Goal: Information Seeking & Learning: Learn about a topic

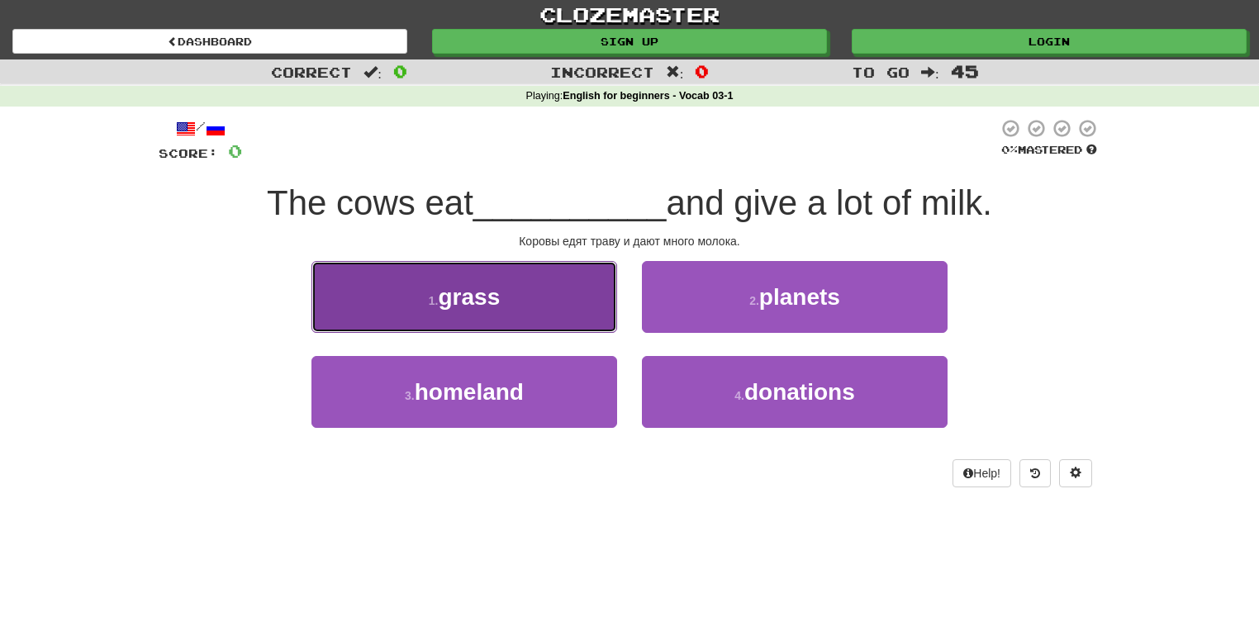
click at [555, 277] on button "1 . grass" at bounding box center [464, 297] width 306 height 72
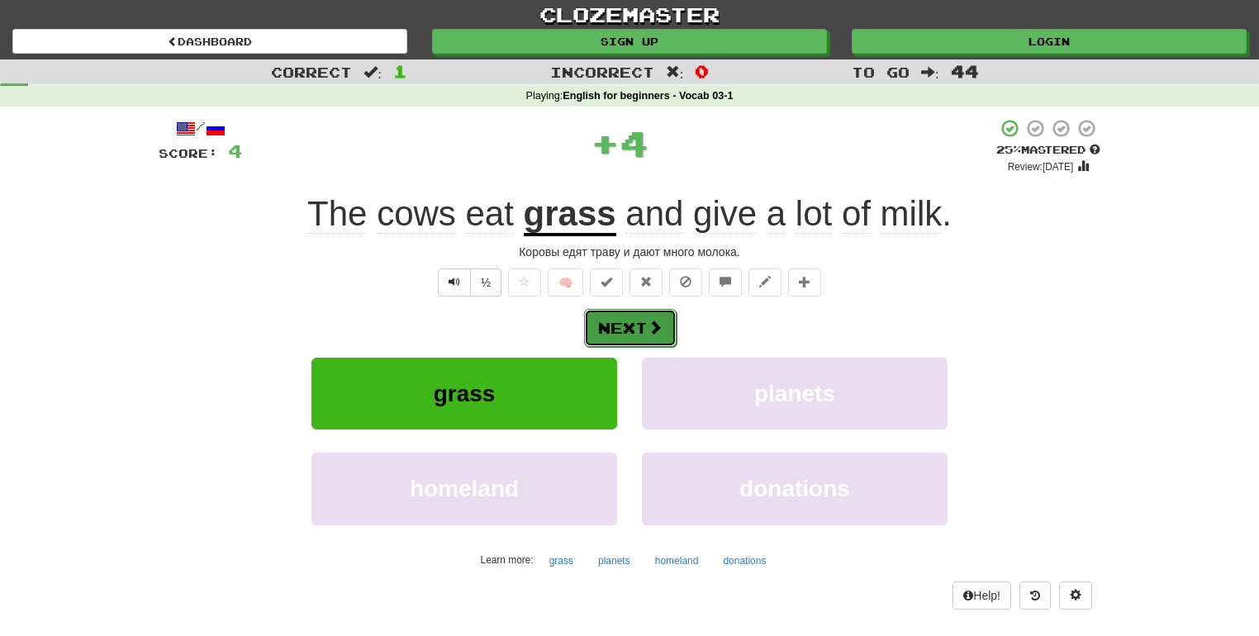
click at [647, 326] on span at bounding box center [654, 327] width 15 height 15
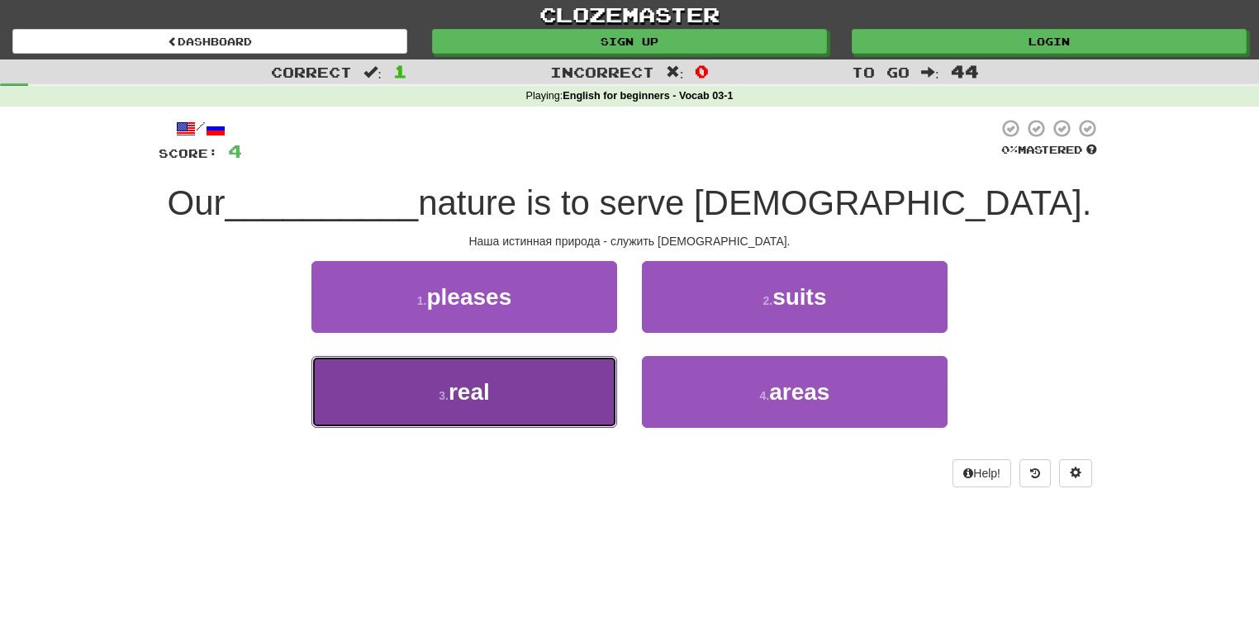
click at [565, 390] on button "3 . real" at bounding box center [464, 392] width 306 height 72
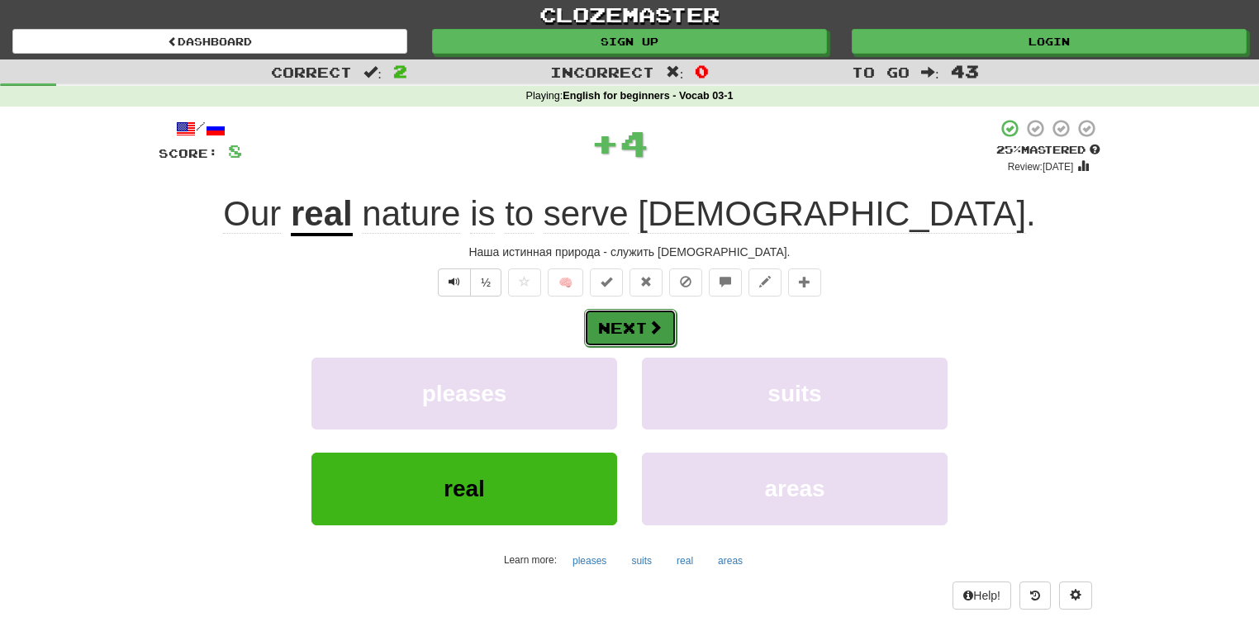
click at [636, 322] on button "Next" at bounding box center [630, 328] width 92 height 38
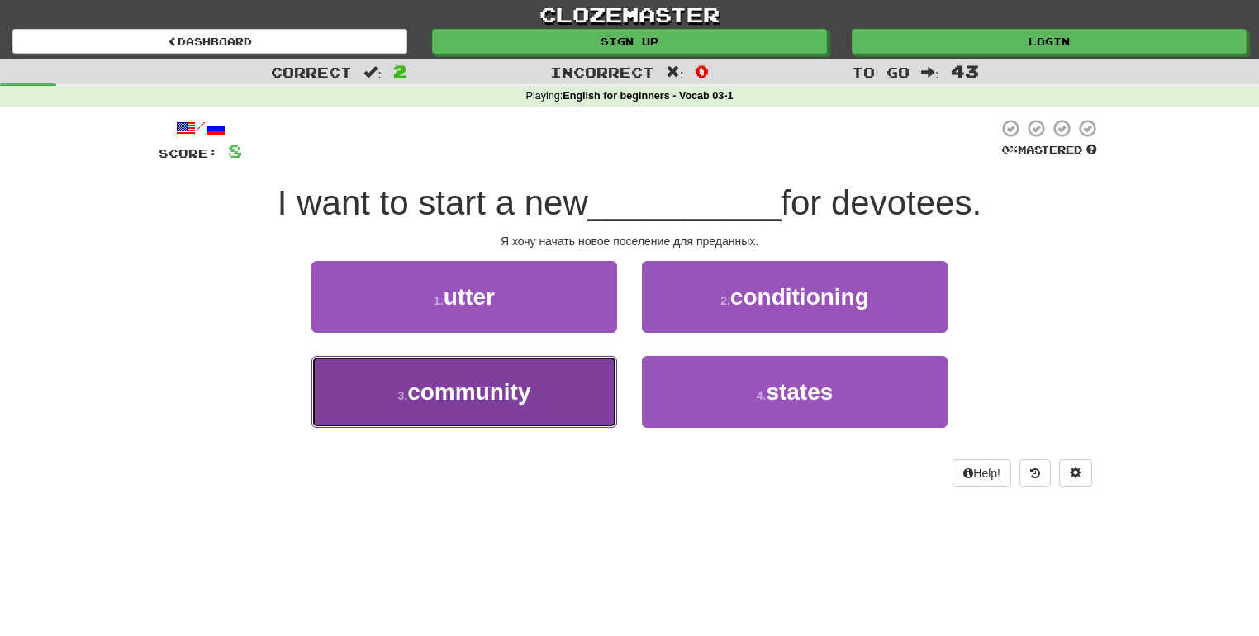
click at [552, 402] on button "3 . community" at bounding box center [464, 392] width 306 height 72
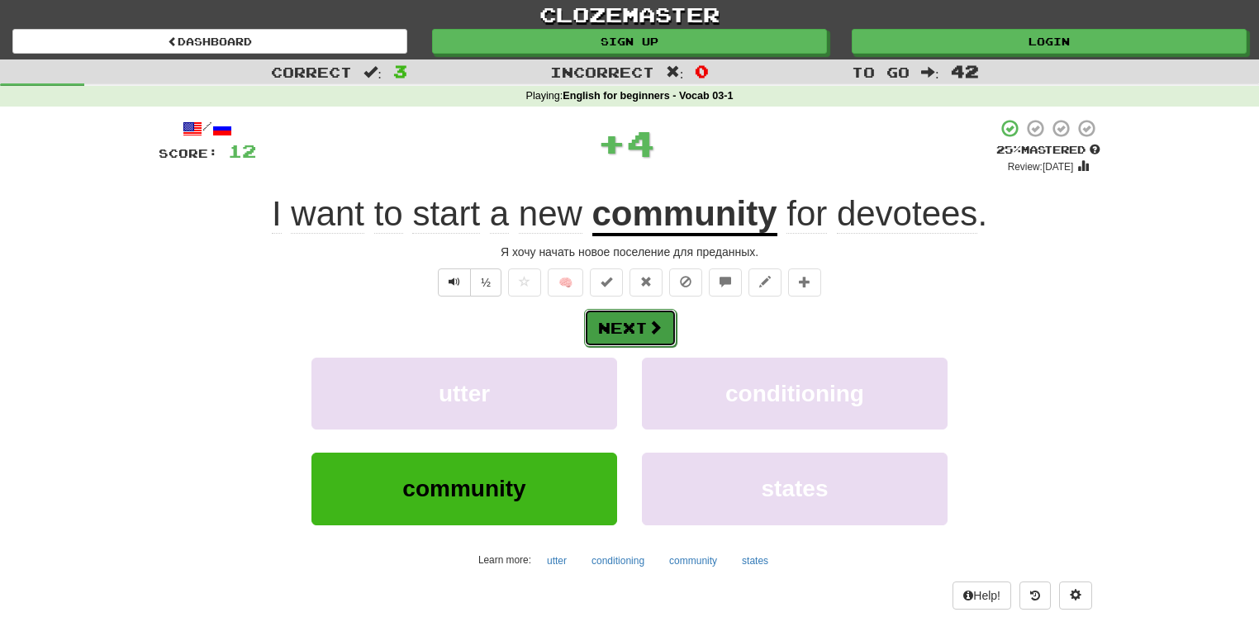
click at [622, 311] on button "Next" at bounding box center [630, 328] width 92 height 38
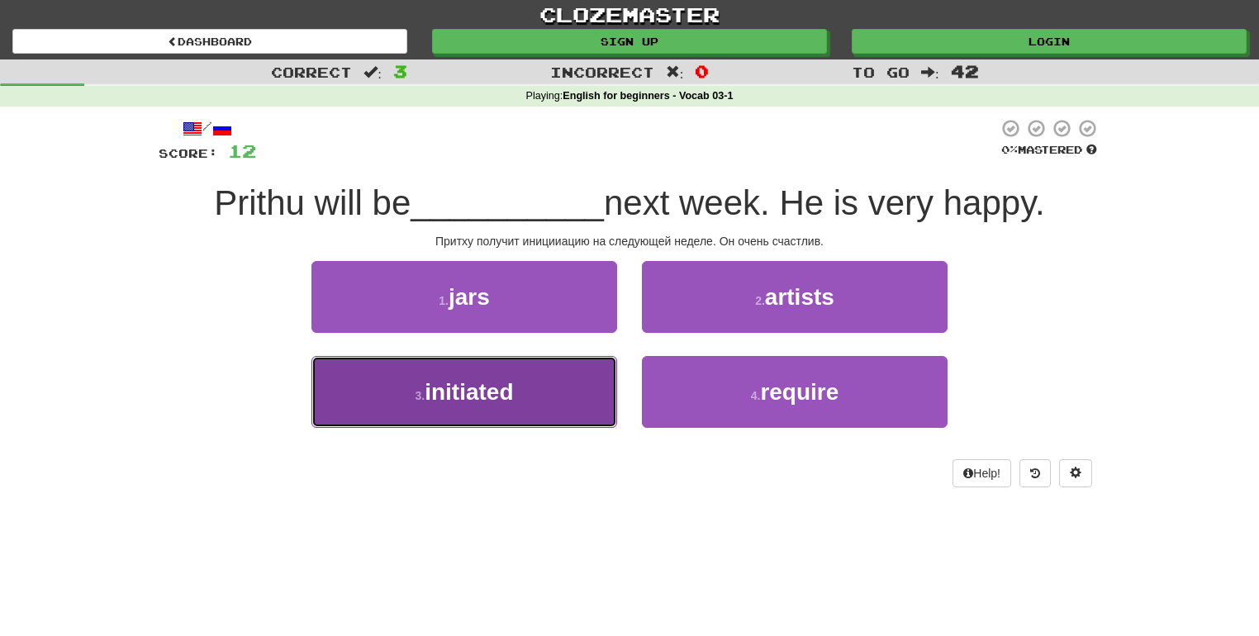
click at [559, 406] on button "3 . initiated" at bounding box center [464, 392] width 306 height 72
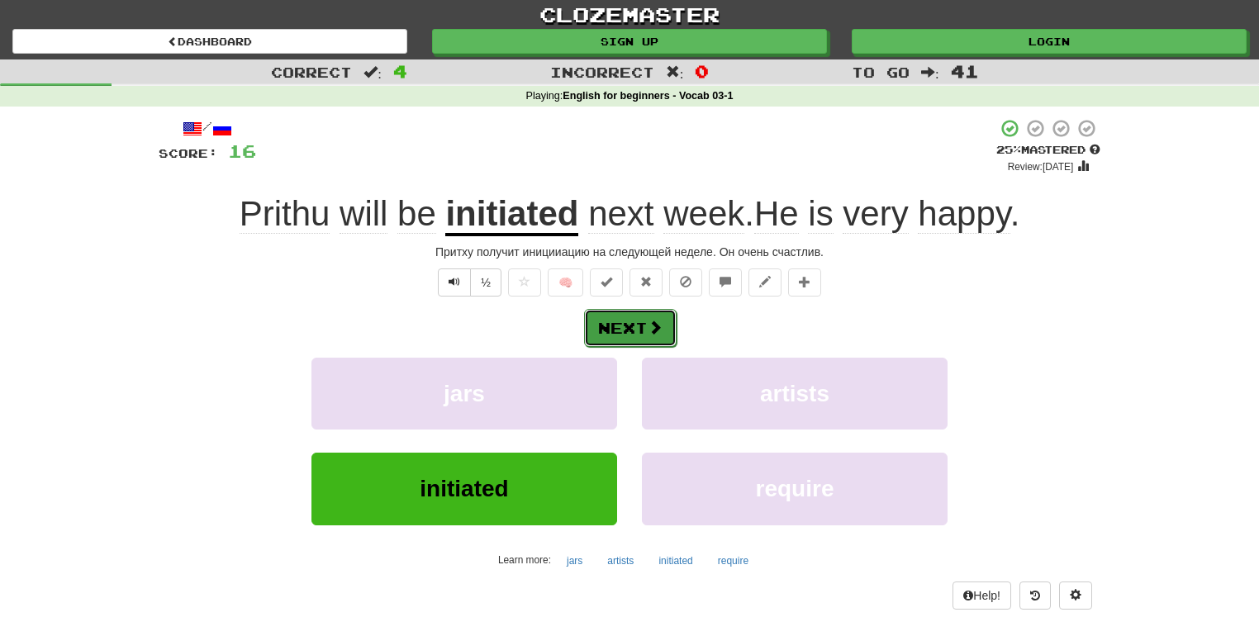
click at [637, 323] on button "Next" at bounding box center [630, 328] width 92 height 38
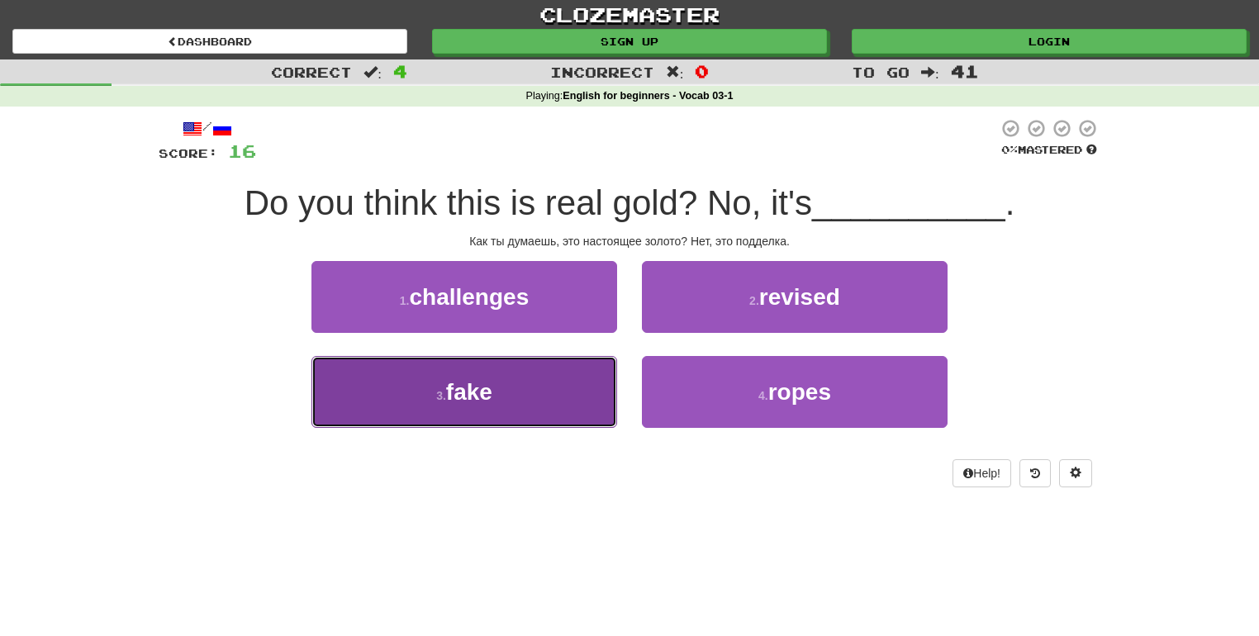
click at [560, 390] on button "3 . fake" at bounding box center [464, 392] width 306 height 72
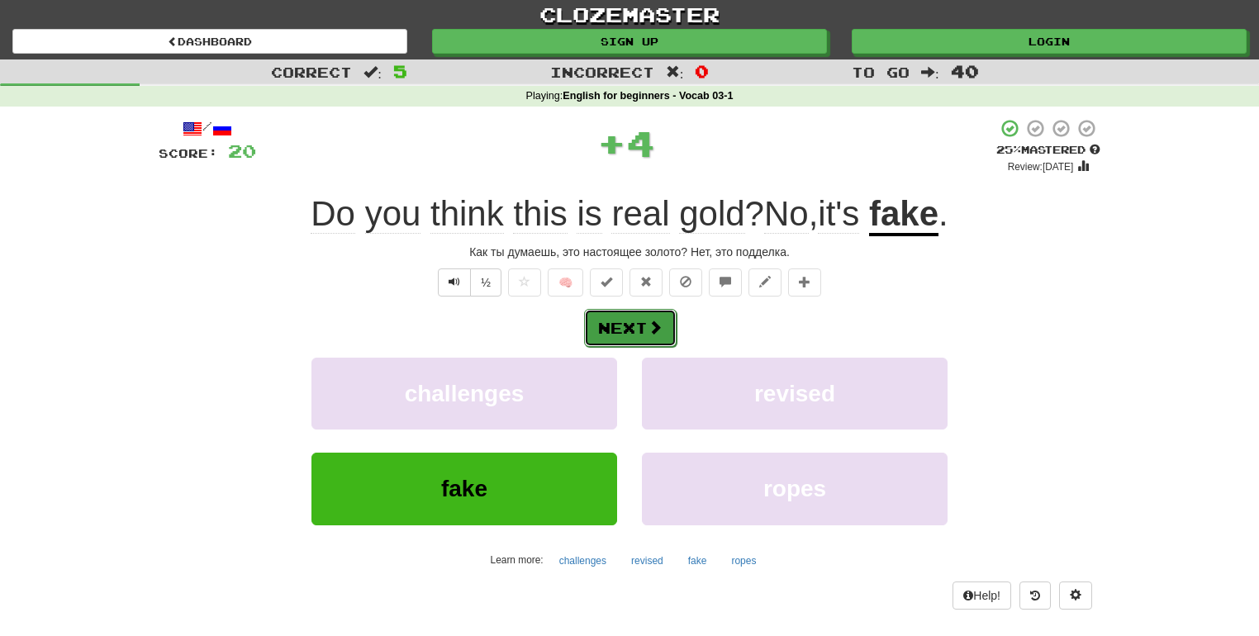
click at [603, 332] on button "Next" at bounding box center [630, 328] width 92 height 38
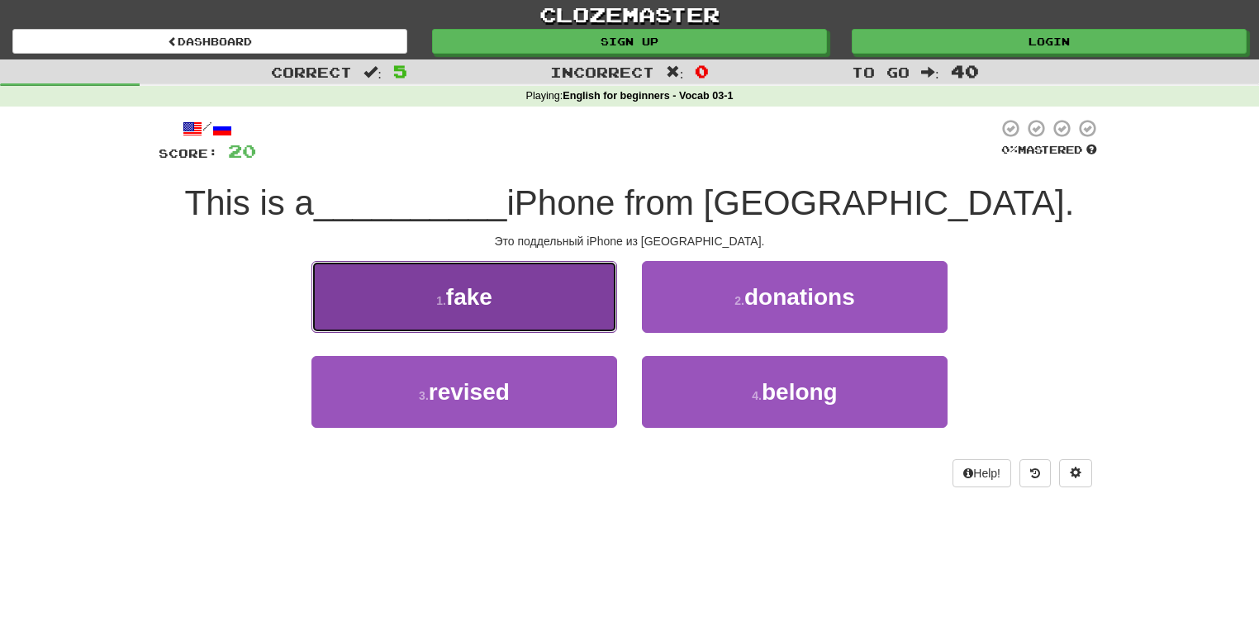
click at [567, 287] on button "1 . fake" at bounding box center [464, 297] width 306 height 72
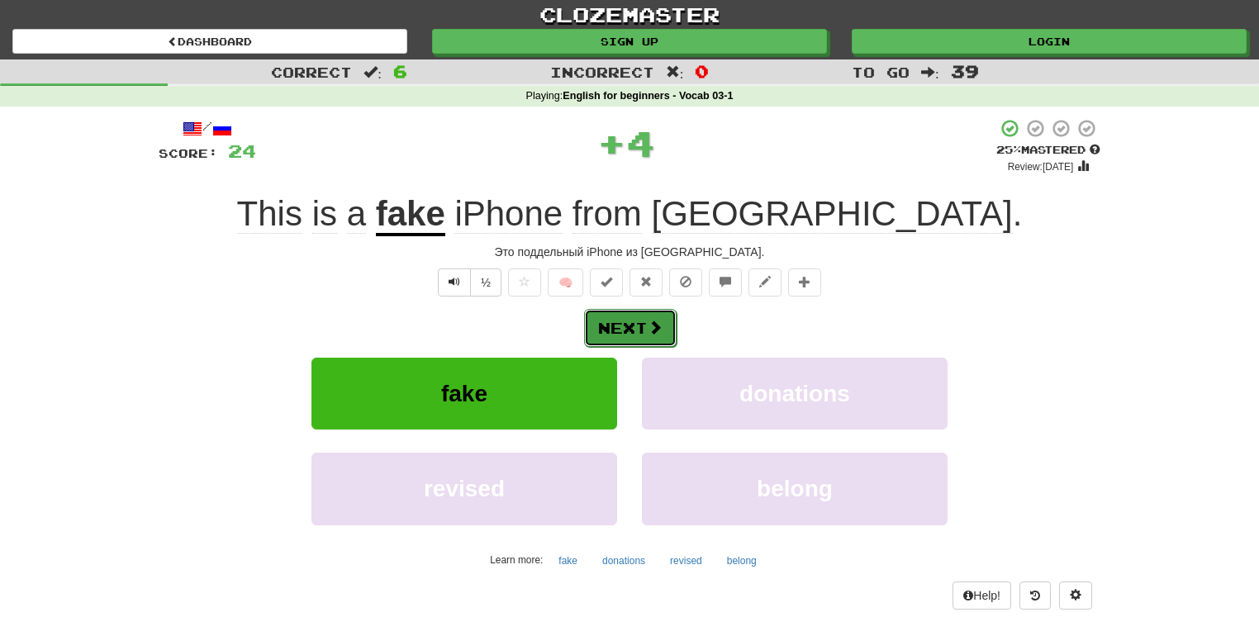
click at [621, 319] on button "Next" at bounding box center [630, 328] width 92 height 38
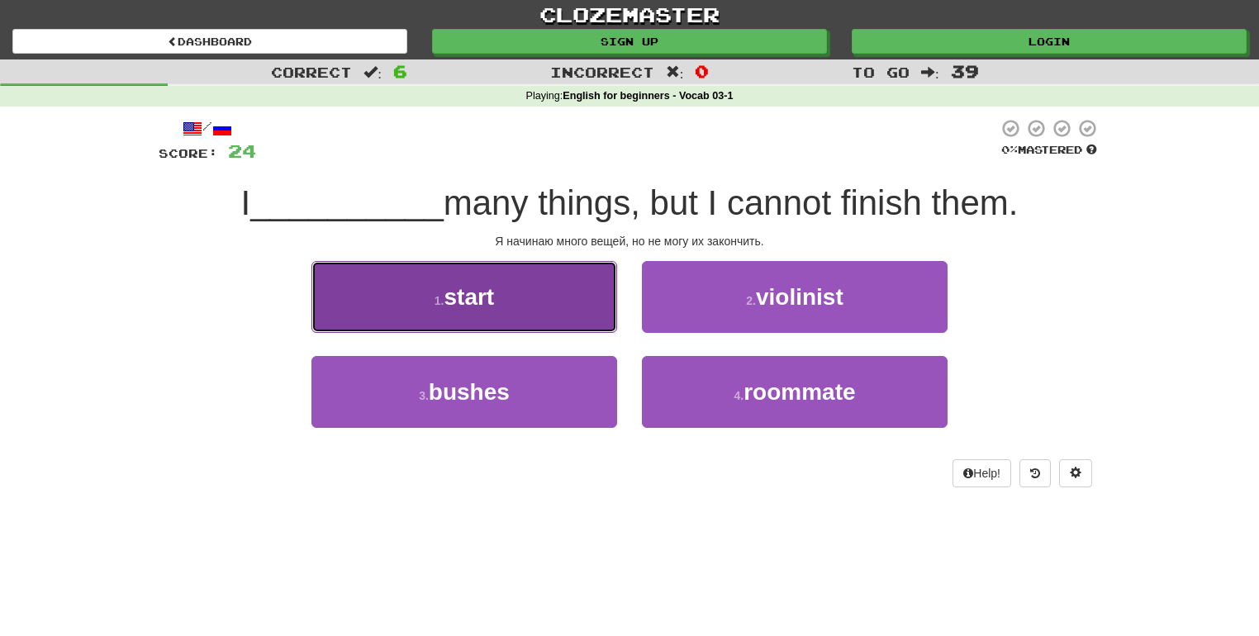
click at [598, 304] on button "1 . start" at bounding box center [464, 297] width 306 height 72
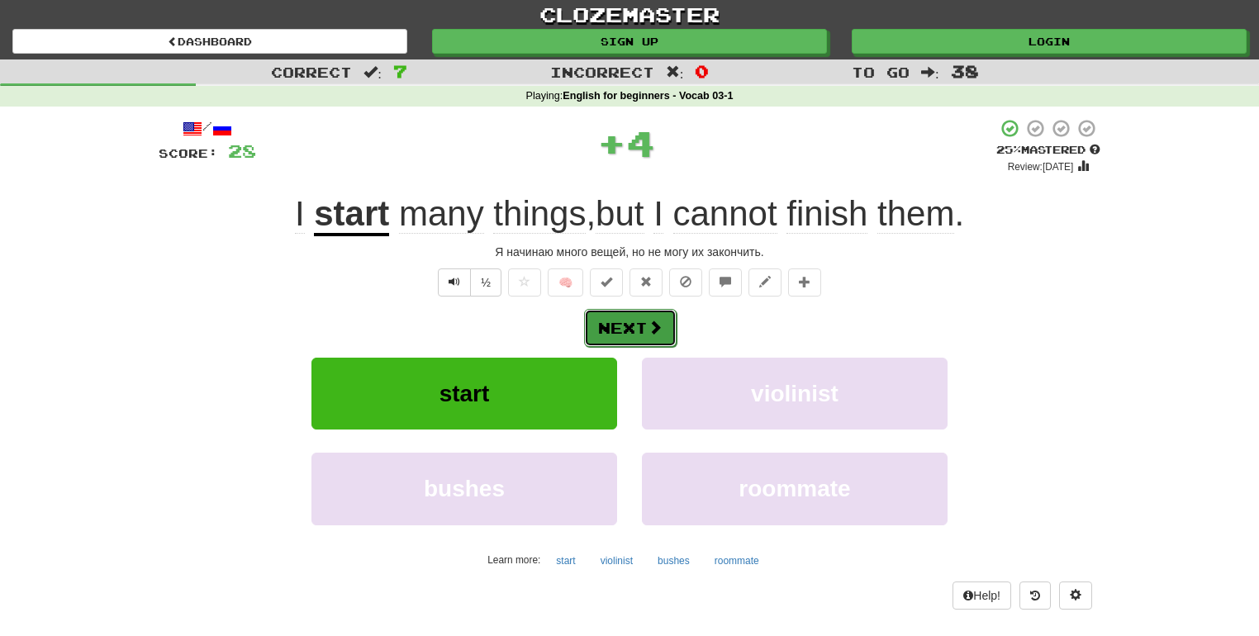
click at [628, 329] on button "Next" at bounding box center [630, 328] width 92 height 38
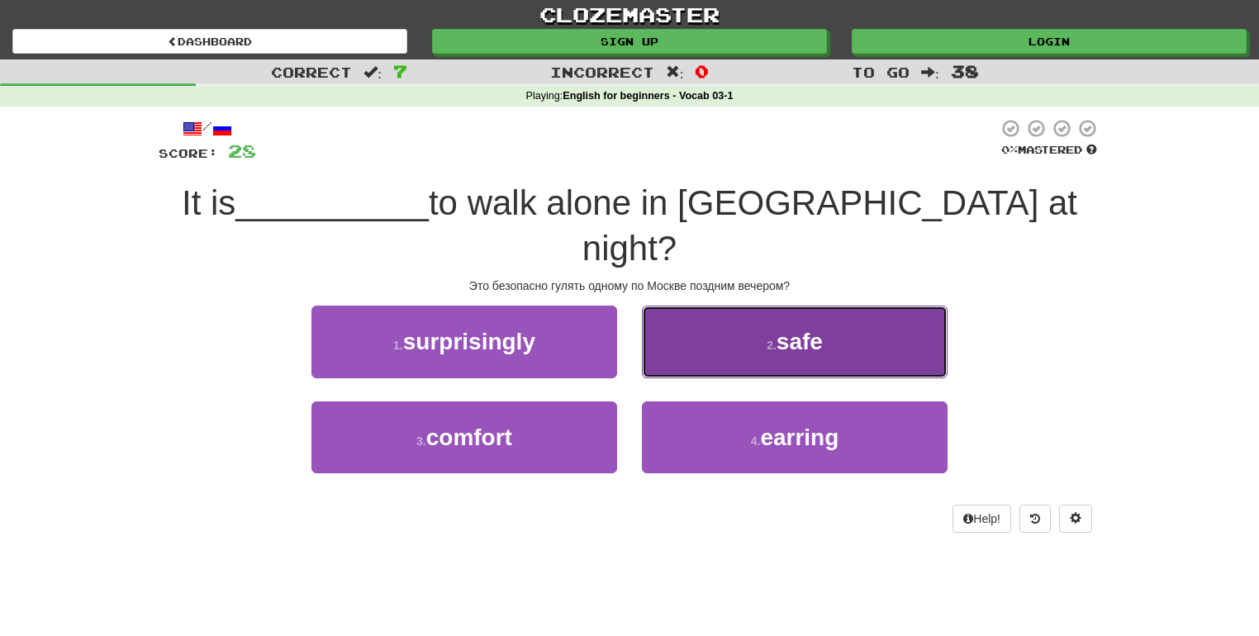
click at [681, 306] on button "2 . safe" at bounding box center [795, 342] width 306 height 72
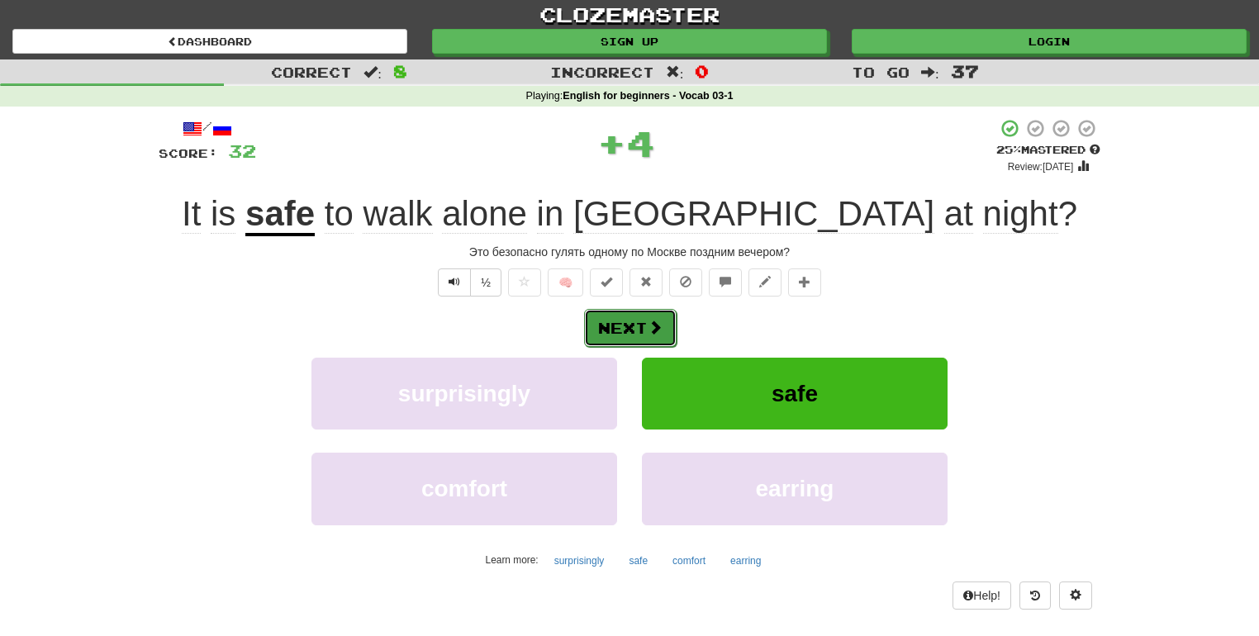
click at [624, 331] on button "Next" at bounding box center [630, 328] width 92 height 38
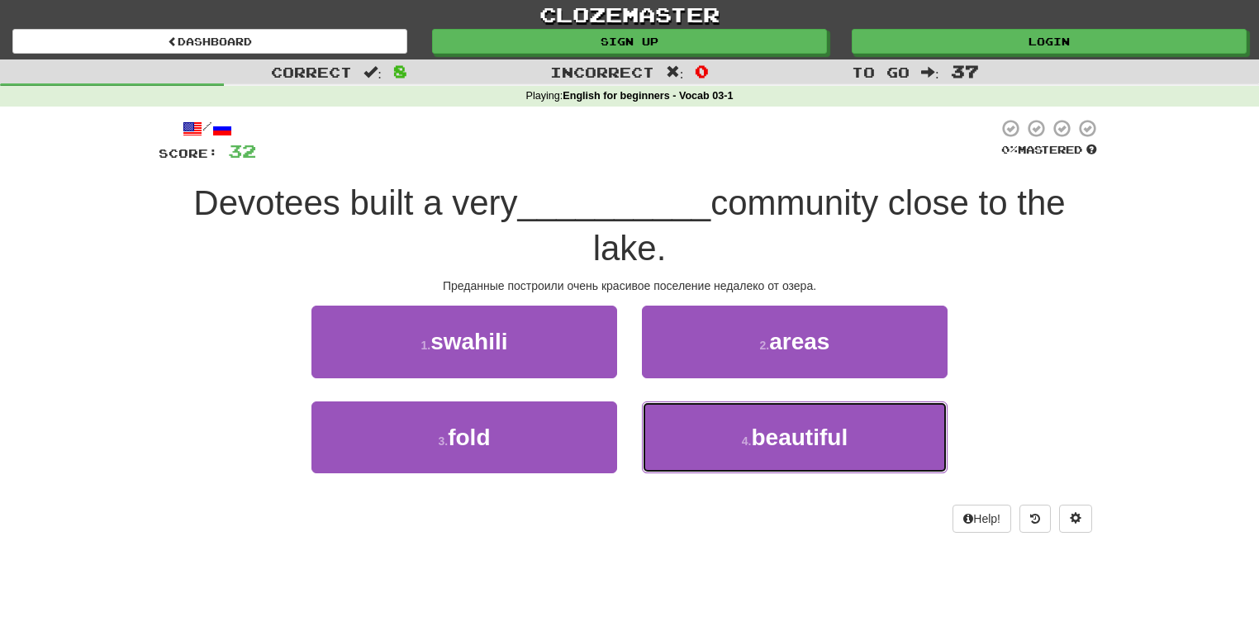
click at [780, 433] on span "beautiful" at bounding box center [800, 437] width 97 height 26
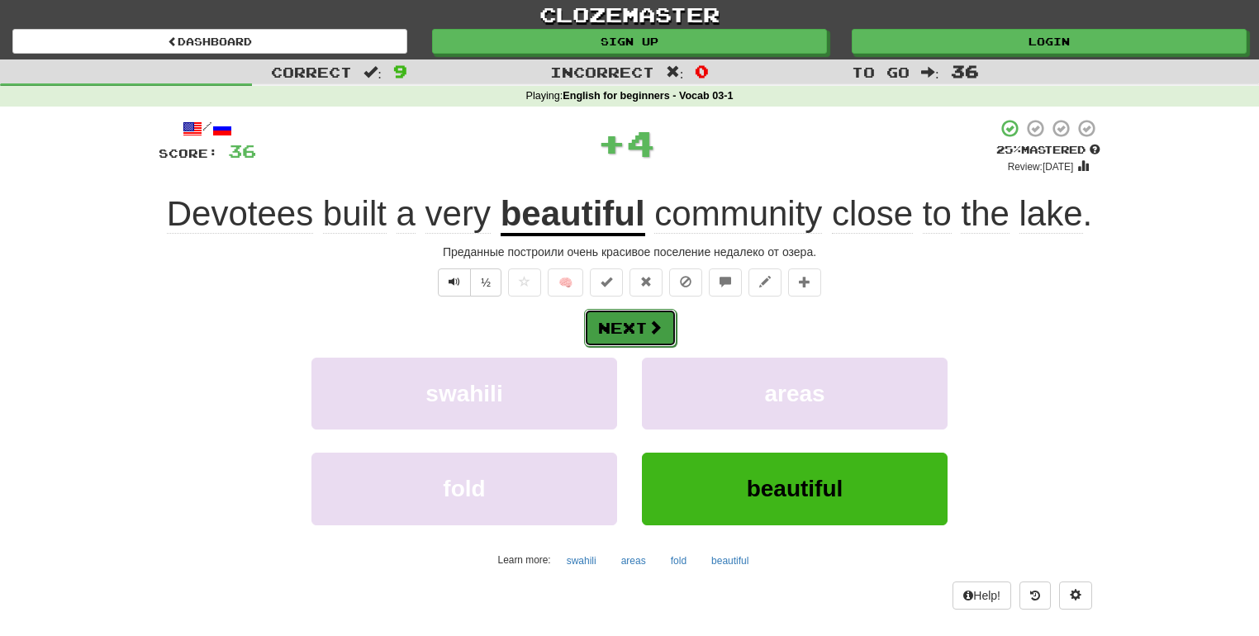
click at [631, 314] on button "Next" at bounding box center [630, 328] width 92 height 38
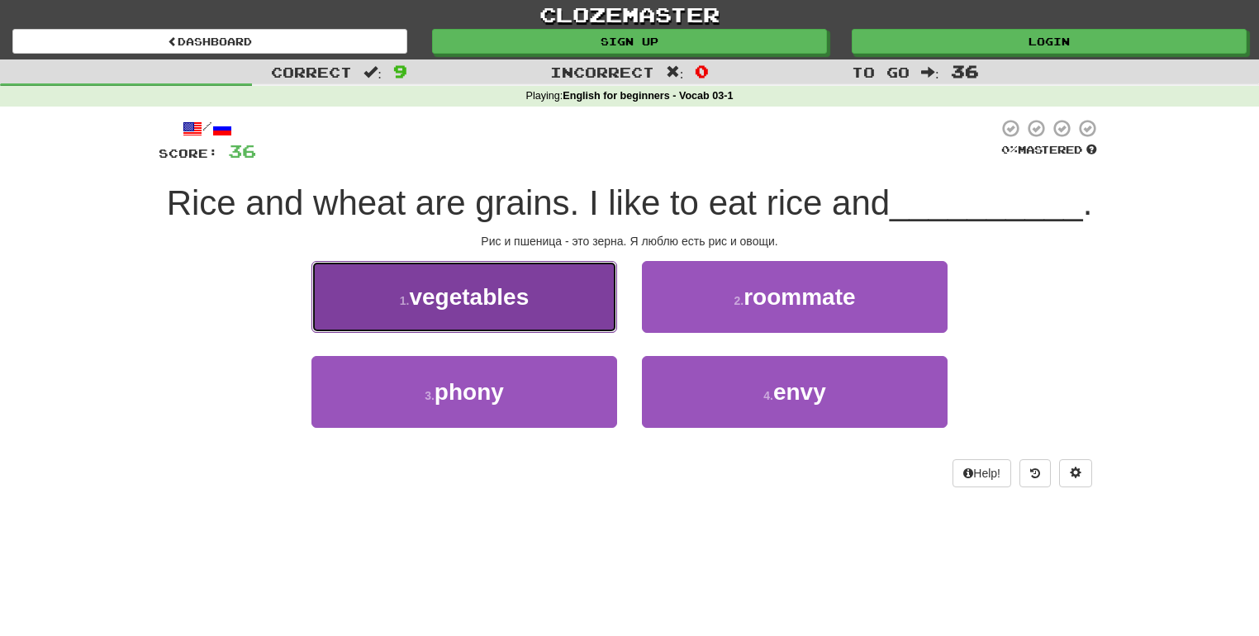
click at [551, 297] on button "1 . vegetables" at bounding box center [464, 297] width 306 height 72
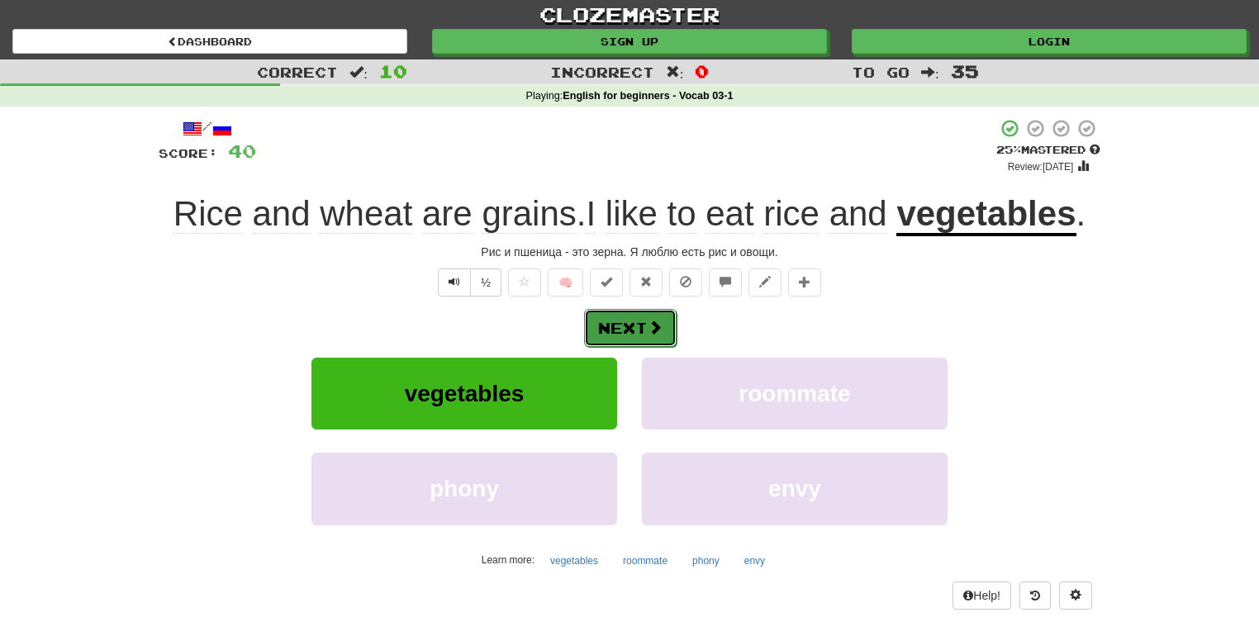
click at [634, 317] on button "Next" at bounding box center [630, 328] width 92 height 38
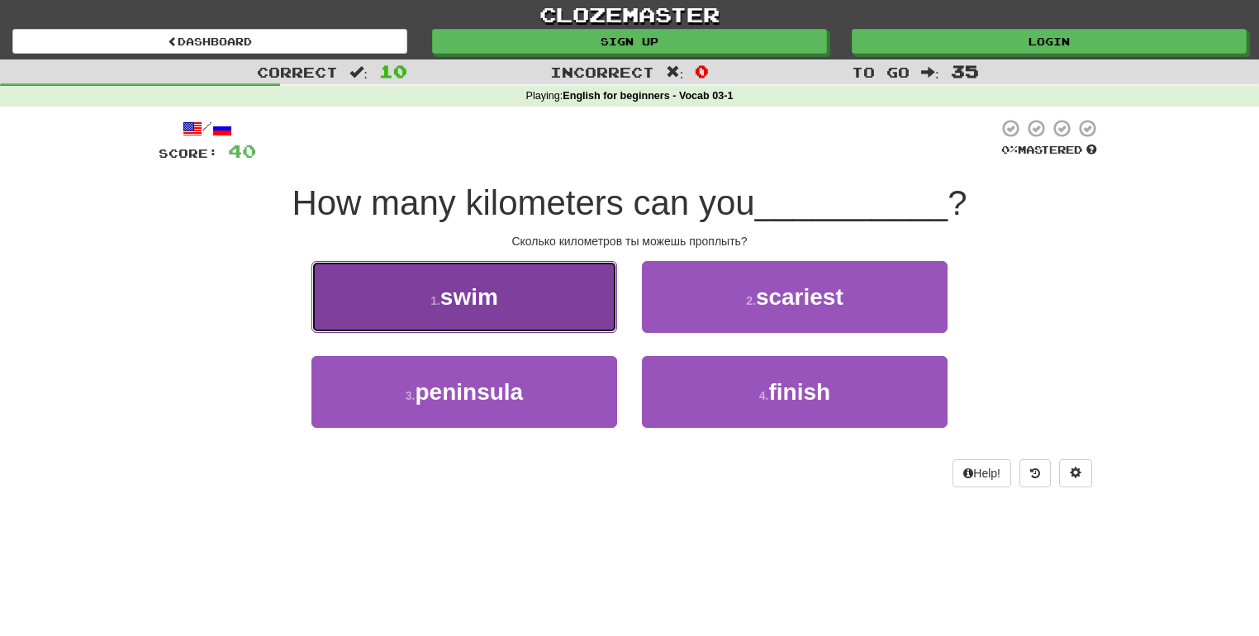
click at [592, 296] on button "1 . swim" at bounding box center [464, 297] width 306 height 72
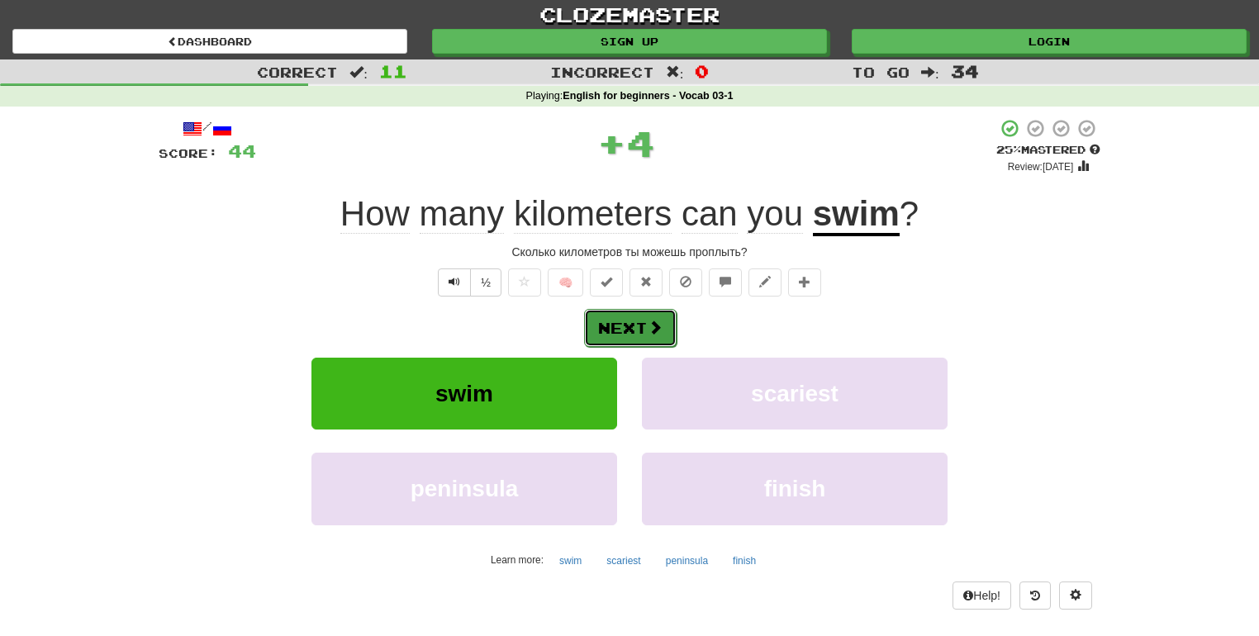
click at [639, 318] on button "Next" at bounding box center [630, 328] width 92 height 38
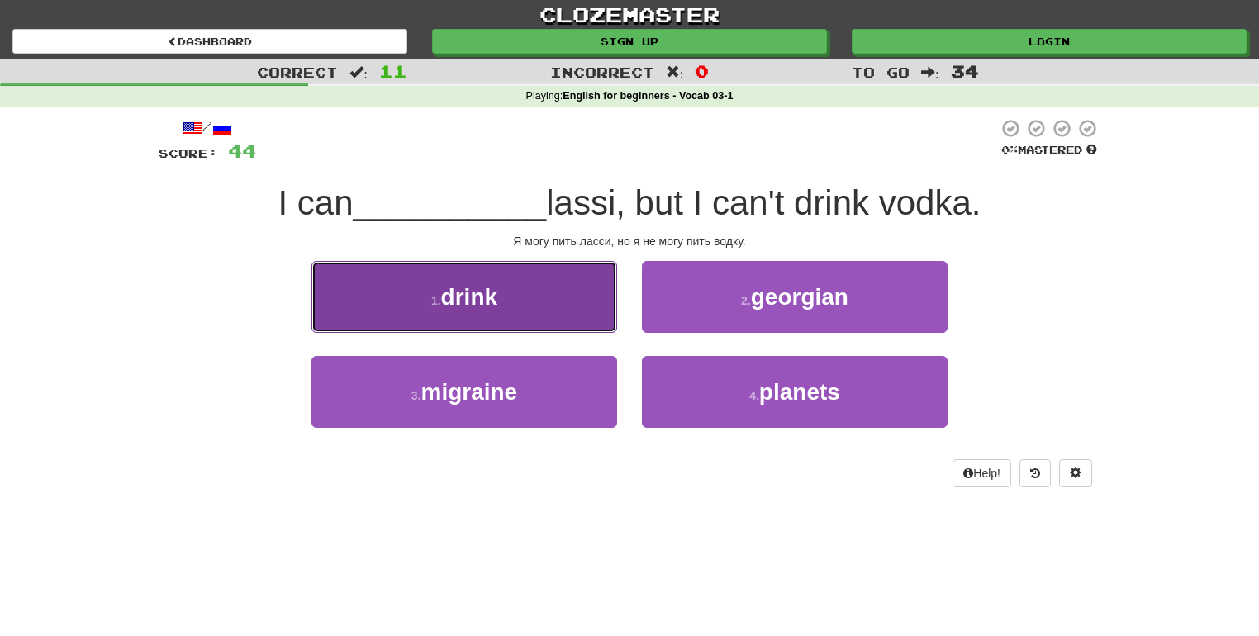
click at [590, 287] on button "1 . drink" at bounding box center [464, 297] width 306 height 72
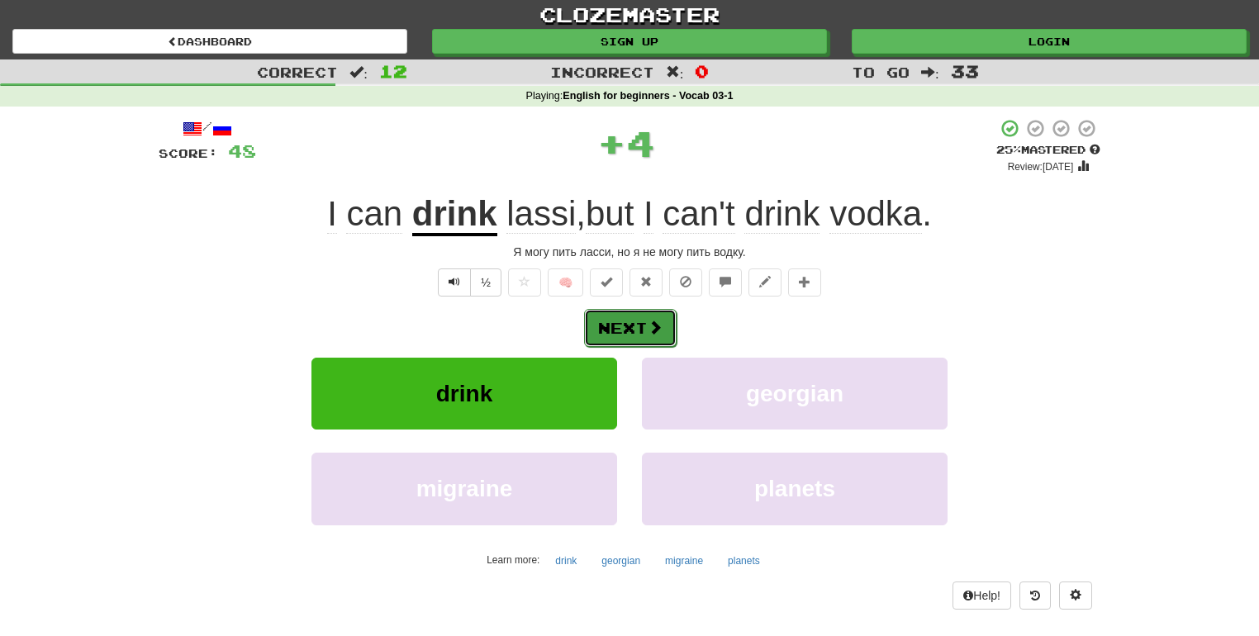
click at [622, 310] on button "Next" at bounding box center [630, 328] width 92 height 38
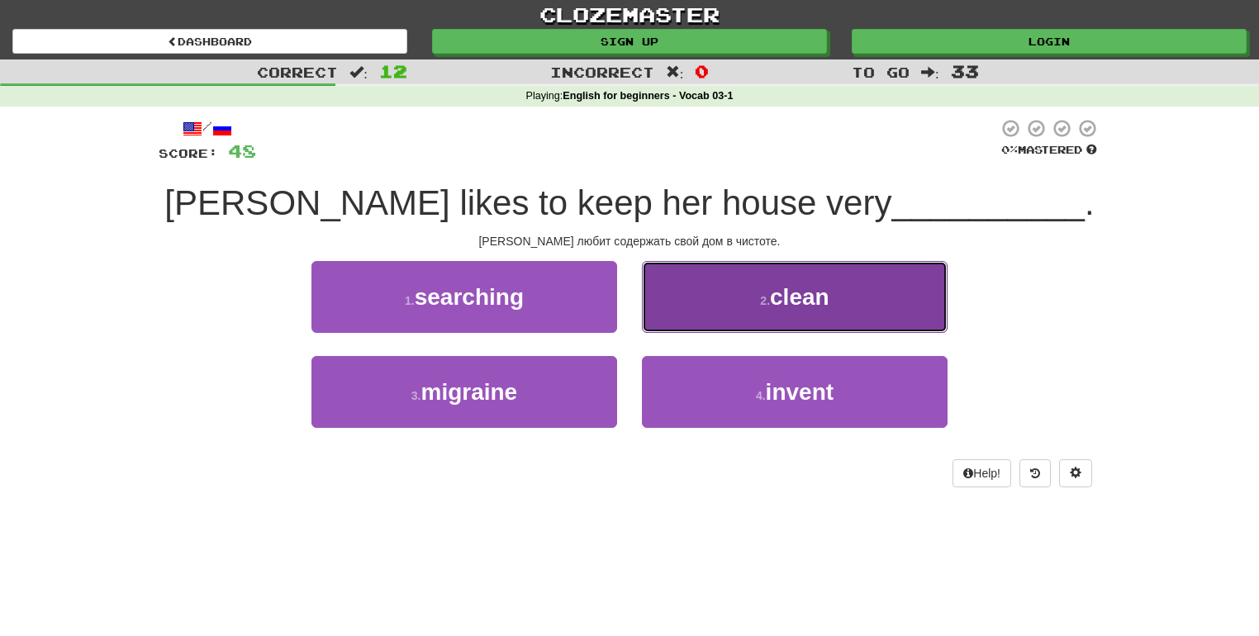
click at [689, 307] on button "2 . clean" at bounding box center [795, 297] width 306 height 72
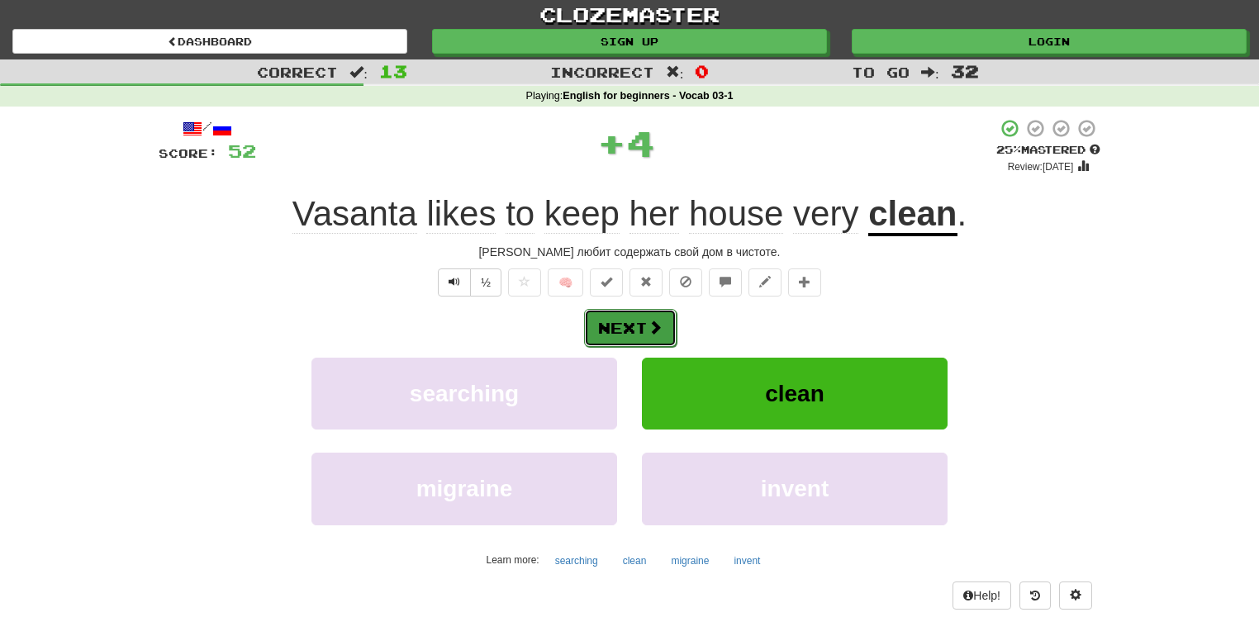
click at [641, 314] on button "Next" at bounding box center [630, 328] width 92 height 38
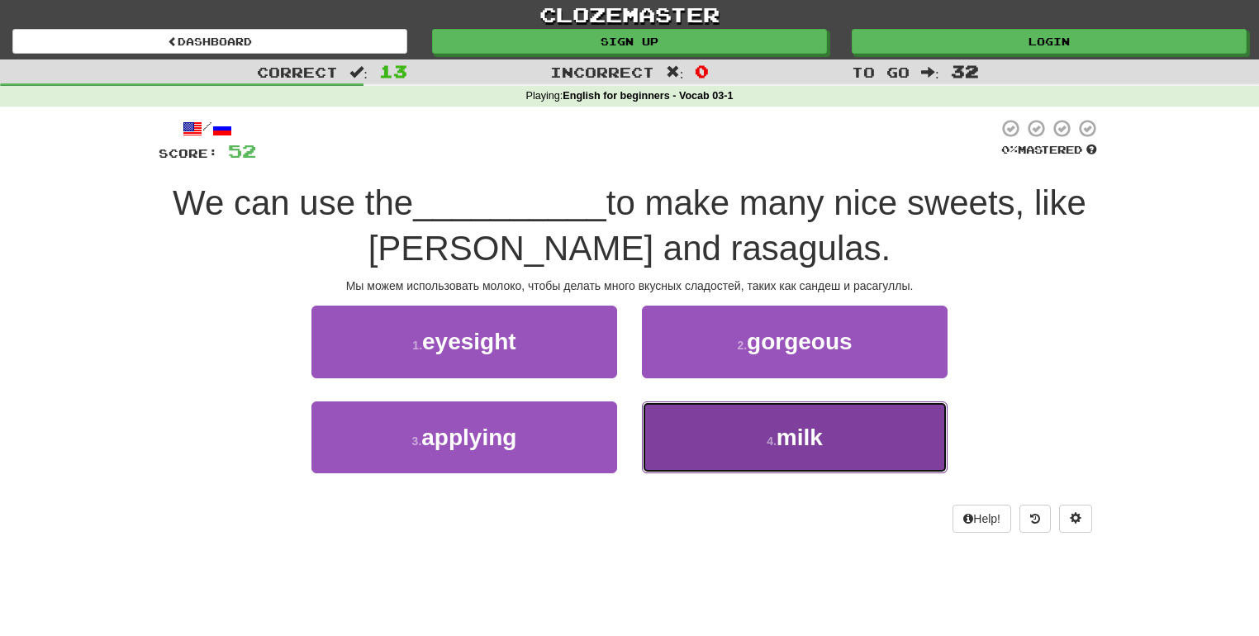
click at [738, 447] on button "4 . milk" at bounding box center [795, 437] width 306 height 72
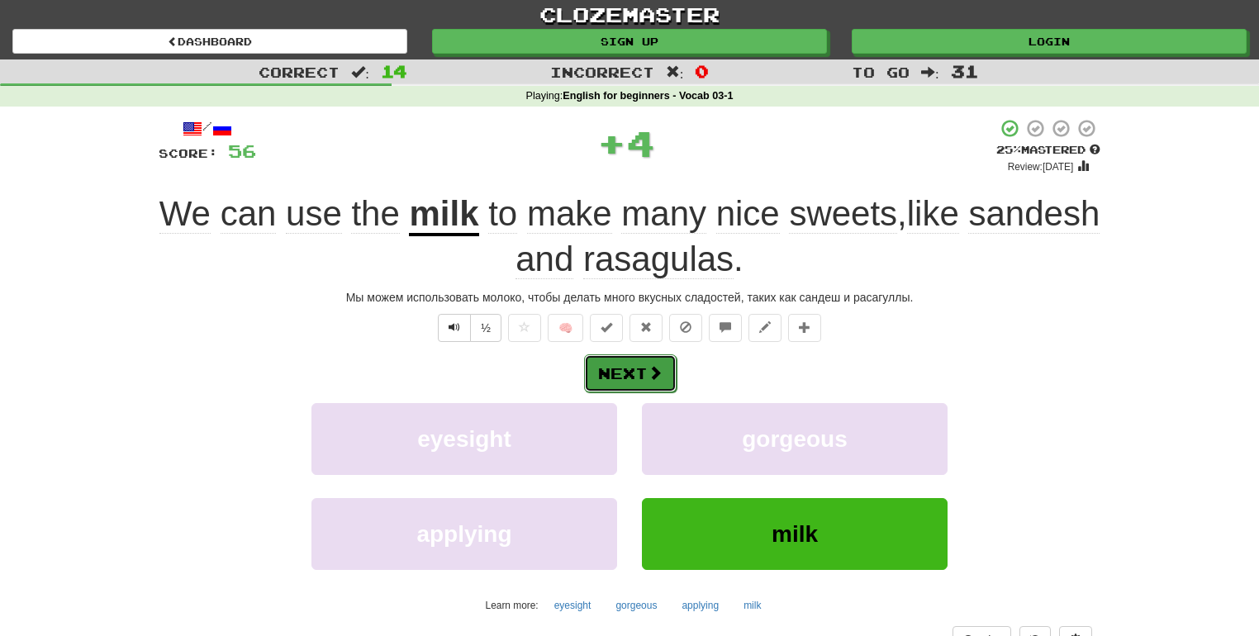
click at [637, 368] on button "Next" at bounding box center [630, 373] width 92 height 38
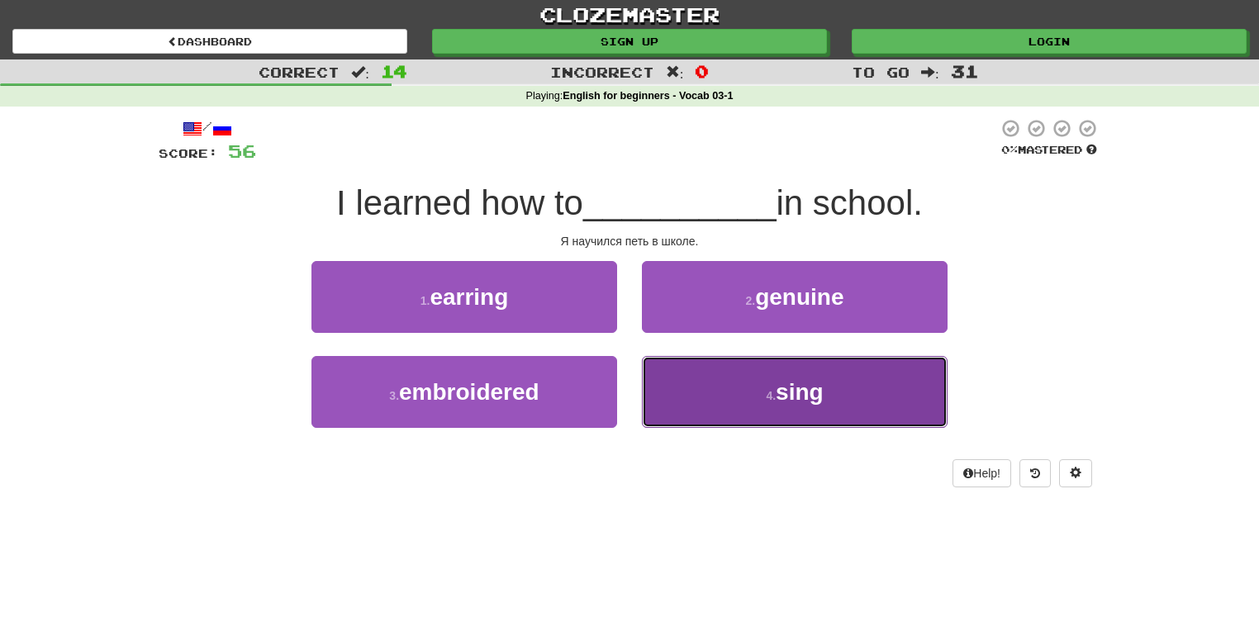
click at [696, 407] on button "4 . sing" at bounding box center [795, 392] width 306 height 72
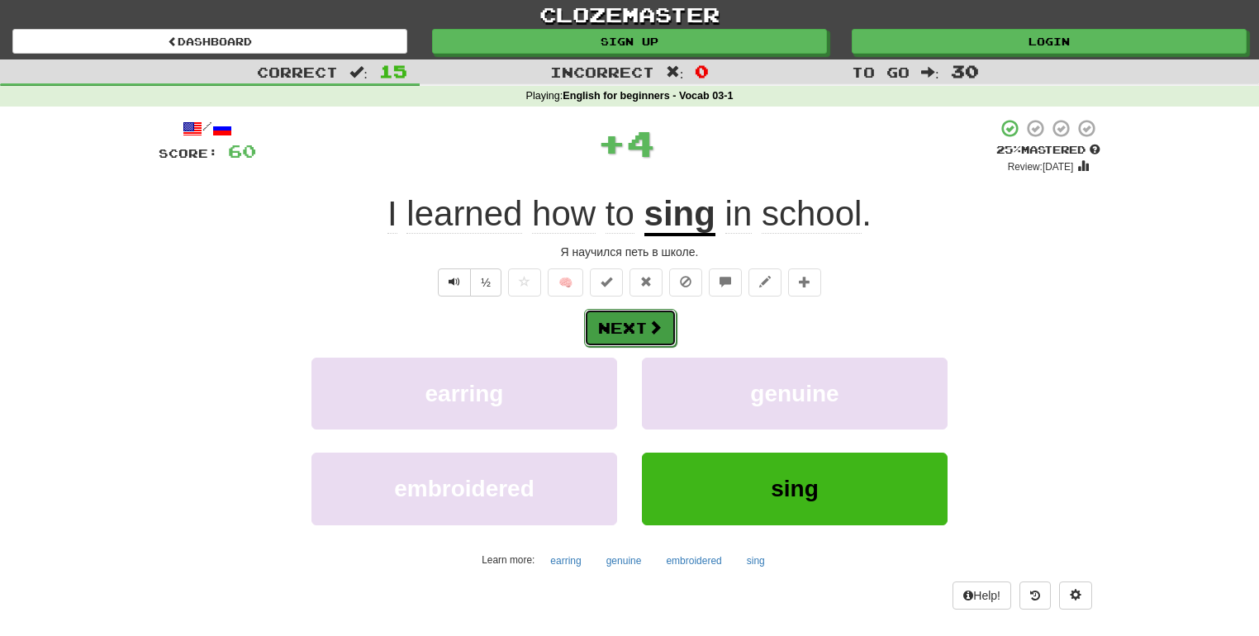
click at [638, 330] on button "Next" at bounding box center [630, 328] width 92 height 38
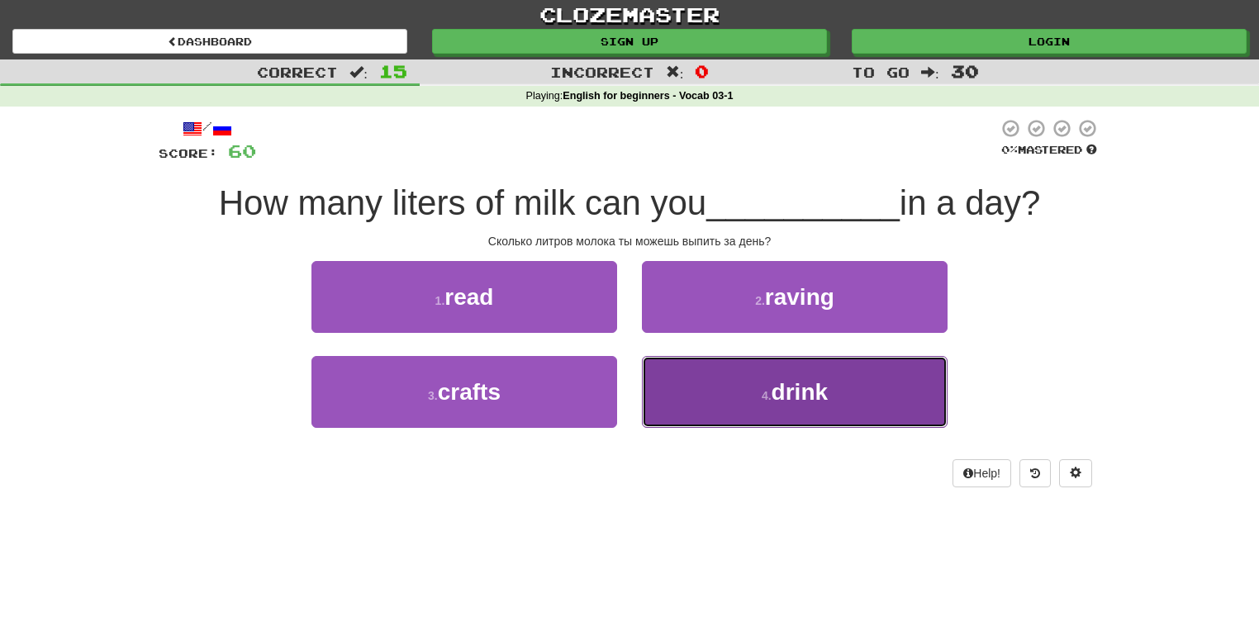
click at [721, 399] on button "4 . drink" at bounding box center [795, 392] width 306 height 72
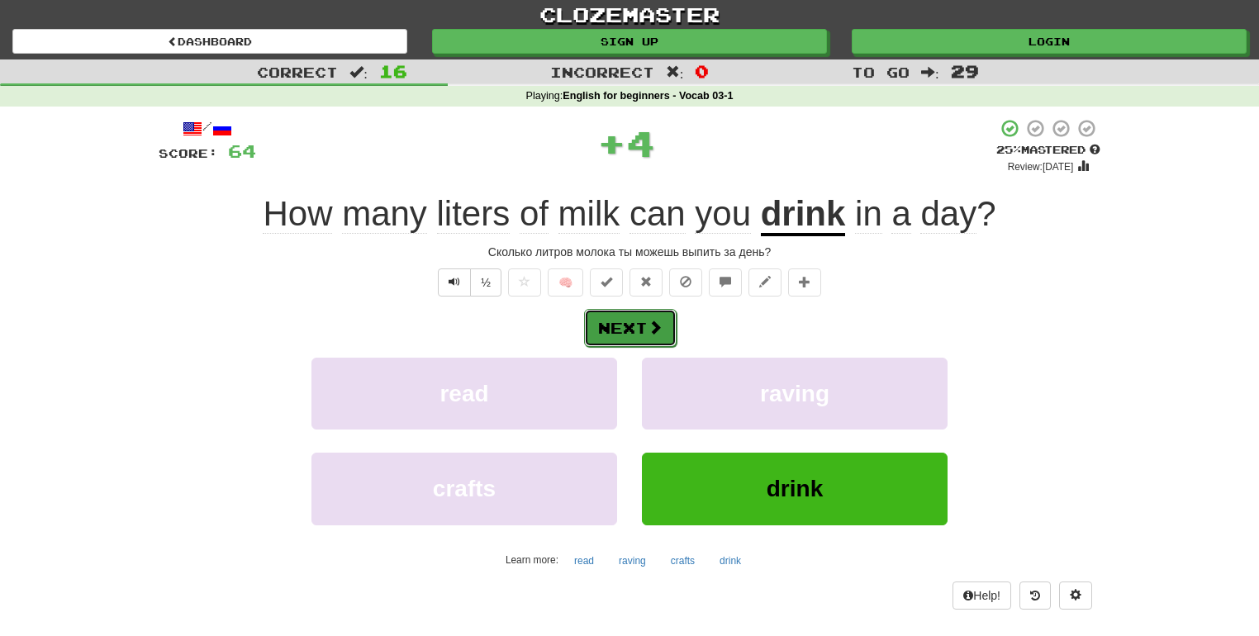
click at [613, 325] on button "Next" at bounding box center [630, 328] width 92 height 38
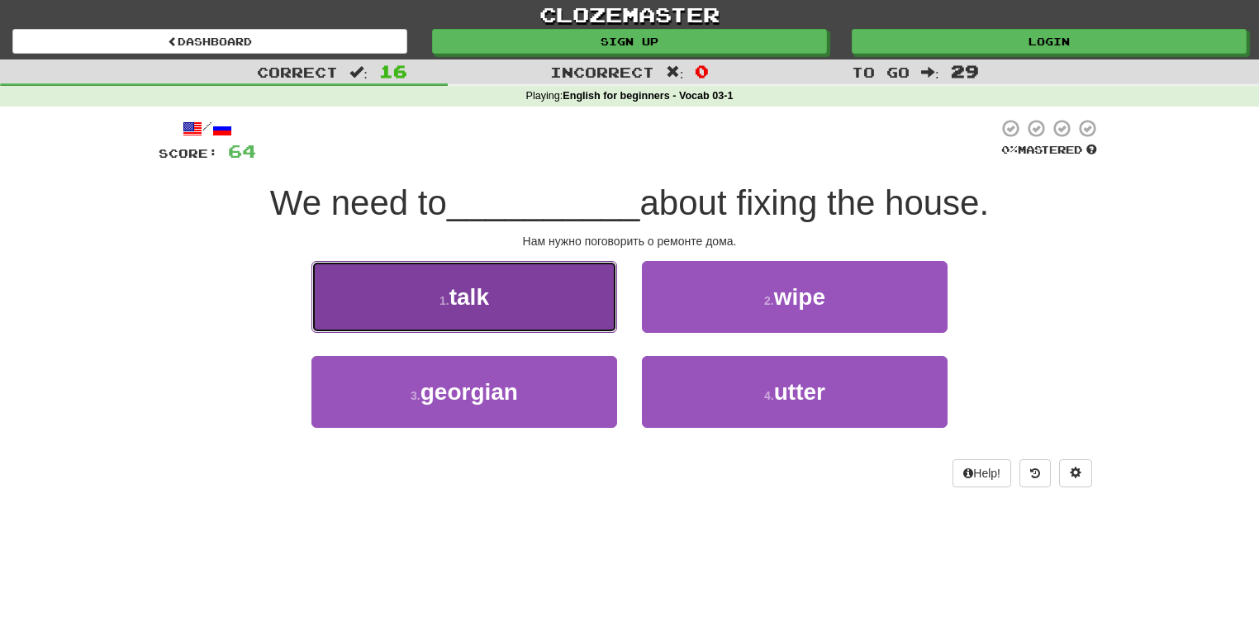
click at [553, 321] on button "1 . talk" at bounding box center [464, 297] width 306 height 72
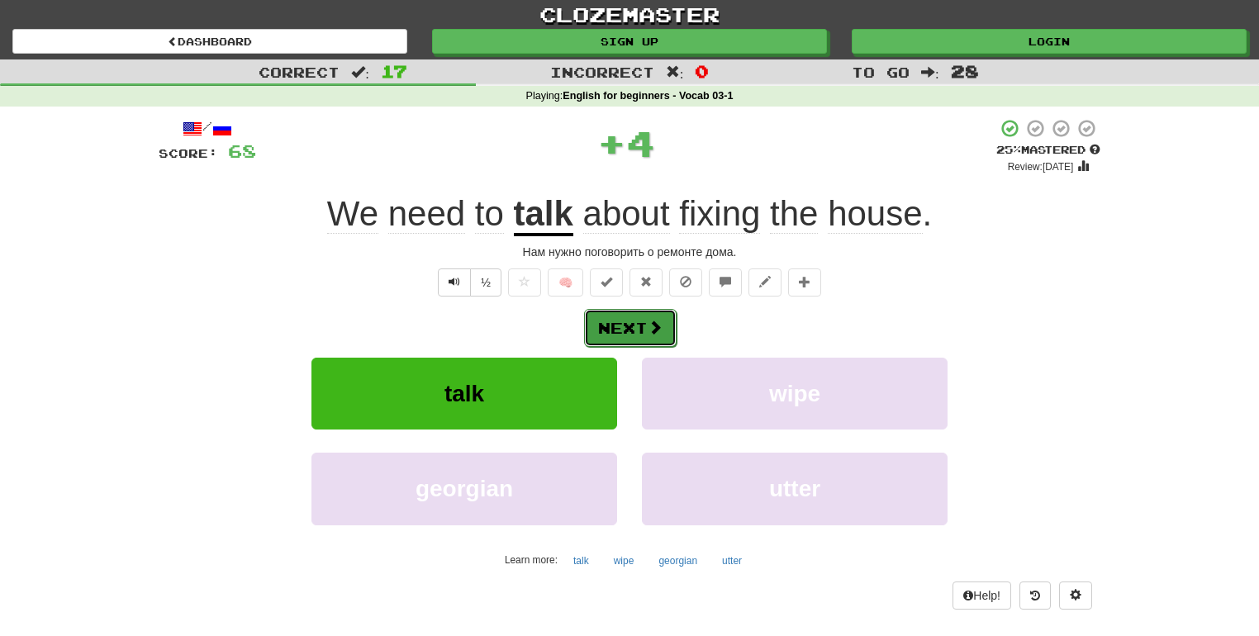
click at [657, 330] on span at bounding box center [654, 327] width 15 height 15
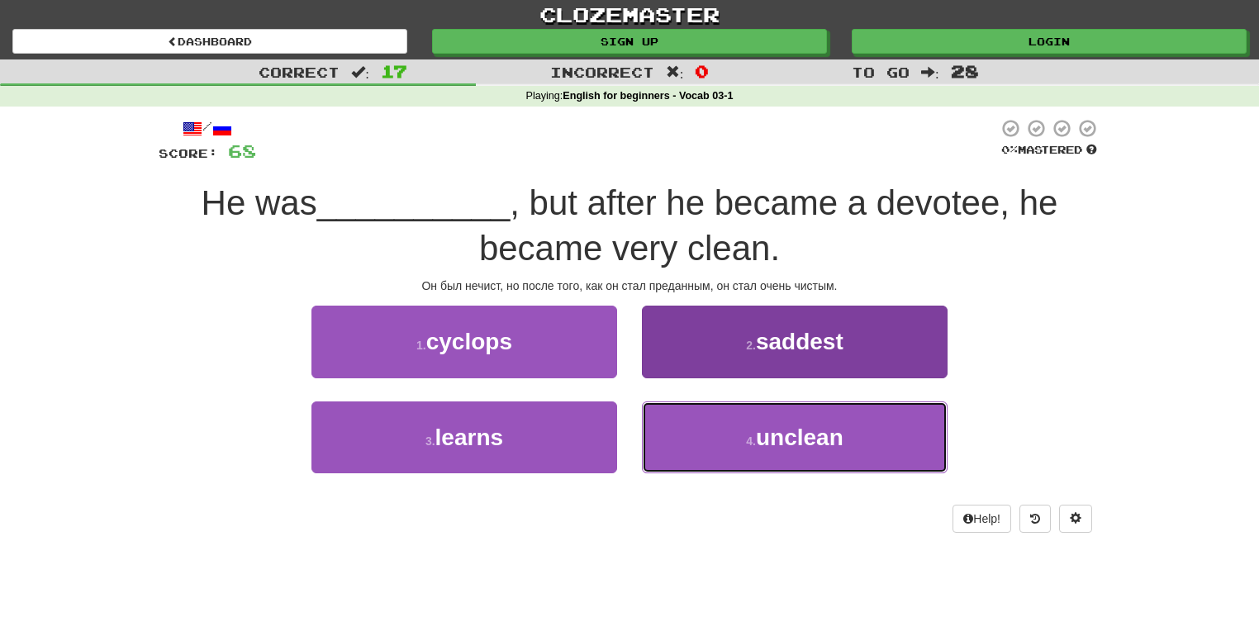
click at [694, 426] on button "4 . unclean" at bounding box center [795, 437] width 306 height 72
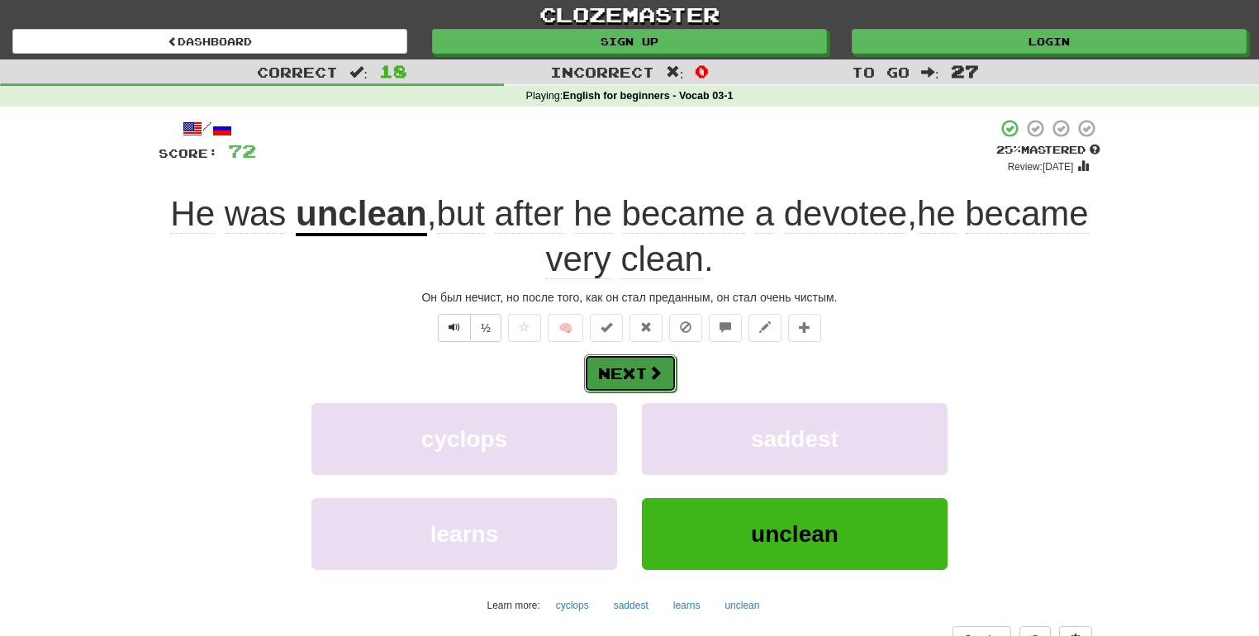
click at [625, 372] on button "Next" at bounding box center [630, 373] width 92 height 38
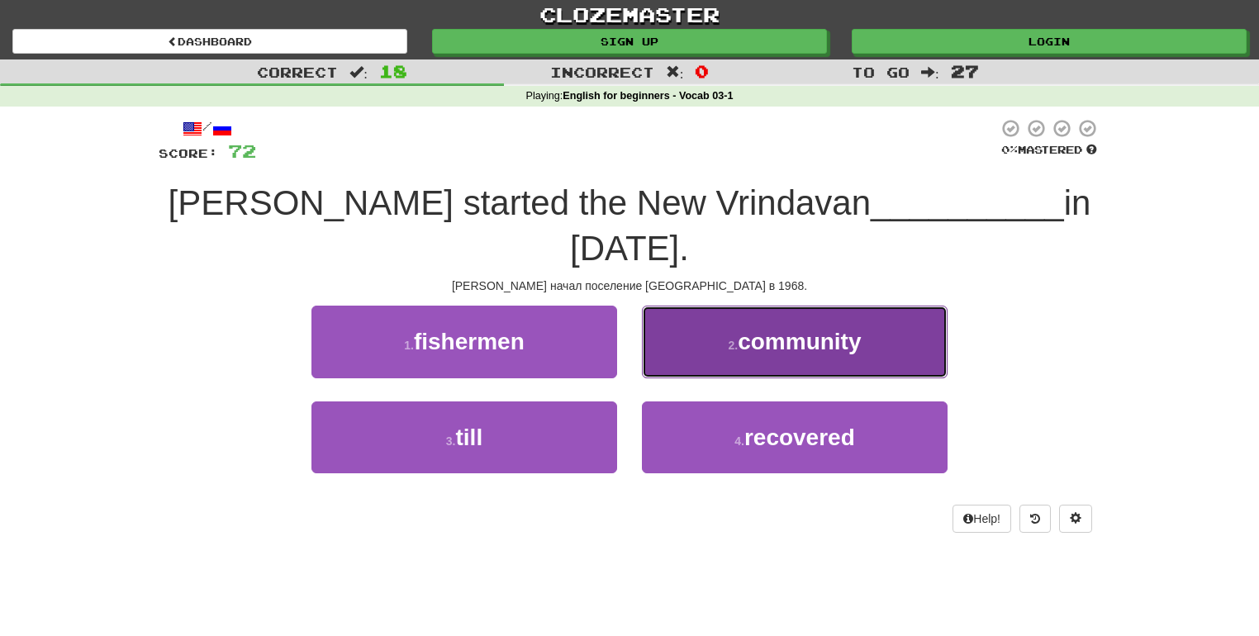
click at [700, 321] on button "2 . community" at bounding box center [795, 342] width 306 height 72
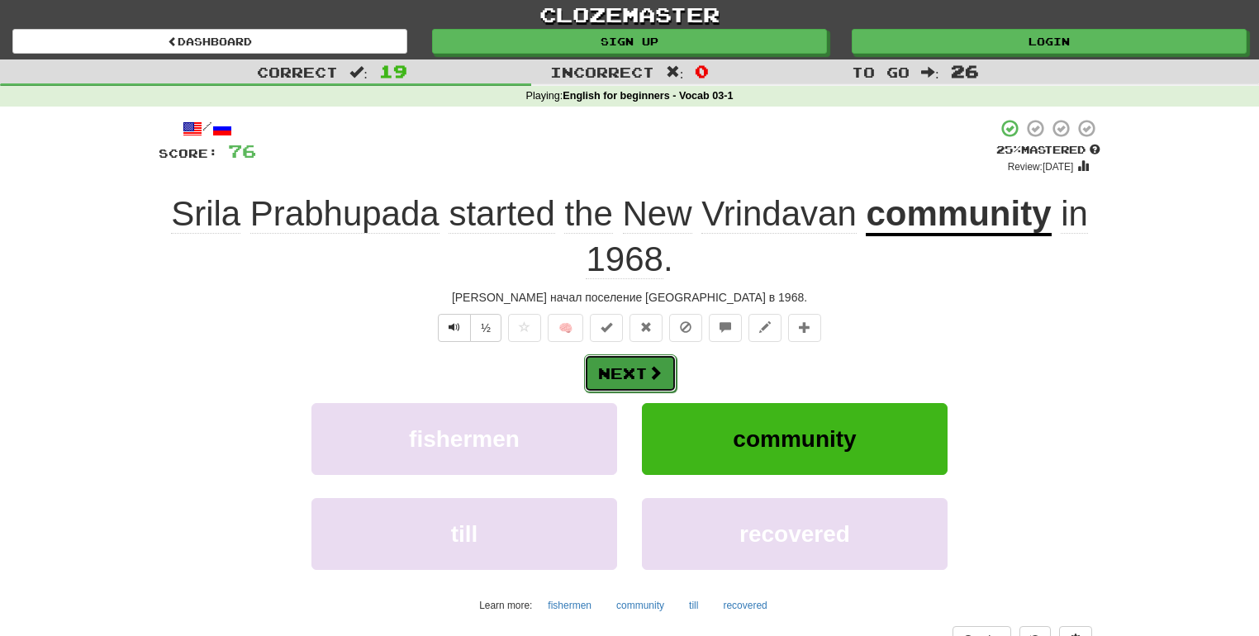
click at [624, 372] on button "Next" at bounding box center [630, 373] width 92 height 38
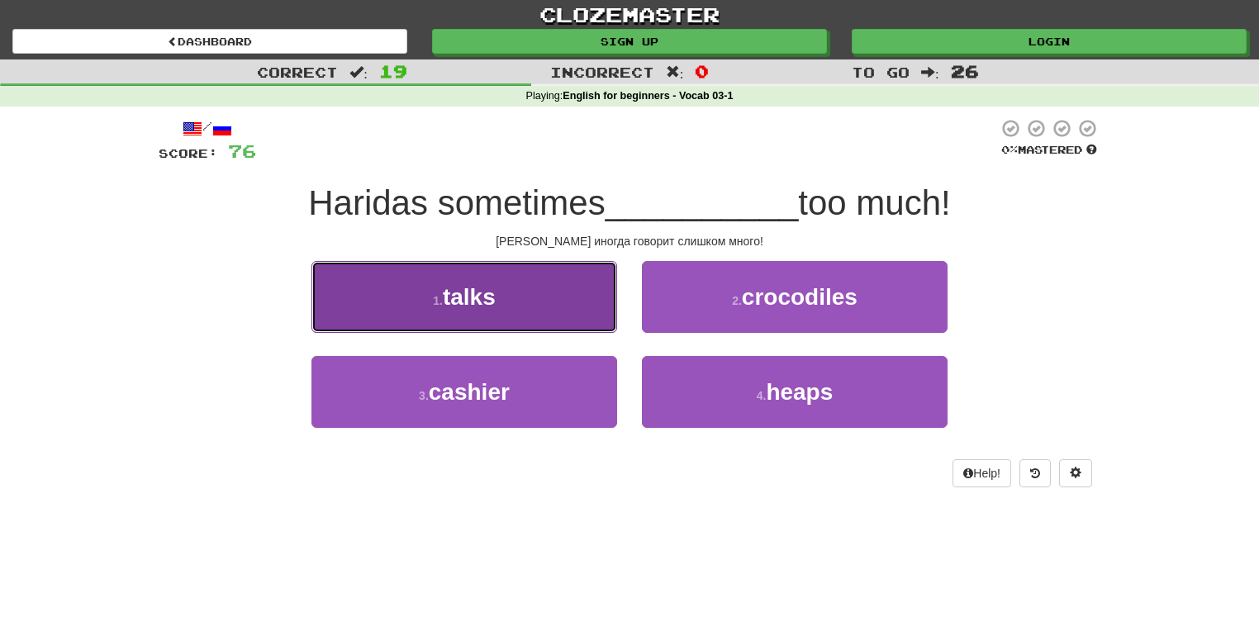
click at [519, 294] on button "1 . talks" at bounding box center [464, 297] width 306 height 72
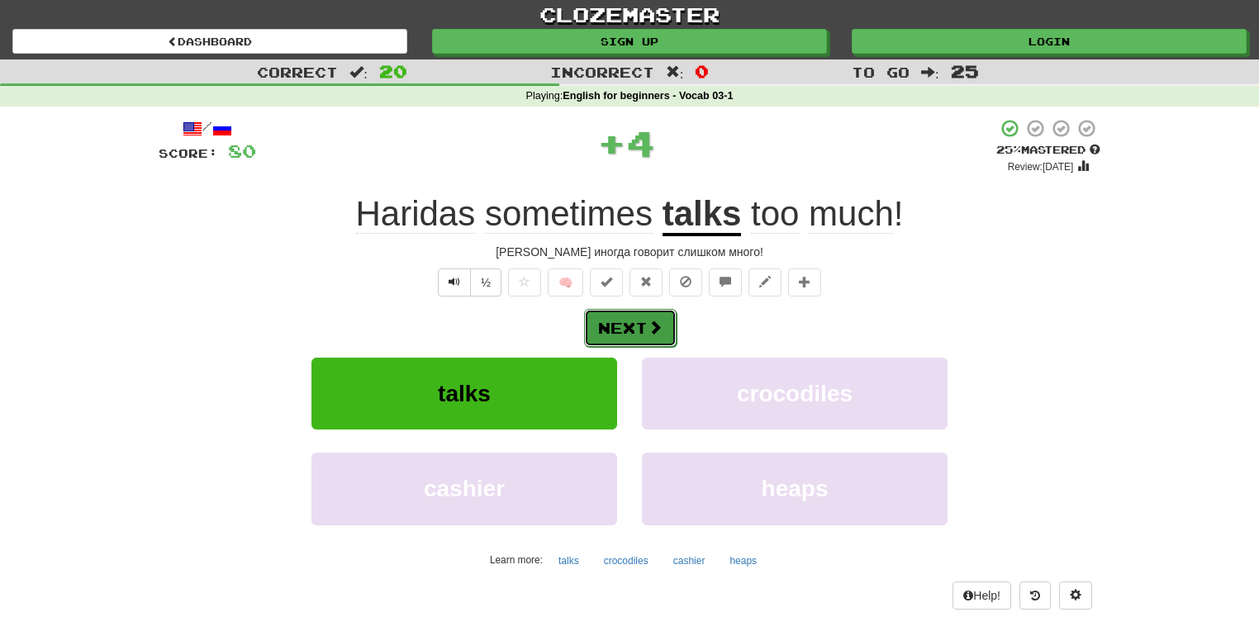
click at [613, 320] on button "Next" at bounding box center [630, 328] width 92 height 38
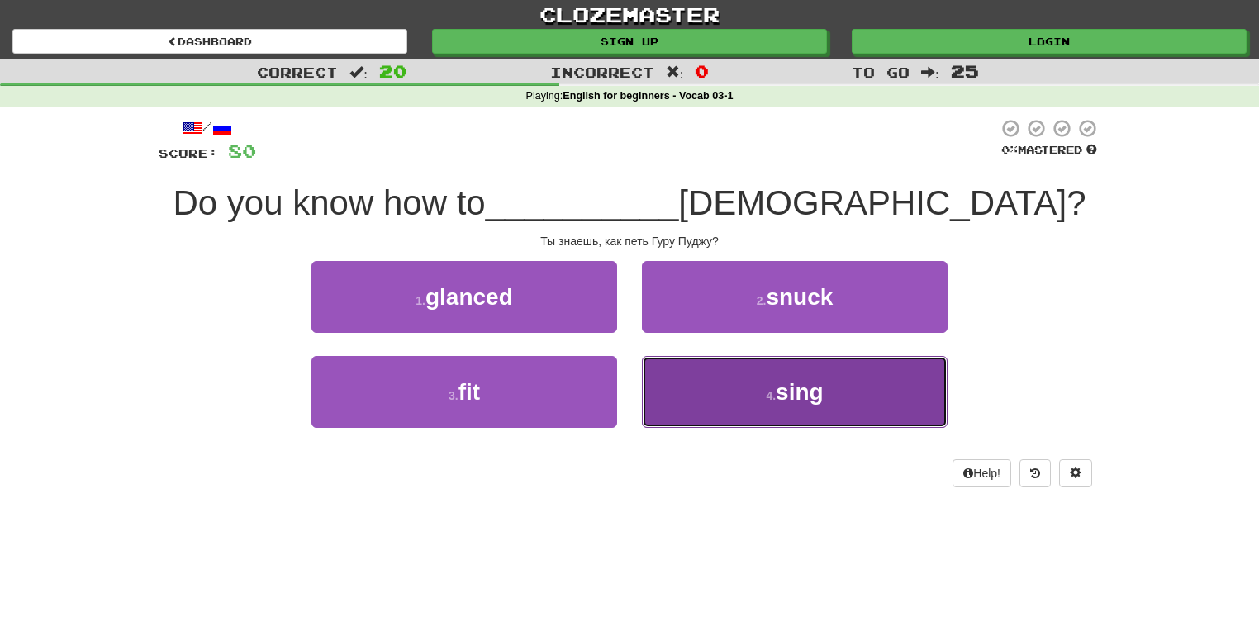
click at [733, 396] on button "4 . sing" at bounding box center [795, 392] width 306 height 72
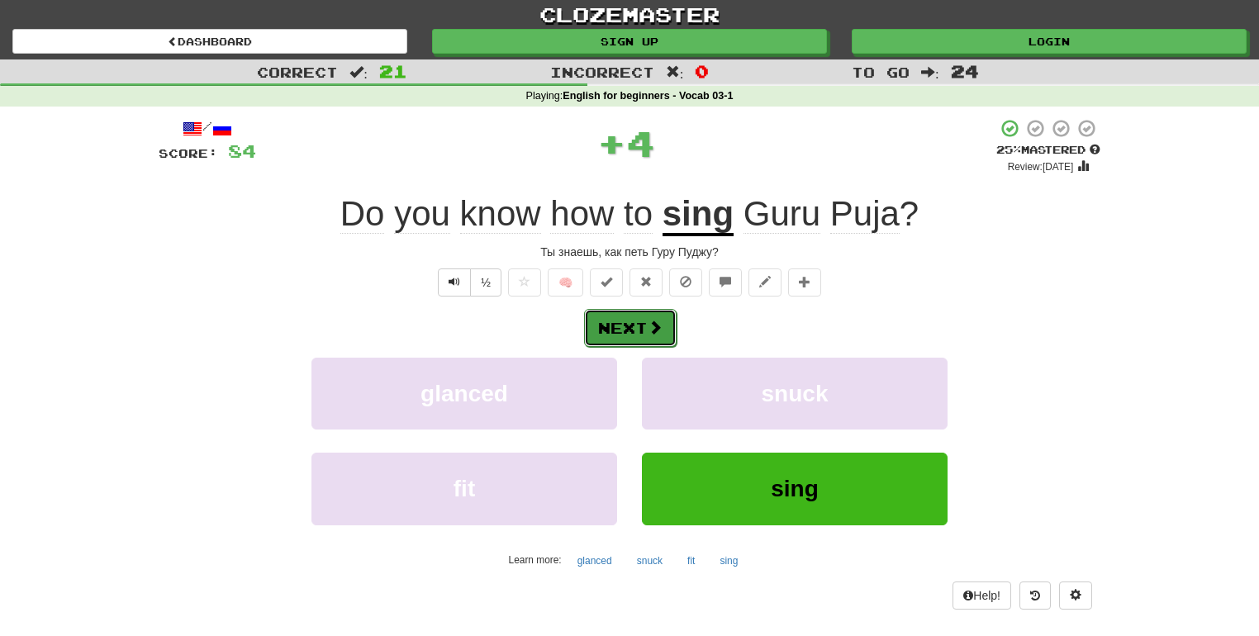
click at [652, 320] on span at bounding box center [654, 327] width 15 height 15
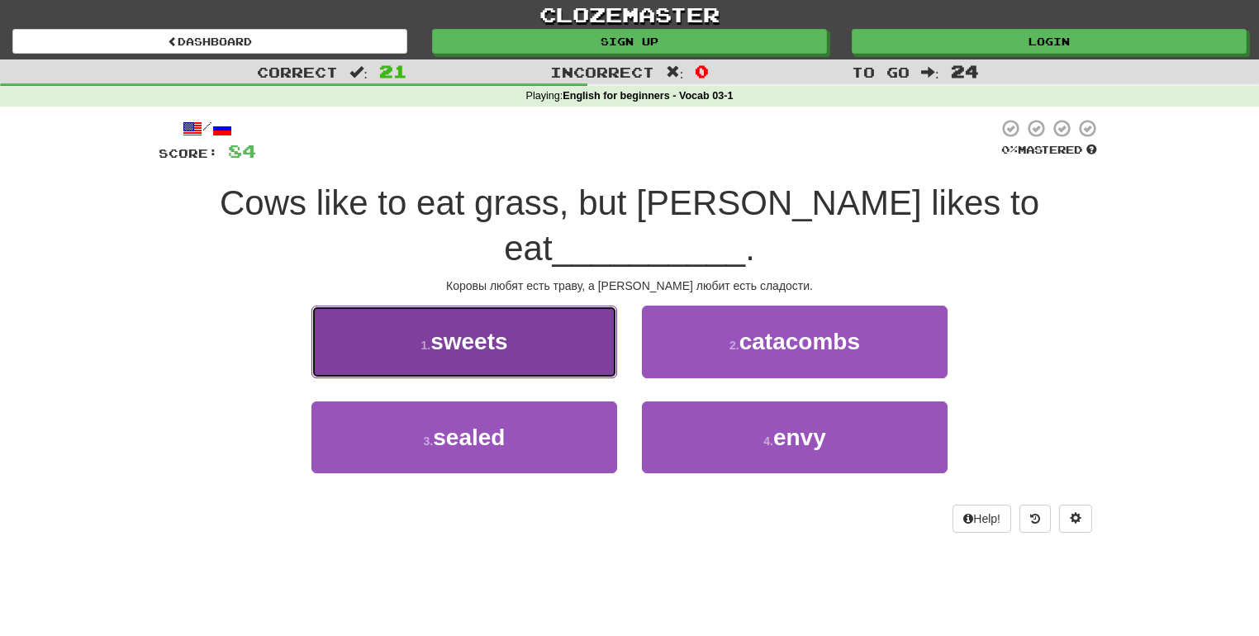
click at [544, 317] on button "1 . sweets" at bounding box center [464, 342] width 306 height 72
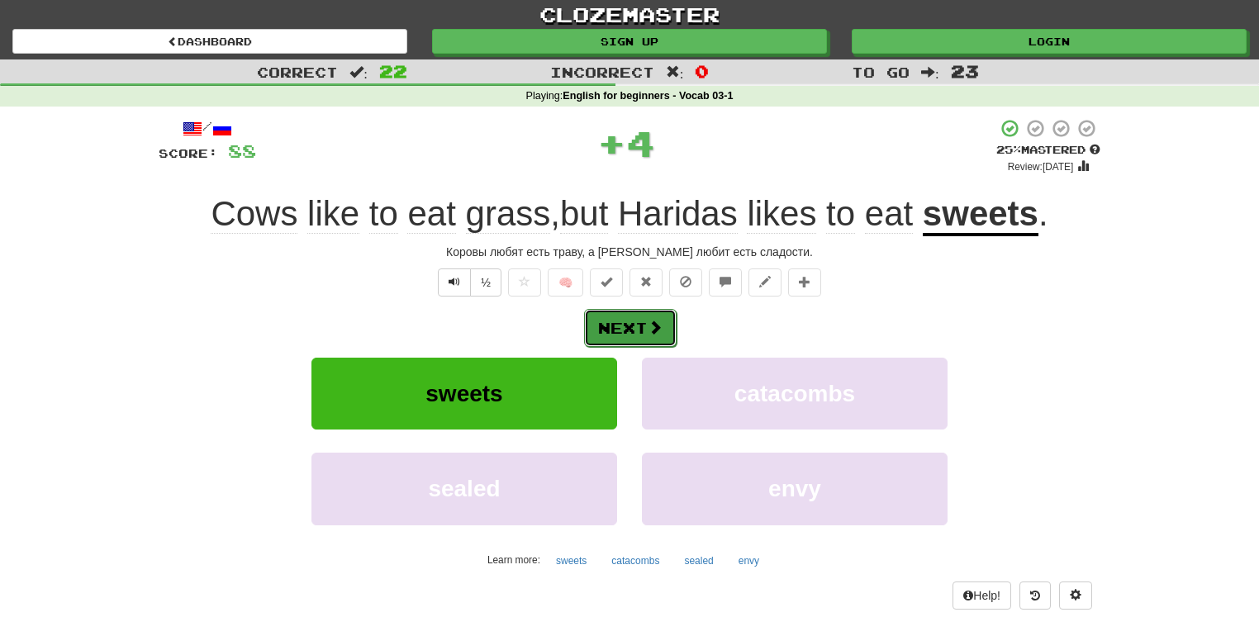
click at [634, 328] on button "Next" at bounding box center [630, 328] width 92 height 38
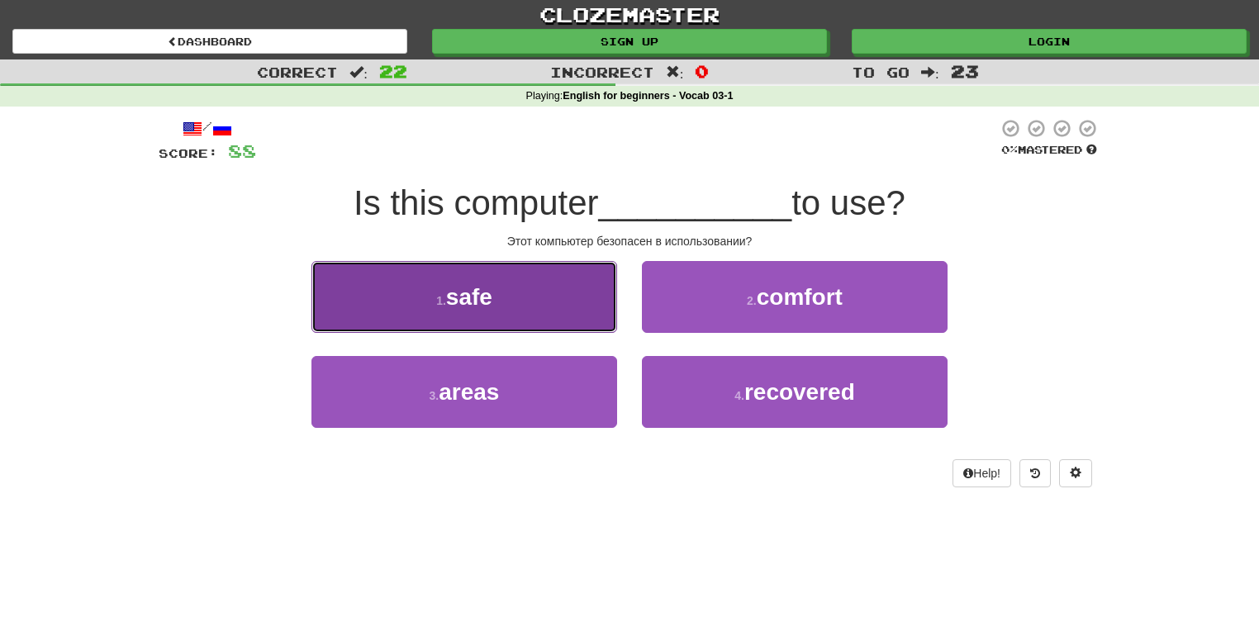
click at [598, 315] on button "1 . safe" at bounding box center [464, 297] width 306 height 72
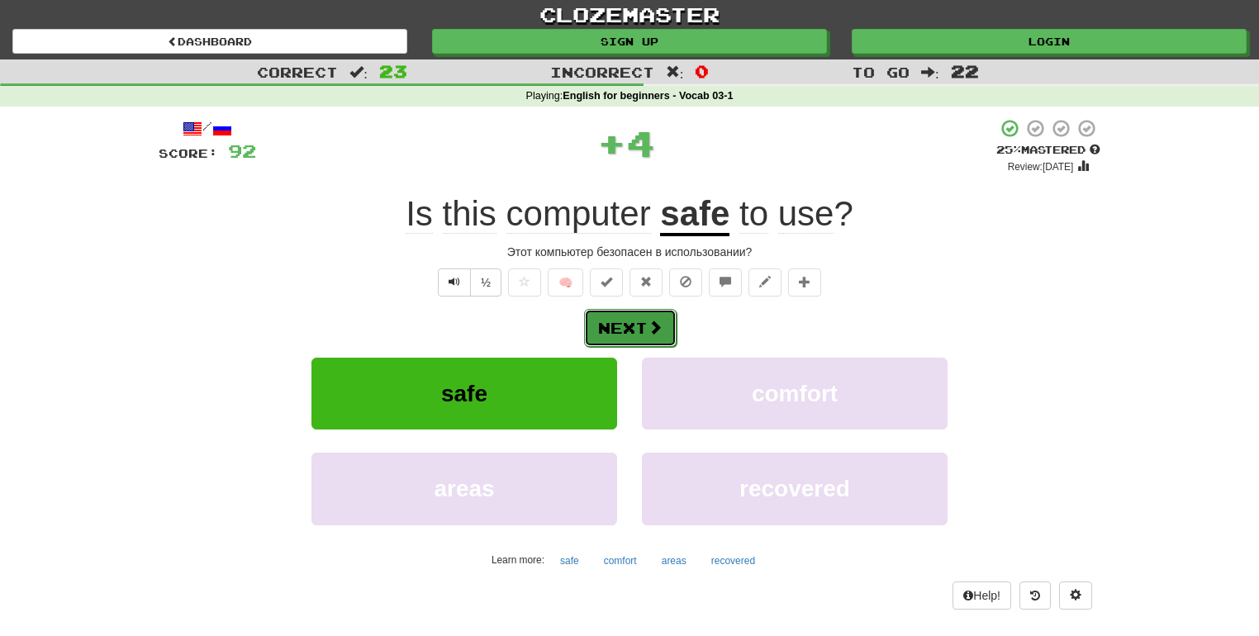
click at [647, 320] on span at bounding box center [654, 327] width 15 height 15
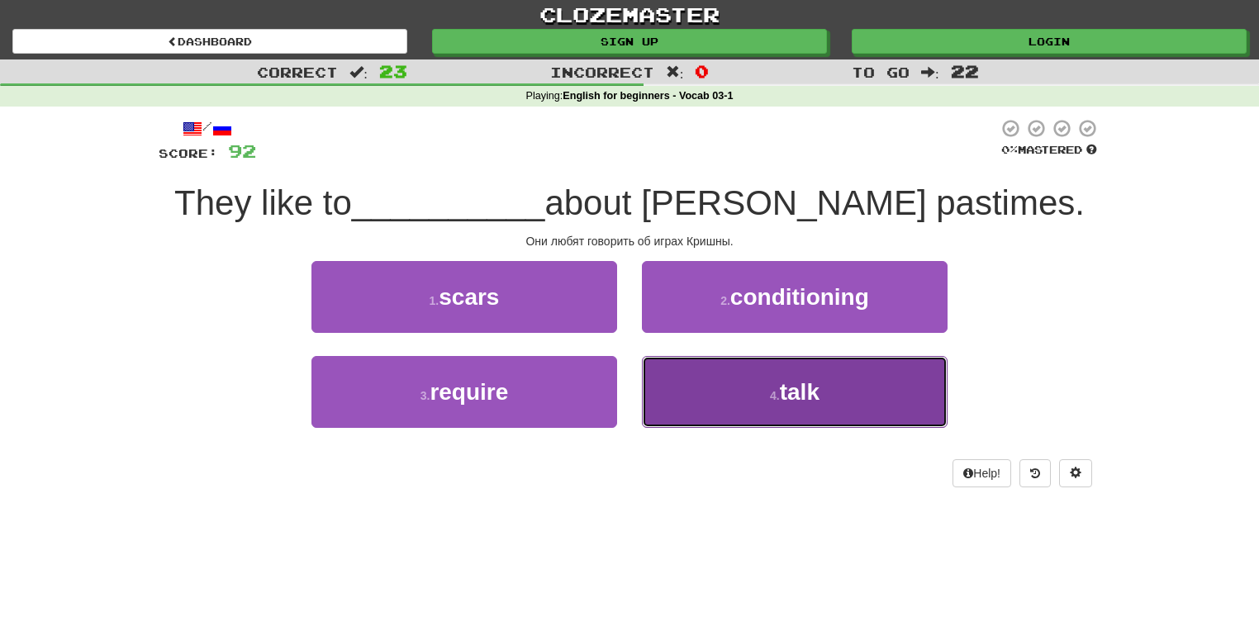
click at [712, 396] on button "4 . talk" at bounding box center [795, 392] width 306 height 72
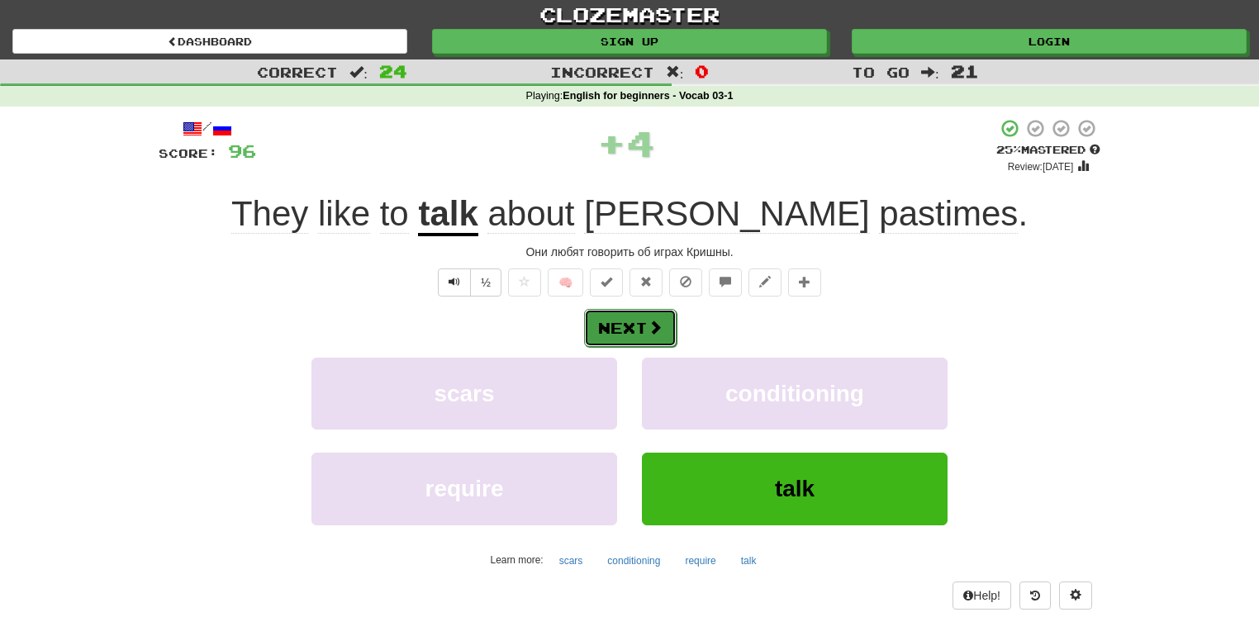
click at [610, 324] on button "Next" at bounding box center [630, 328] width 92 height 38
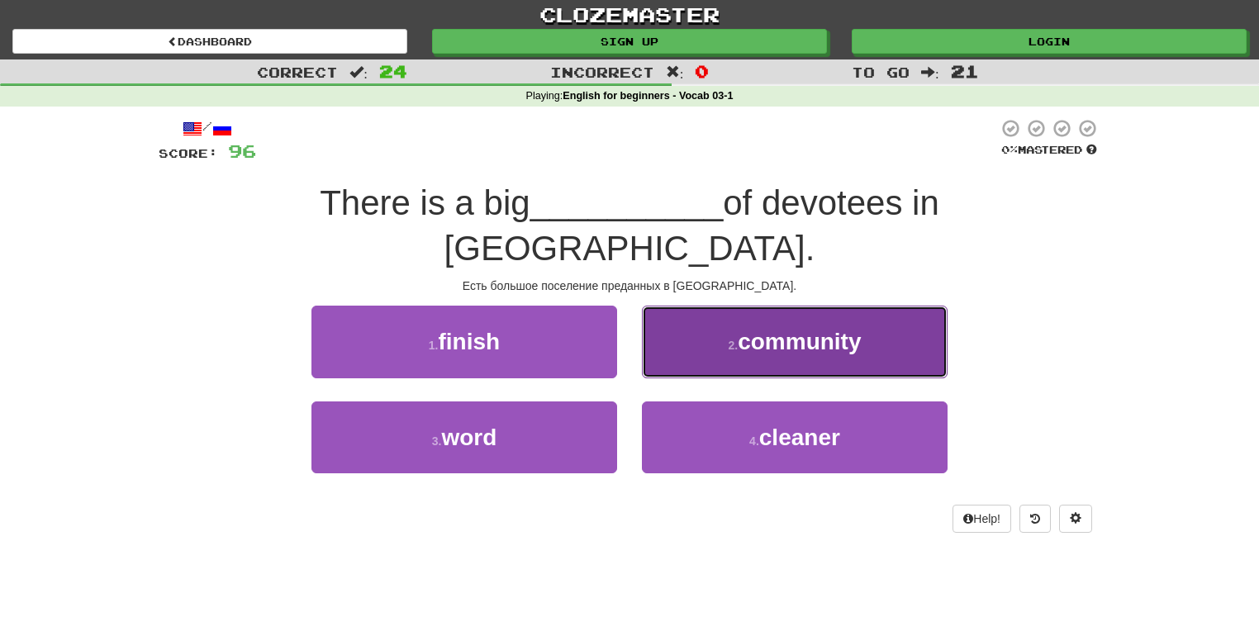
click at [705, 315] on button "2 . community" at bounding box center [795, 342] width 306 height 72
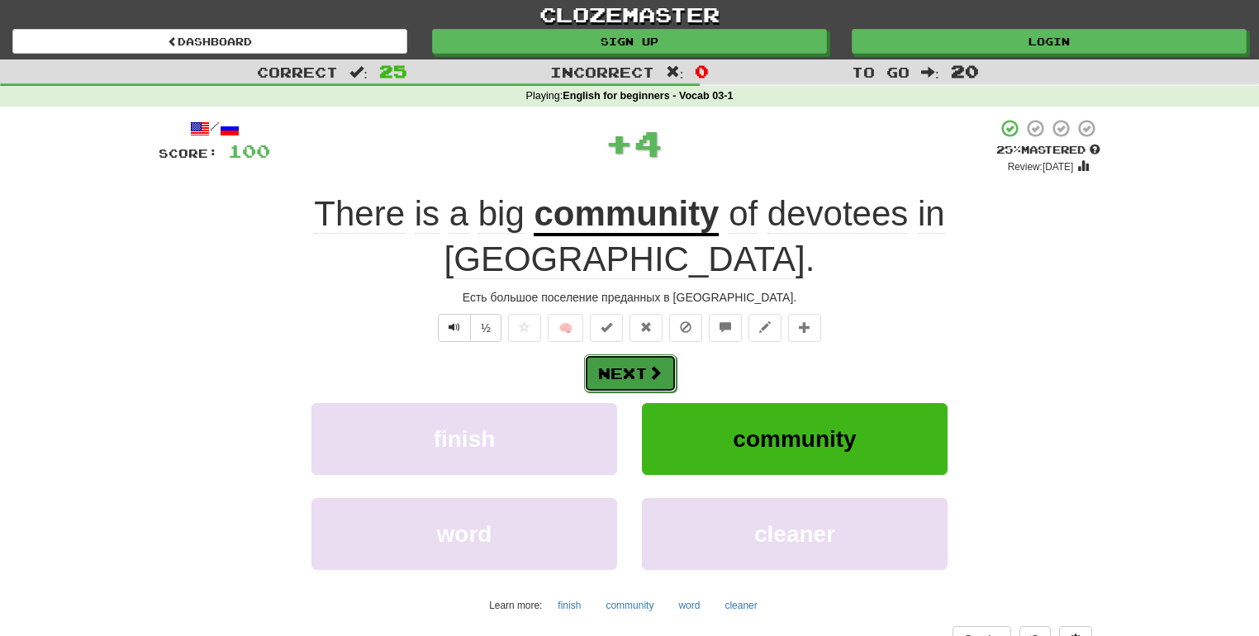
click at [657, 365] on span at bounding box center [654, 372] width 15 height 15
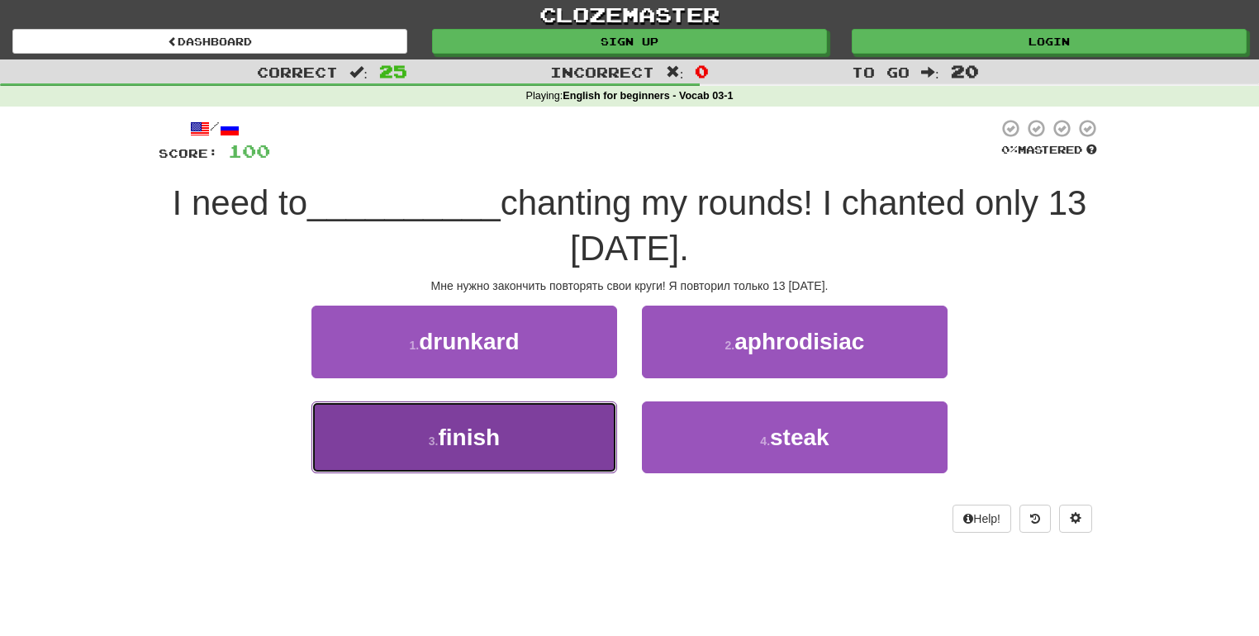
click at [576, 425] on button "3 . finish" at bounding box center [464, 437] width 306 height 72
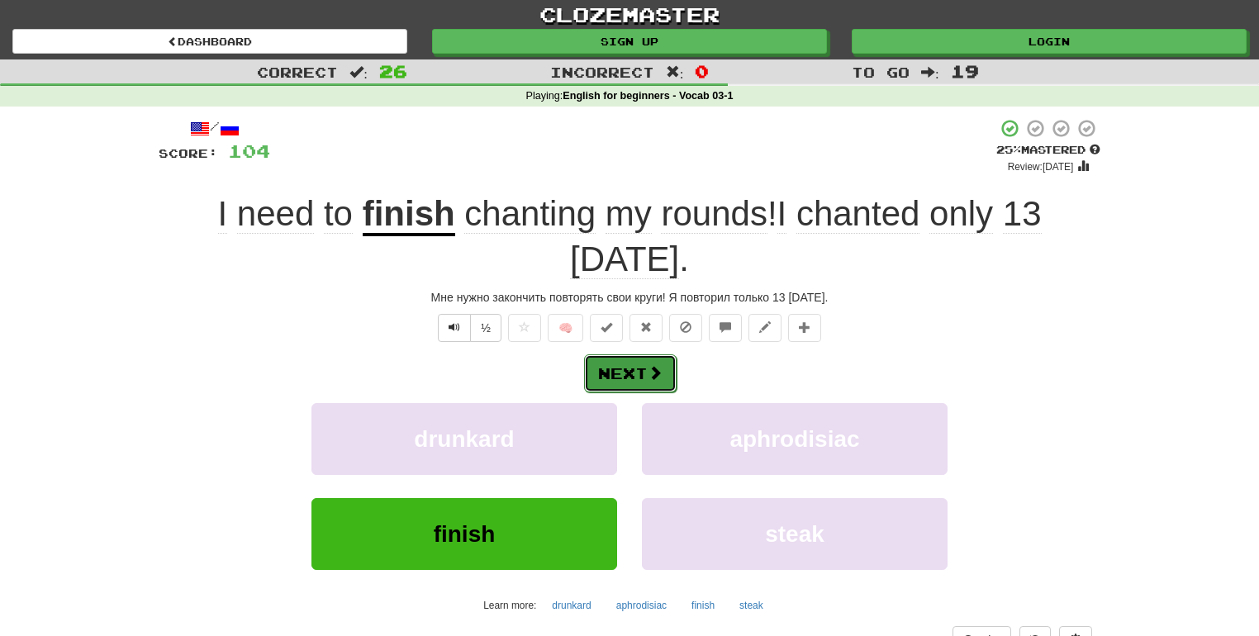
click at [644, 354] on button "Next" at bounding box center [630, 373] width 92 height 38
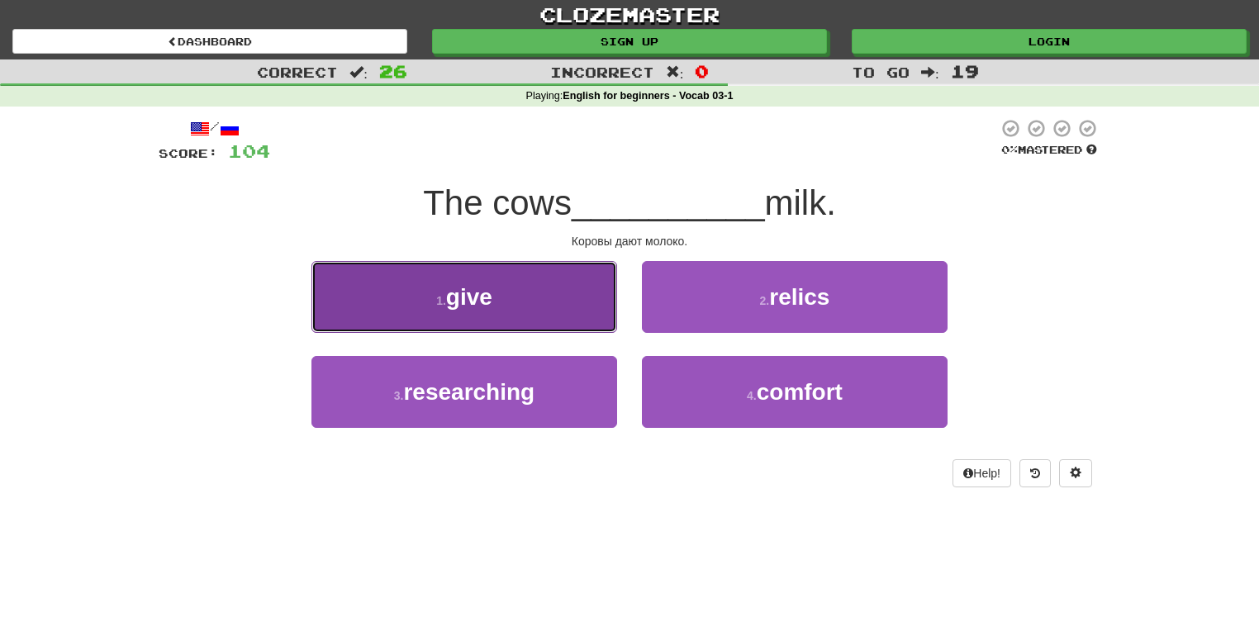
click at [596, 319] on button "1 . give" at bounding box center [464, 297] width 306 height 72
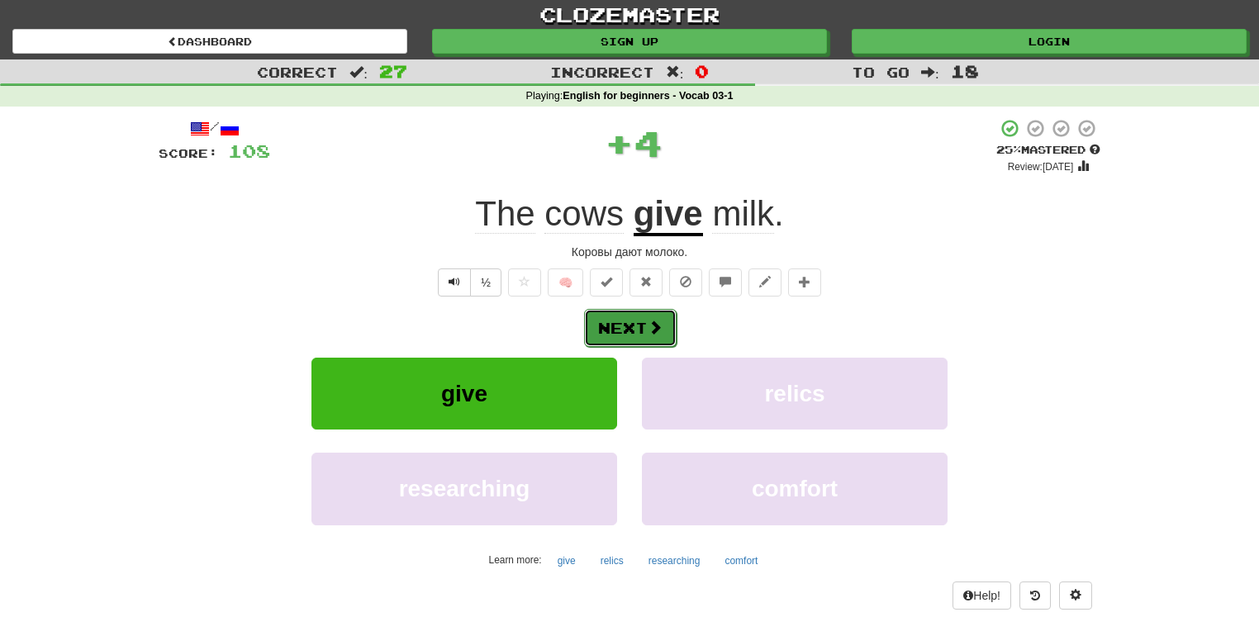
click at [618, 327] on button "Next" at bounding box center [630, 328] width 92 height 38
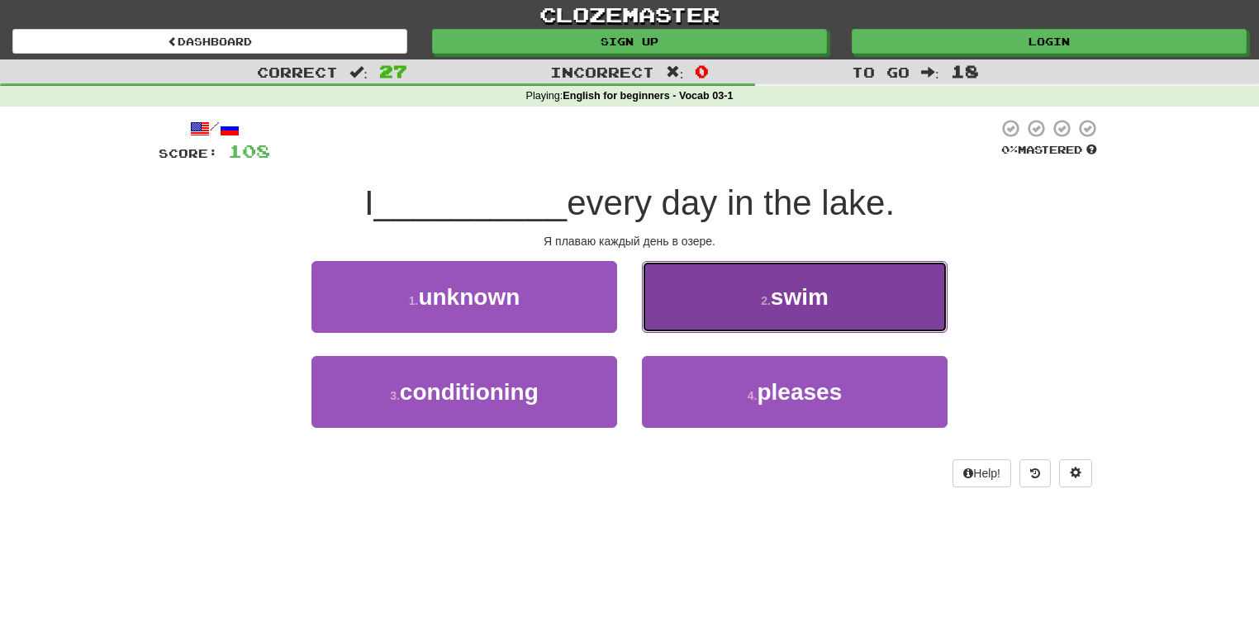
click at [694, 301] on button "2 . swim" at bounding box center [795, 297] width 306 height 72
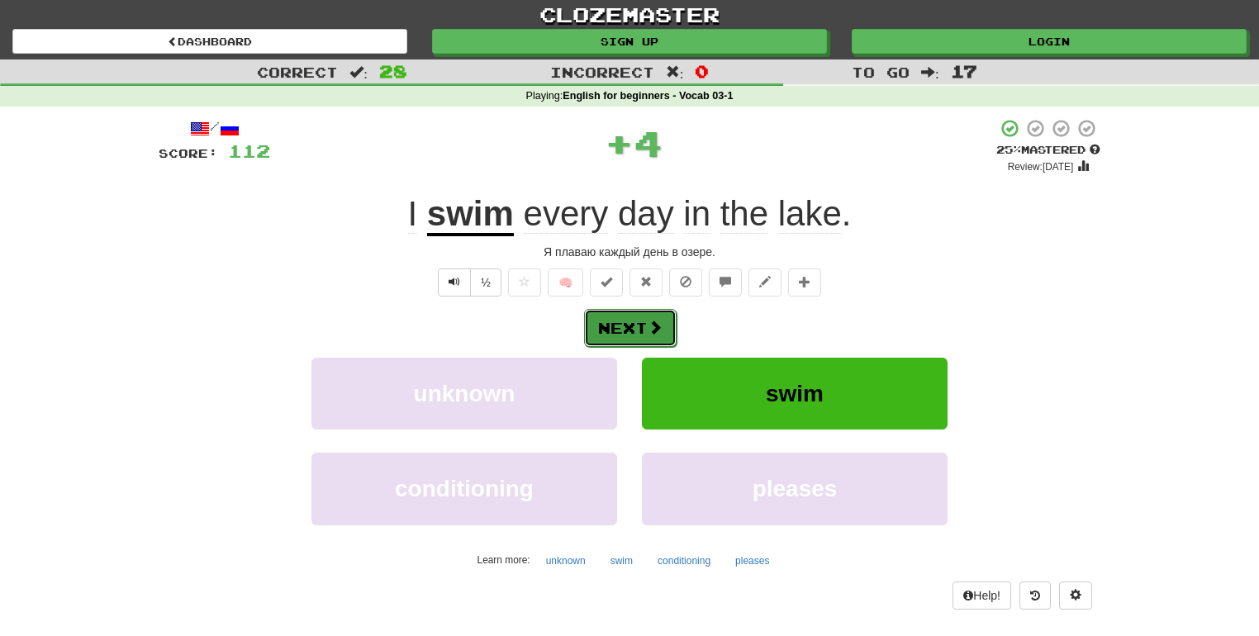
click at [633, 326] on button "Next" at bounding box center [630, 328] width 92 height 38
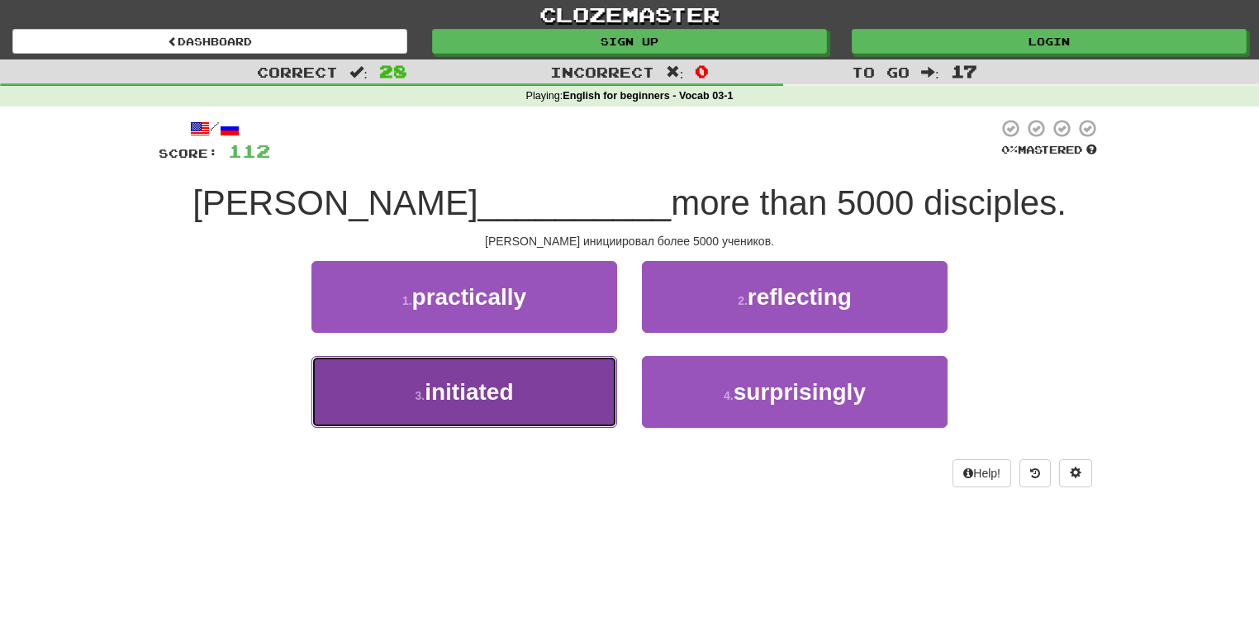
click at [583, 391] on button "3 . initiated" at bounding box center [464, 392] width 306 height 72
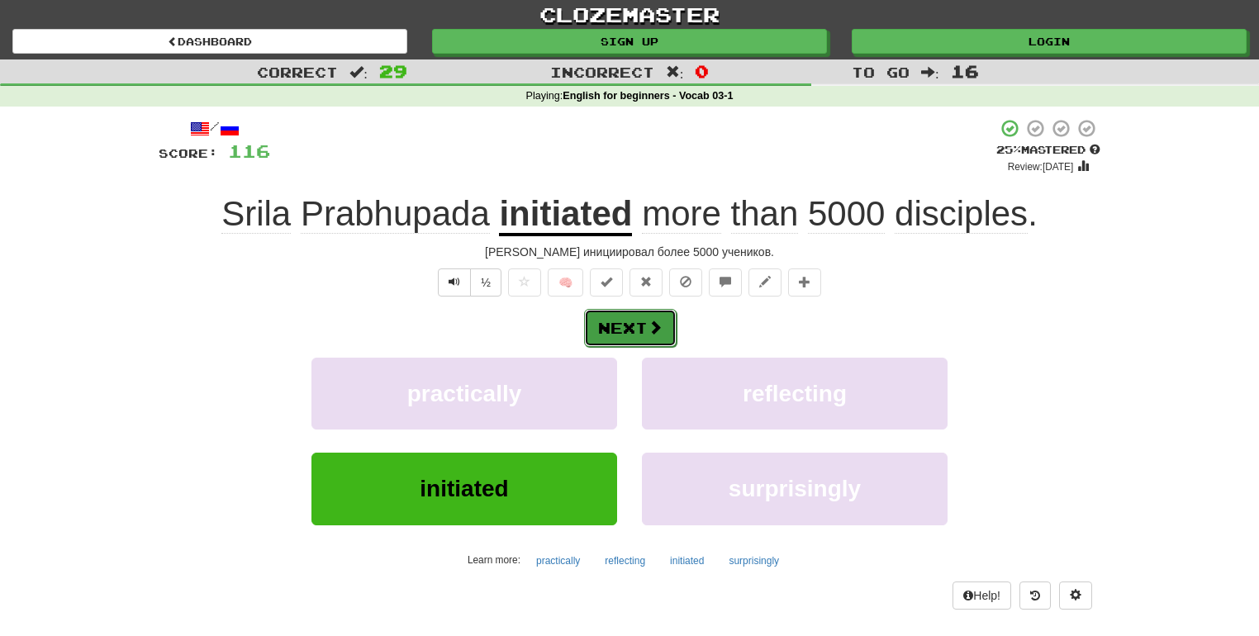
click at [605, 334] on button "Next" at bounding box center [630, 328] width 92 height 38
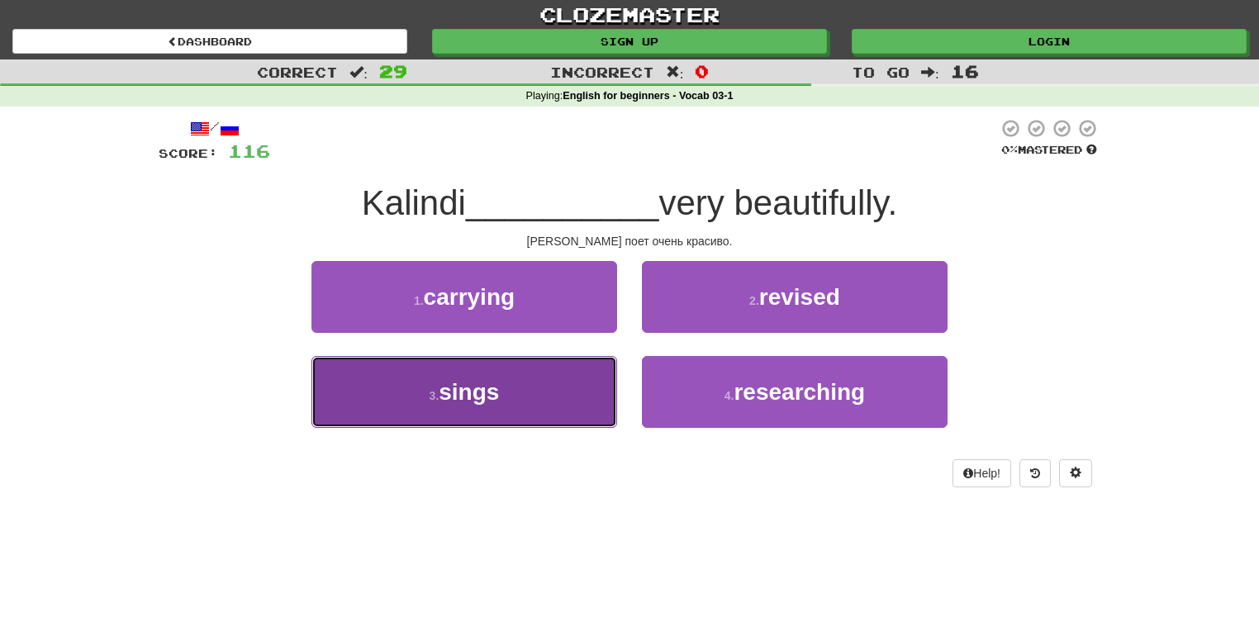
click at [562, 408] on button "3 . sings" at bounding box center [464, 392] width 306 height 72
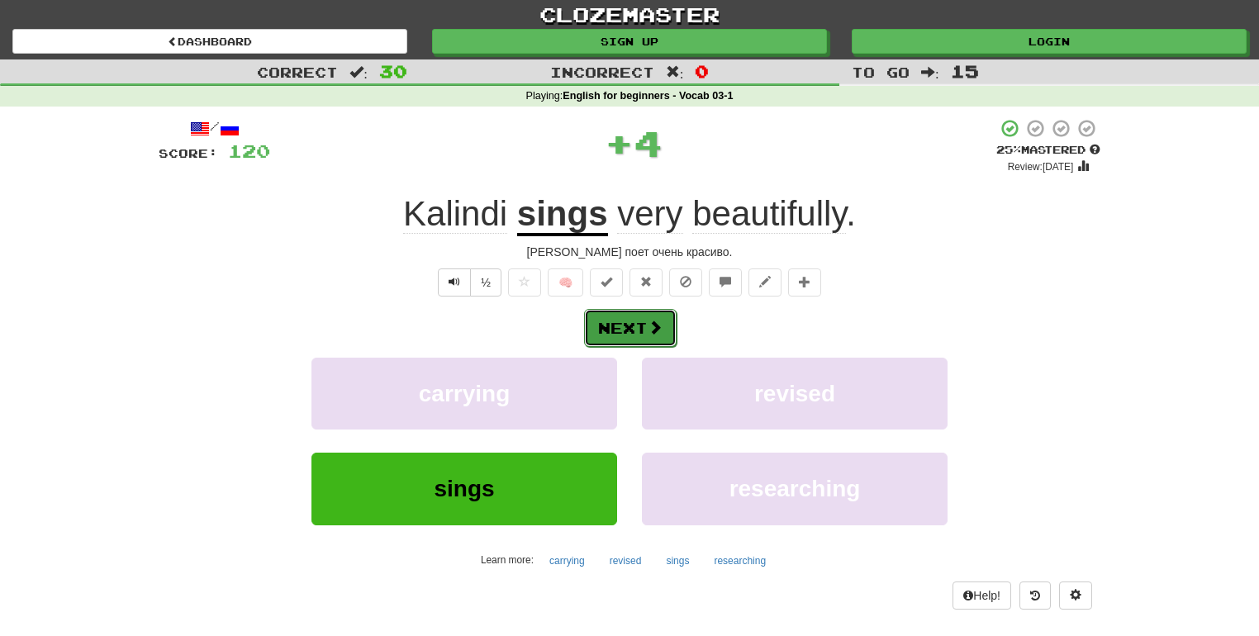
click at [632, 325] on button "Next" at bounding box center [630, 328] width 92 height 38
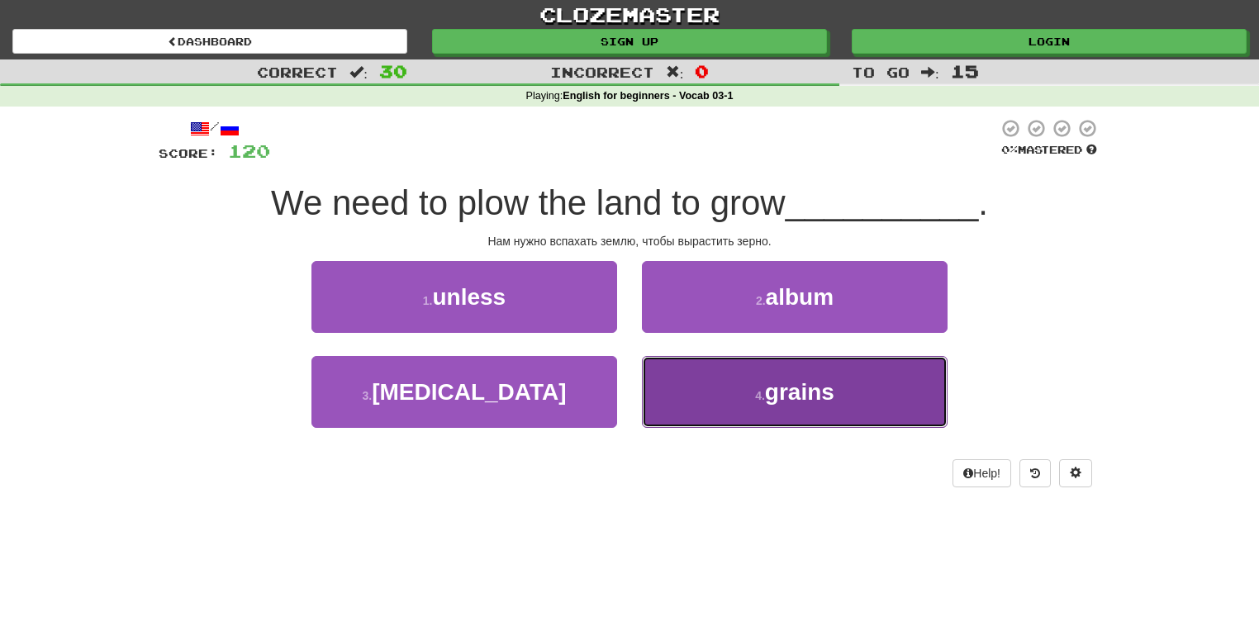
click at [719, 402] on button "4 . grains" at bounding box center [795, 392] width 306 height 72
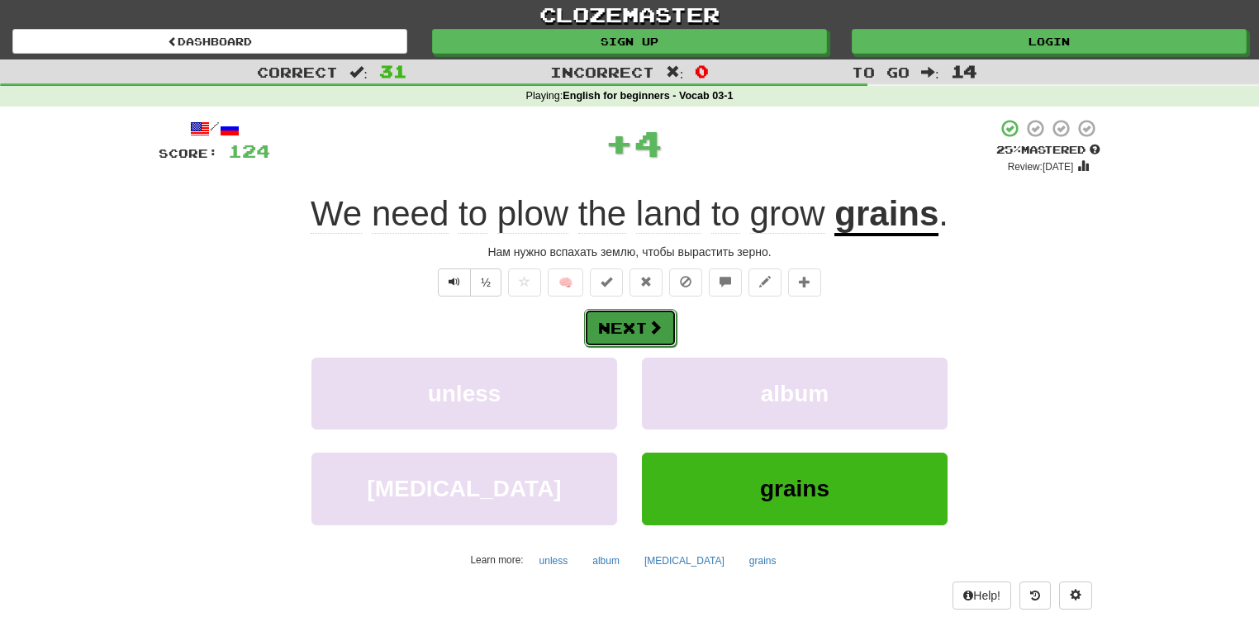
click at [655, 331] on span at bounding box center [654, 327] width 15 height 15
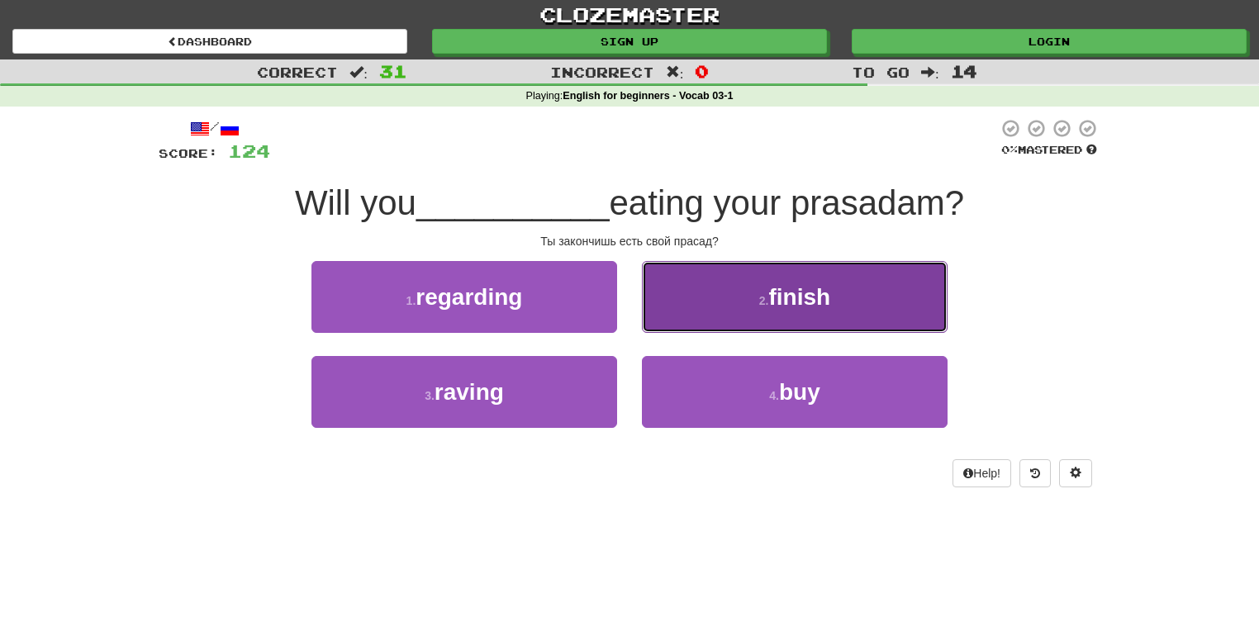
click at [697, 325] on button "2 . finish" at bounding box center [795, 297] width 306 height 72
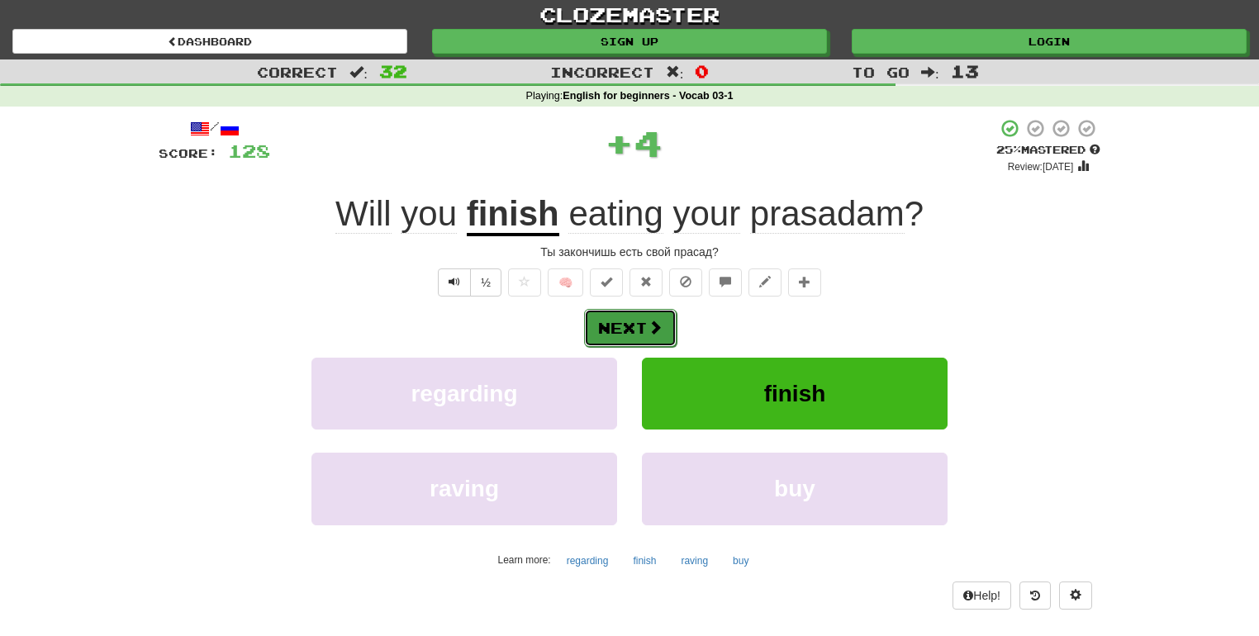
click at [652, 330] on span at bounding box center [654, 327] width 15 height 15
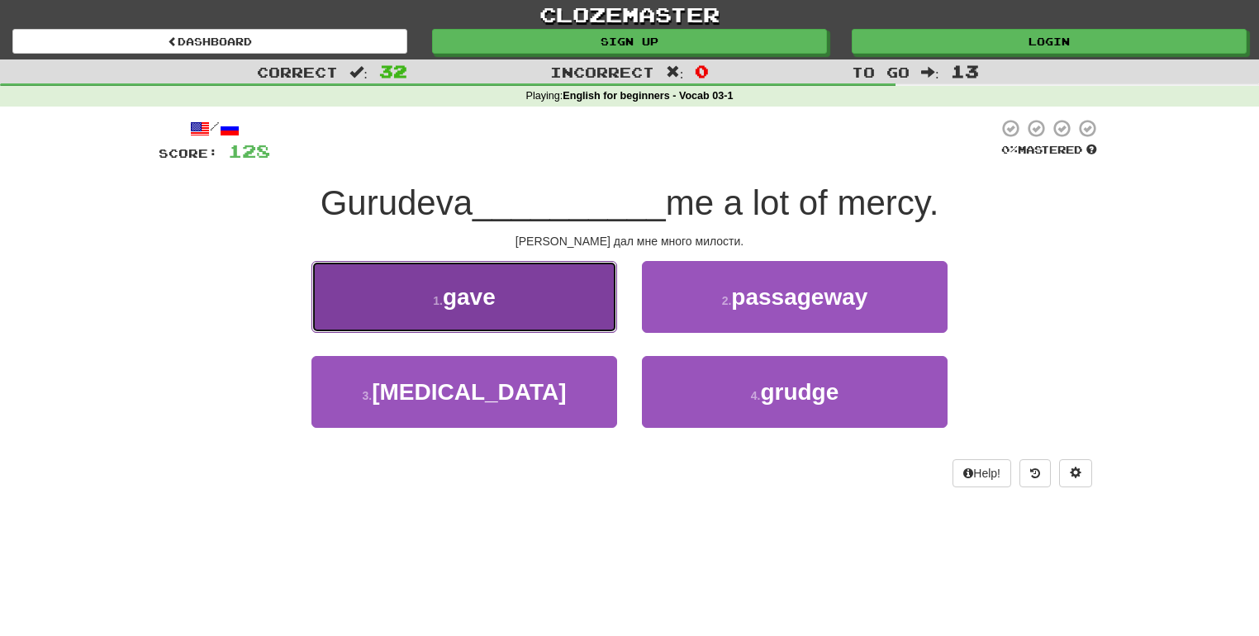
click at [571, 314] on button "1 . gave" at bounding box center [464, 297] width 306 height 72
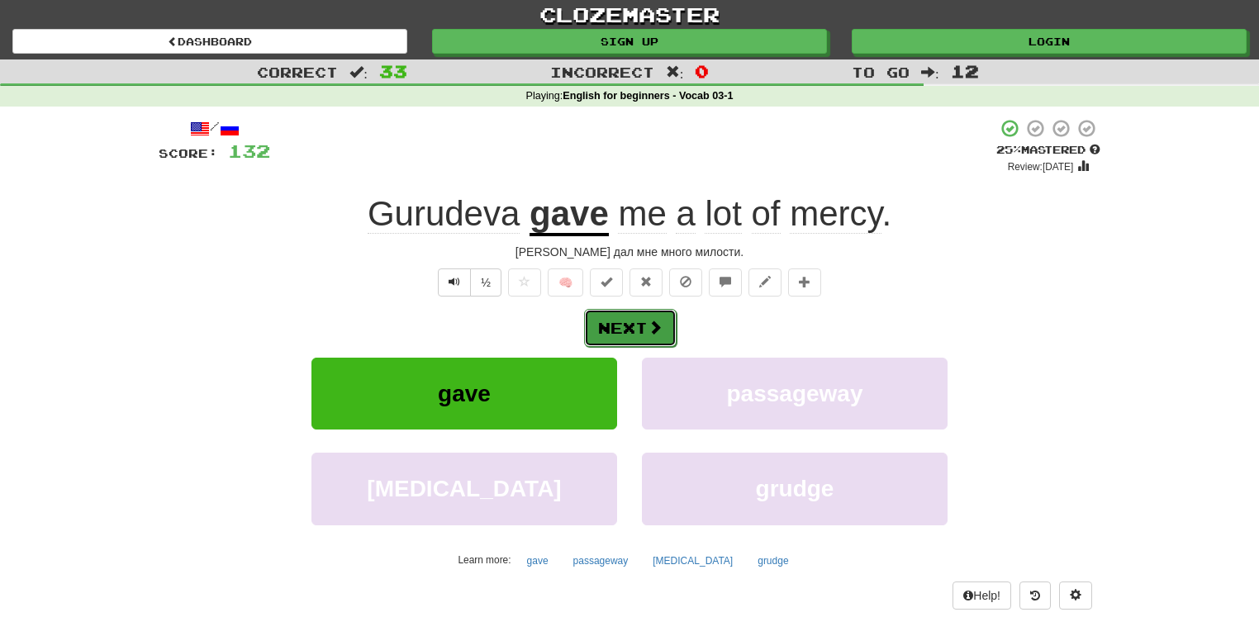
click at [631, 316] on button "Next" at bounding box center [630, 328] width 92 height 38
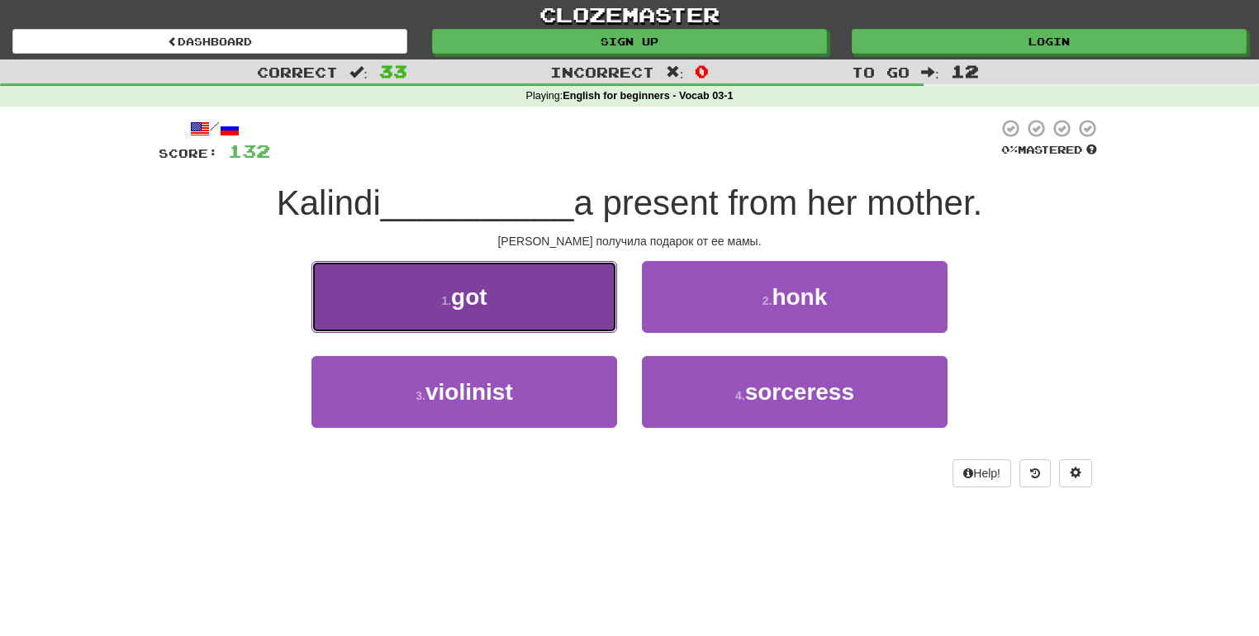
click at [546, 286] on button "1 . got" at bounding box center [464, 297] width 306 height 72
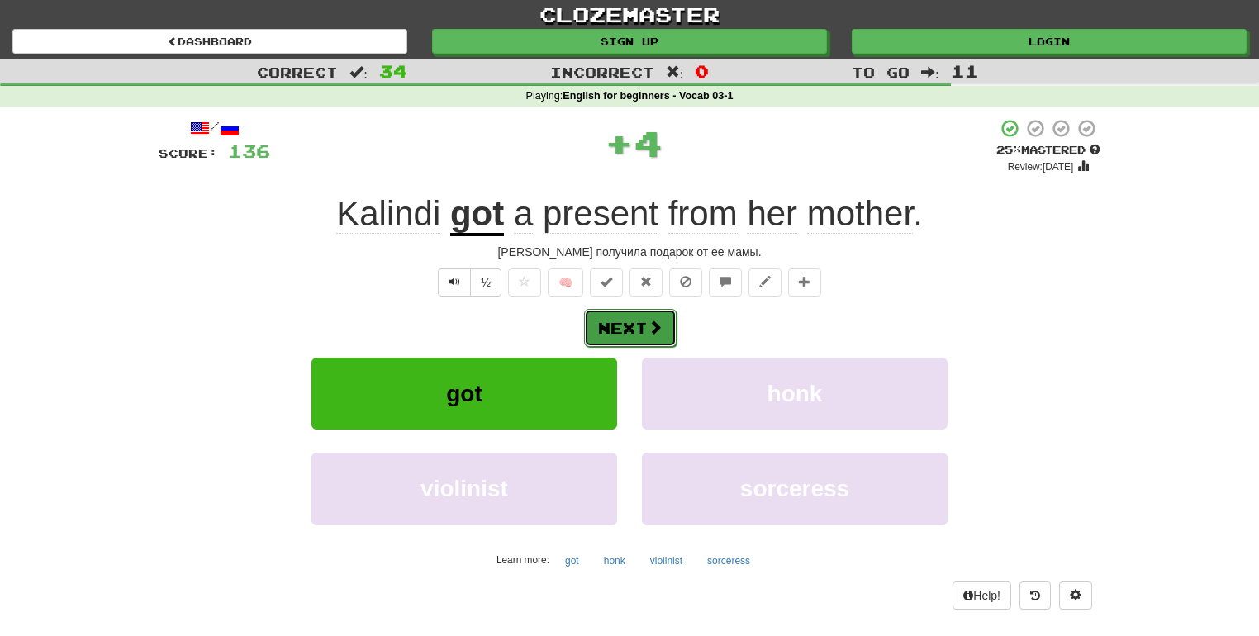
click at [606, 317] on button "Next" at bounding box center [630, 328] width 92 height 38
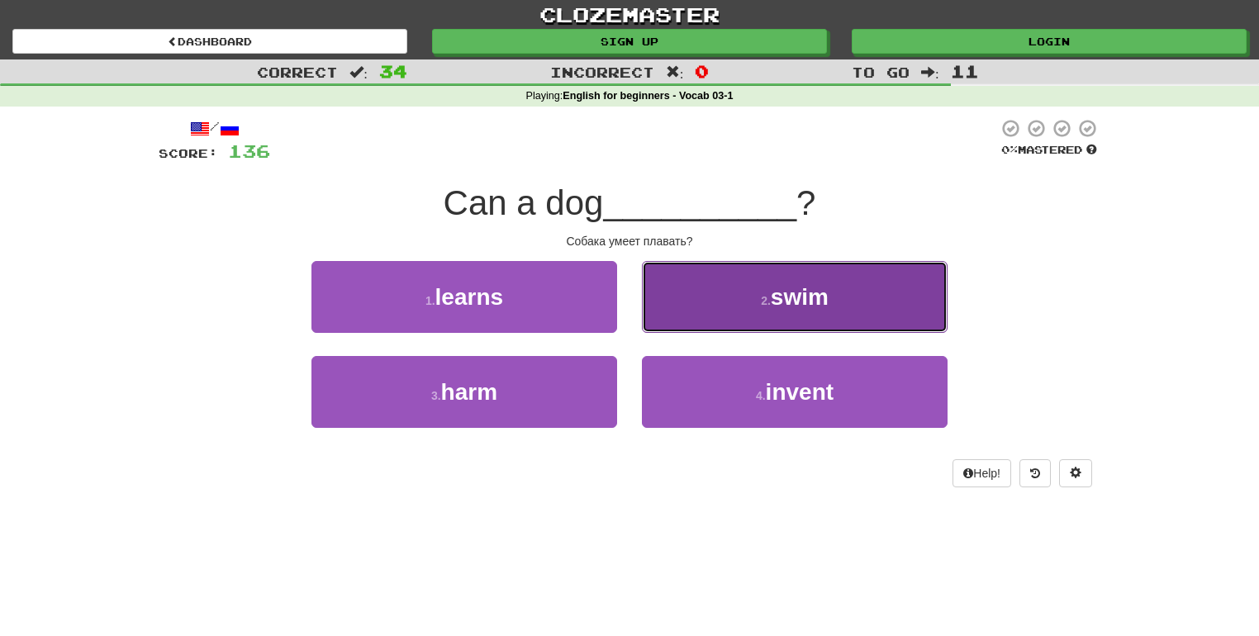
click at [769, 329] on button "2 . swim" at bounding box center [795, 297] width 306 height 72
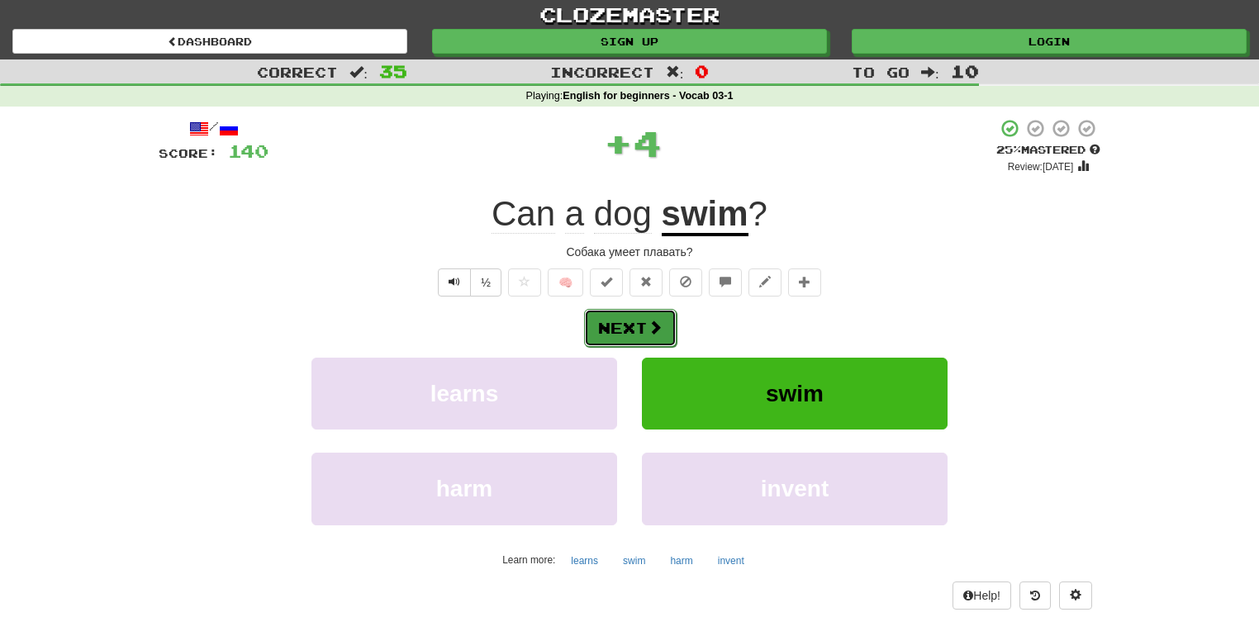
click at [651, 327] on span at bounding box center [654, 327] width 15 height 15
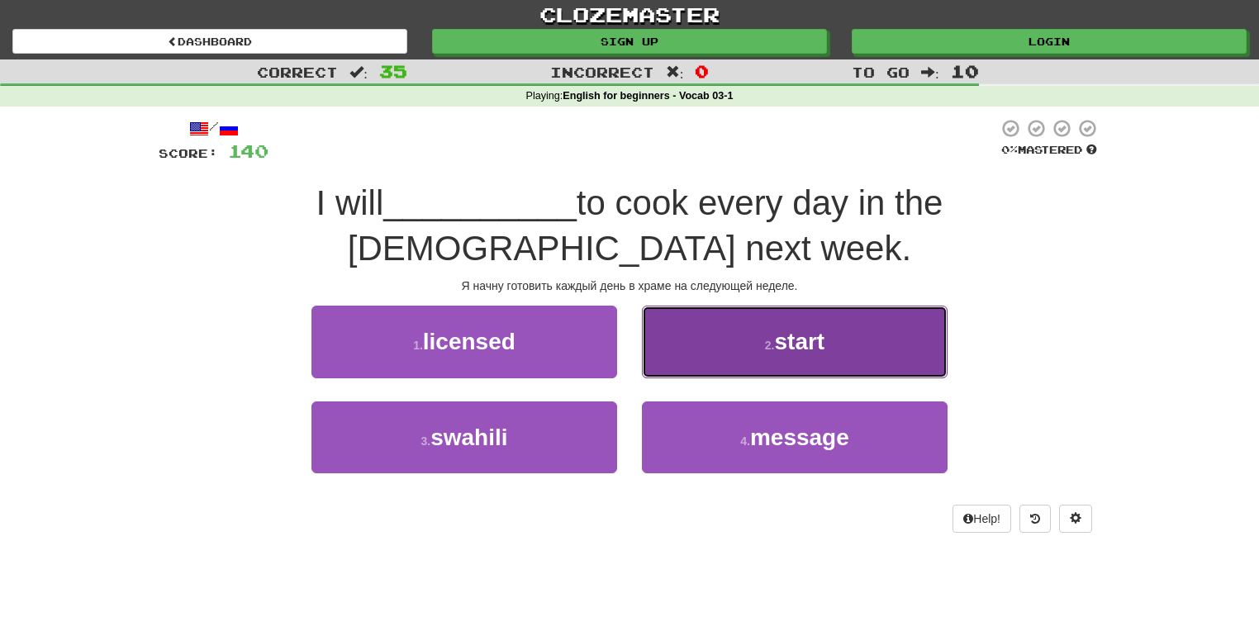
click at [776, 329] on span "start" at bounding box center [799, 342] width 50 height 26
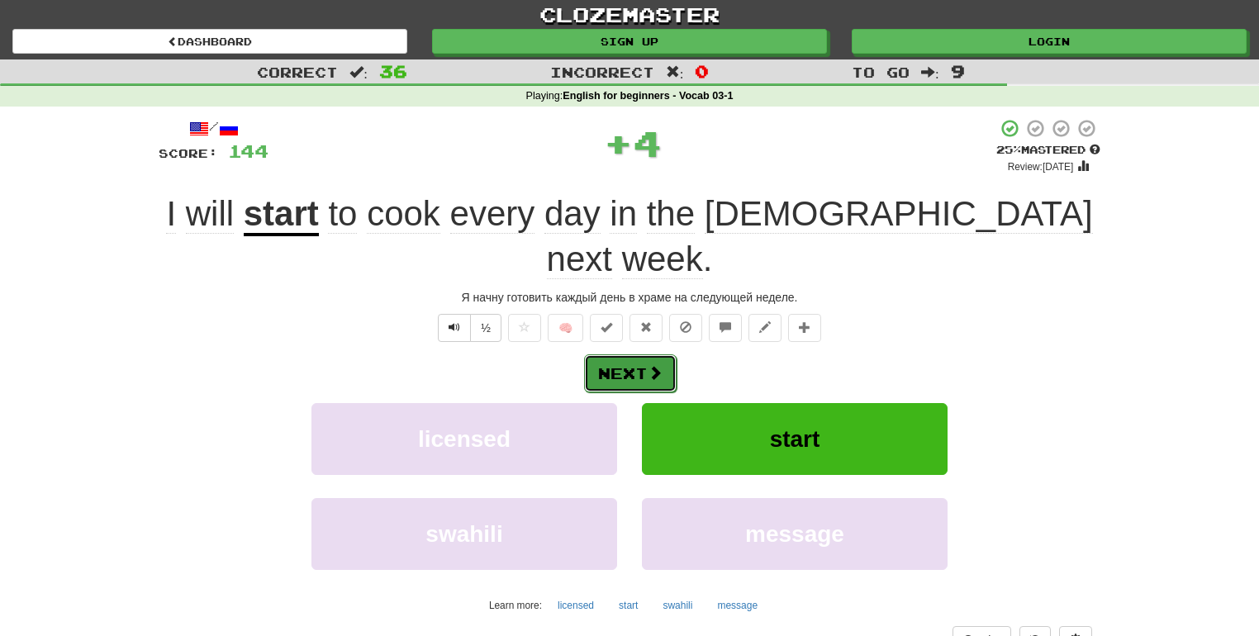
click at [618, 354] on button "Next" at bounding box center [630, 373] width 92 height 38
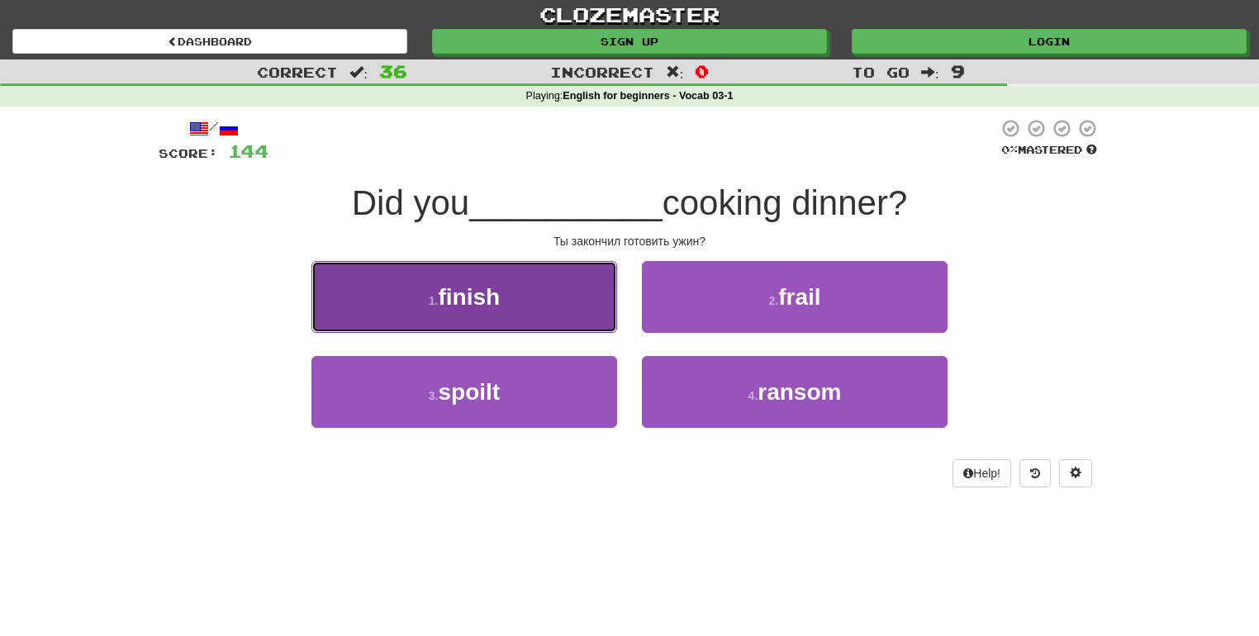
click at [538, 274] on button "1 . finish" at bounding box center [464, 297] width 306 height 72
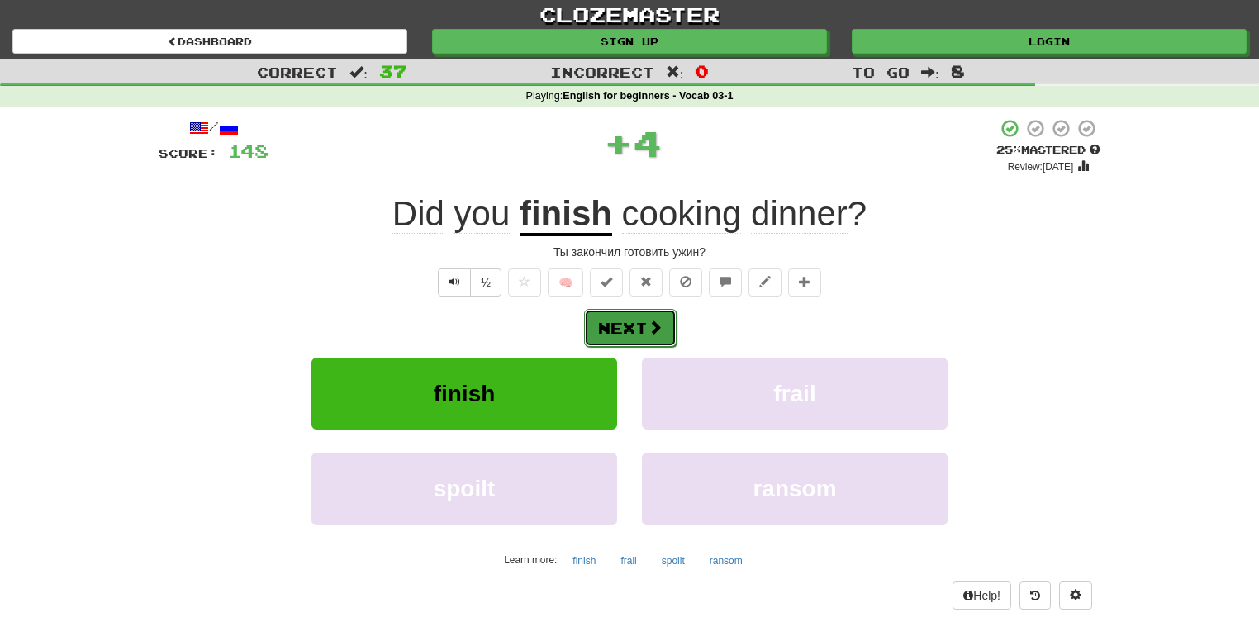
click at [623, 322] on button "Next" at bounding box center [630, 328] width 92 height 38
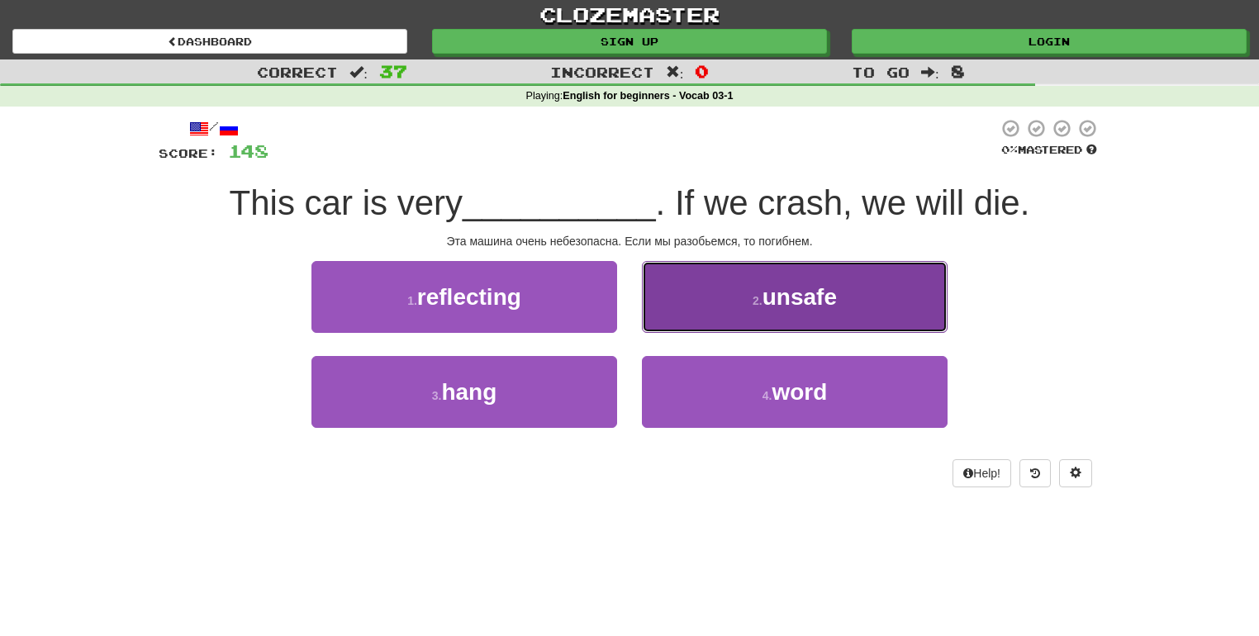
click at [689, 310] on button "2 . unsafe" at bounding box center [795, 297] width 306 height 72
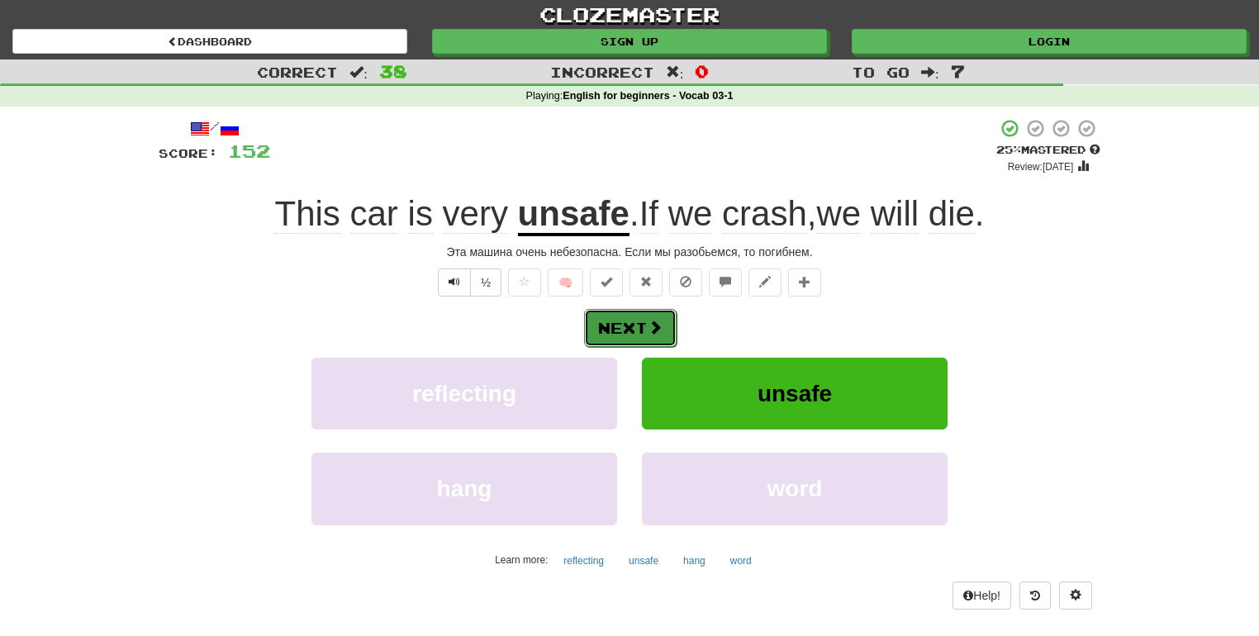
click at [631, 312] on button "Next" at bounding box center [630, 328] width 92 height 38
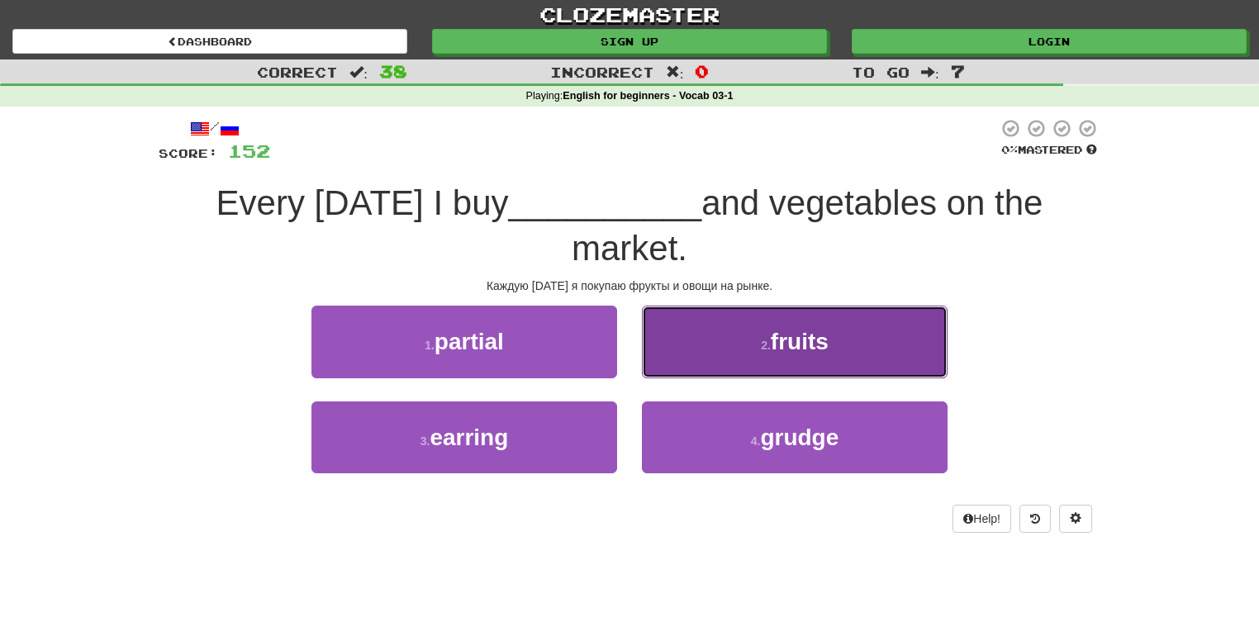
click at [665, 318] on button "2 . fruits" at bounding box center [795, 342] width 306 height 72
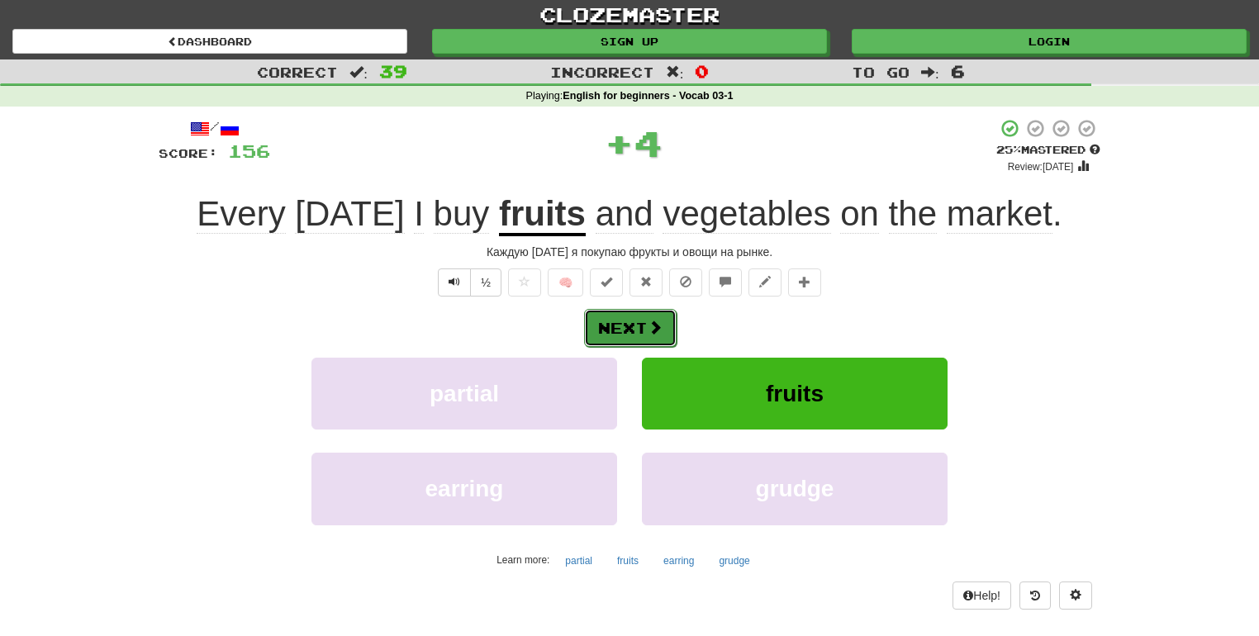
click at [654, 323] on span at bounding box center [654, 327] width 15 height 15
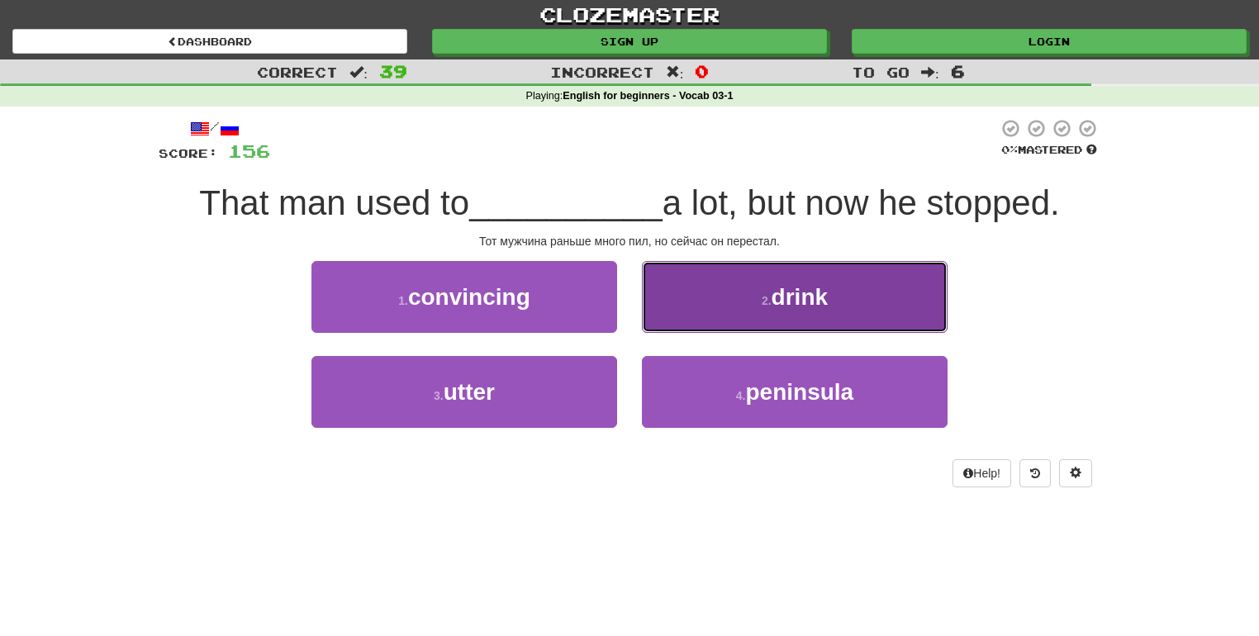
click at [687, 307] on button "2 . drink" at bounding box center [795, 297] width 306 height 72
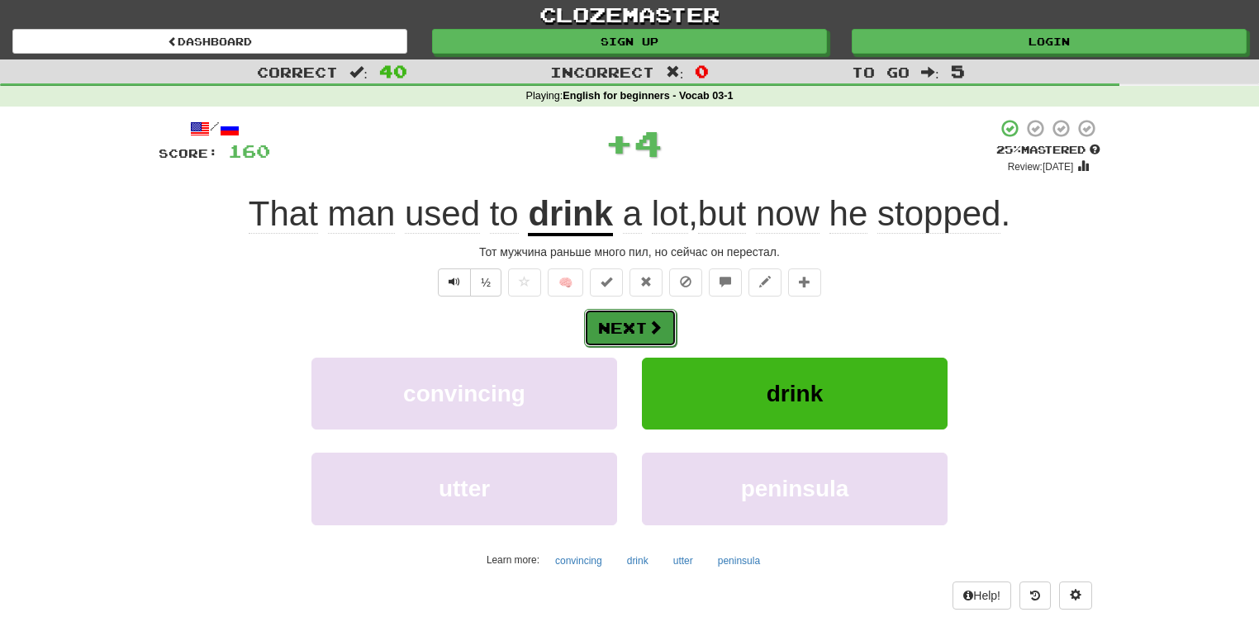
click at [641, 315] on button "Next" at bounding box center [630, 328] width 92 height 38
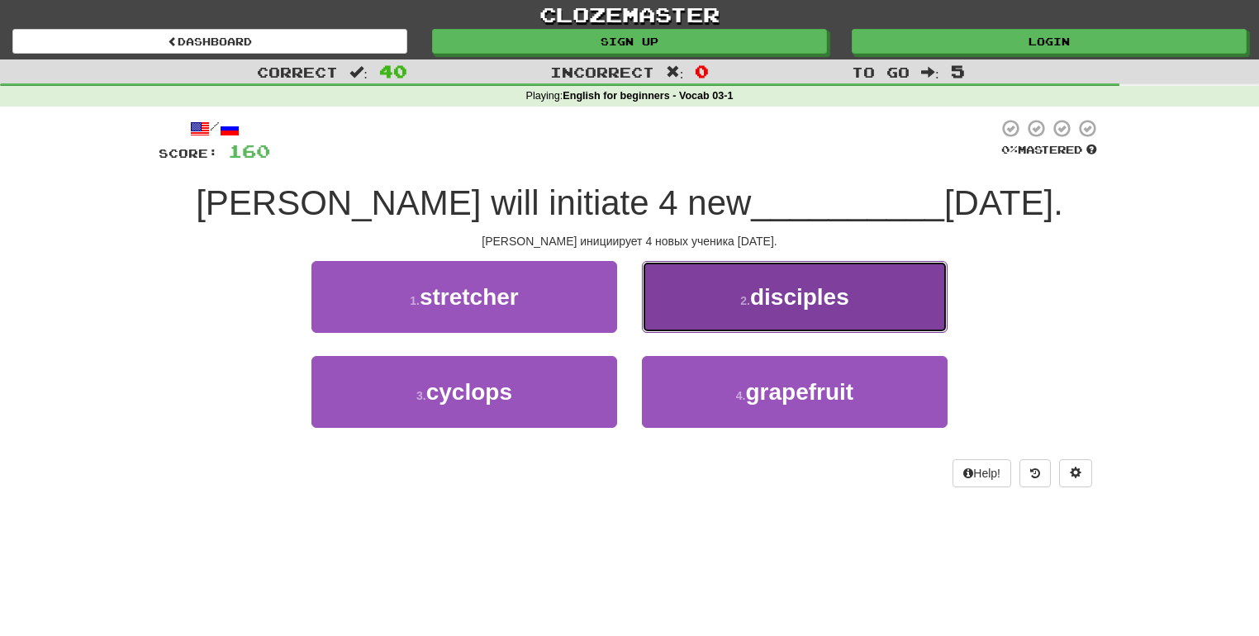
click at [701, 306] on button "2 . disciples" at bounding box center [795, 297] width 306 height 72
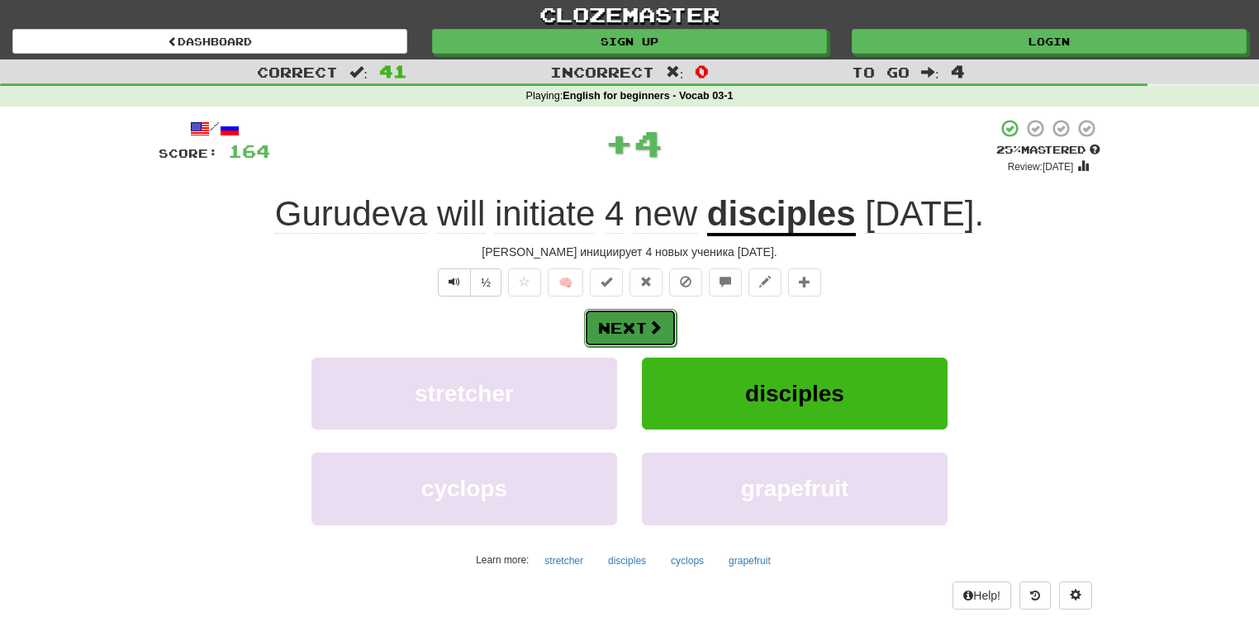
click at [614, 317] on button "Next" at bounding box center [630, 328] width 92 height 38
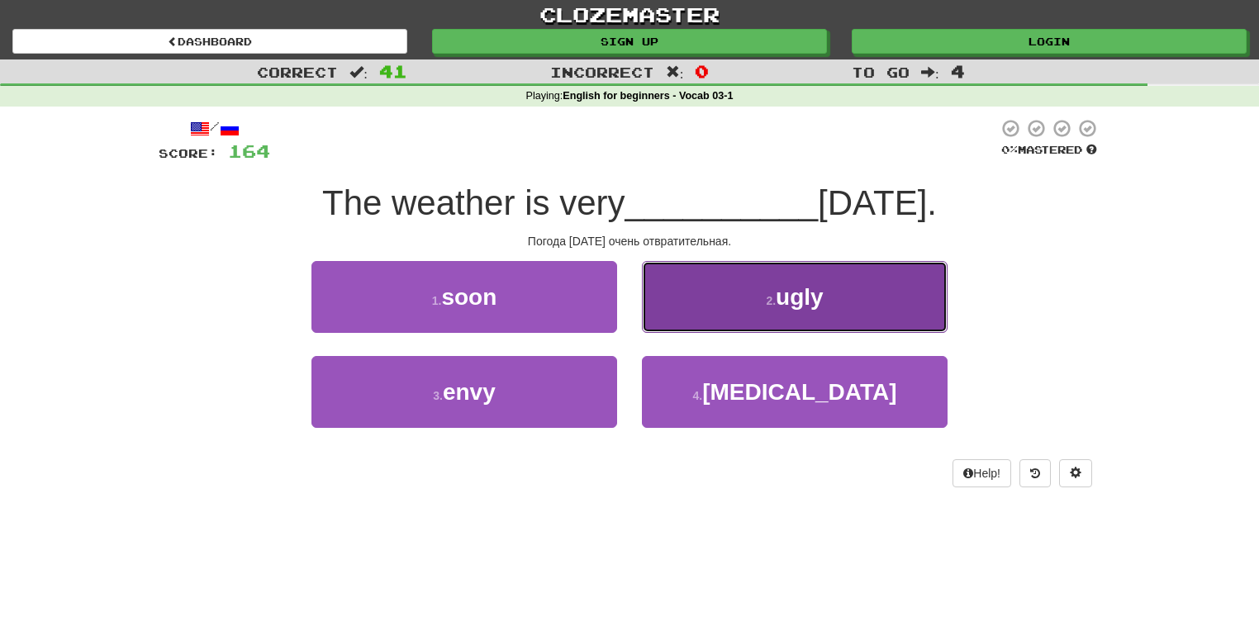
click at [723, 308] on button "2 . ugly" at bounding box center [795, 297] width 306 height 72
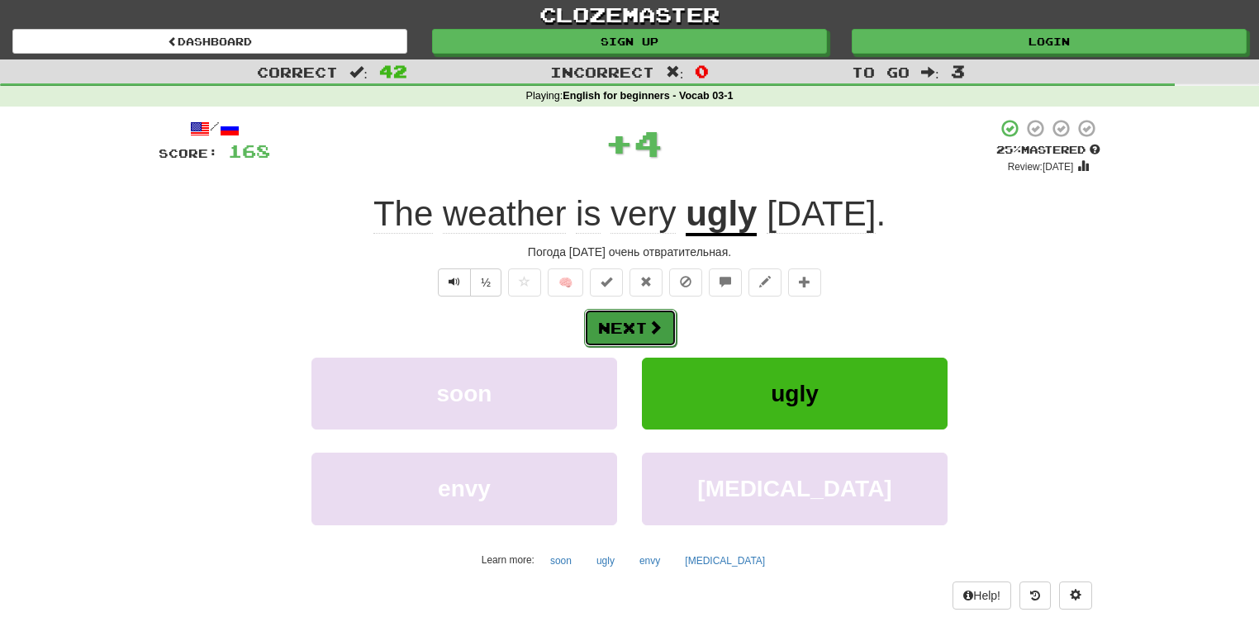
click at [605, 320] on button "Next" at bounding box center [630, 328] width 92 height 38
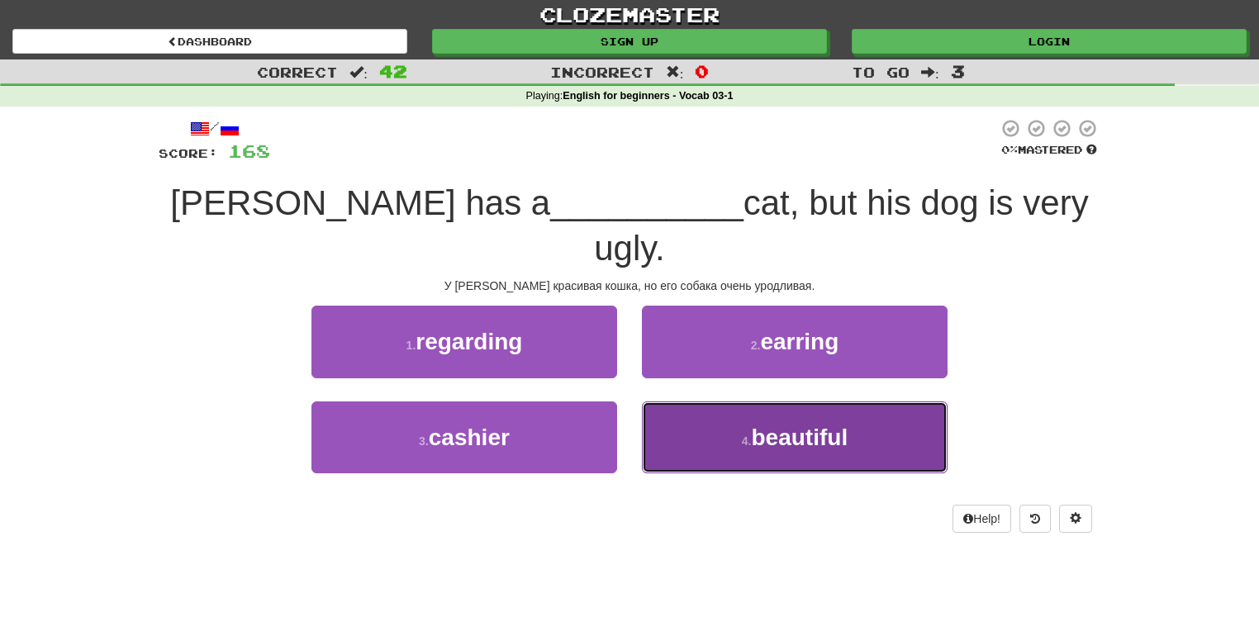
click at [776, 424] on span "beautiful" at bounding box center [800, 437] width 97 height 26
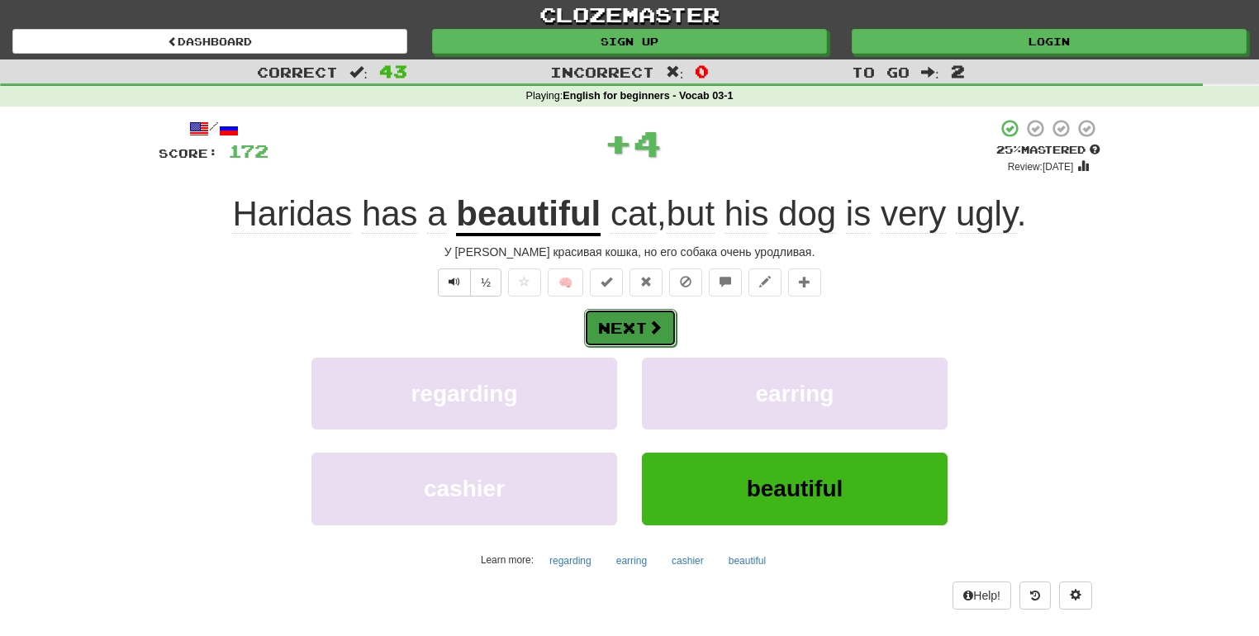
click at [651, 314] on button "Next" at bounding box center [630, 328] width 92 height 38
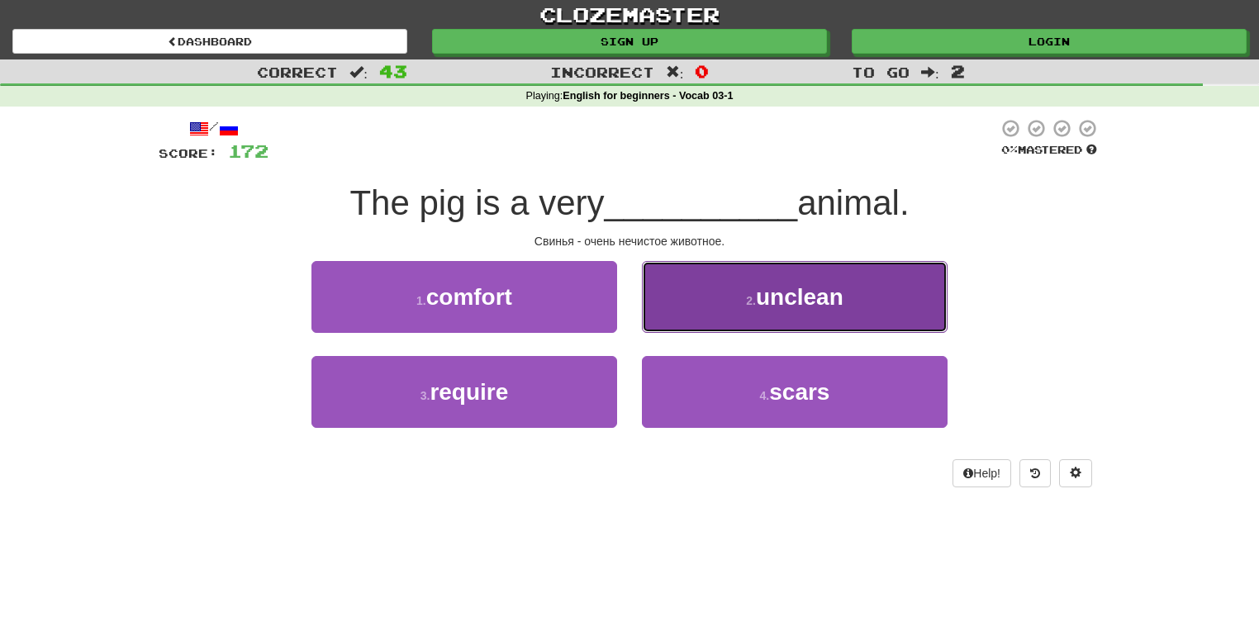
click at [846, 292] on button "2 . unclean" at bounding box center [795, 297] width 306 height 72
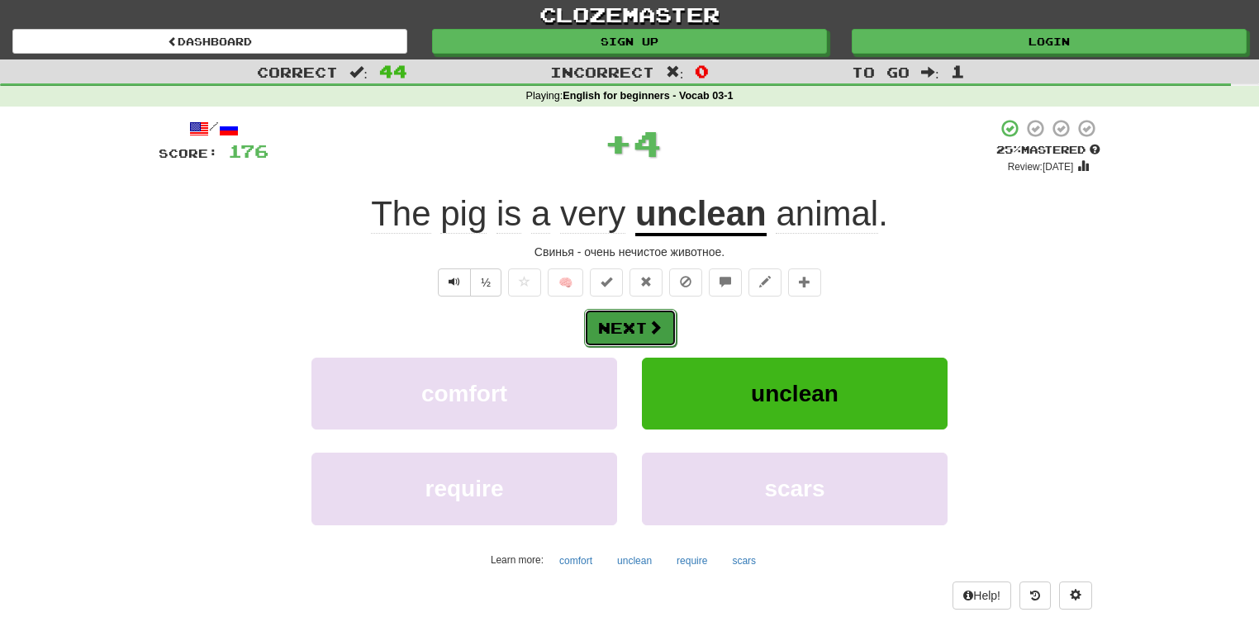
click at [639, 324] on button "Next" at bounding box center [630, 328] width 92 height 38
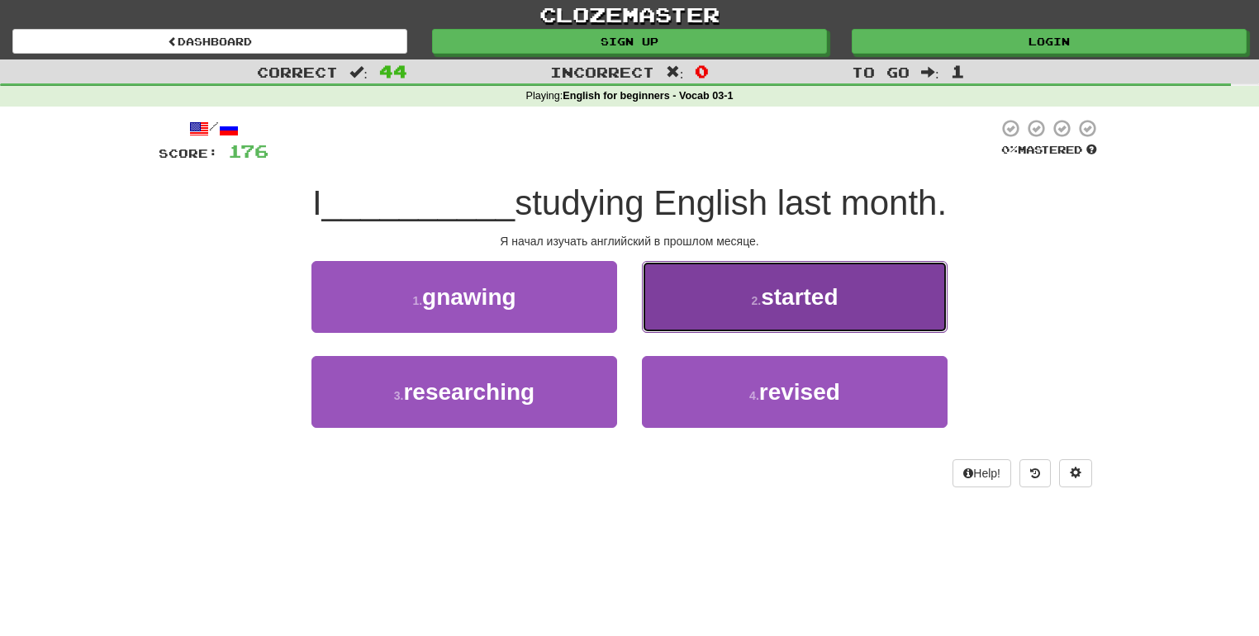
click at [709, 287] on button "2 . started" at bounding box center [795, 297] width 306 height 72
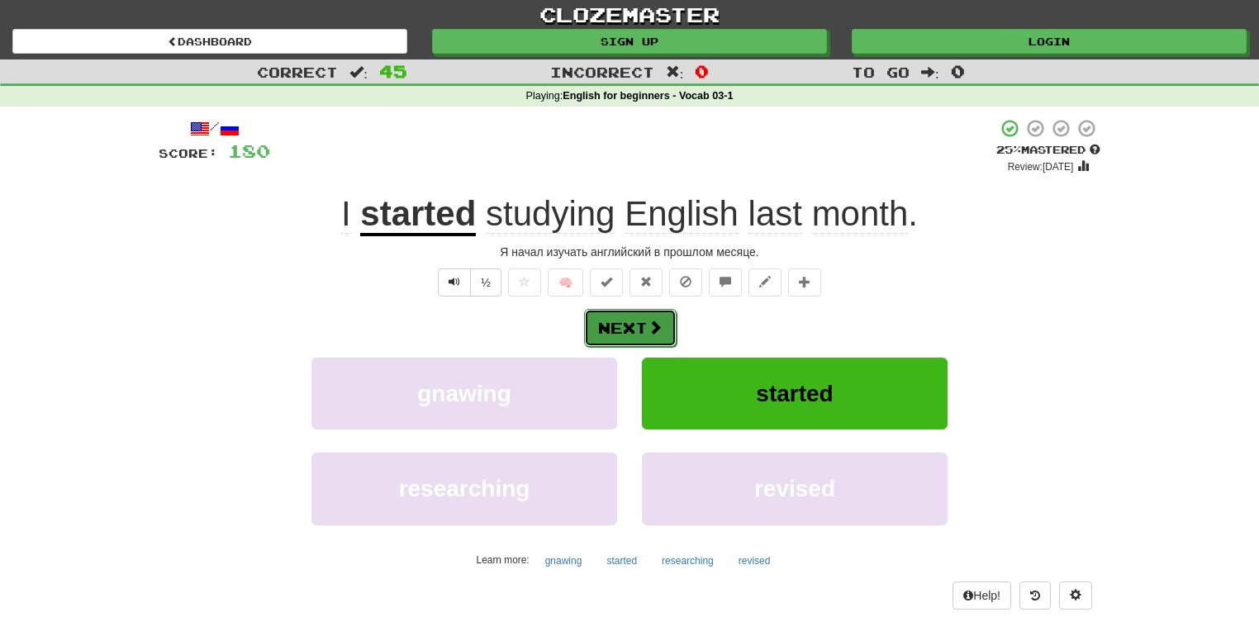
click at [614, 319] on button "Next" at bounding box center [630, 328] width 92 height 38
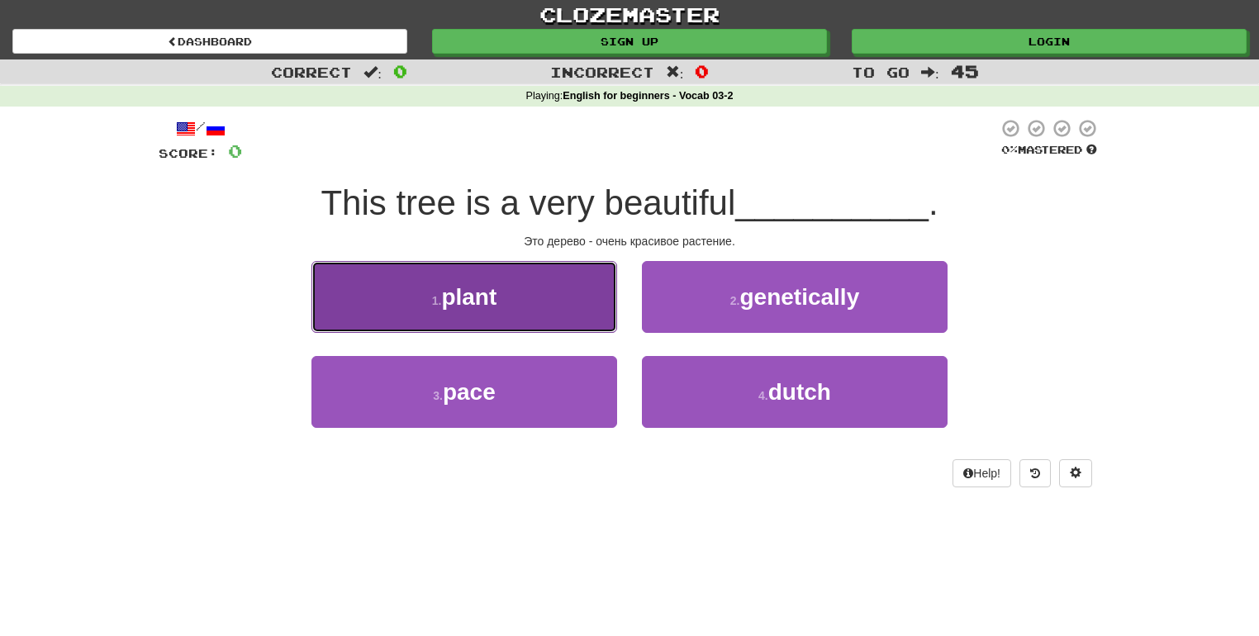
click at [531, 285] on button "1 . plant" at bounding box center [464, 297] width 306 height 72
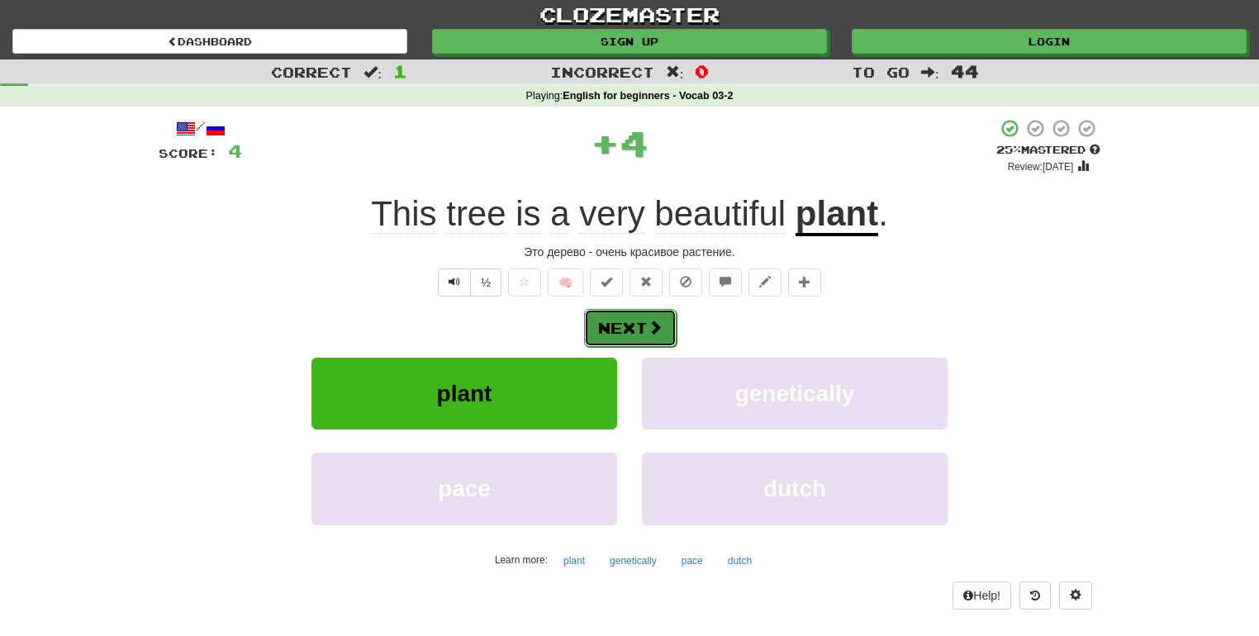
click at [638, 322] on button "Next" at bounding box center [630, 328] width 92 height 38
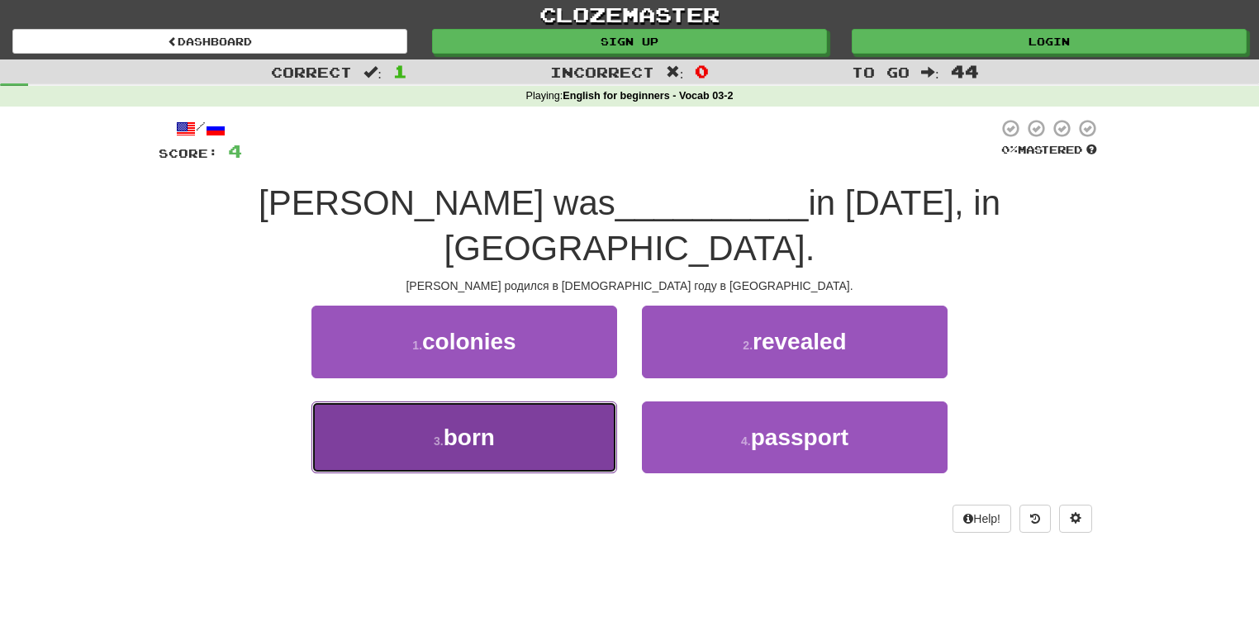
click at [558, 401] on button "3 . born" at bounding box center [464, 437] width 306 height 72
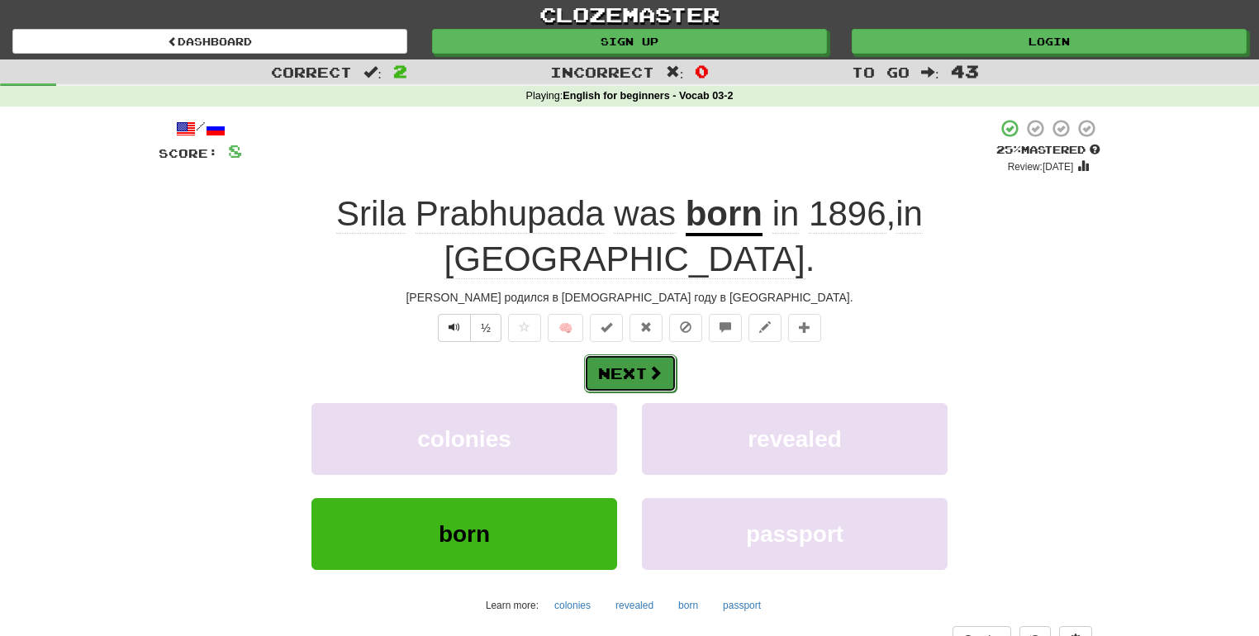
click at [617, 354] on button "Next" at bounding box center [630, 373] width 92 height 38
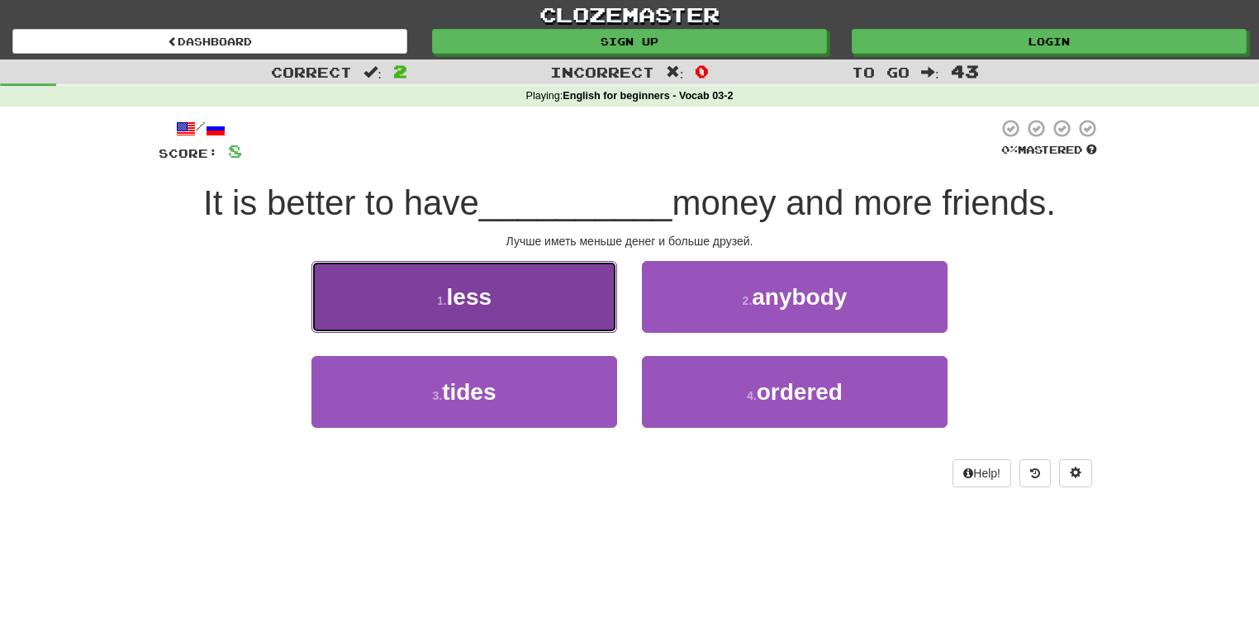
click at [571, 309] on button "1 . less" at bounding box center [464, 297] width 306 height 72
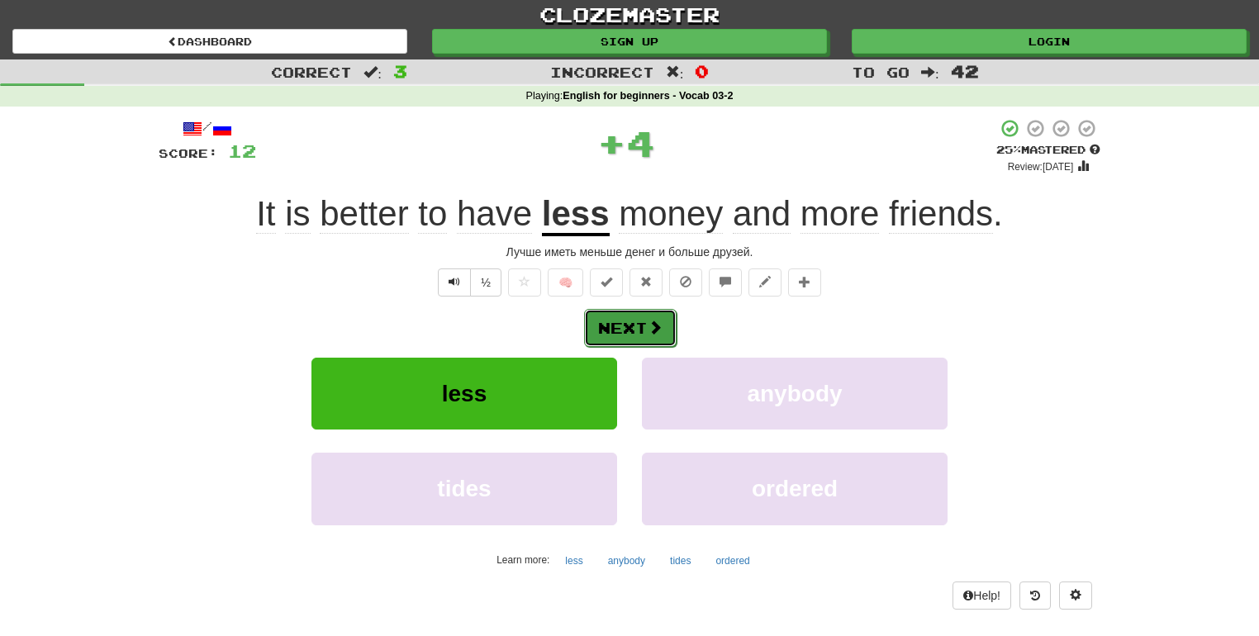
click at [631, 328] on button "Next" at bounding box center [630, 328] width 92 height 38
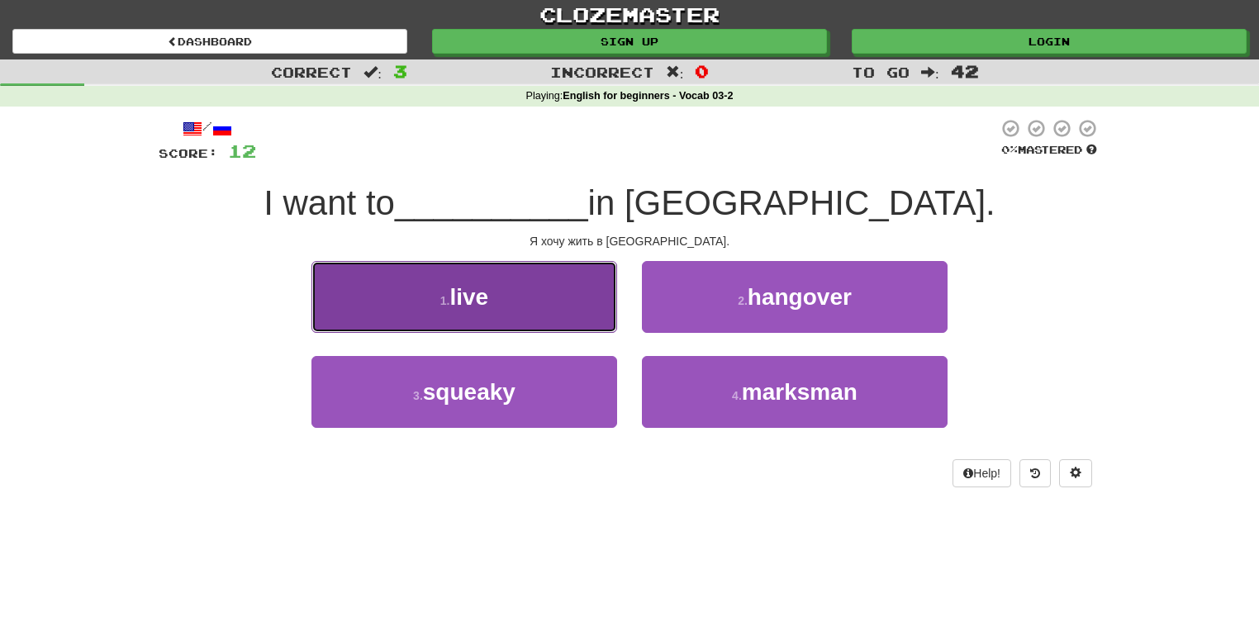
click at [563, 301] on button "1 . live" at bounding box center [464, 297] width 306 height 72
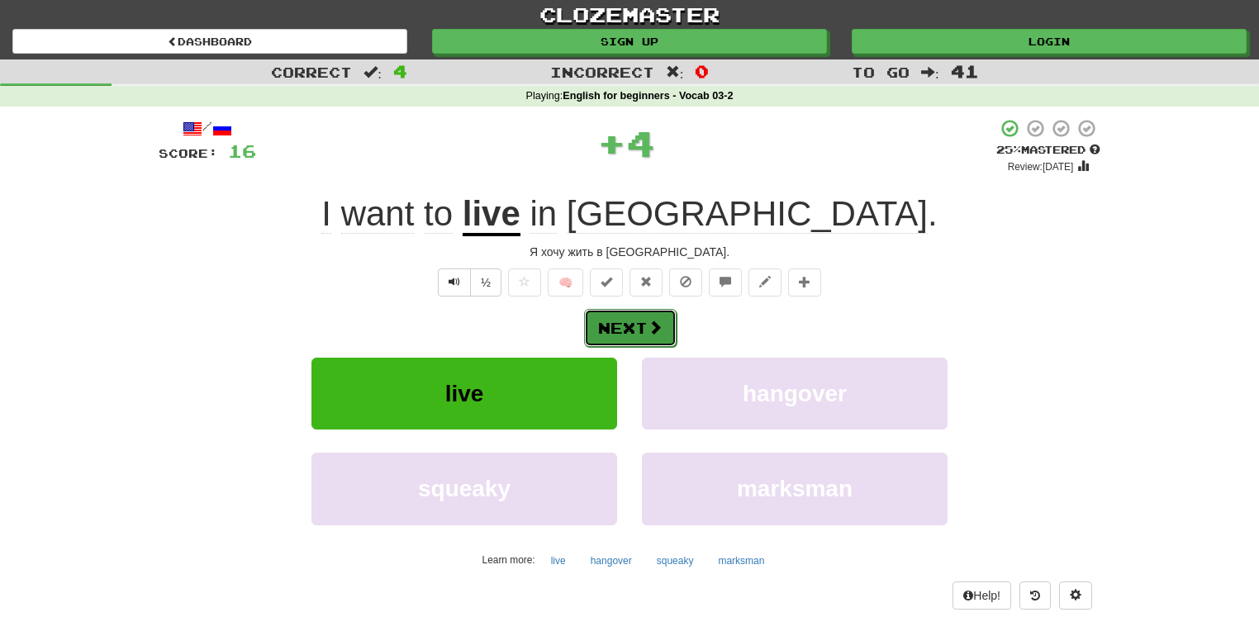
click at [647, 320] on span at bounding box center [654, 327] width 15 height 15
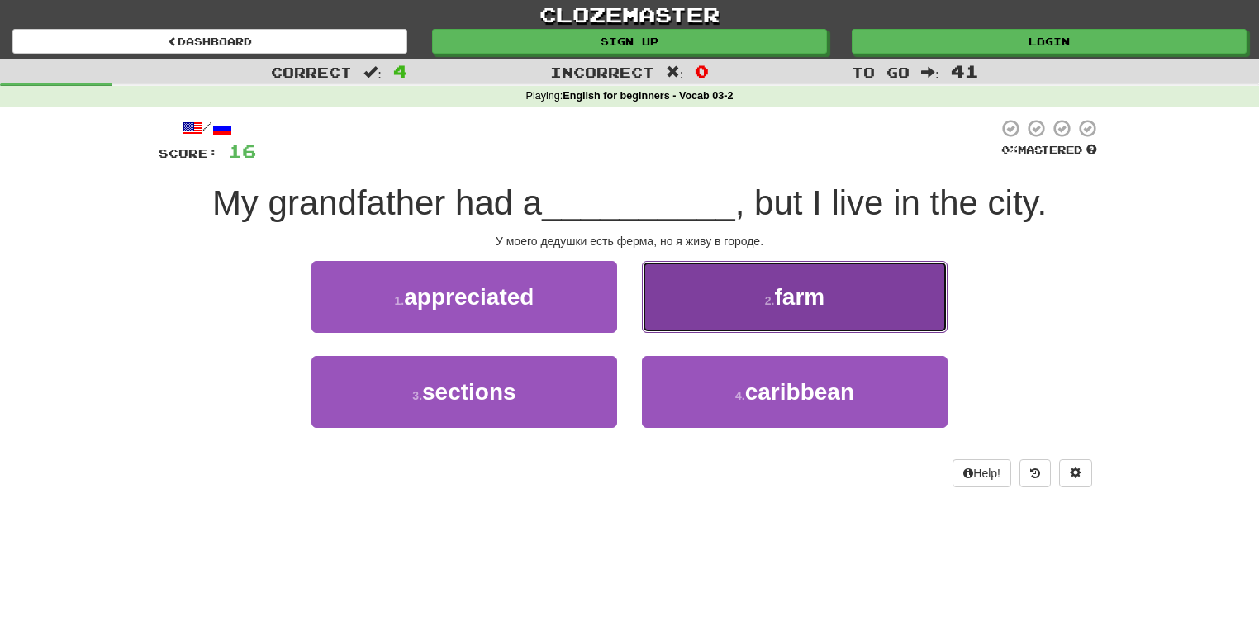
click at [786, 297] on span "farm" at bounding box center [799, 297] width 50 height 26
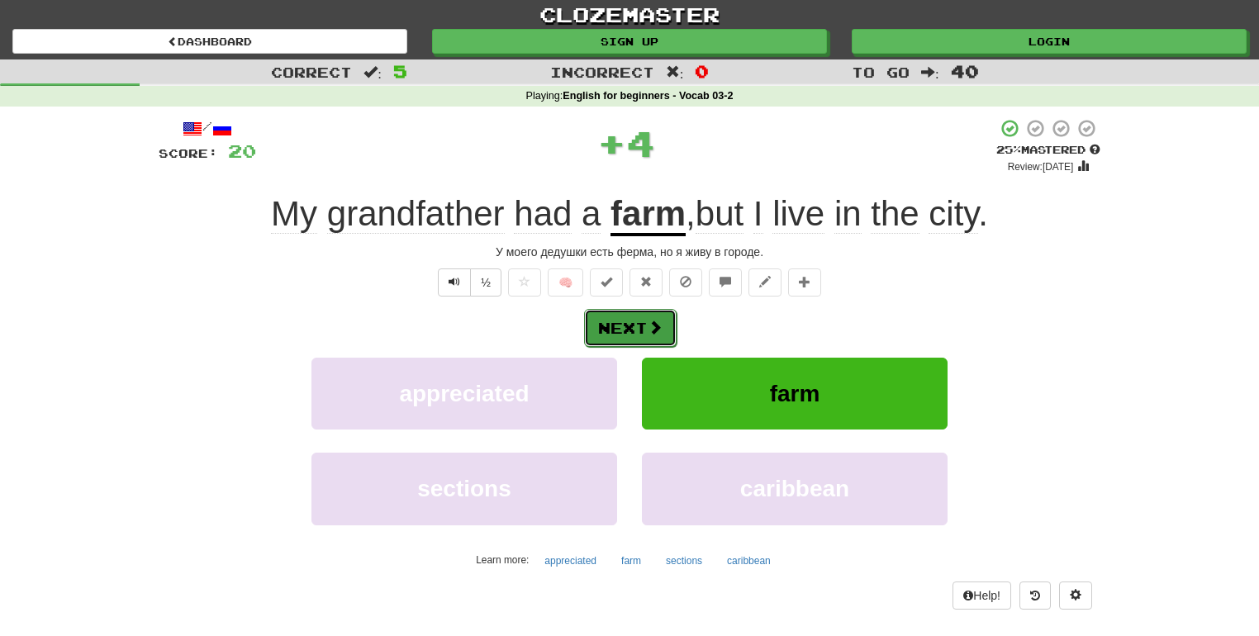
click at [633, 325] on button "Next" at bounding box center [630, 328] width 92 height 38
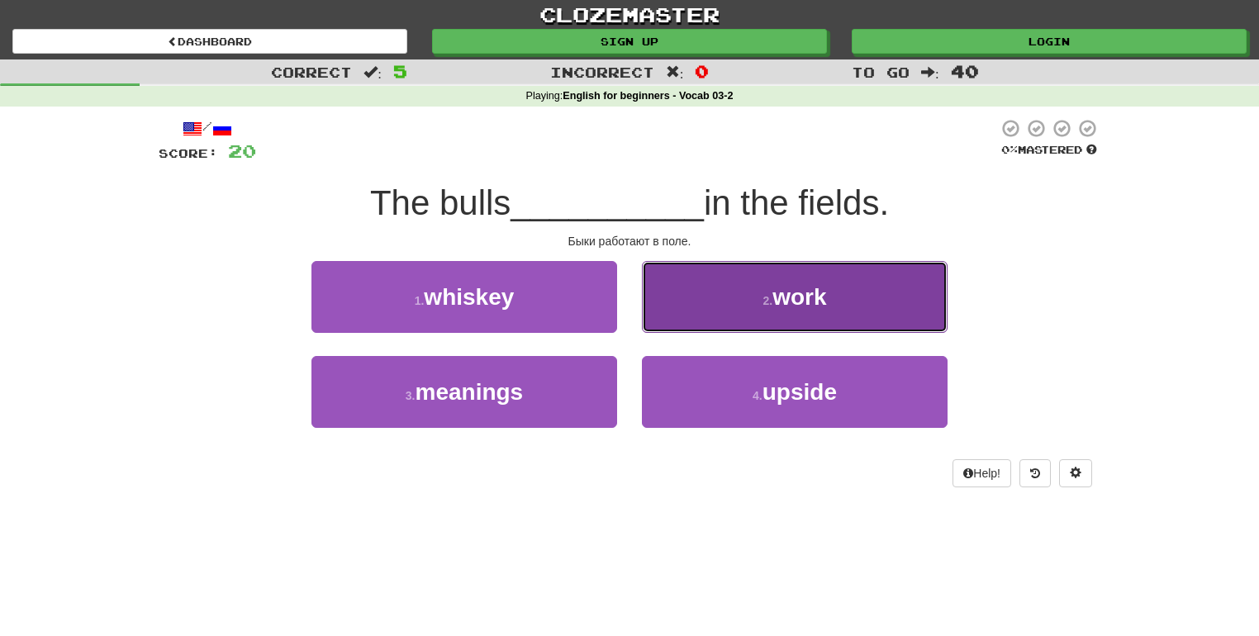
click at [699, 291] on button "2 . work" at bounding box center [795, 297] width 306 height 72
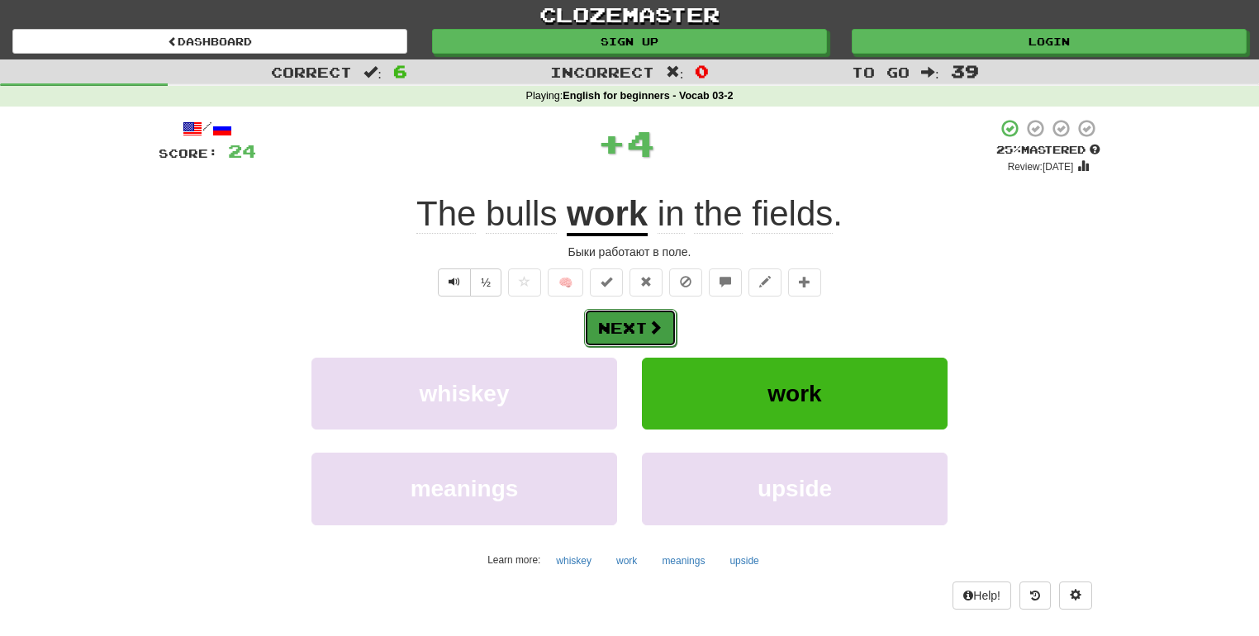
click at [605, 322] on button "Next" at bounding box center [630, 328] width 92 height 38
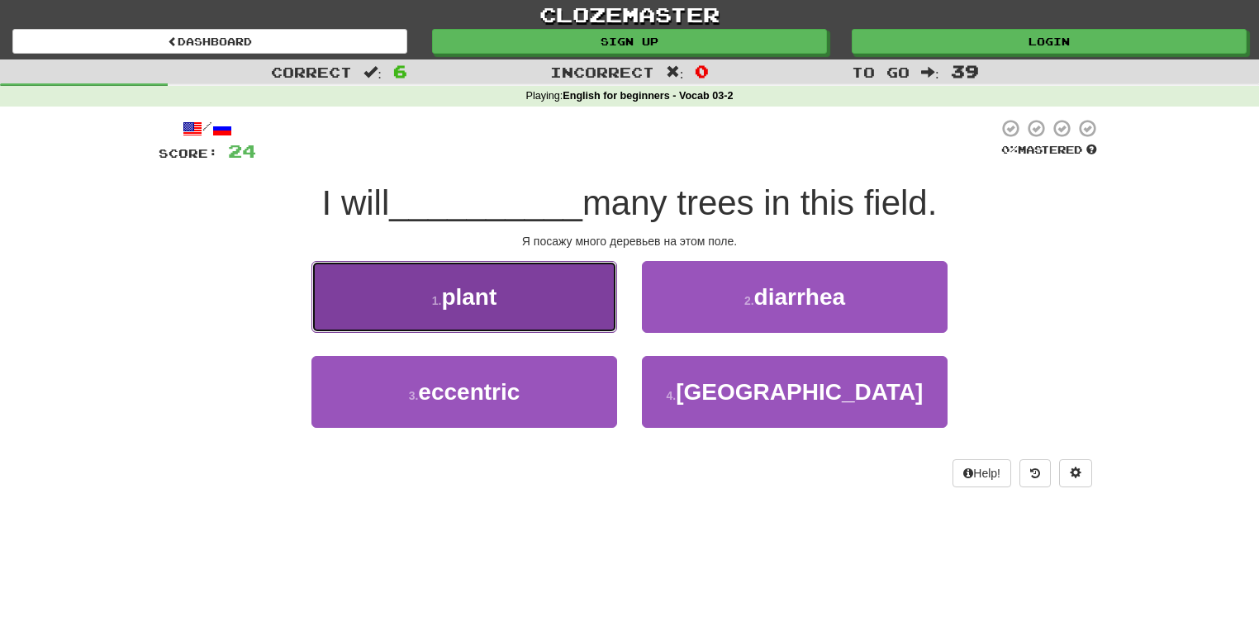
click at [563, 287] on button "1 . plant" at bounding box center [464, 297] width 306 height 72
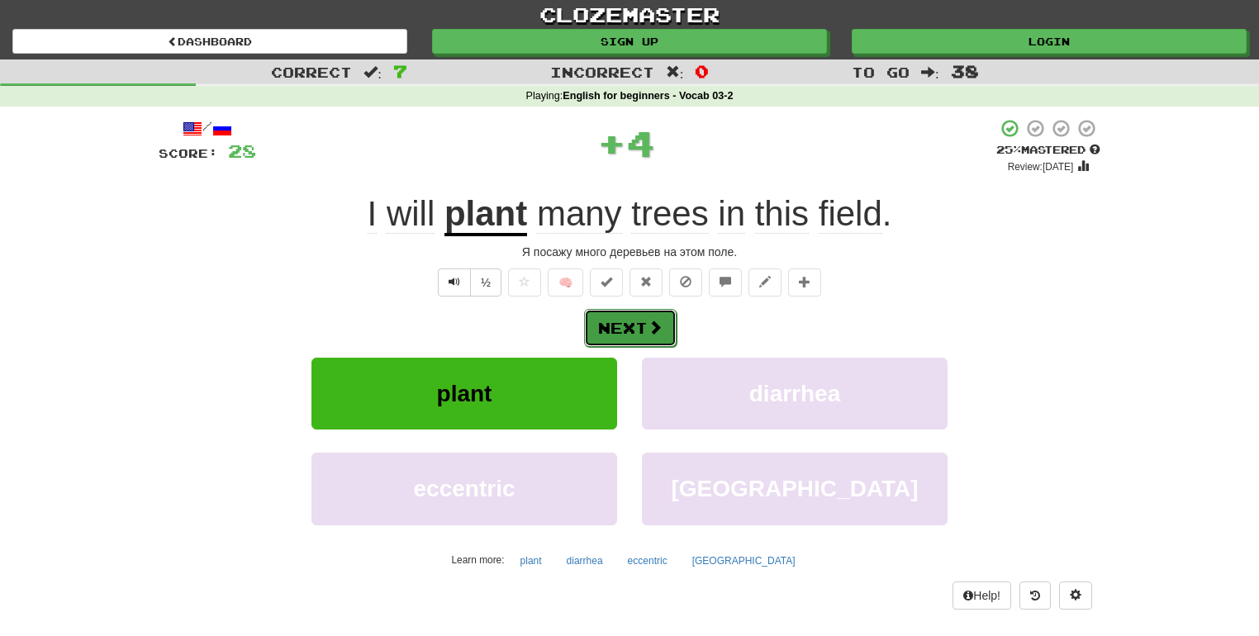
click at [628, 335] on button "Next" at bounding box center [630, 328] width 92 height 38
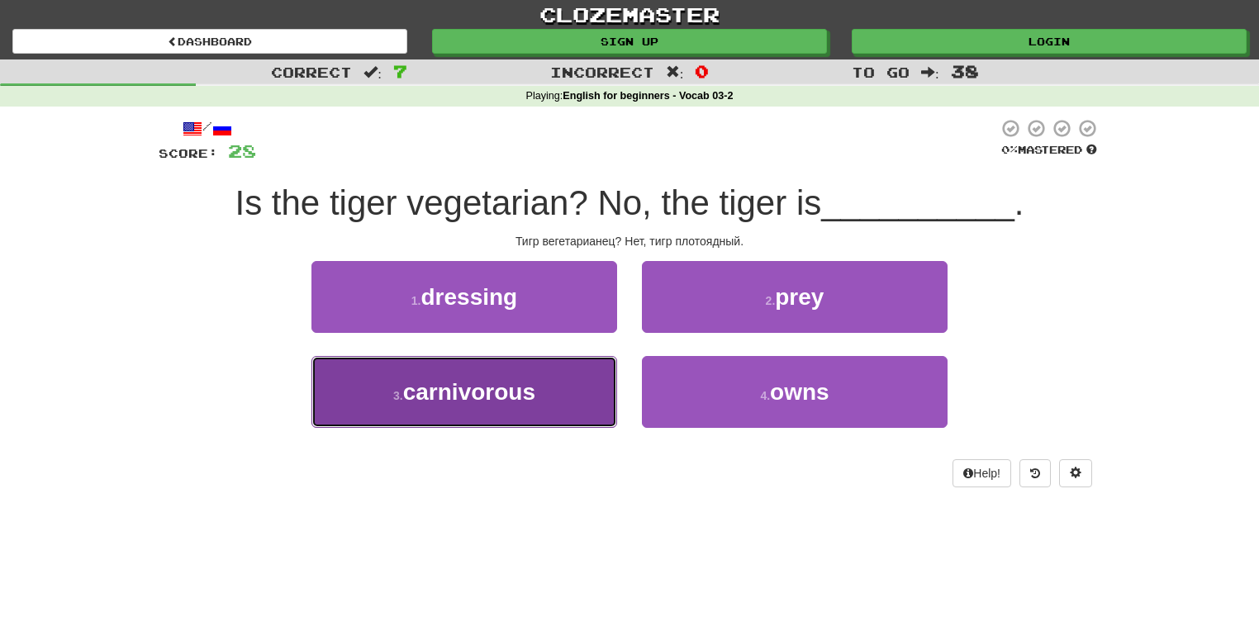
click at [586, 378] on button "3 . carnivorous" at bounding box center [464, 392] width 306 height 72
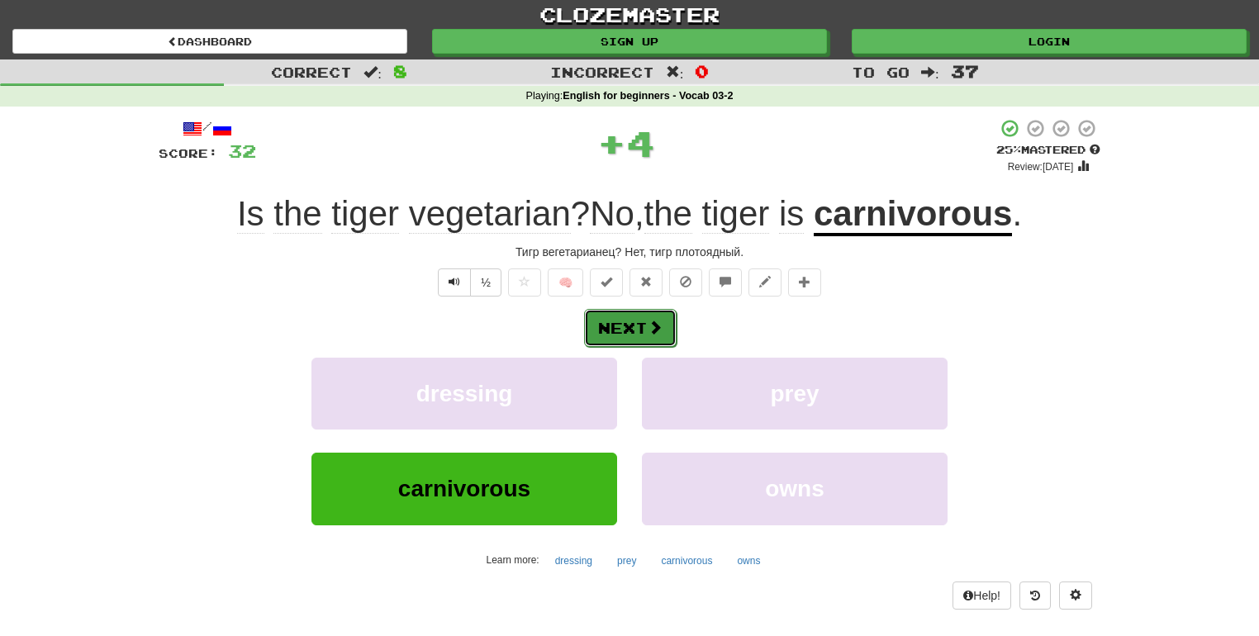
click at [634, 320] on button "Next" at bounding box center [630, 328] width 92 height 38
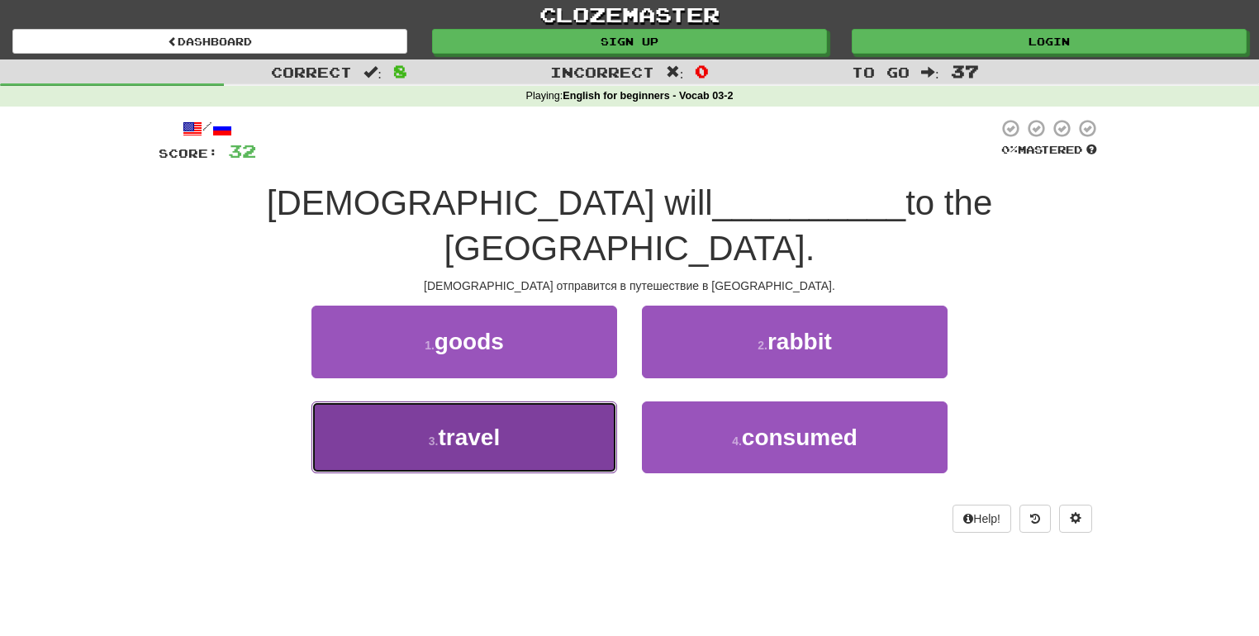
click at [552, 401] on button "3 . travel" at bounding box center [464, 437] width 306 height 72
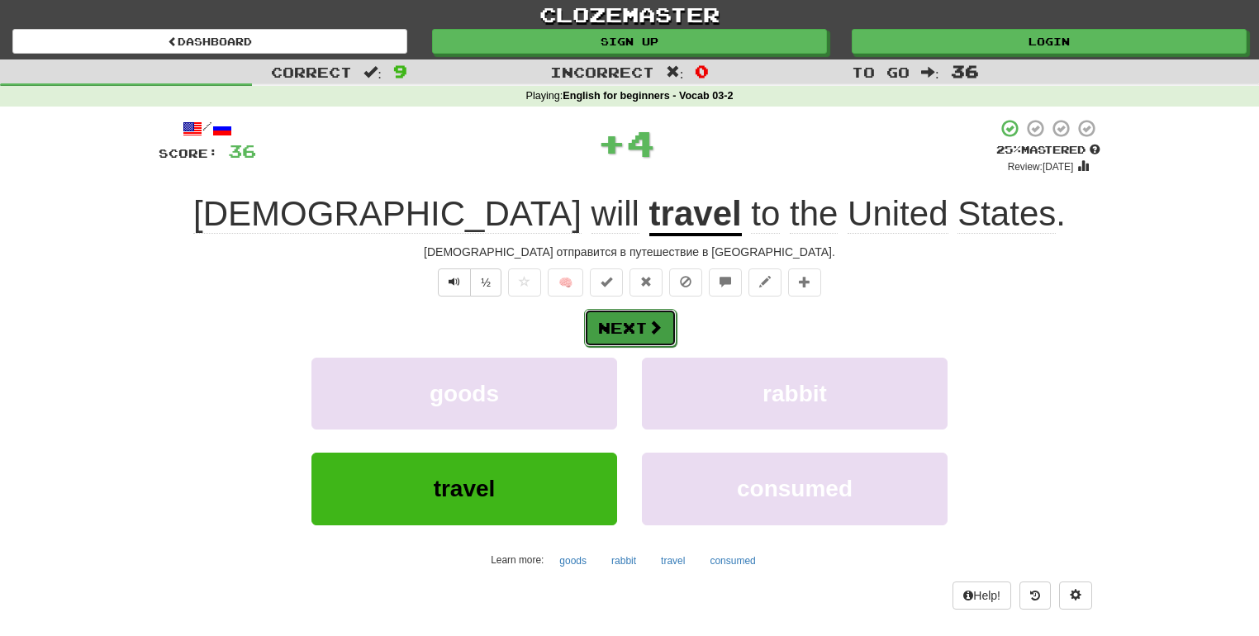
click at [619, 322] on button "Next" at bounding box center [630, 328] width 92 height 38
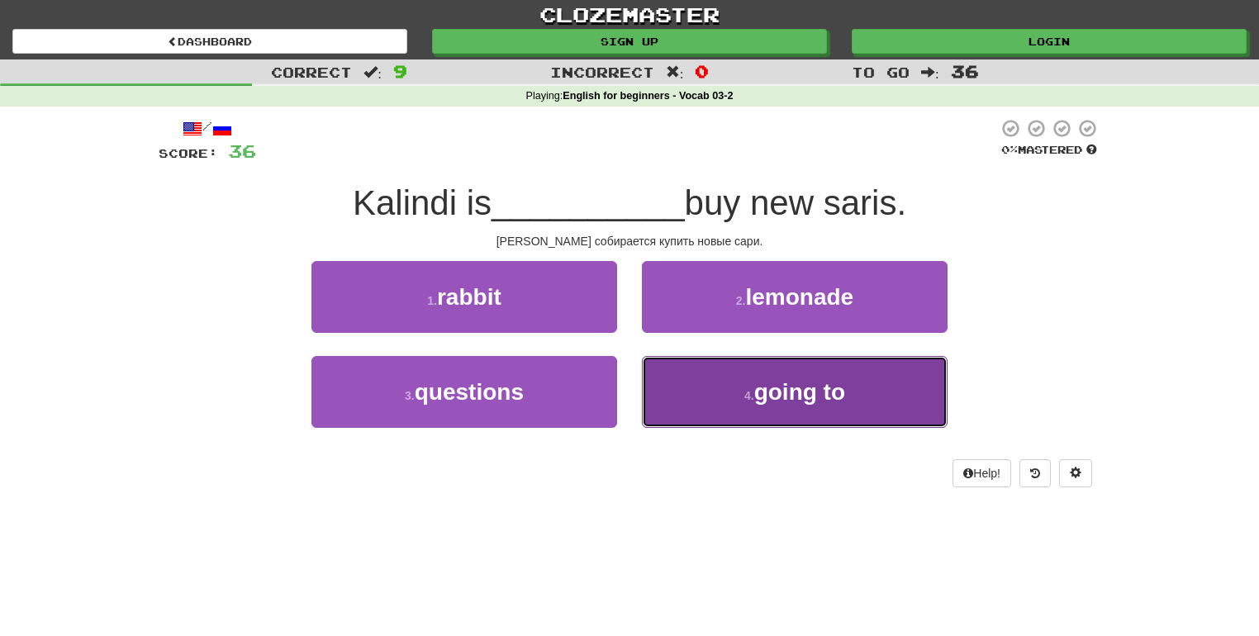
click at [706, 389] on button "4 . going to" at bounding box center [795, 392] width 306 height 72
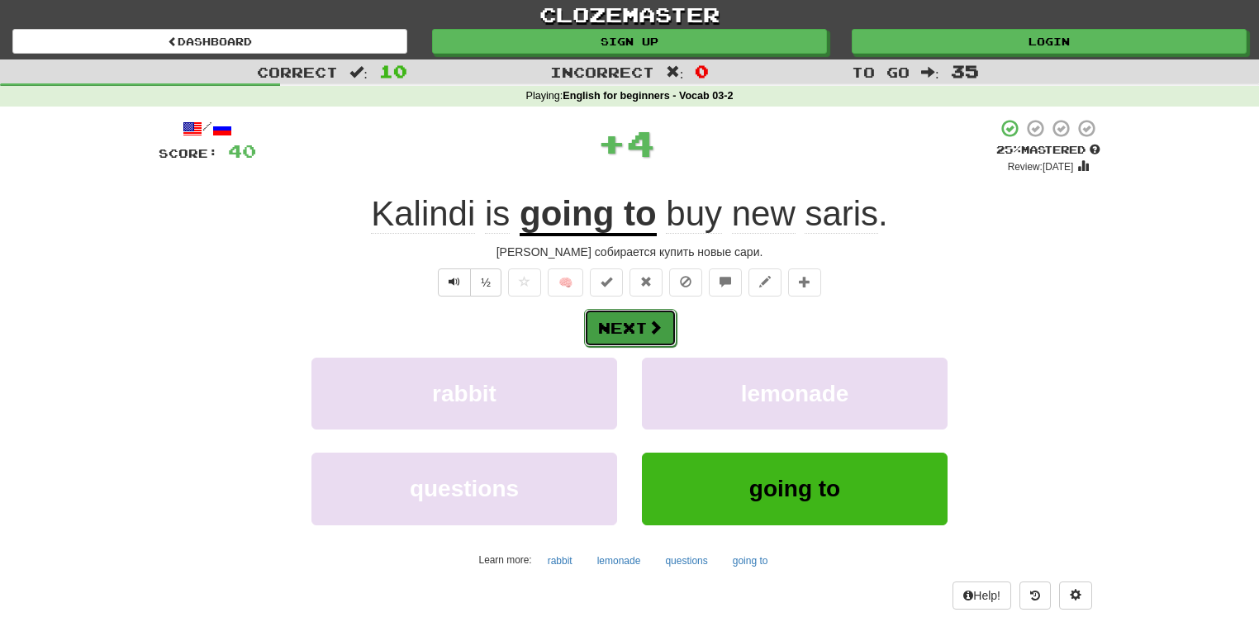
click at [649, 313] on button "Next" at bounding box center [630, 328] width 92 height 38
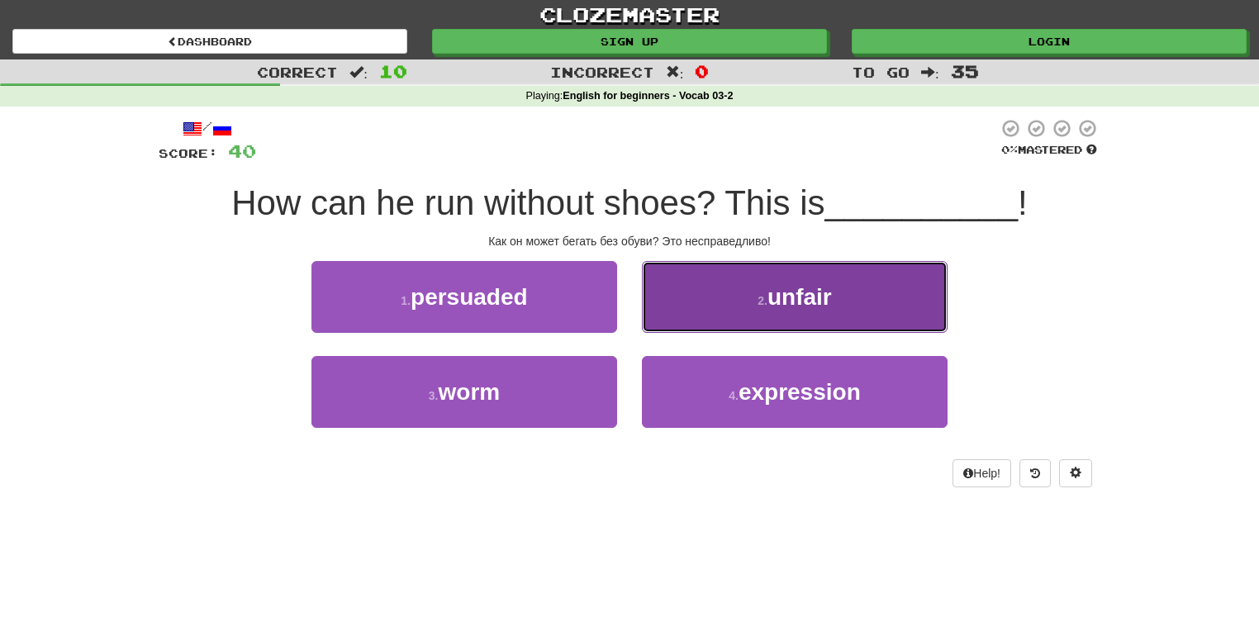
click at [718, 310] on button "2 . unfair" at bounding box center [795, 297] width 306 height 72
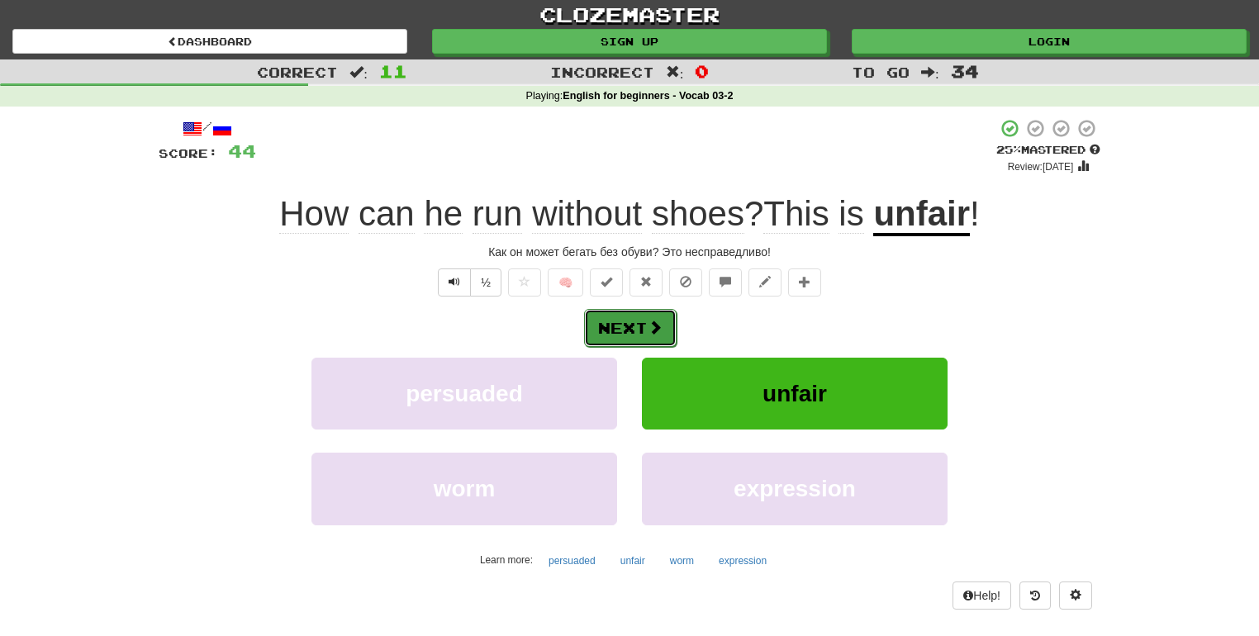
click at [632, 316] on button "Next" at bounding box center [630, 328] width 92 height 38
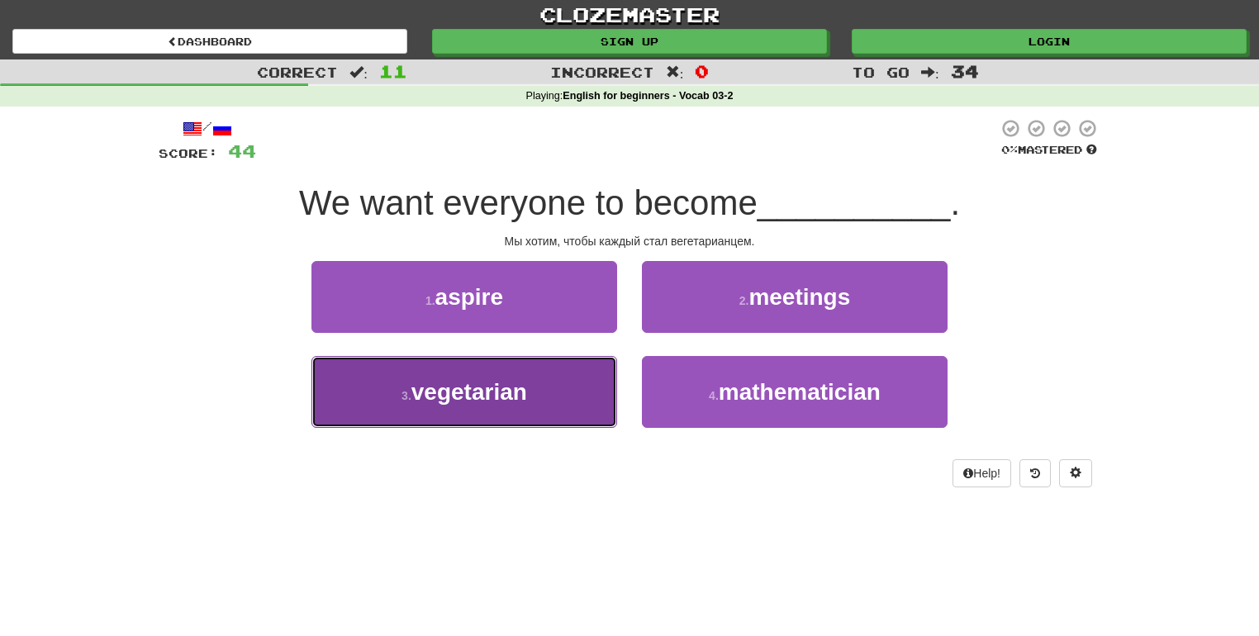
click at [586, 378] on button "3 . vegetarian" at bounding box center [464, 392] width 306 height 72
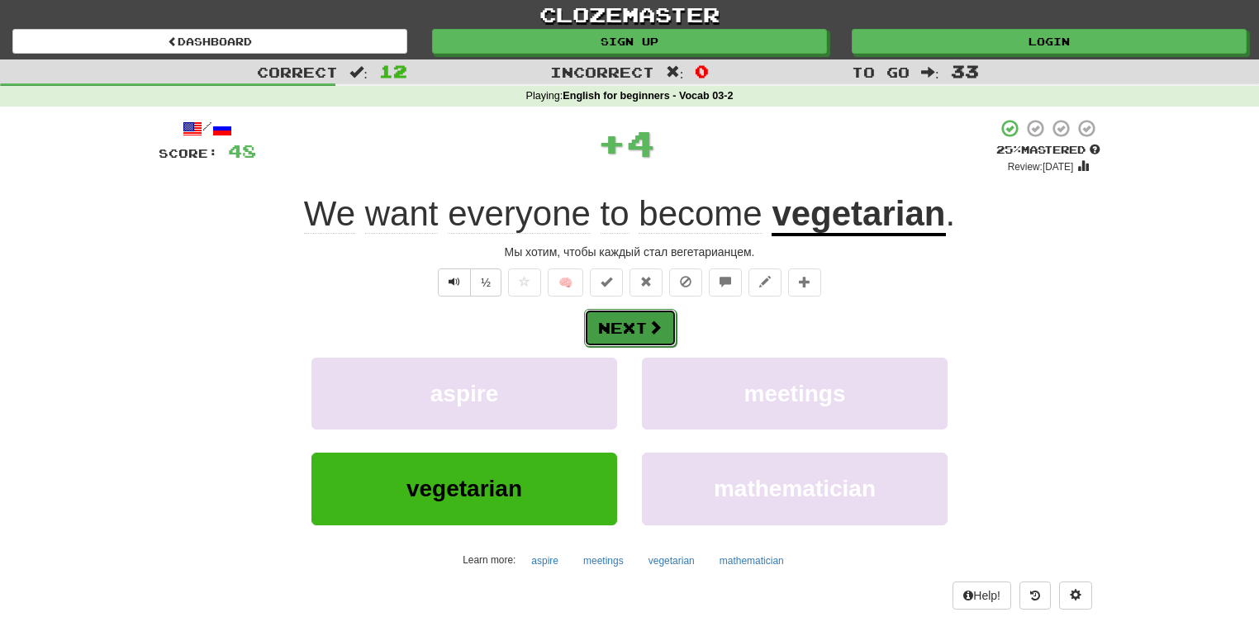
click at [624, 334] on button "Next" at bounding box center [630, 328] width 92 height 38
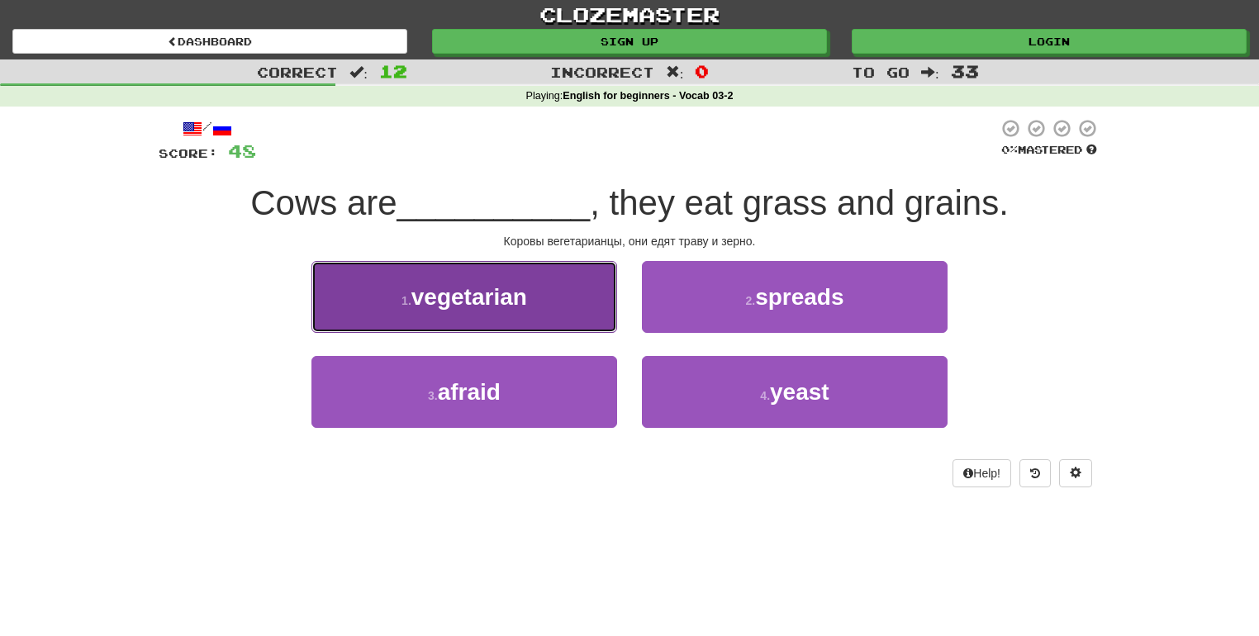
click at [539, 306] on button "1 . vegetarian" at bounding box center [464, 297] width 306 height 72
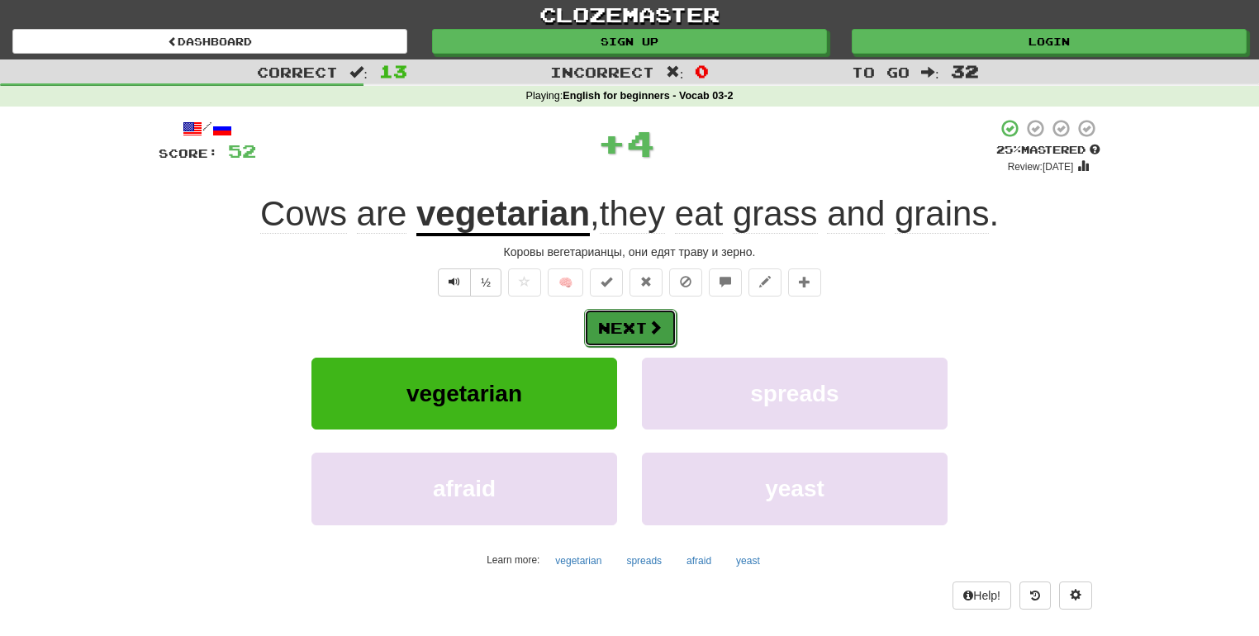
click at [635, 326] on button "Next" at bounding box center [630, 328] width 92 height 38
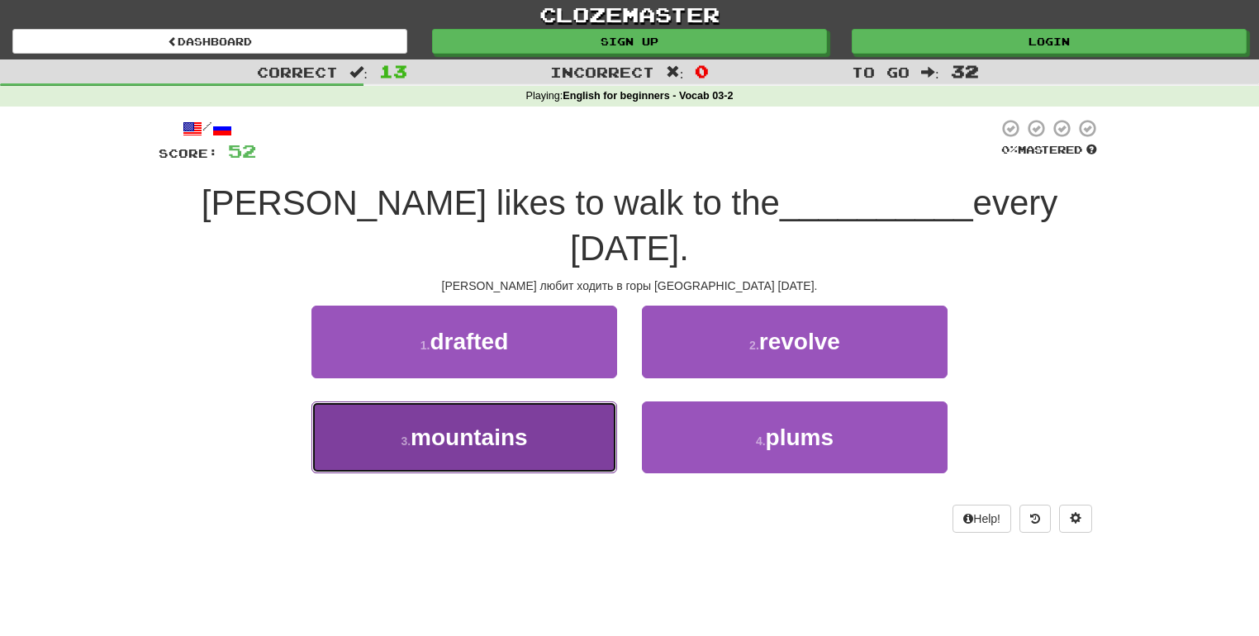
click at [563, 401] on button "3 . mountains" at bounding box center [464, 437] width 306 height 72
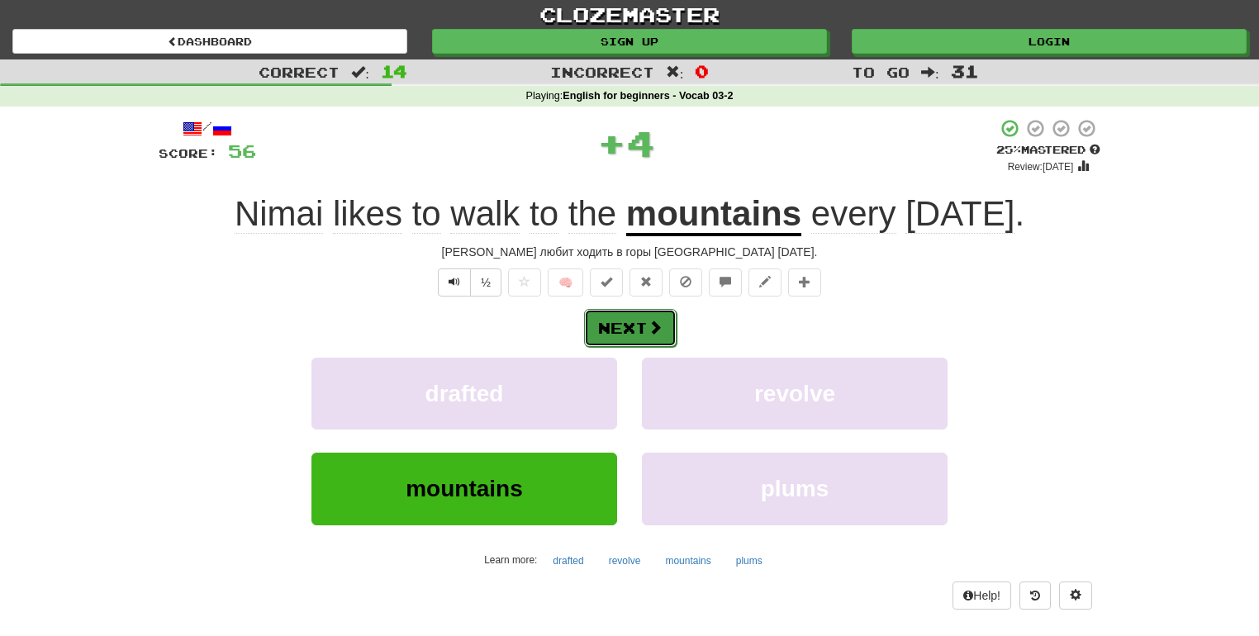
click at [632, 325] on button "Next" at bounding box center [630, 328] width 92 height 38
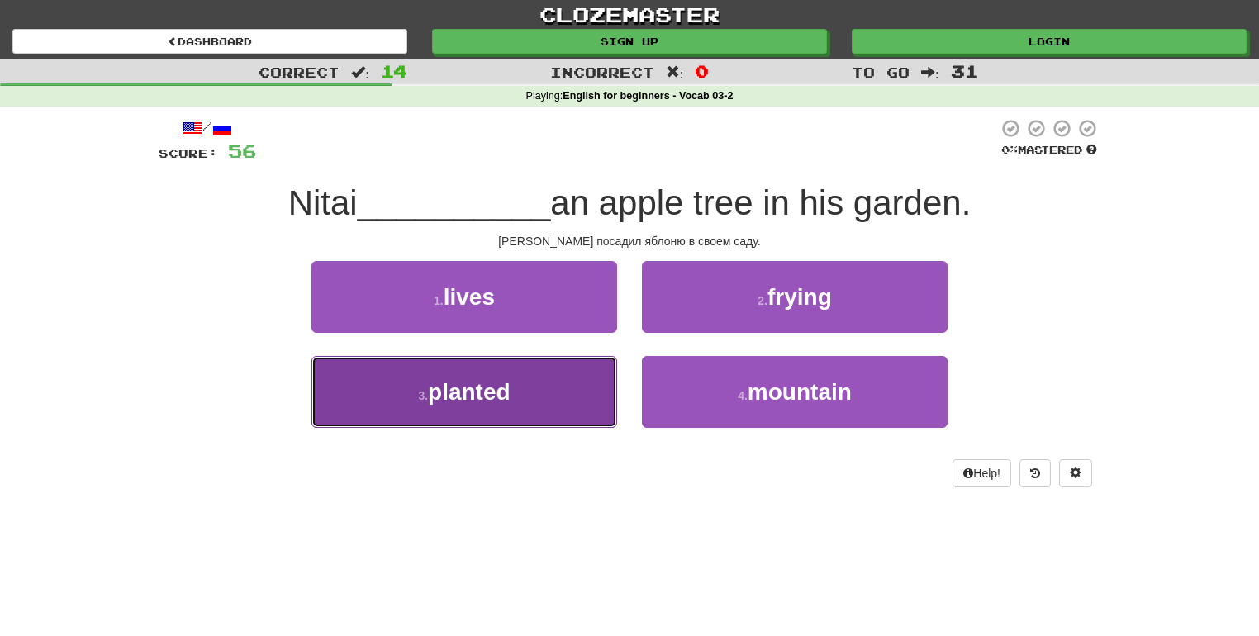
click at [551, 410] on button "3 . planted" at bounding box center [464, 392] width 306 height 72
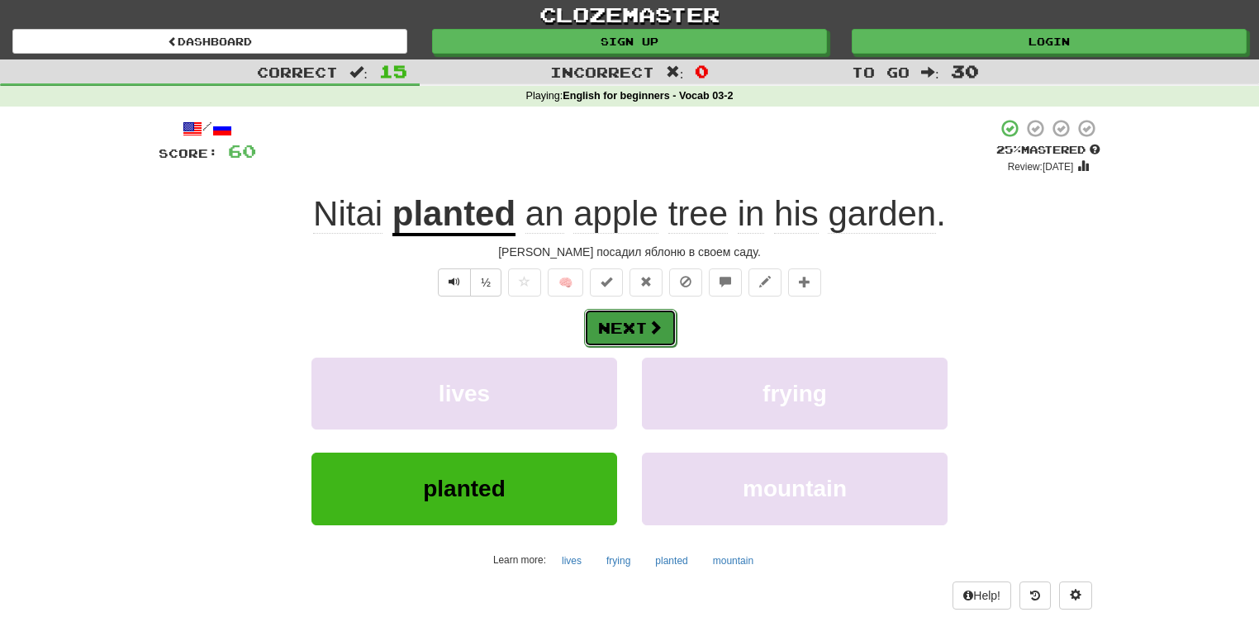
click at [633, 330] on button "Next" at bounding box center [630, 328] width 92 height 38
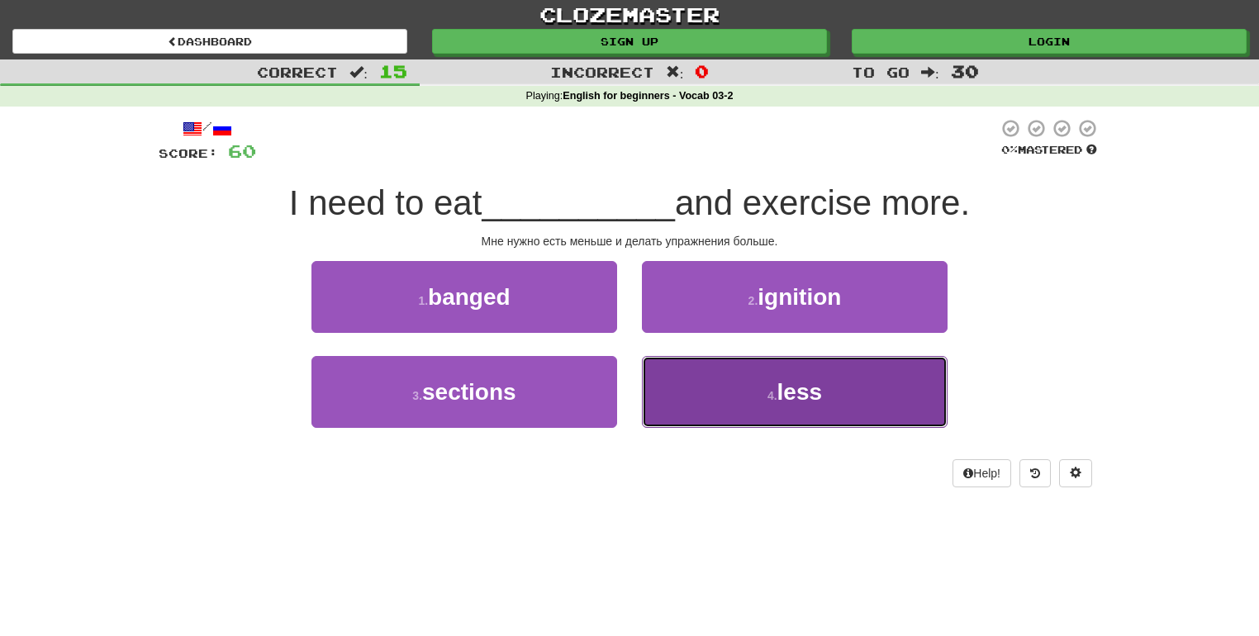
click at [718, 410] on button "4 . less" at bounding box center [795, 392] width 306 height 72
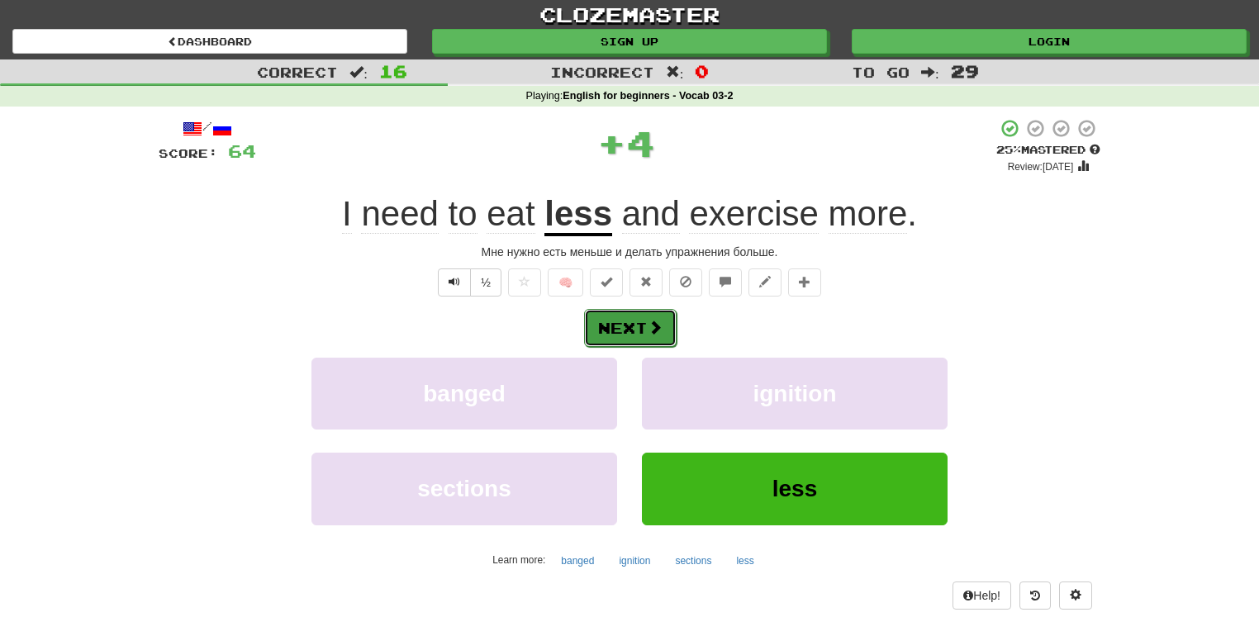
click at [641, 326] on button "Next" at bounding box center [630, 328] width 92 height 38
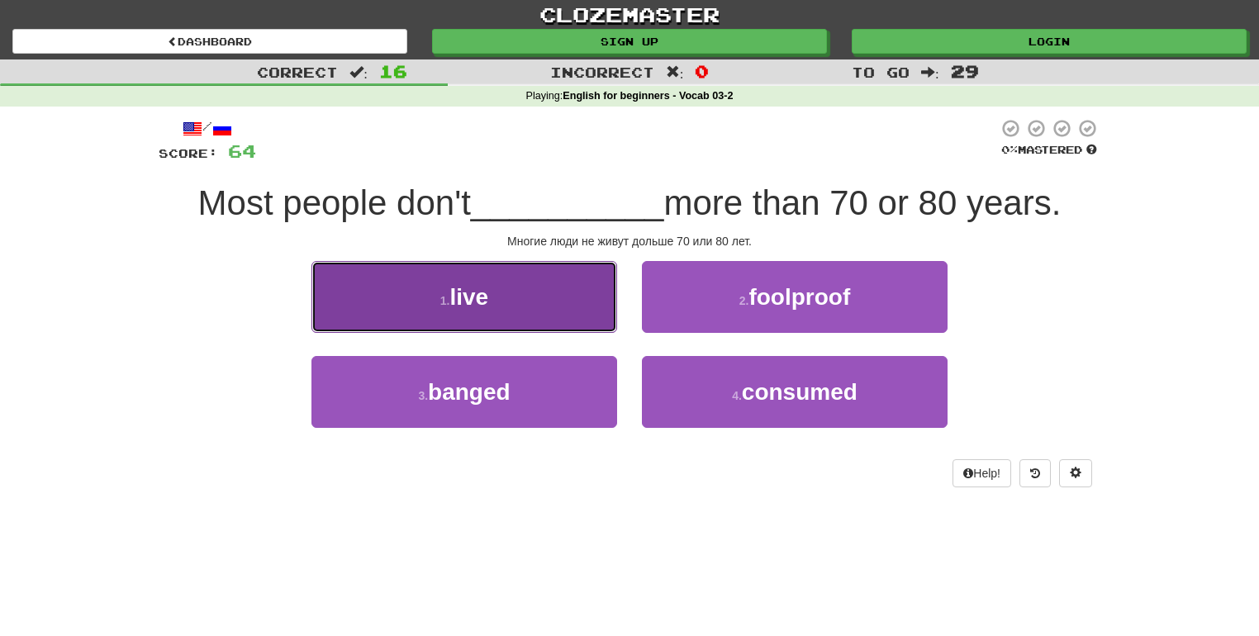
click at [569, 308] on button "1 . live" at bounding box center [464, 297] width 306 height 72
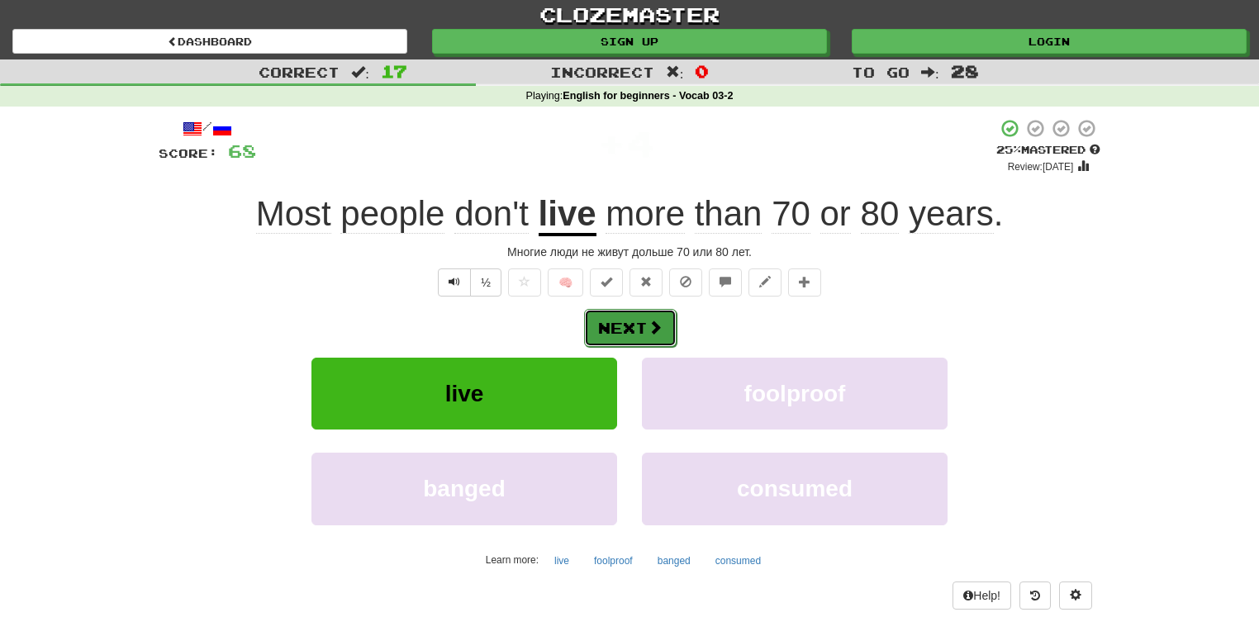
click at [631, 335] on button "Next" at bounding box center [630, 328] width 92 height 38
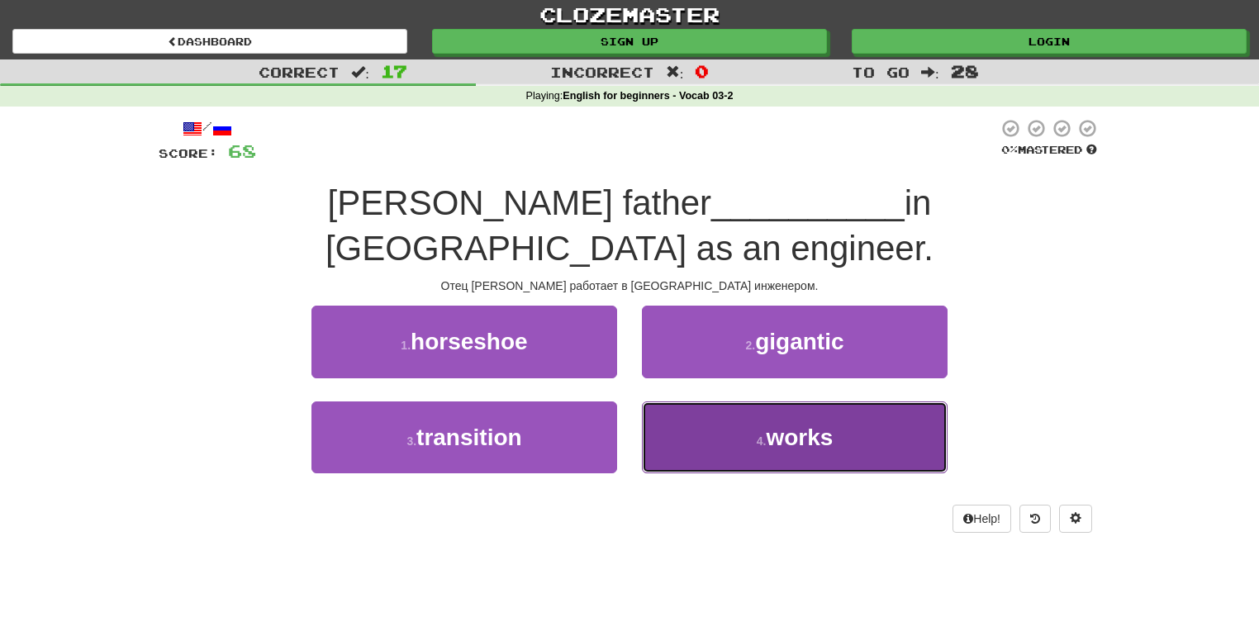
click at [723, 401] on button "4 . works" at bounding box center [795, 437] width 306 height 72
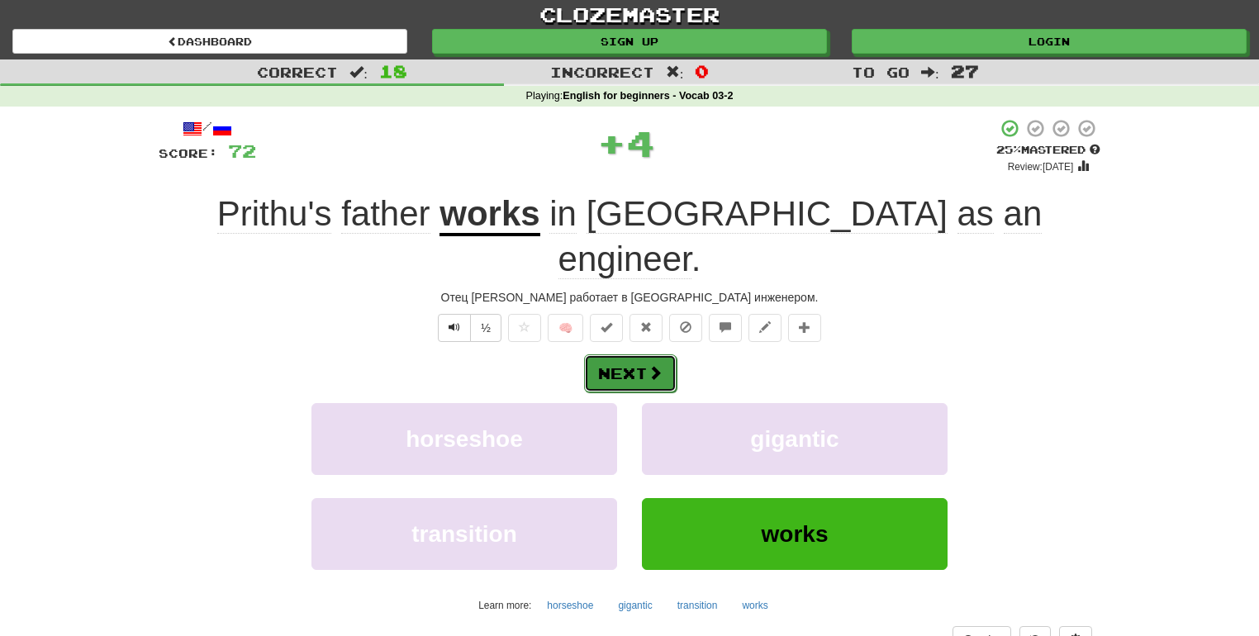
click at [655, 365] on span at bounding box center [654, 372] width 15 height 15
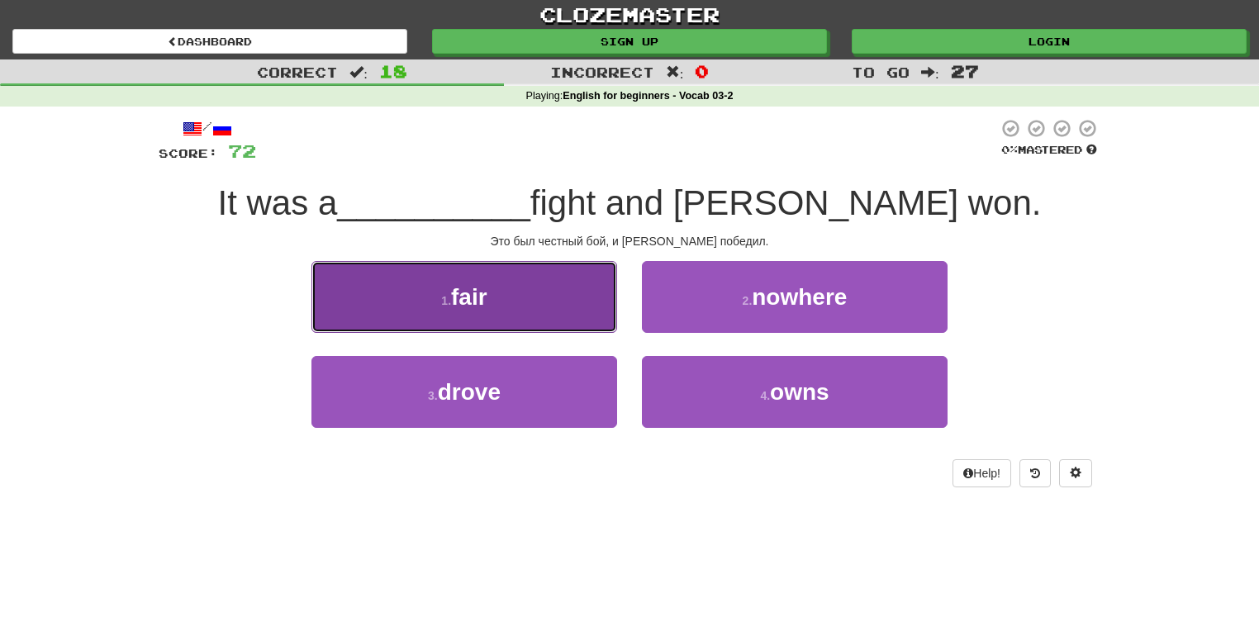
click at [542, 298] on button "1 . fair" at bounding box center [464, 297] width 306 height 72
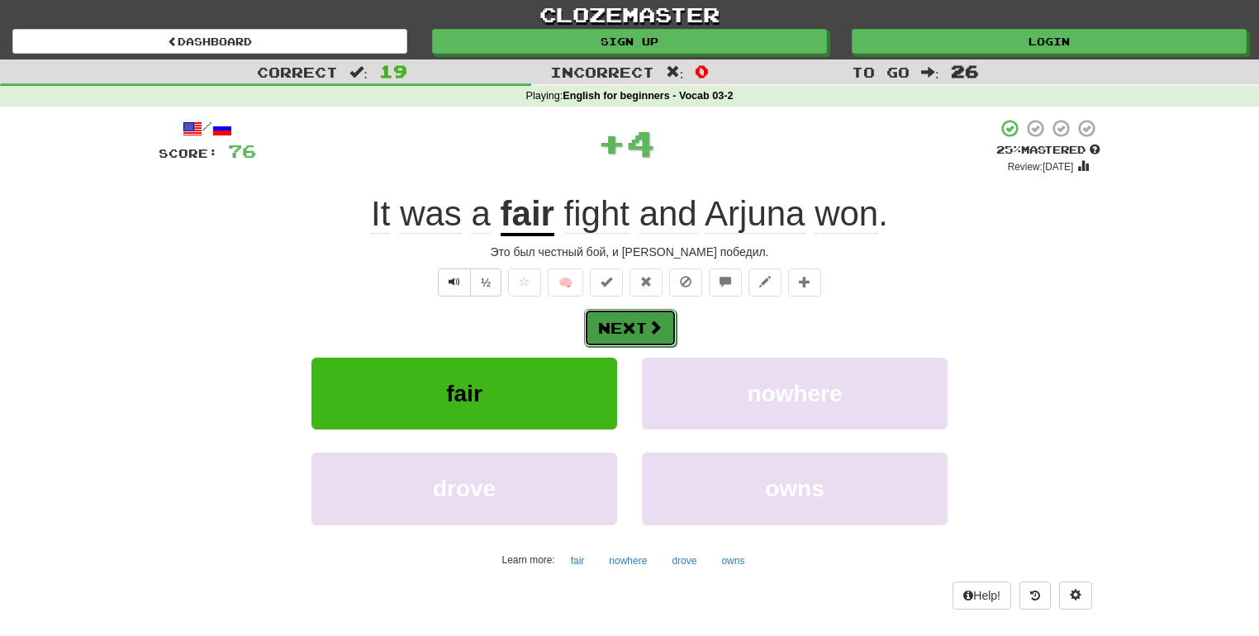
click at [635, 322] on button "Next" at bounding box center [630, 328] width 92 height 38
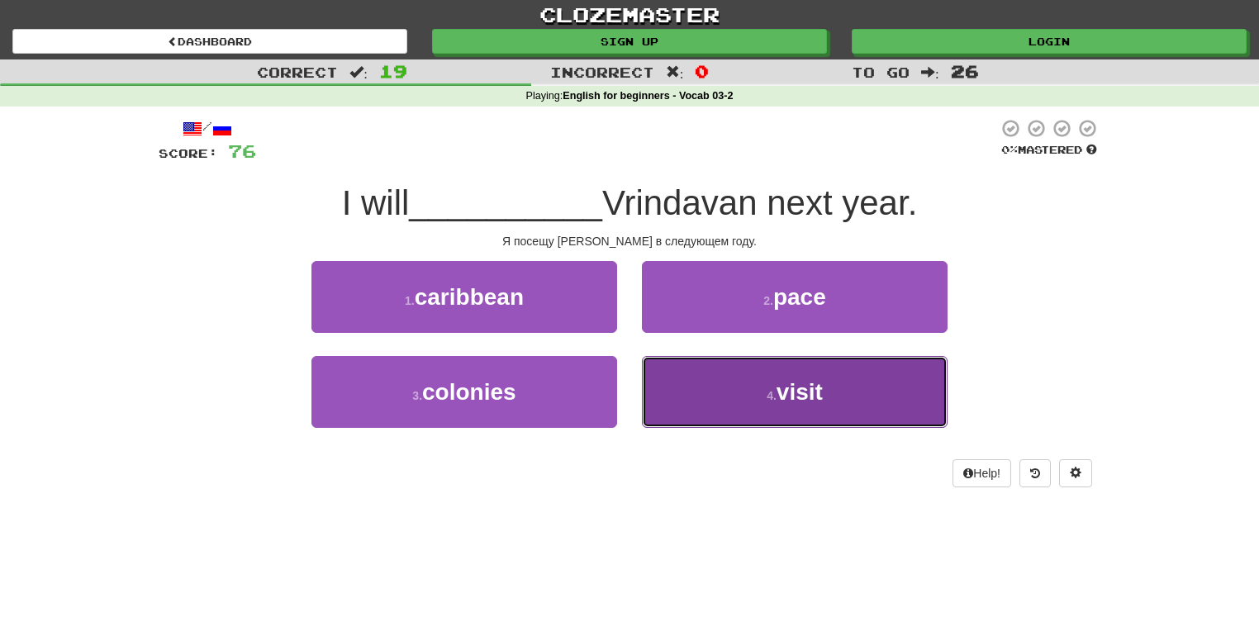
click at [756, 395] on button "4 . visit" at bounding box center [795, 392] width 306 height 72
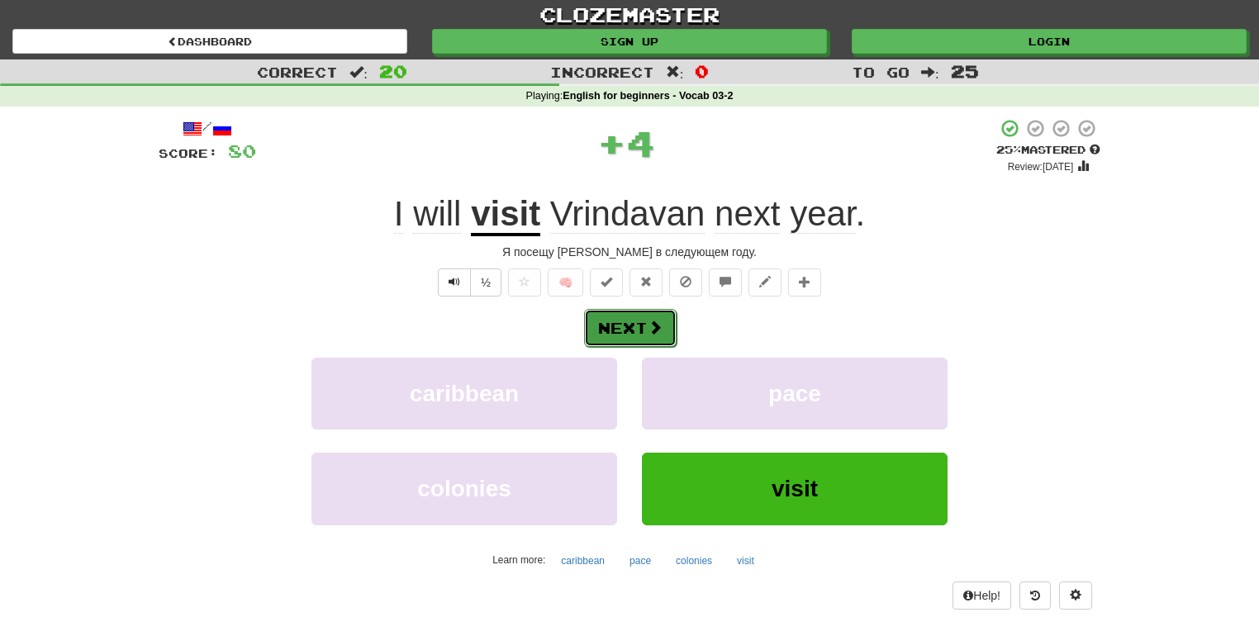
click at [654, 334] on span at bounding box center [654, 327] width 15 height 15
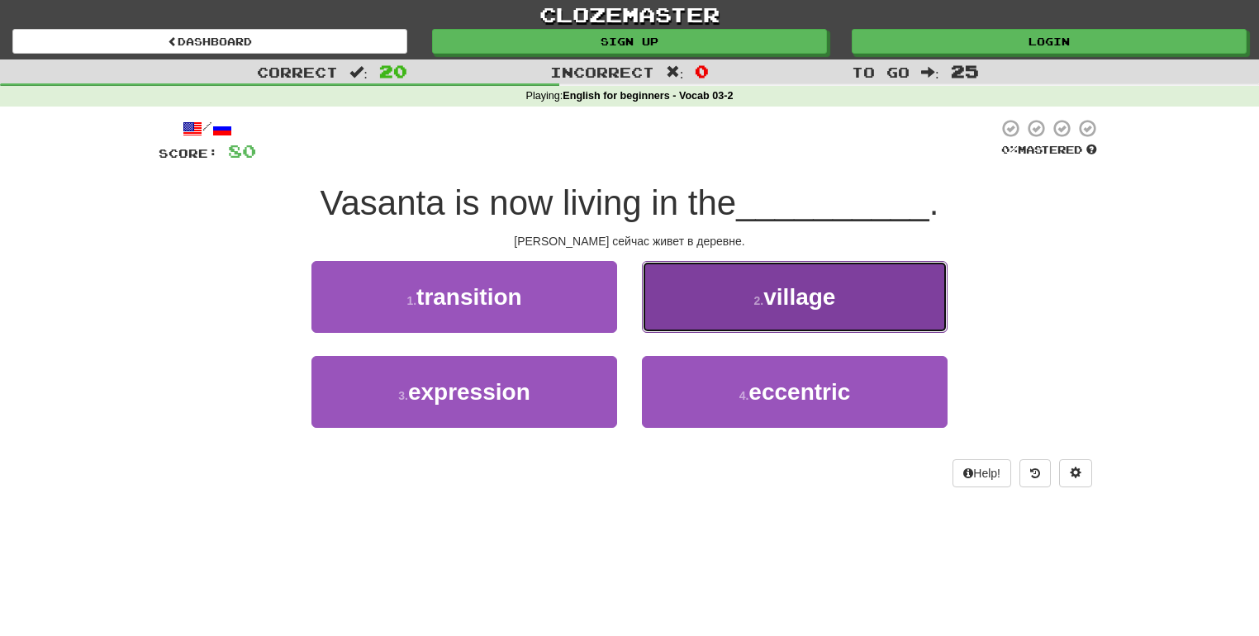
click at [646, 294] on button "2 . village" at bounding box center [795, 297] width 306 height 72
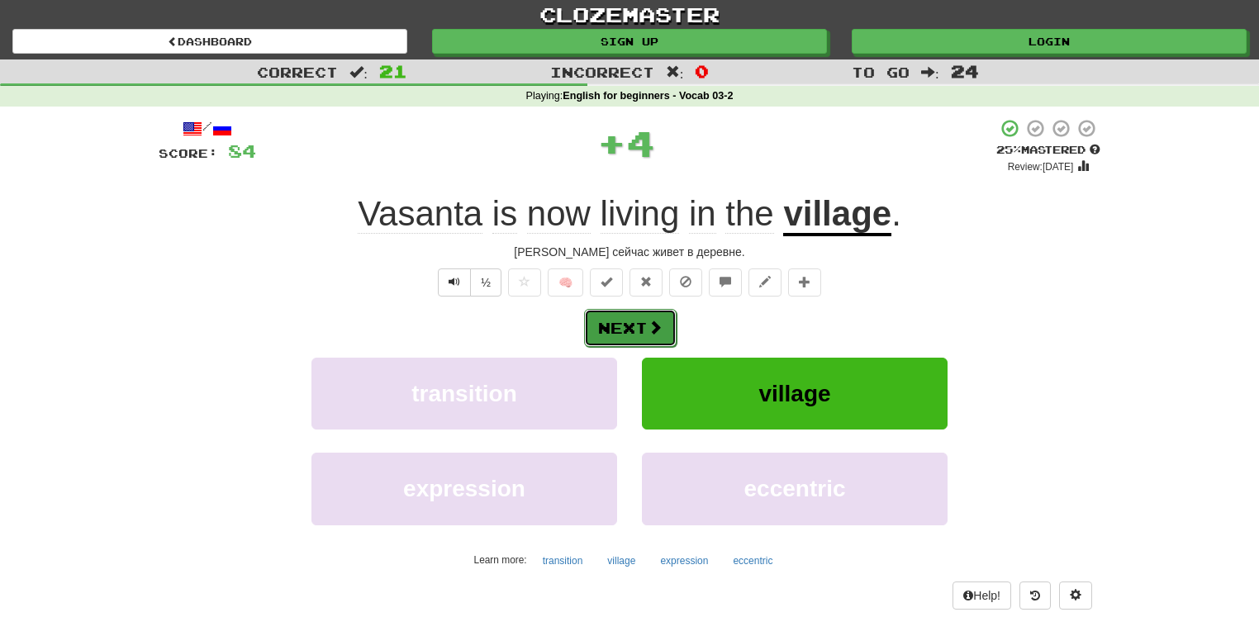
click at [648, 324] on span at bounding box center [654, 327] width 15 height 15
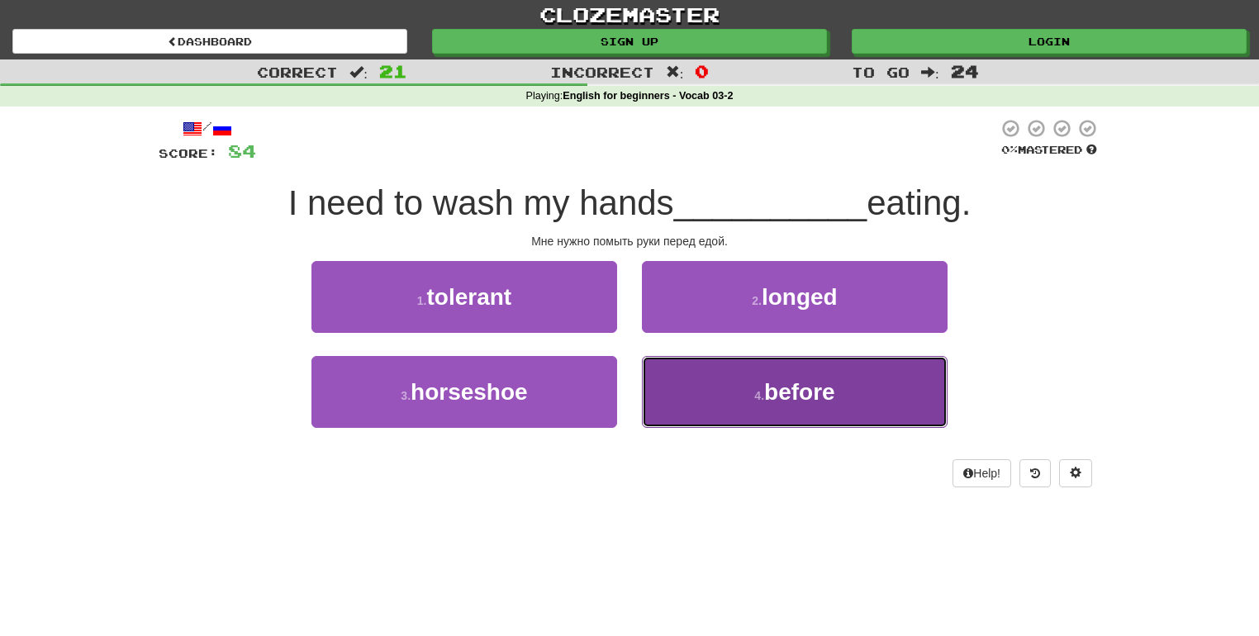
click at [669, 378] on button "4 . before" at bounding box center [795, 392] width 306 height 72
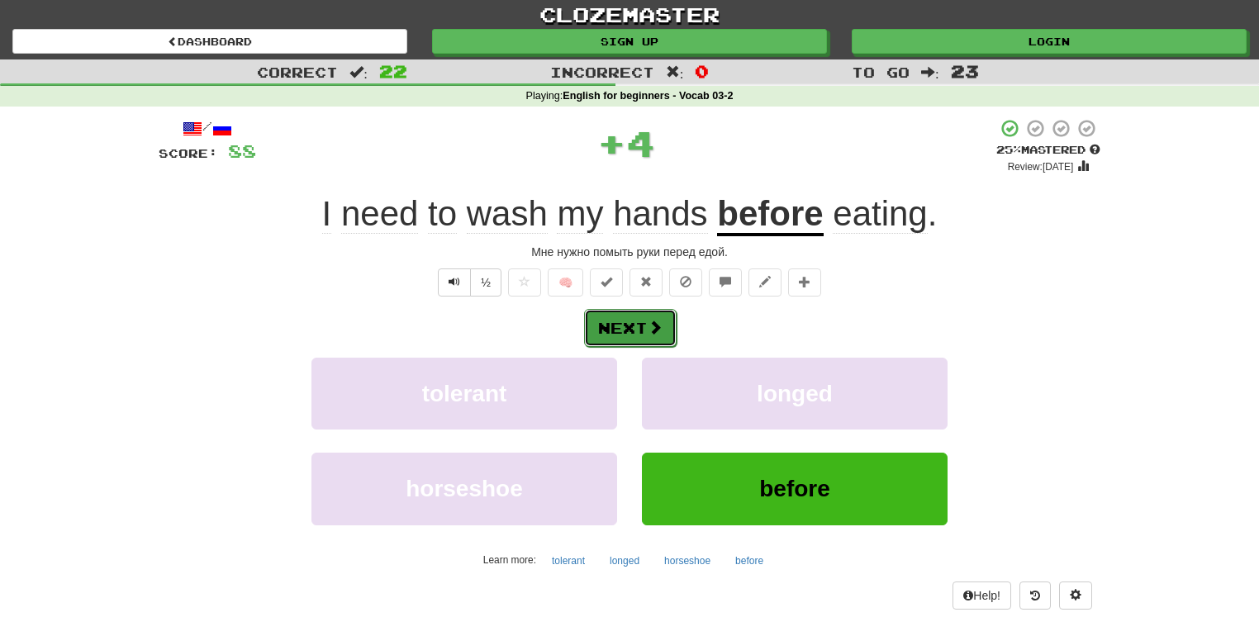
click at [652, 324] on span at bounding box center [654, 327] width 15 height 15
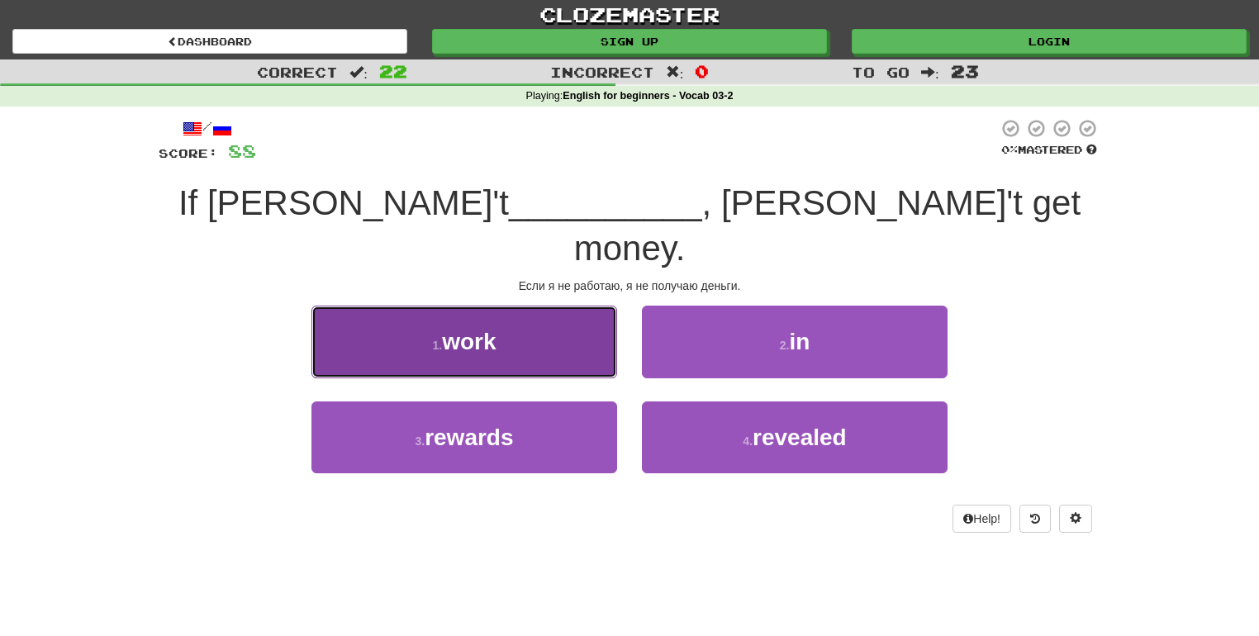
click at [580, 309] on button "1 . work" at bounding box center [464, 342] width 306 height 72
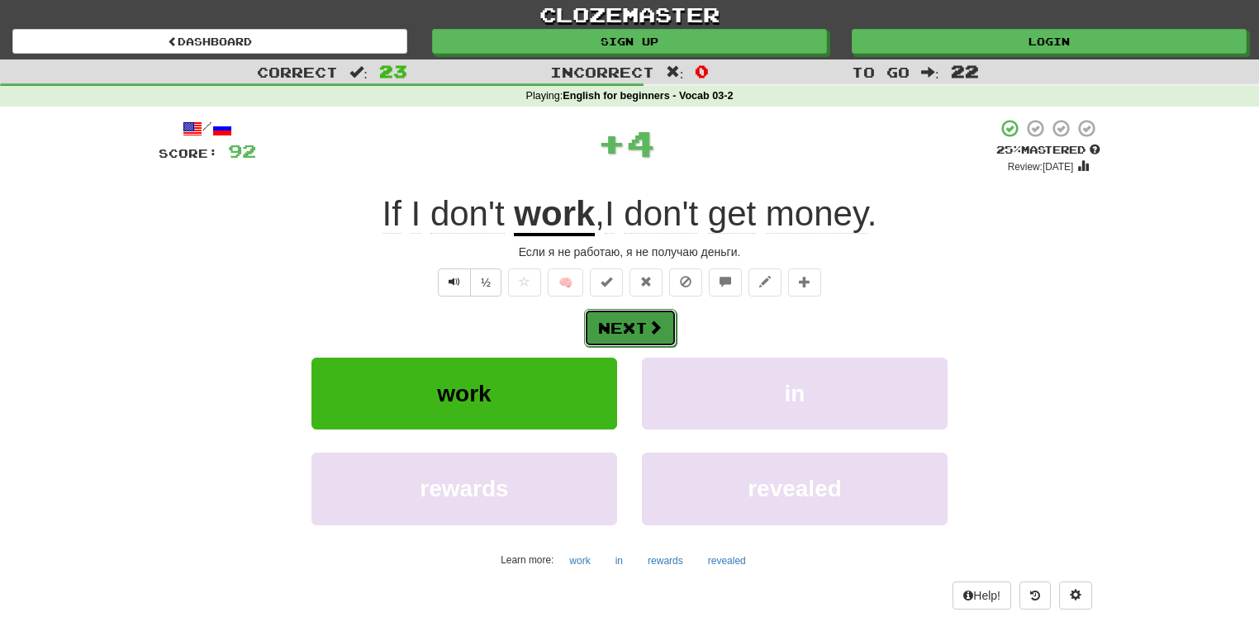
click at [647, 327] on span at bounding box center [654, 327] width 15 height 15
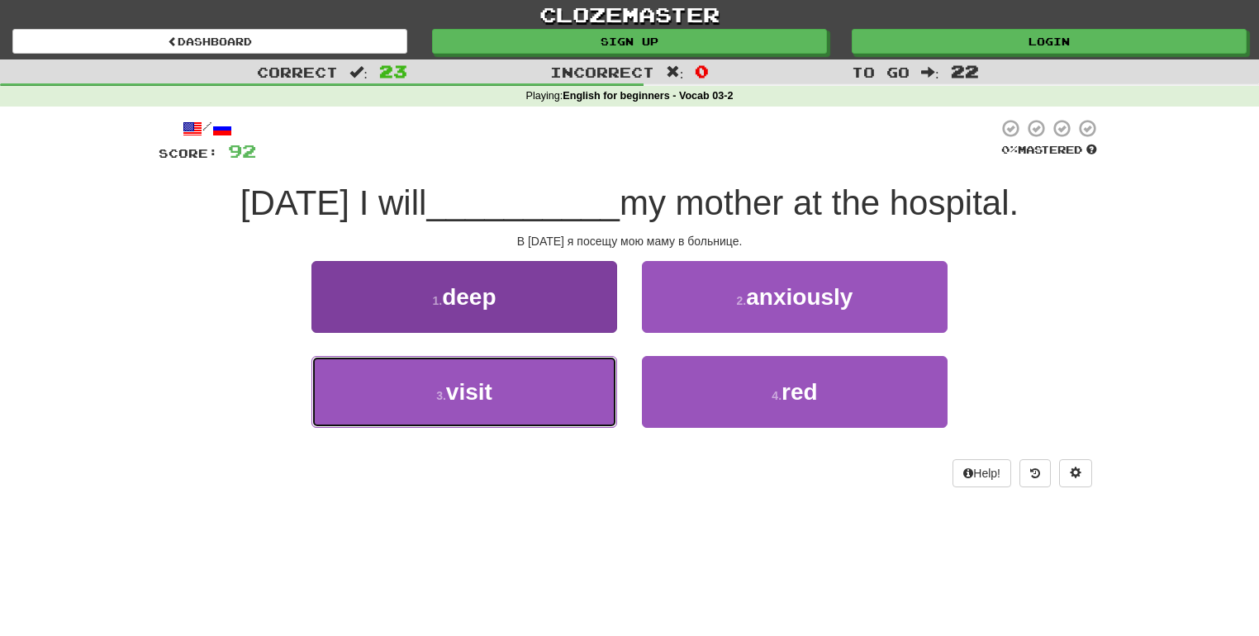
click at [588, 380] on button "3 . visit" at bounding box center [464, 392] width 306 height 72
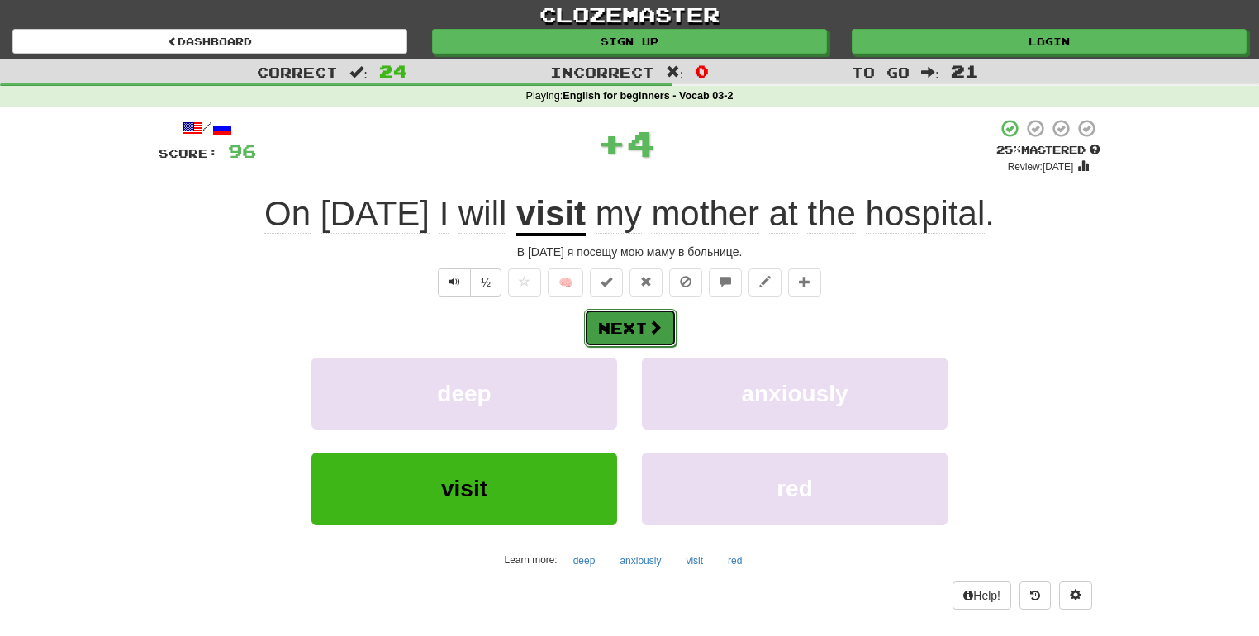
click at [616, 335] on button "Next" at bounding box center [630, 328] width 92 height 38
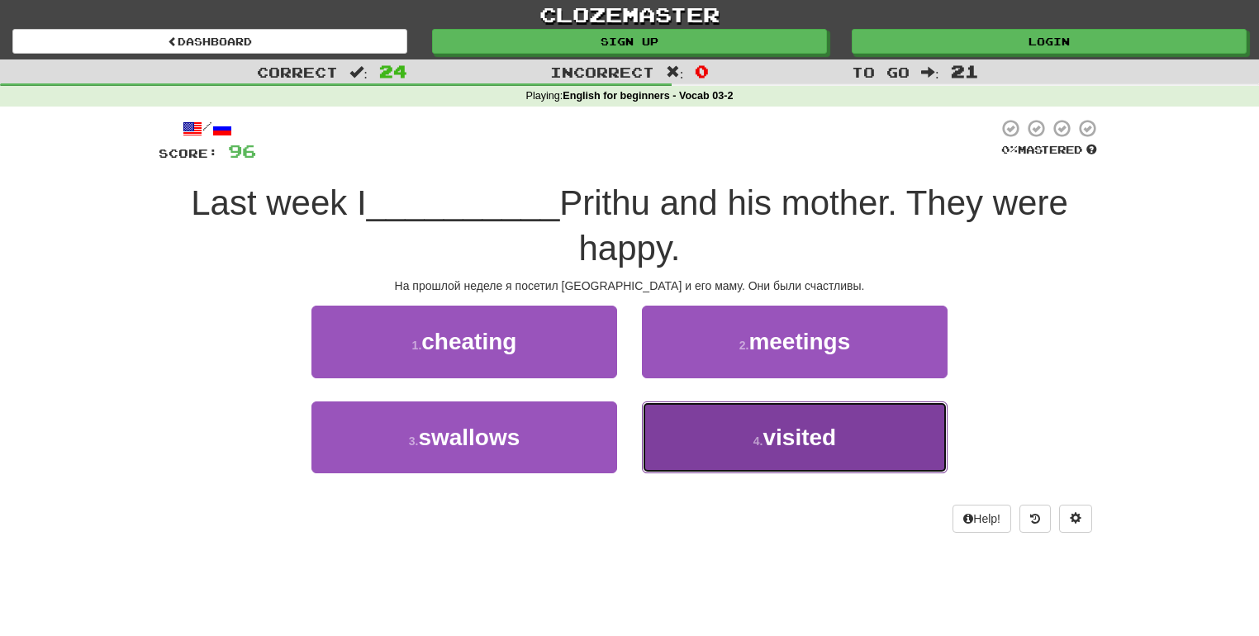
click at [699, 415] on button "4 . visited" at bounding box center [795, 437] width 306 height 72
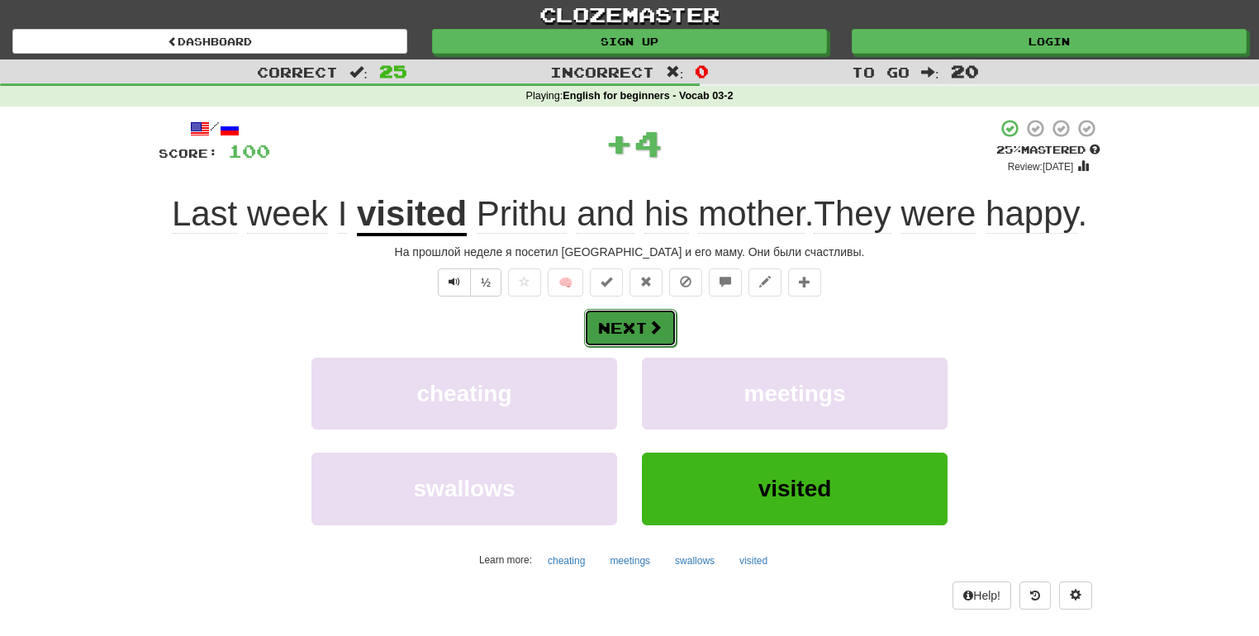
click at [638, 318] on button "Next" at bounding box center [630, 328] width 92 height 38
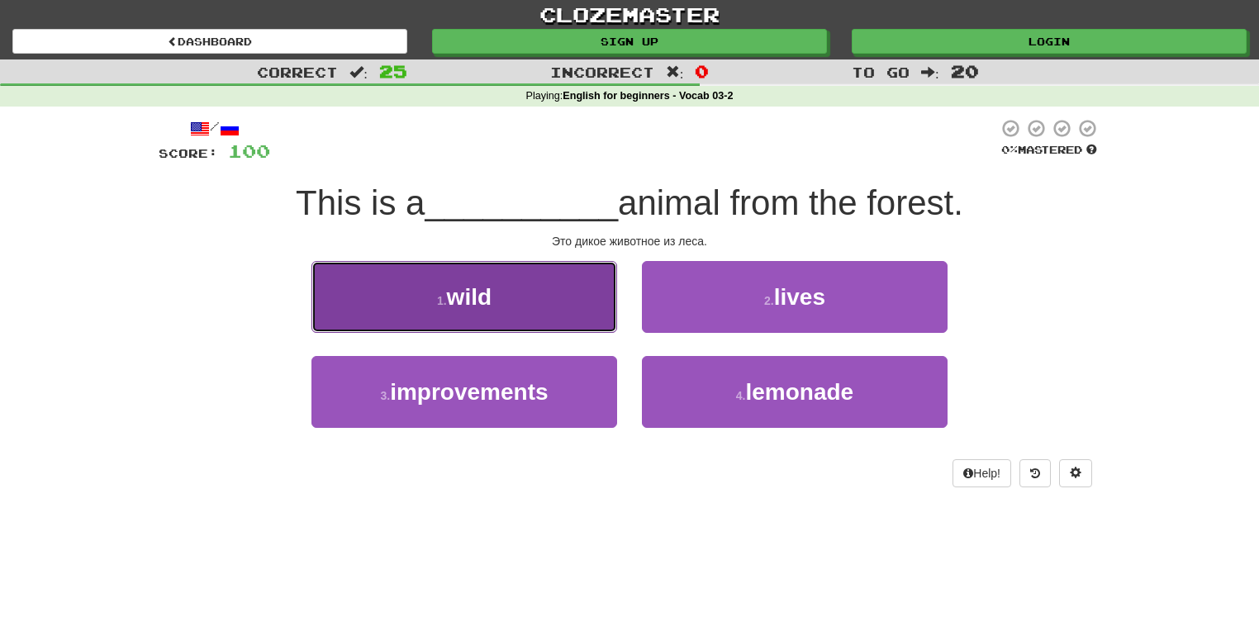
click at [548, 284] on button "1 . wild" at bounding box center [464, 297] width 306 height 72
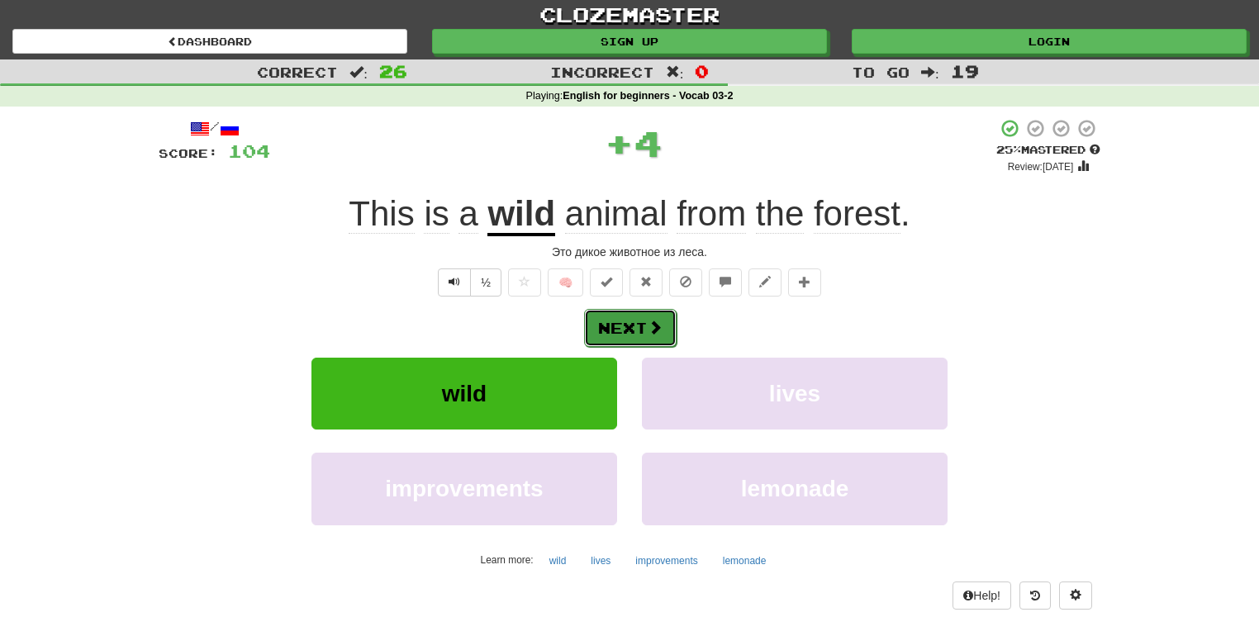
click at [652, 329] on span at bounding box center [654, 327] width 15 height 15
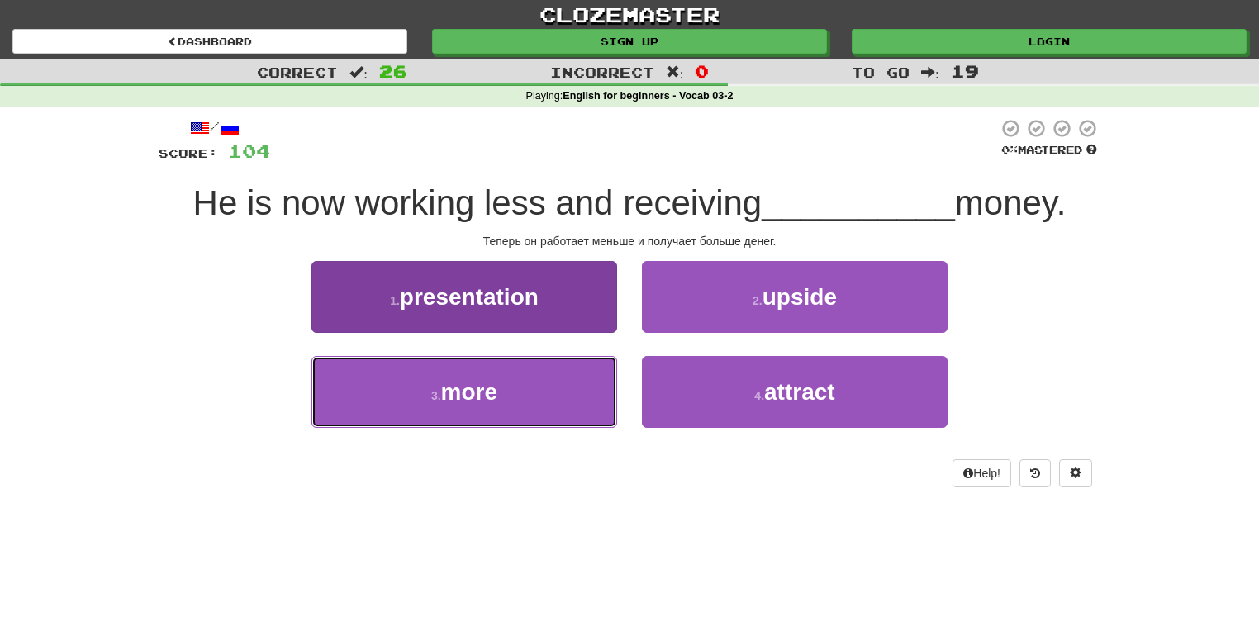
click at [548, 399] on button "3 . more" at bounding box center [464, 392] width 306 height 72
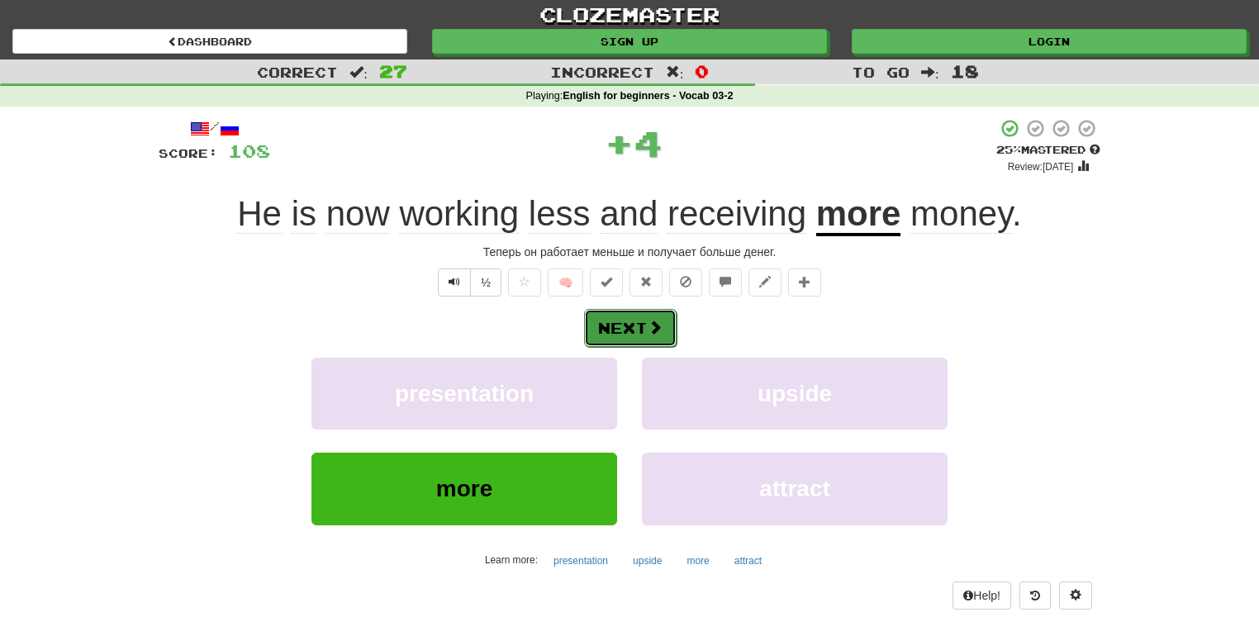
click at [638, 331] on button "Next" at bounding box center [630, 328] width 92 height 38
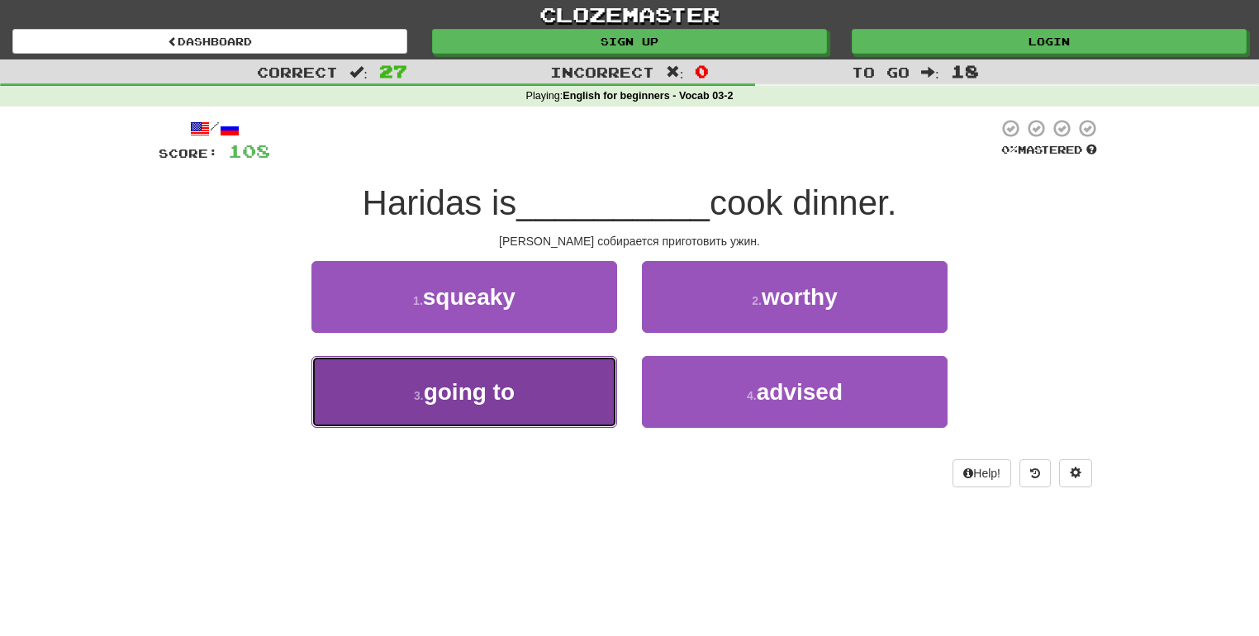
click at [574, 405] on button "3 . going to" at bounding box center [464, 392] width 306 height 72
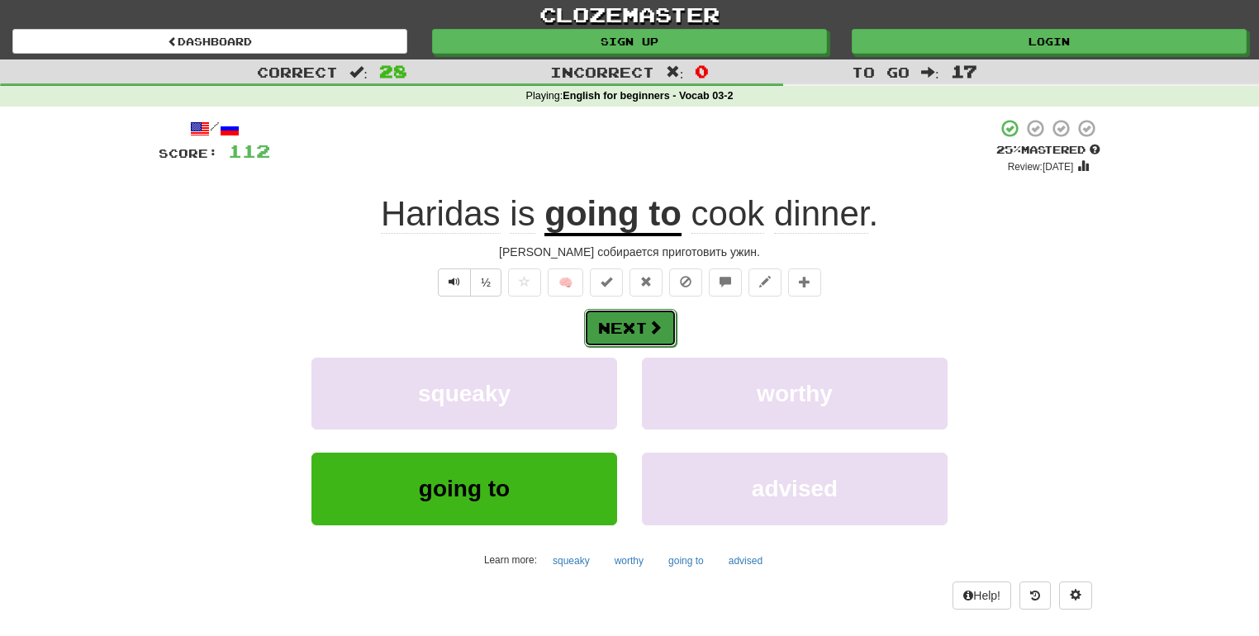
click at [654, 329] on span at bounding box center [654, 327] width 15 height 15
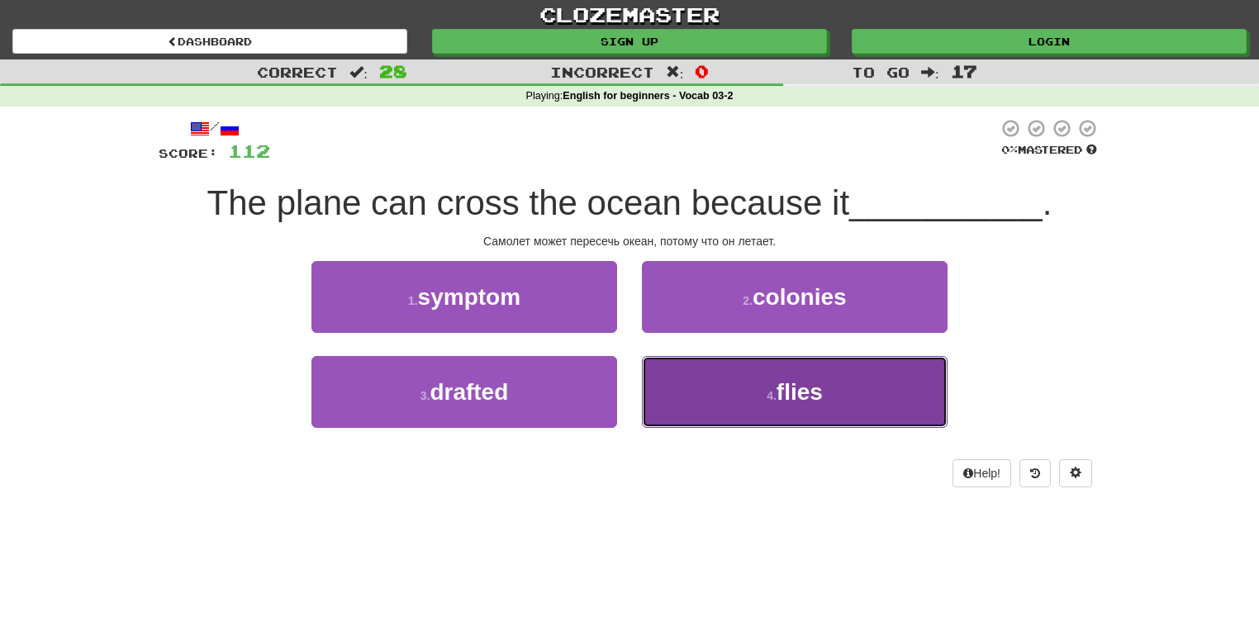
click at [728, 386] on button "4 . flies" at bounding box center [795, 392] width 306 height 72
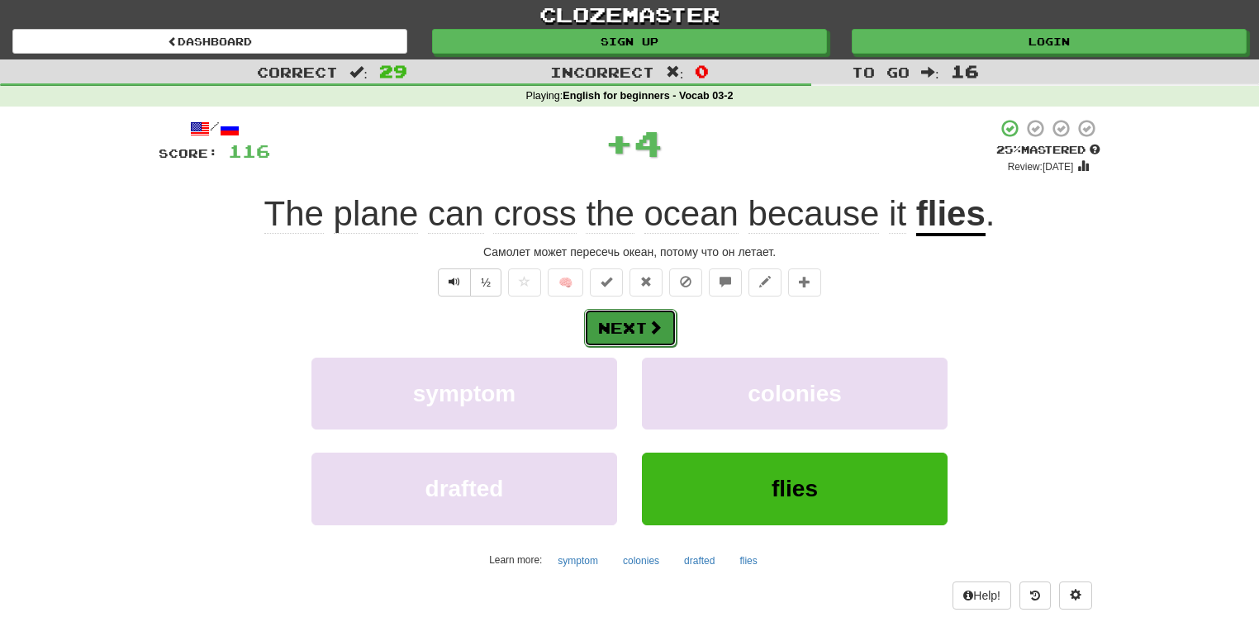
click at [638, 333] on button "Next" at bounding box center [630, 328] width 92 height 38
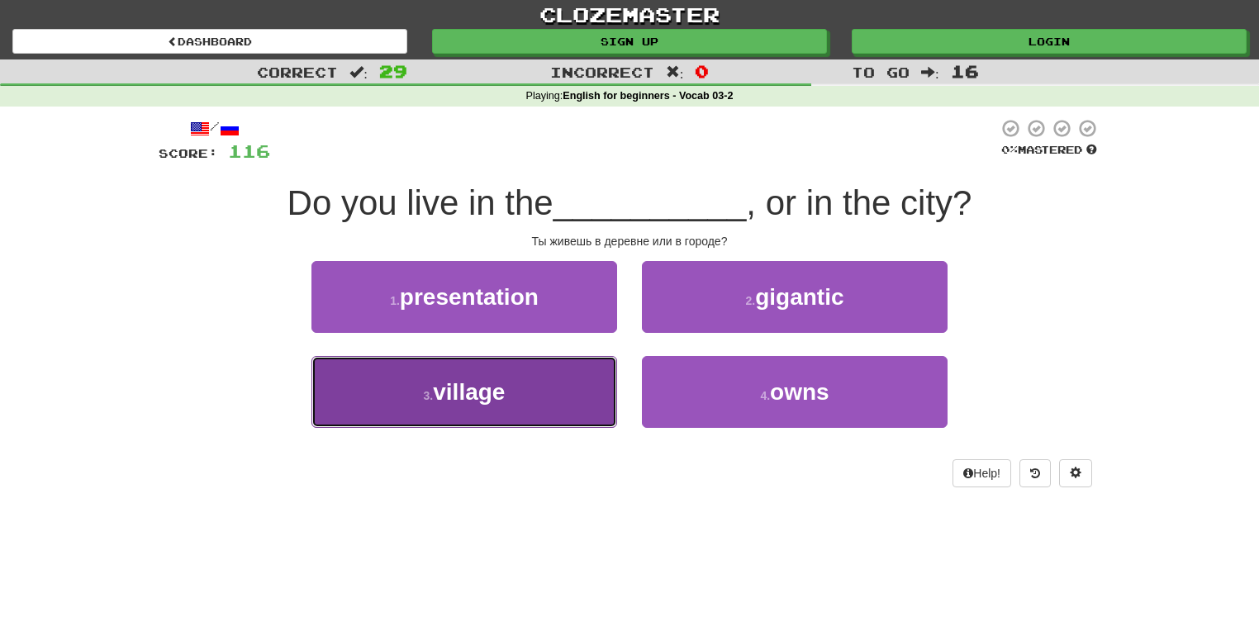
click at [563, 377] on button "3 . village" at bounding box center [464, 392] width 306 height 72
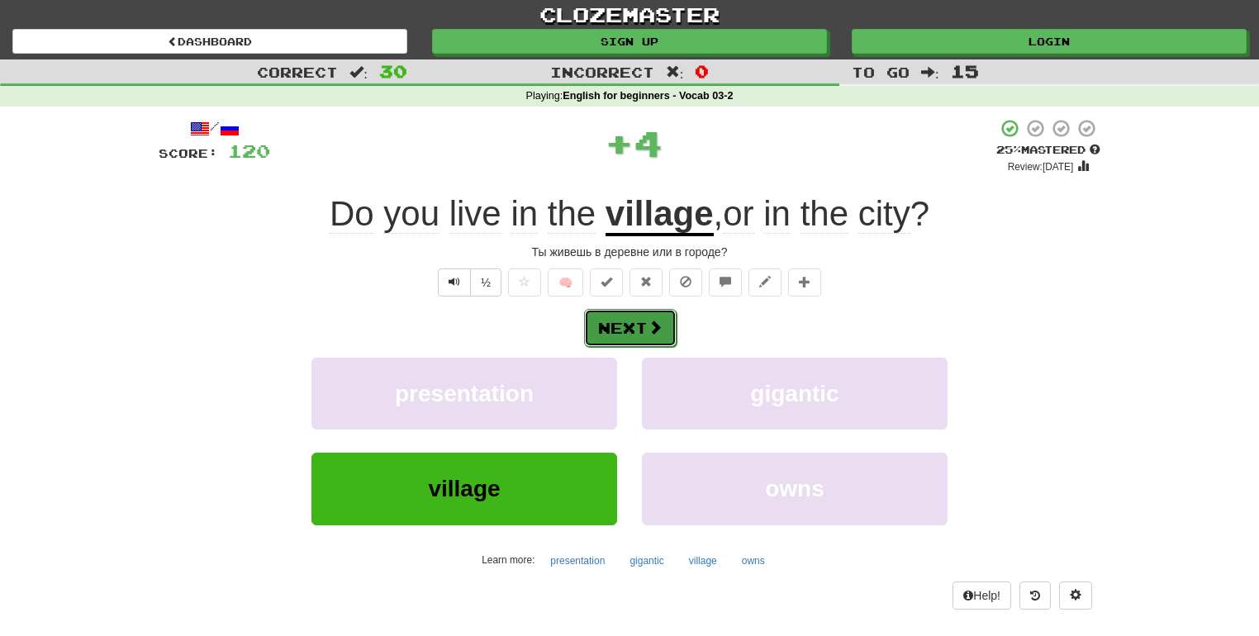
click at [639, 312] on button "Next" at bounding box center [630, 328] width 92 height 38
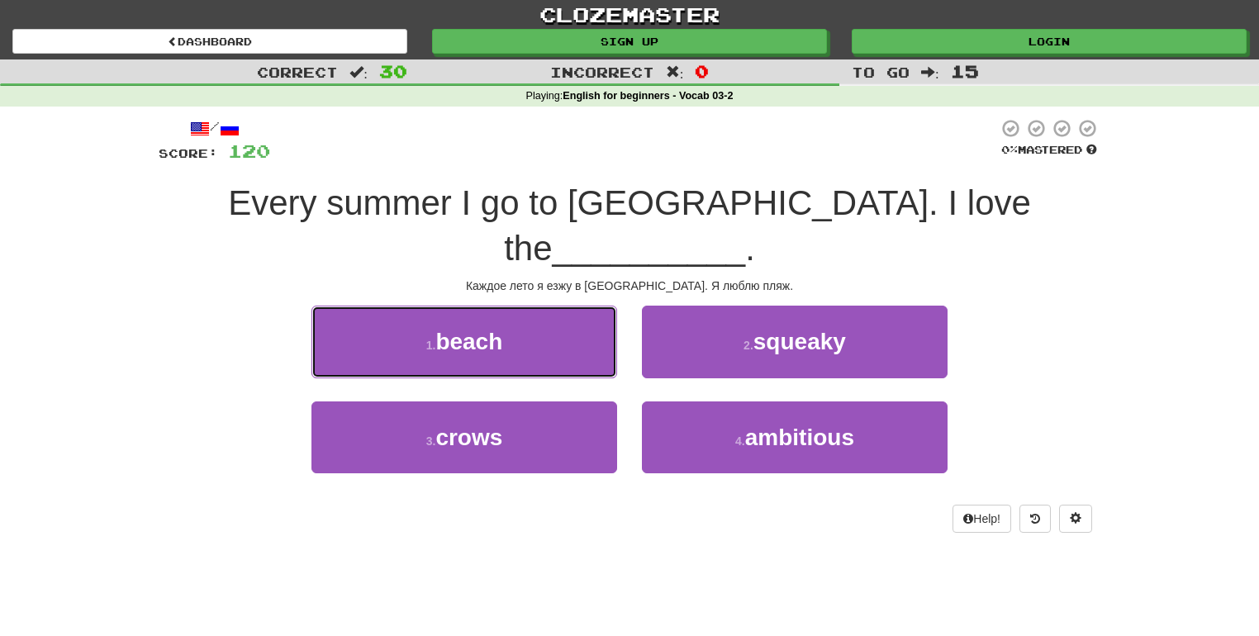
click at [532, 306] on button "1 . beach" at bounding box center [464, 342] width 306 height 72
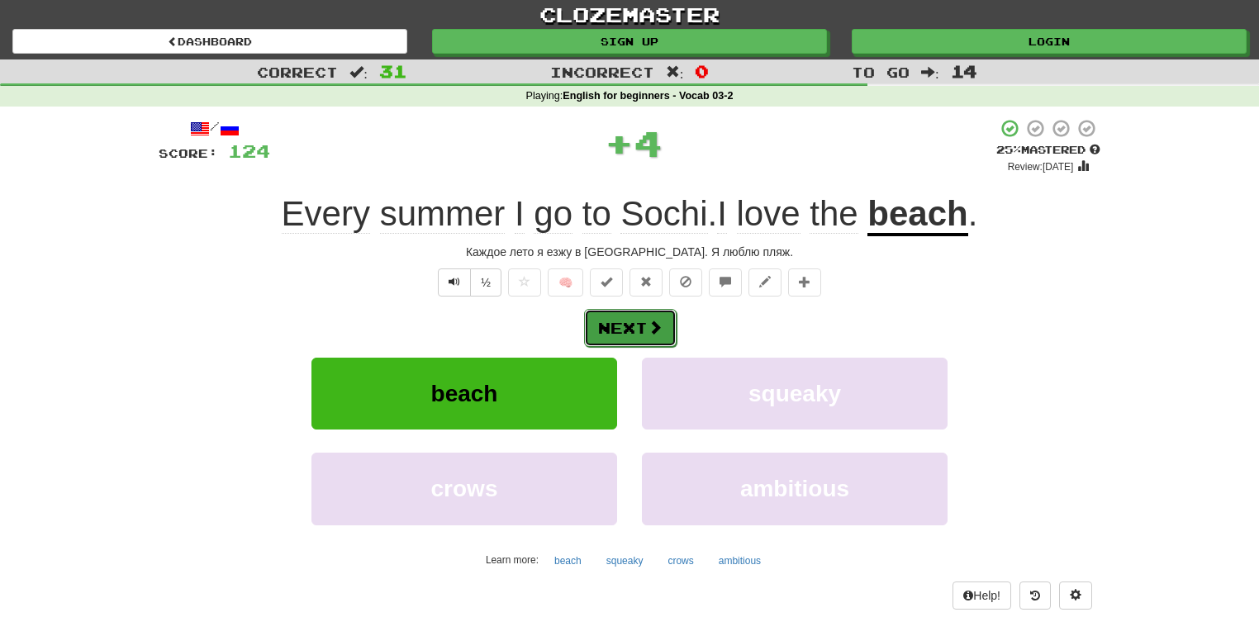
click at [639, 315] on button "Next" at bounding box center [630, 328] width 92 height 38
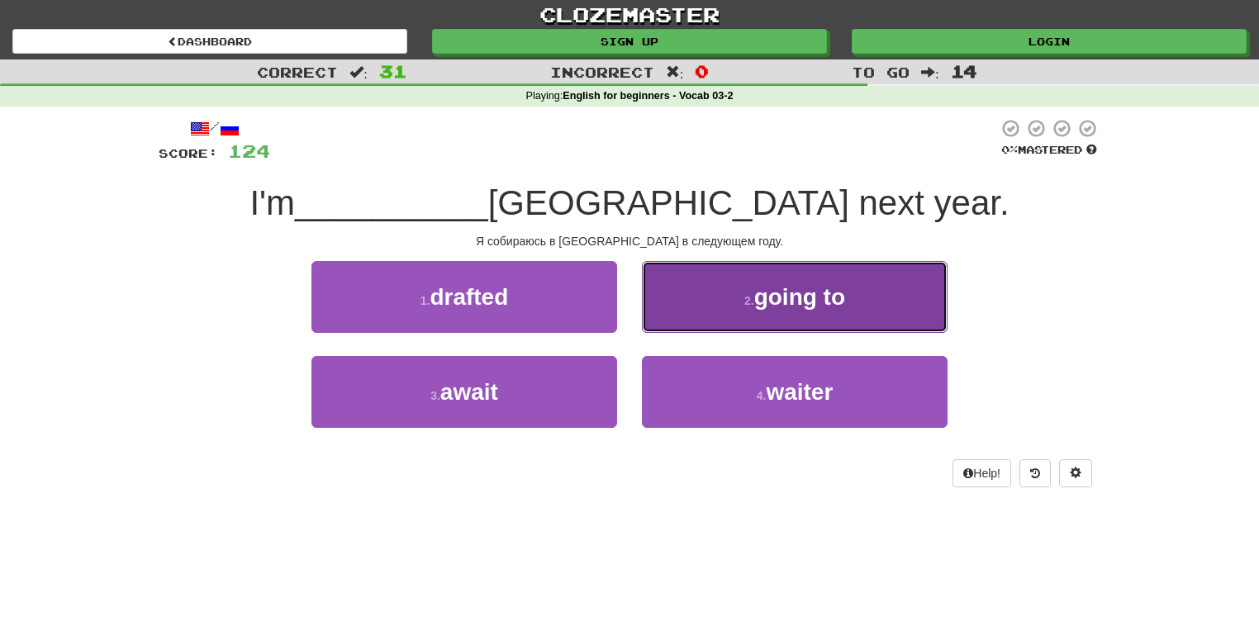
click at [747, 304] on small "2 ." at bounding box center [749, 300] width 10 height 13
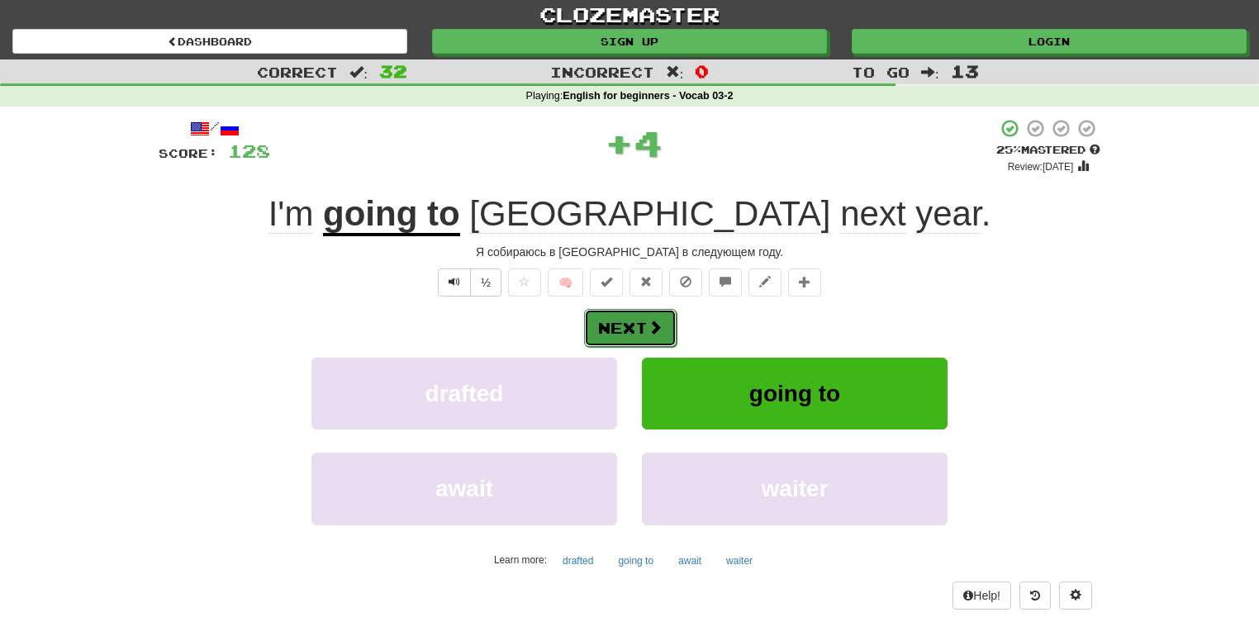
click at [631, 318] on button "Next" at bounding box center [630, 328] width 92 height 38
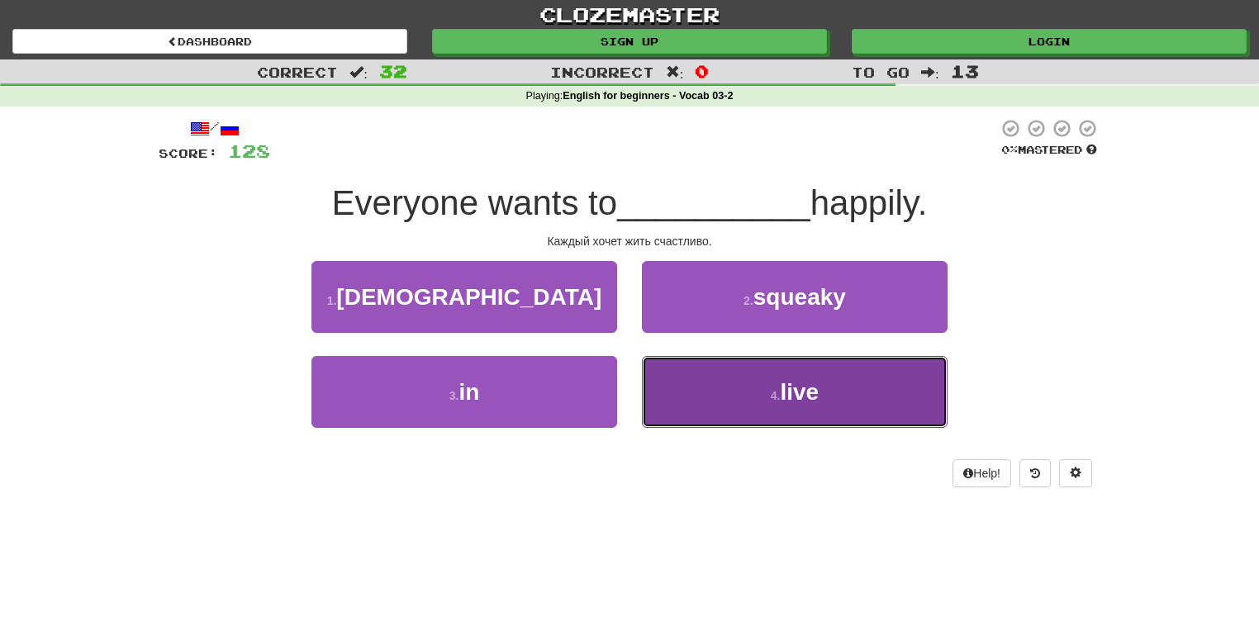
click at [722, 398] on button "4 . live" at bounding box center [795, 392] width 306 height 72
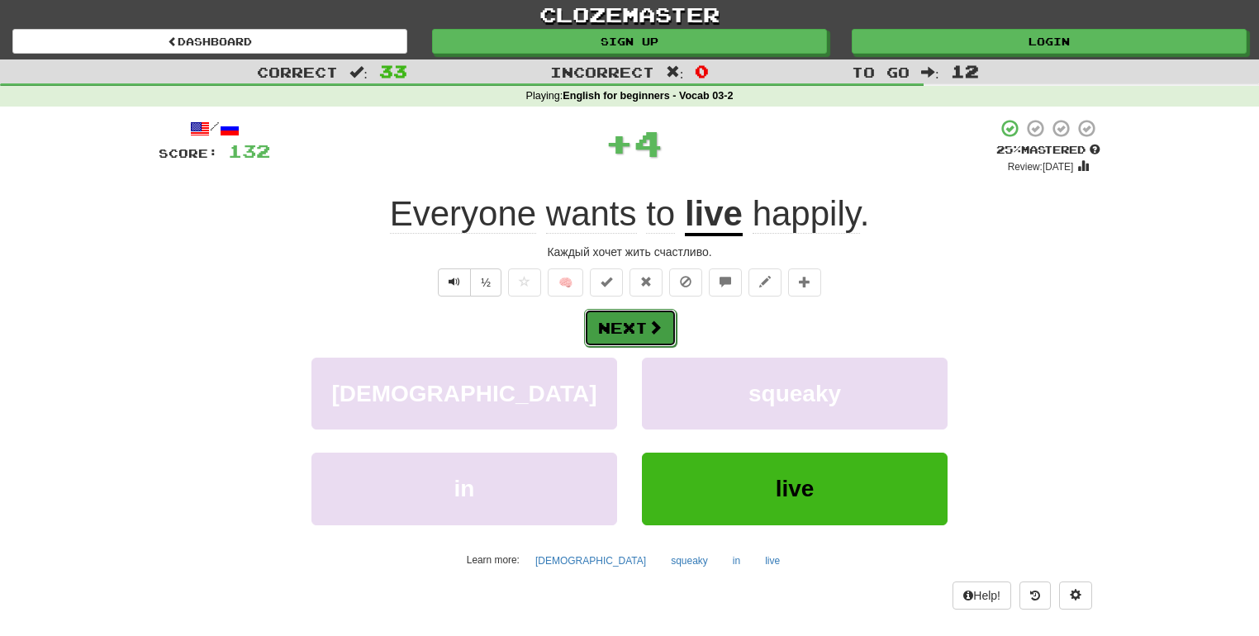
click at [657, 336] on button "Next" at bounding box center [630, 328] width 92 height 38
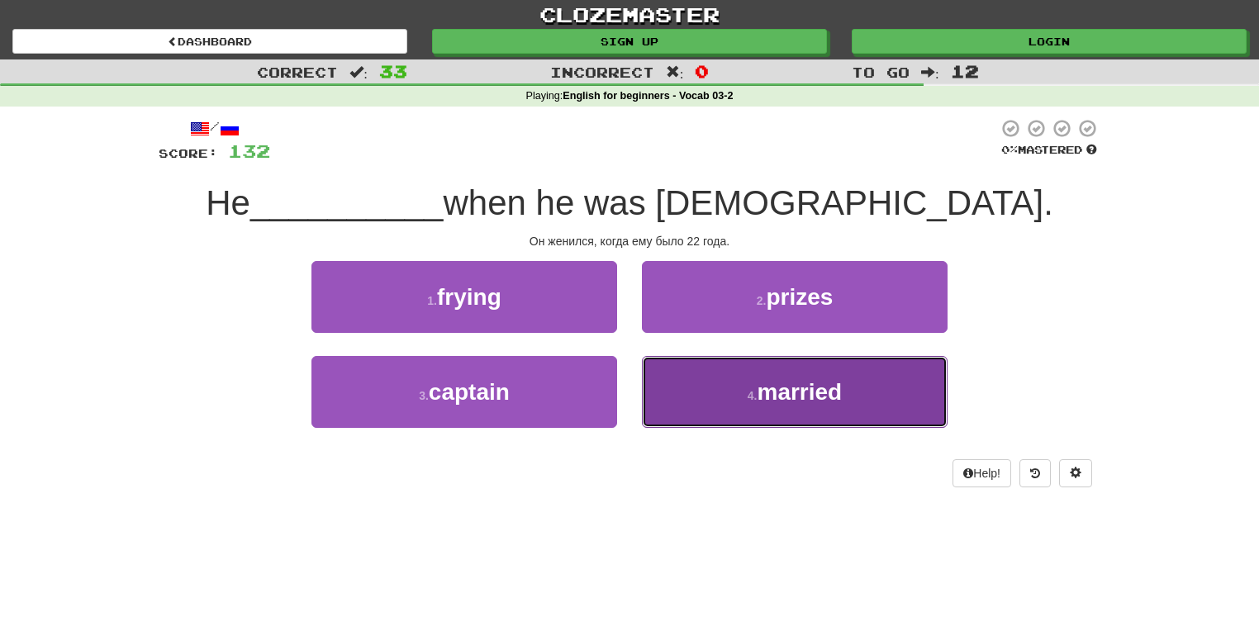
click at [734, 388] on button "4 . married" at bounding box center [795, 392] width 306 height 72
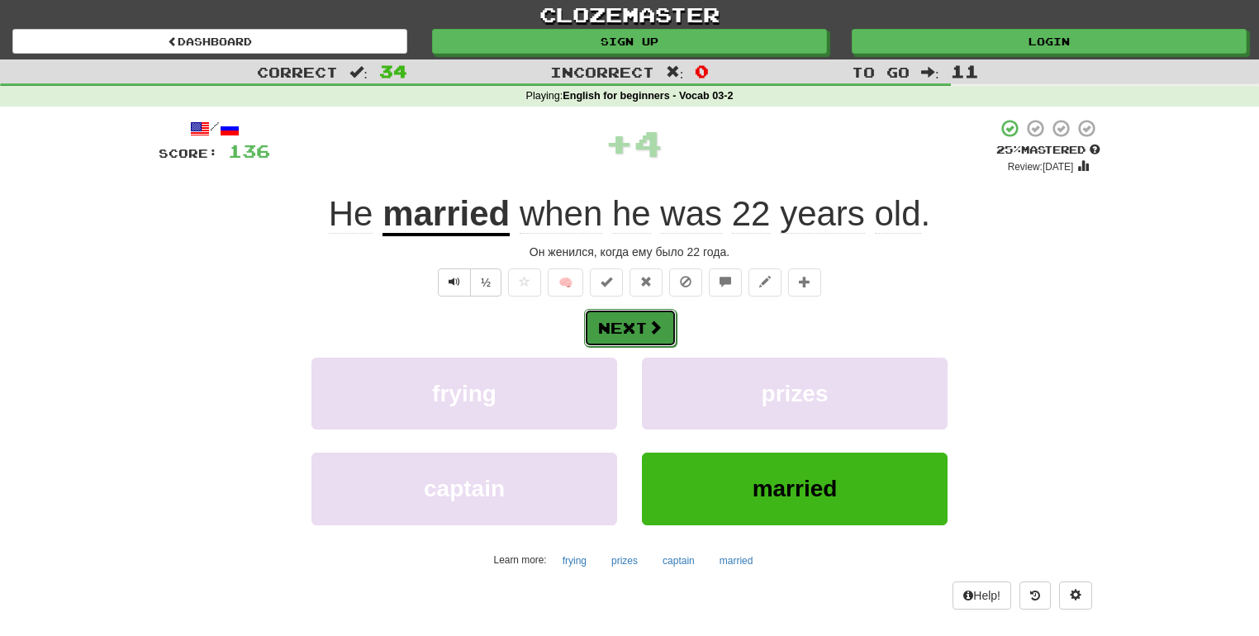
click at [630, 322] on button "Next" at bounding box center [630, 328] width 92 height 38
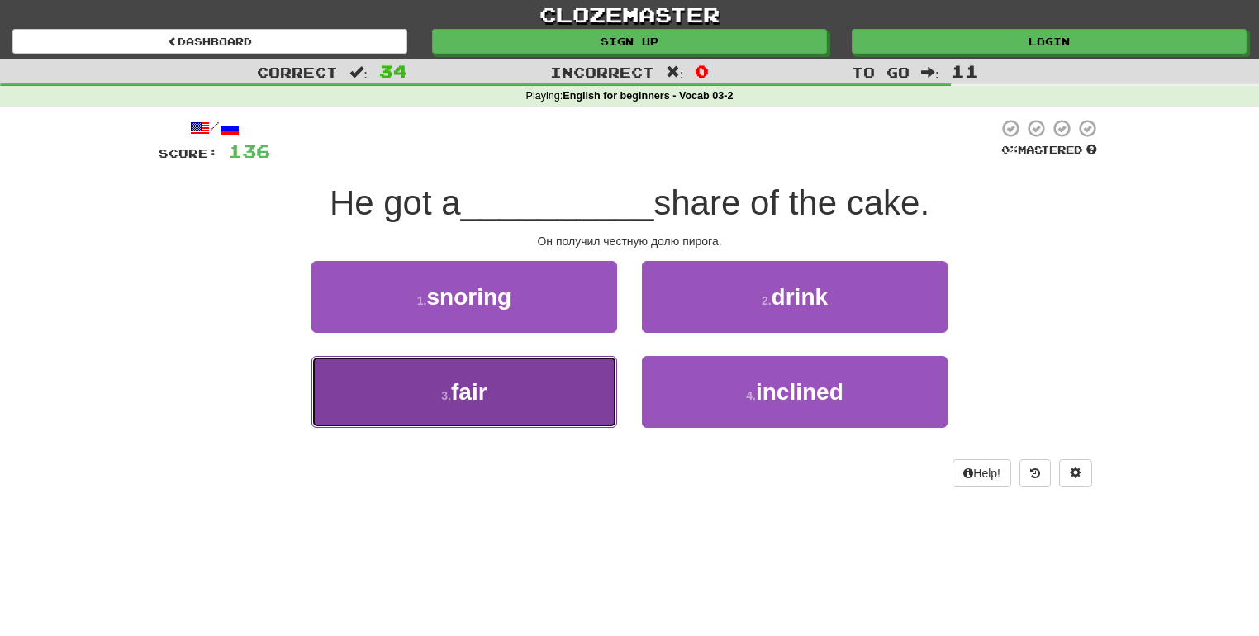
click at [583, 384] on button "3 . fair" at bounding box center [464, 392] width 306 height 72
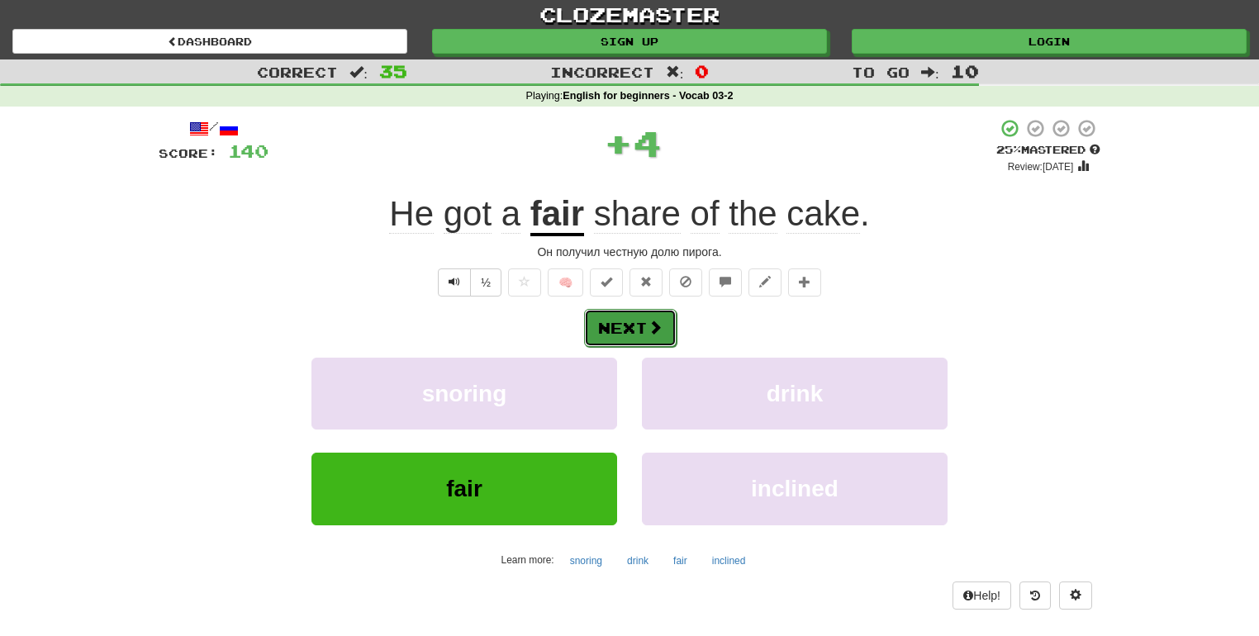
click at [650, 324] on span at bounding box center [654, 327] width 15 height 15
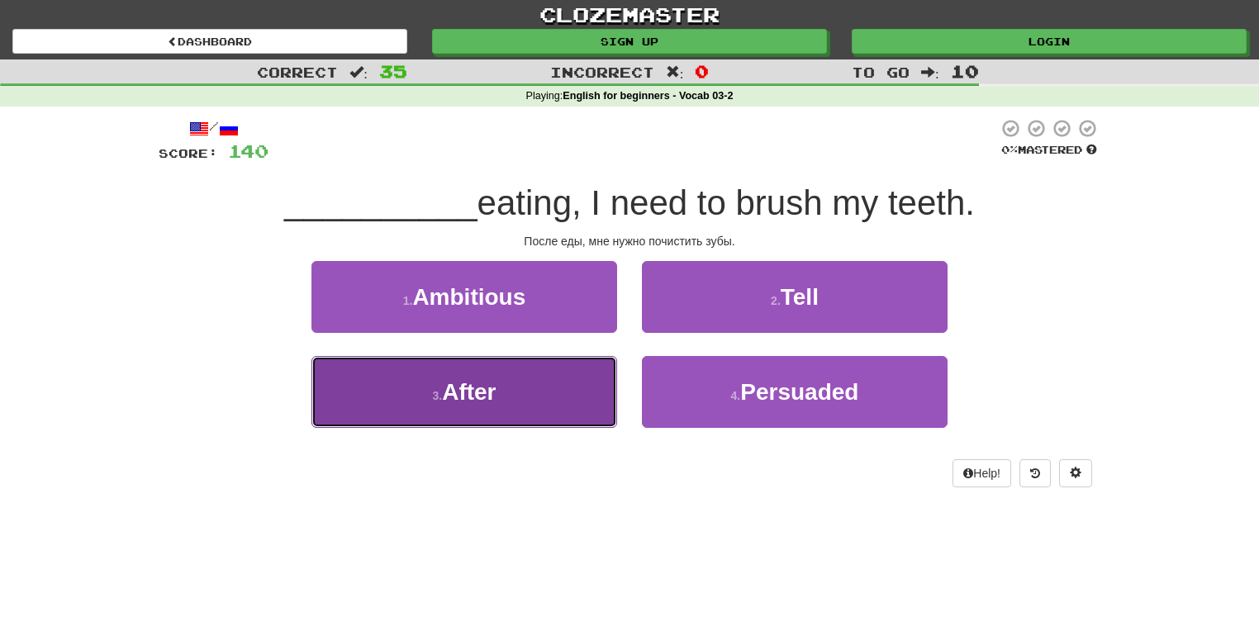
click at [576, 390] on button "3 . After" at bounding box center [464, 392] width 306 height 72
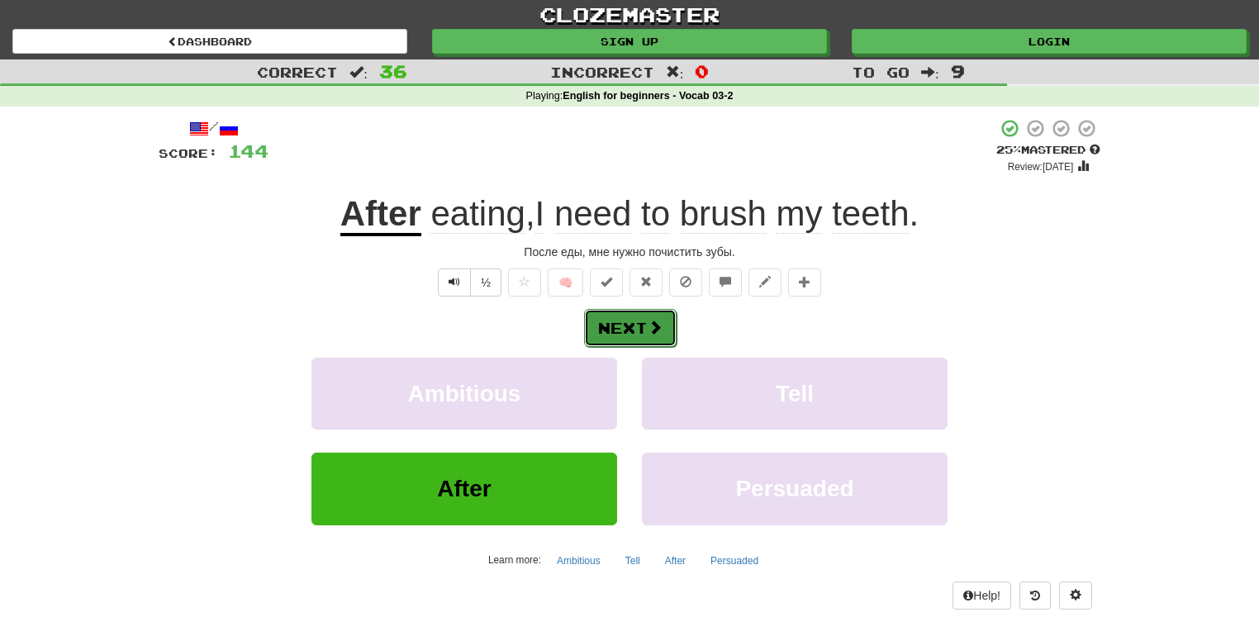
click at [621, 320] on button "Next" at bounding box center [630, 328] width 92 height 38
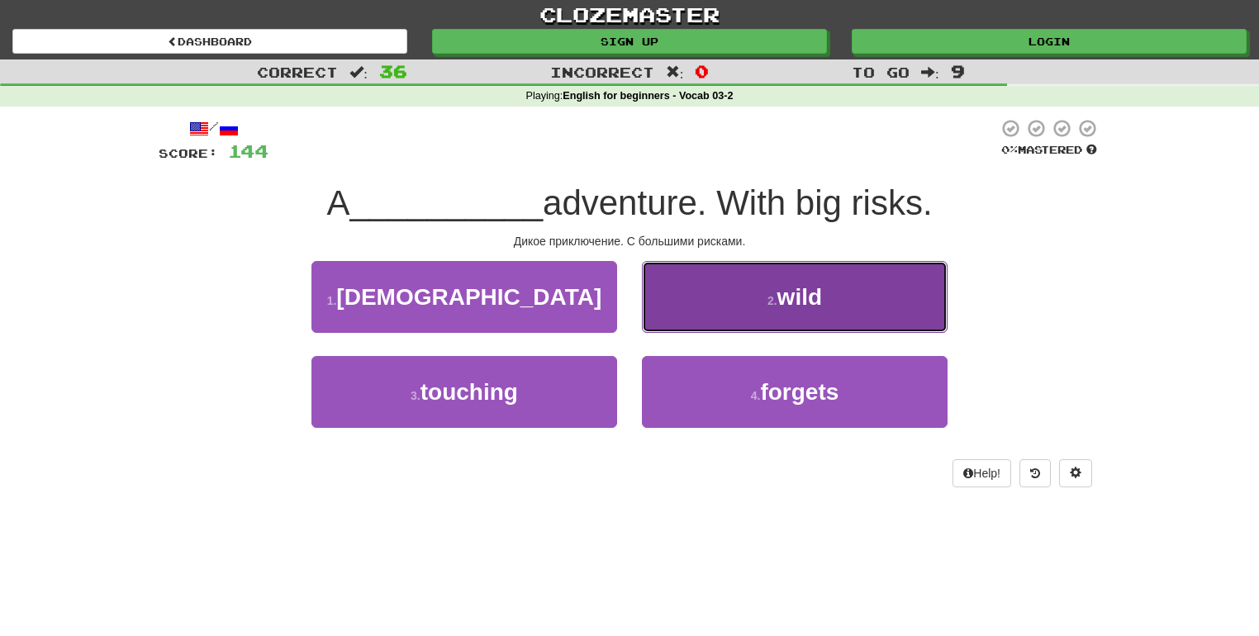
click at [667, 307] on button "2 . wild" at bounding box center [795, 297] width 306 height 72
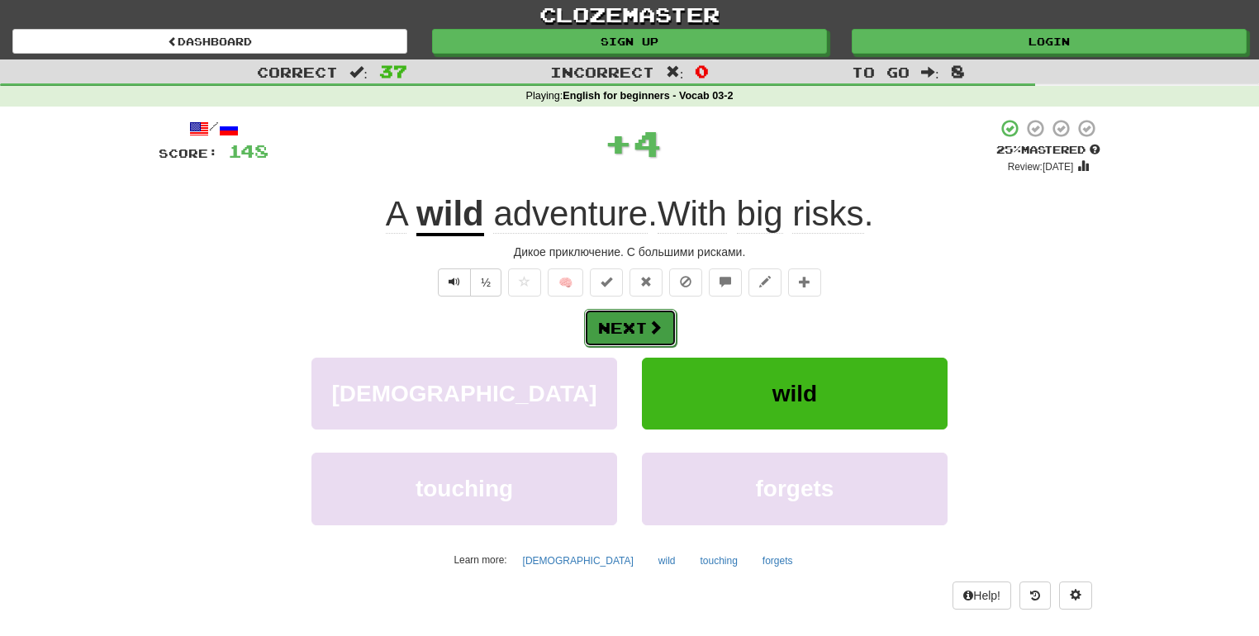
click at [638, 320] on button "Next" at bounding box center [630, 328] width 92 height 38
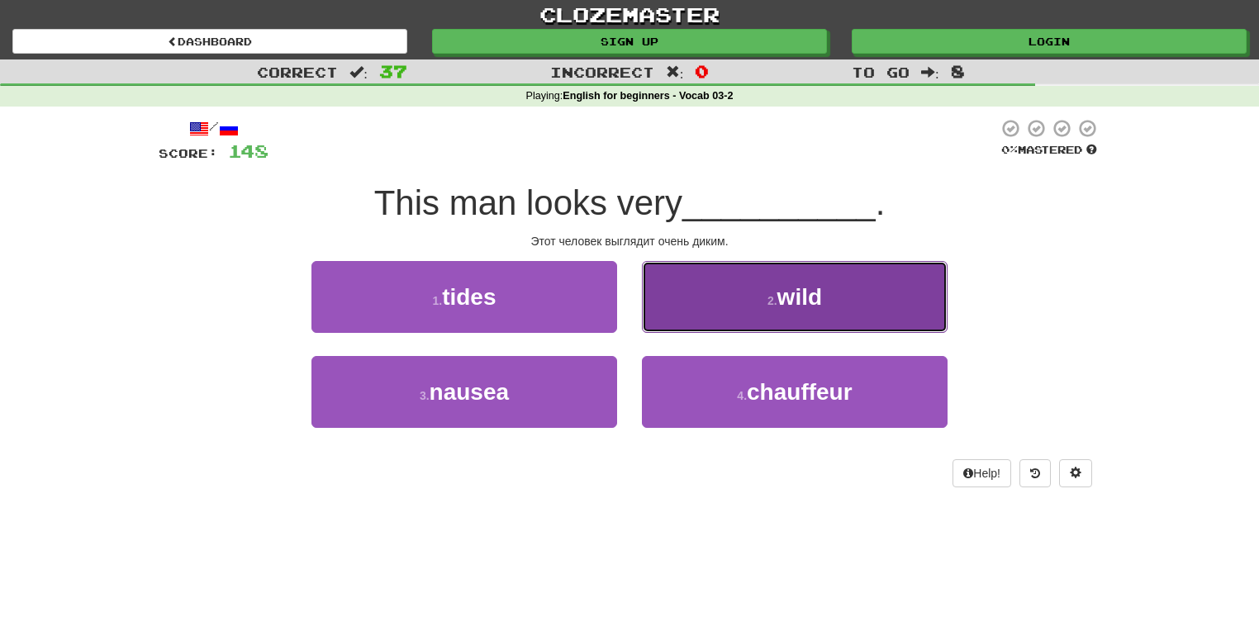
click at [688, 303] on button "2 . wild" at bounding box center [795, 297] width 306 height 72
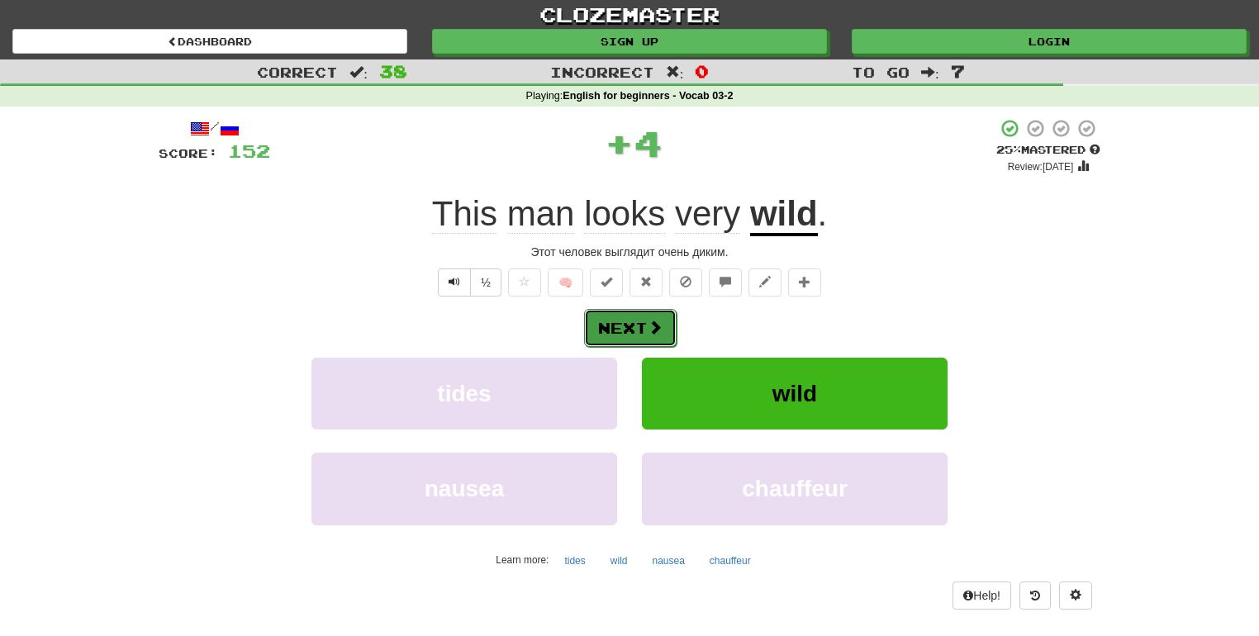
click at [631, 316] on button "Next" at bounding box center [630, 328] width 92 height 38
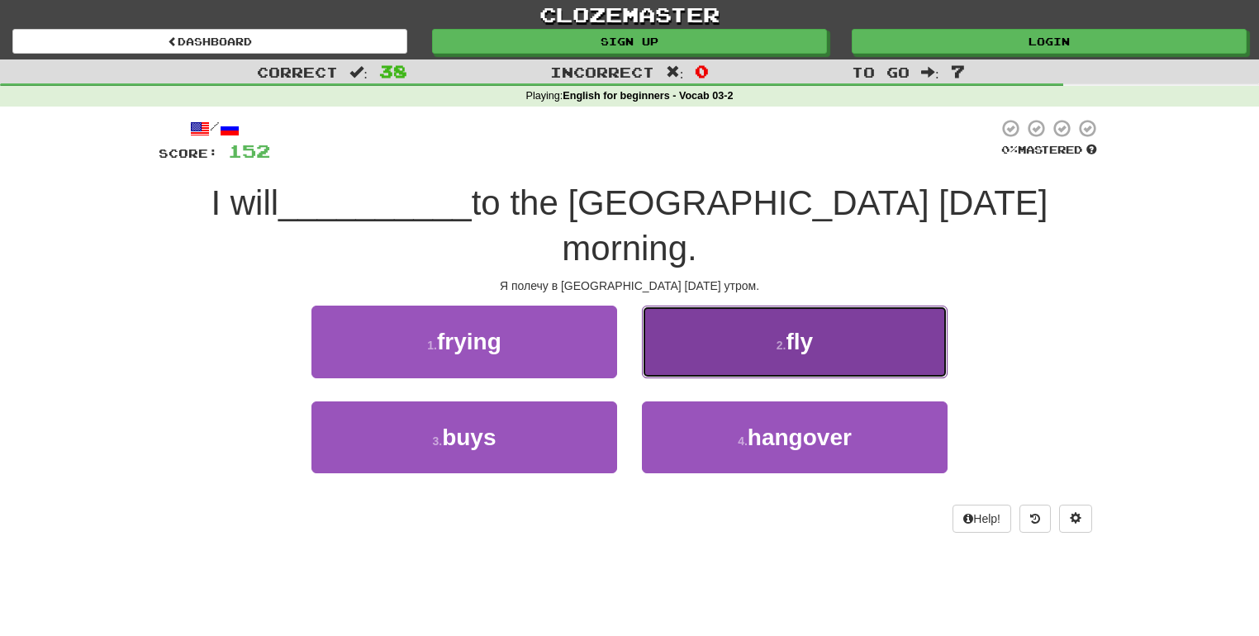
click at [690, 306] on button "2 . fly" at bounding box center [795, 342] width 306 height 72
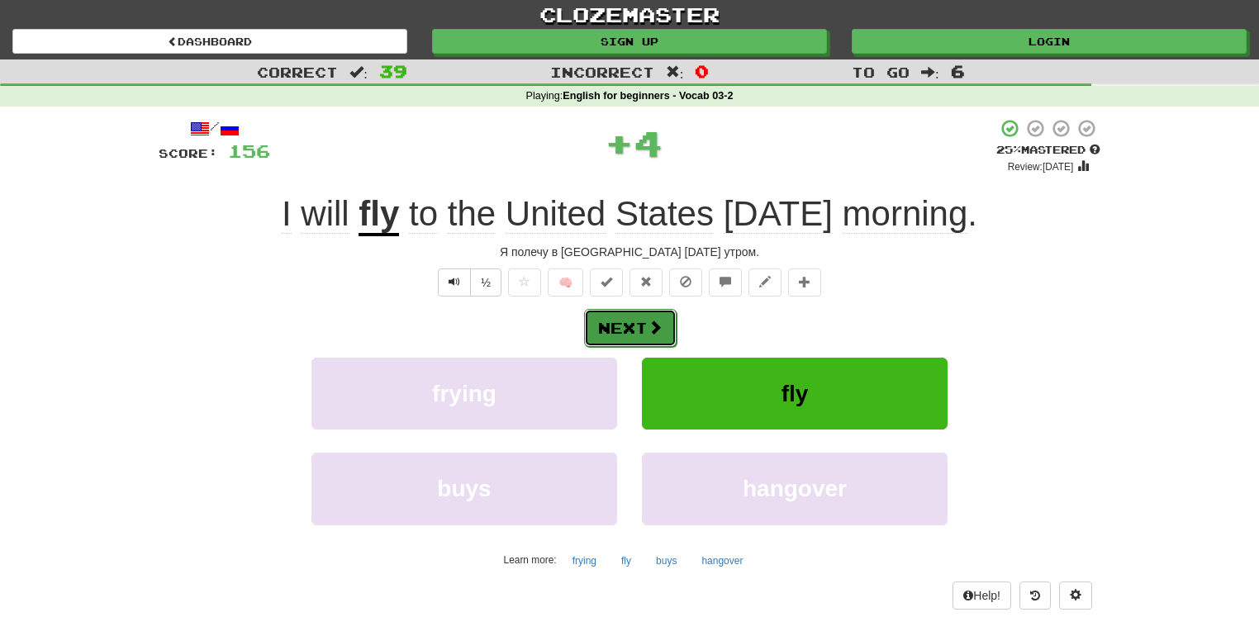
click at [626, 320] on button "Next" at bounding box center [630, 328] width 92 height 38
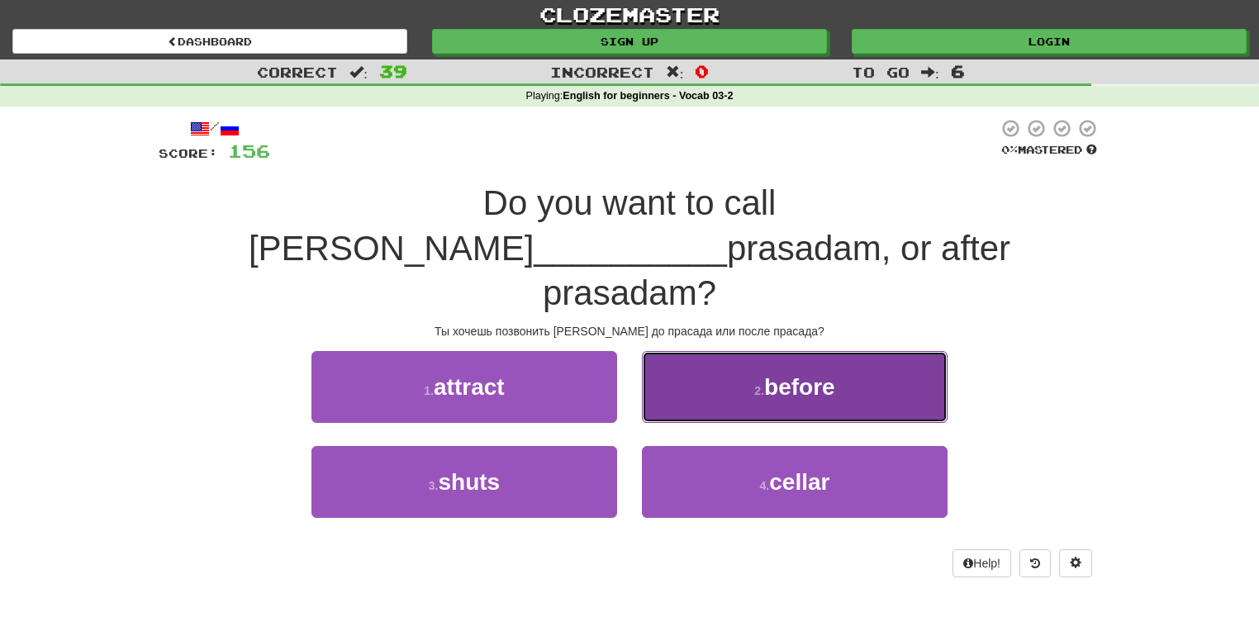
click at [742, 351] on button "2 . before" at bounding box center [795, 387] width 306 height 72
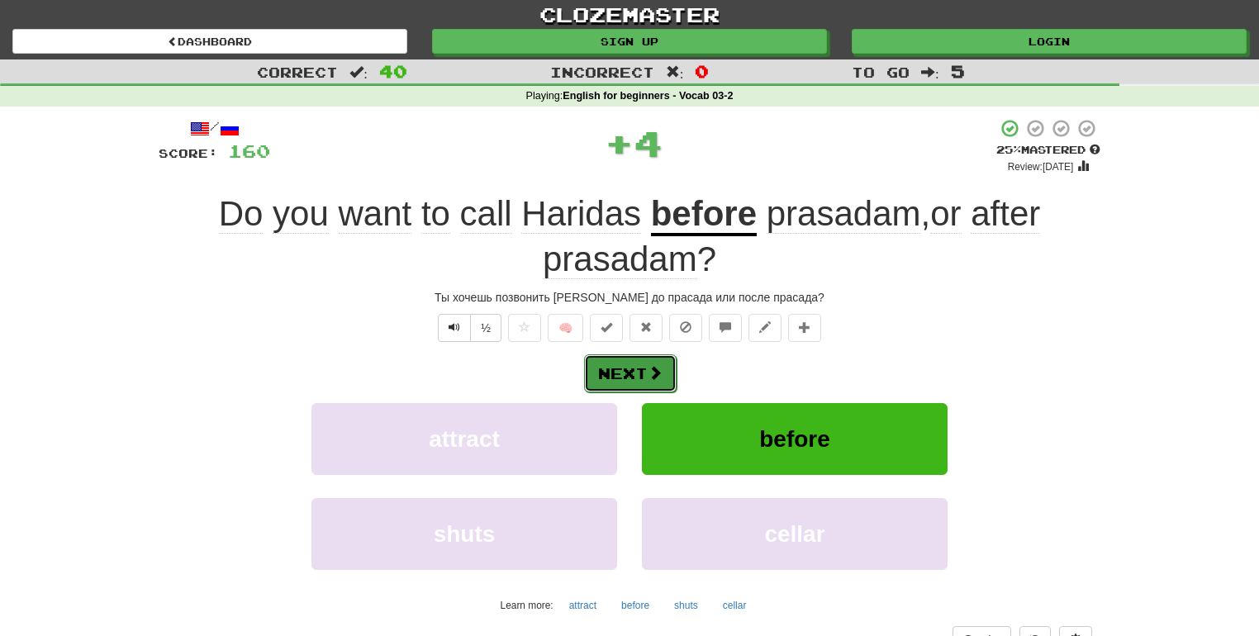
click at [659, 365] on span at bounding box center [654, 372] width 15 height 15
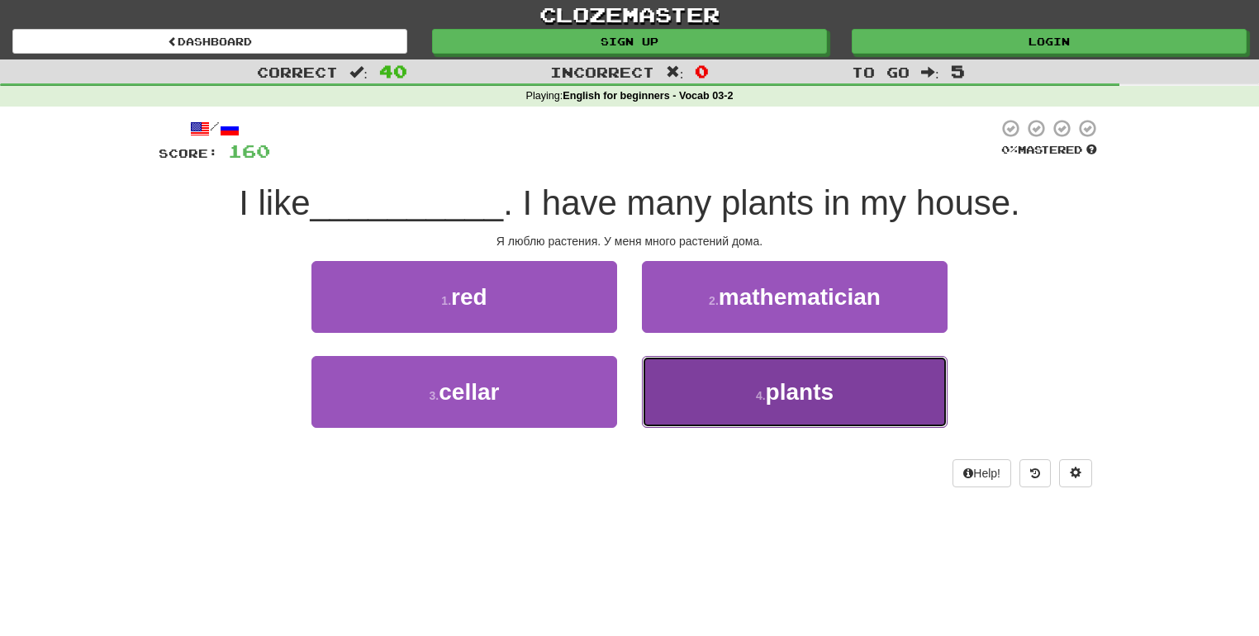
click at [702, 401] on button "4 . plants" at bounding box center [795, 392] width 306 height 72
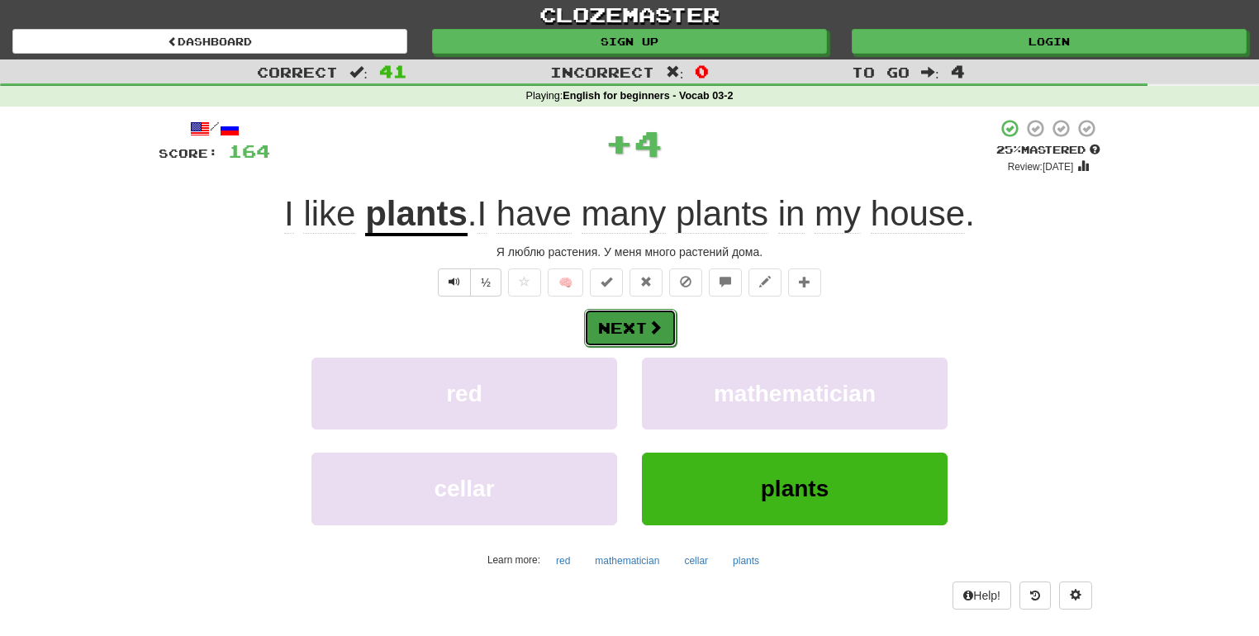
click at [618, 325] on button "Next" at bounding box center [630, 328] width 92 height 38
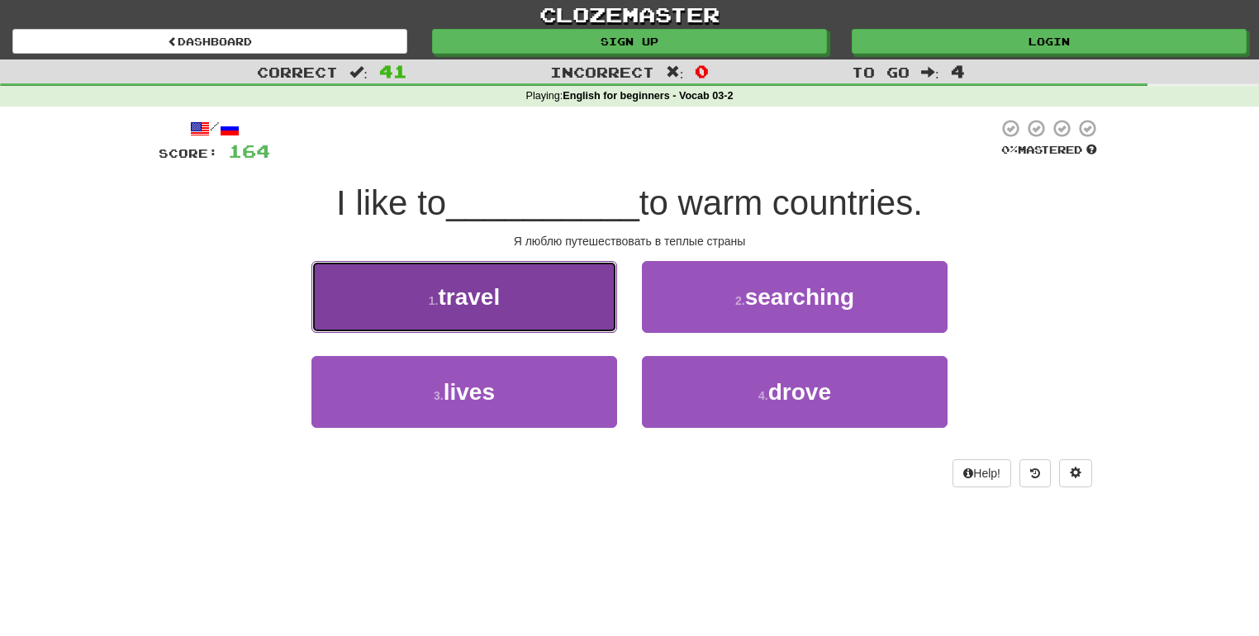
click at [558, 312] on button "1 . travel" at bounding box center [464, 297] width 306 height 72
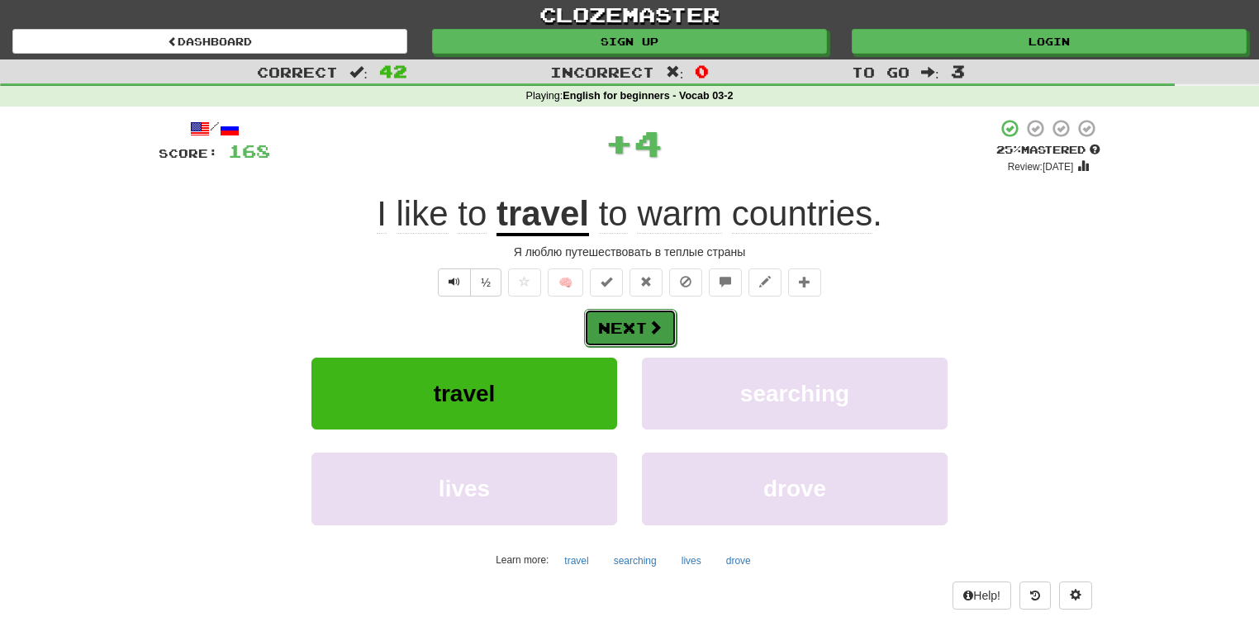
click at [638, 324] on button "Next" at bounding box center [630, 328] width 92 height 38
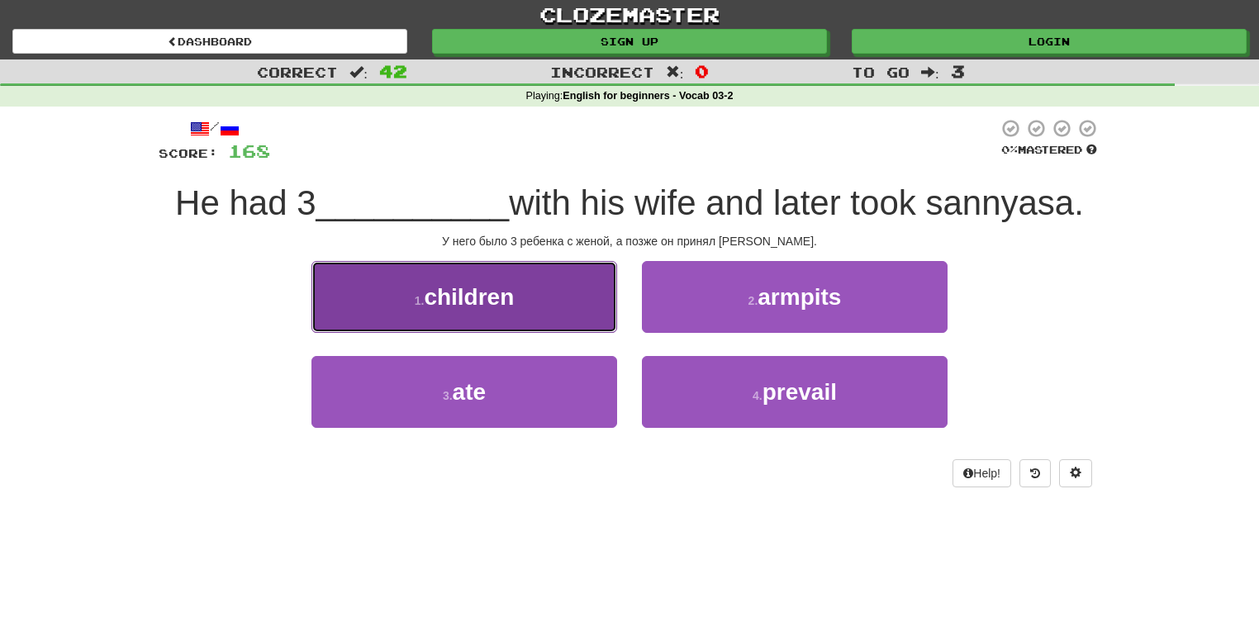
click at [583, 310] on button "1 . children" at bounding box center [464, 297] width 306 height 72
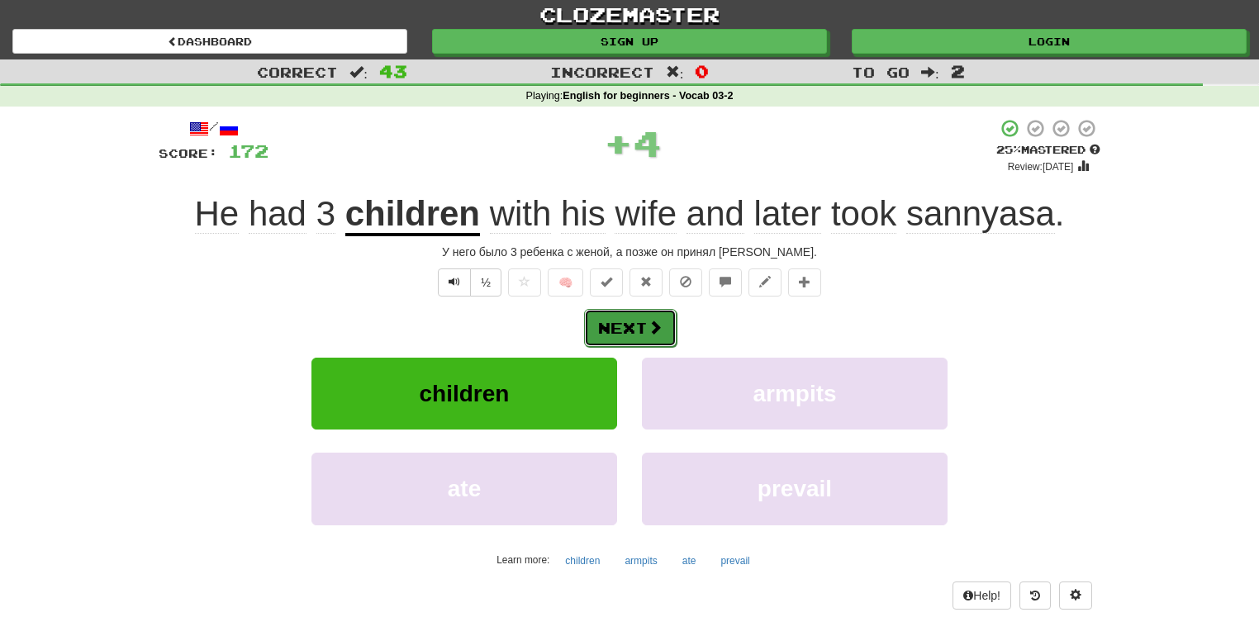
click at [627, 321] on button "Next" at bounding box center [630, 328] width 92 height 38
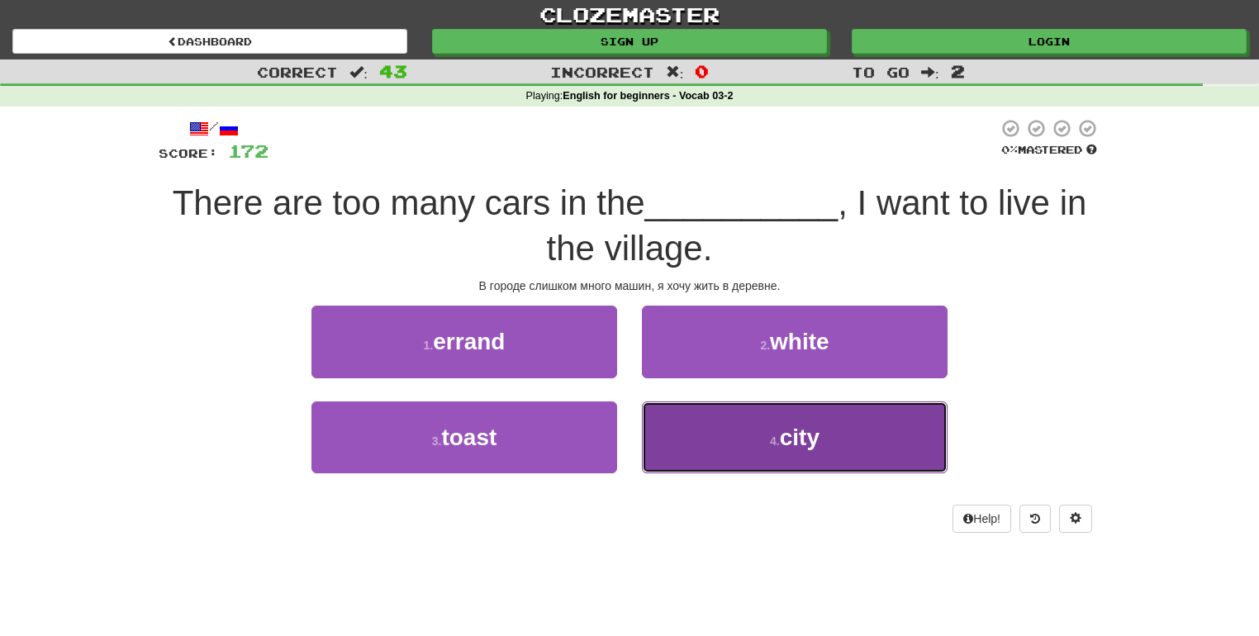
click at [725, 437] on button "4 . city" at bounding box center [795, 437] width 306 height 72
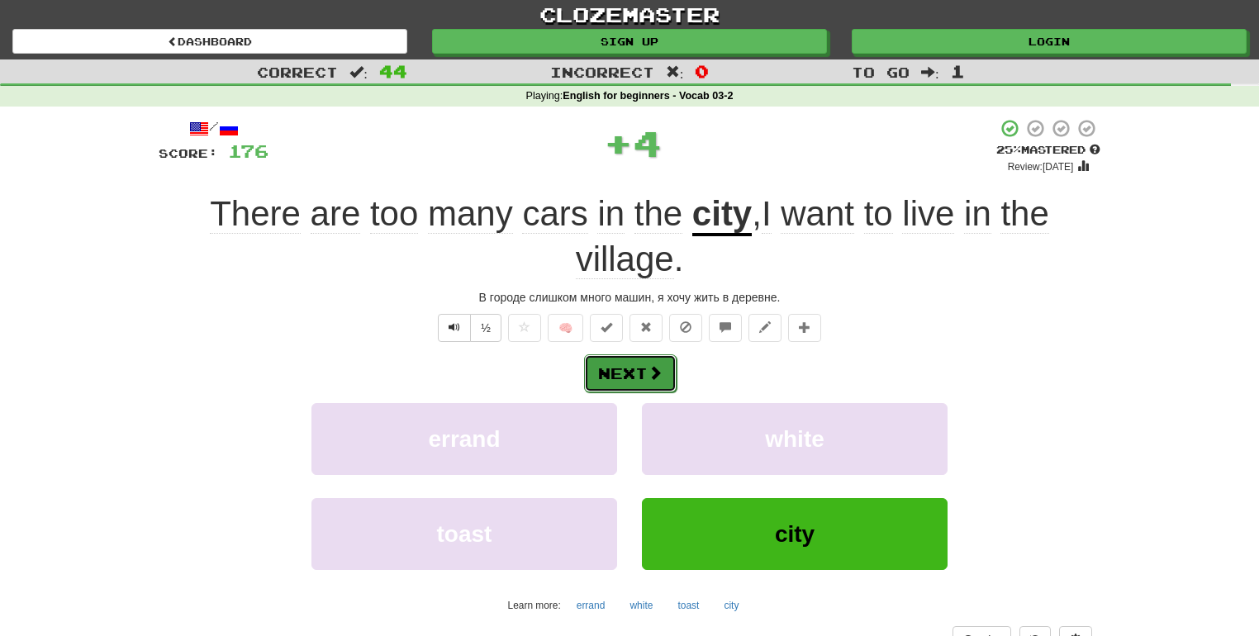
click at [624, 365] on button "Next" at bounding box center [630, 373] width 92 height 38
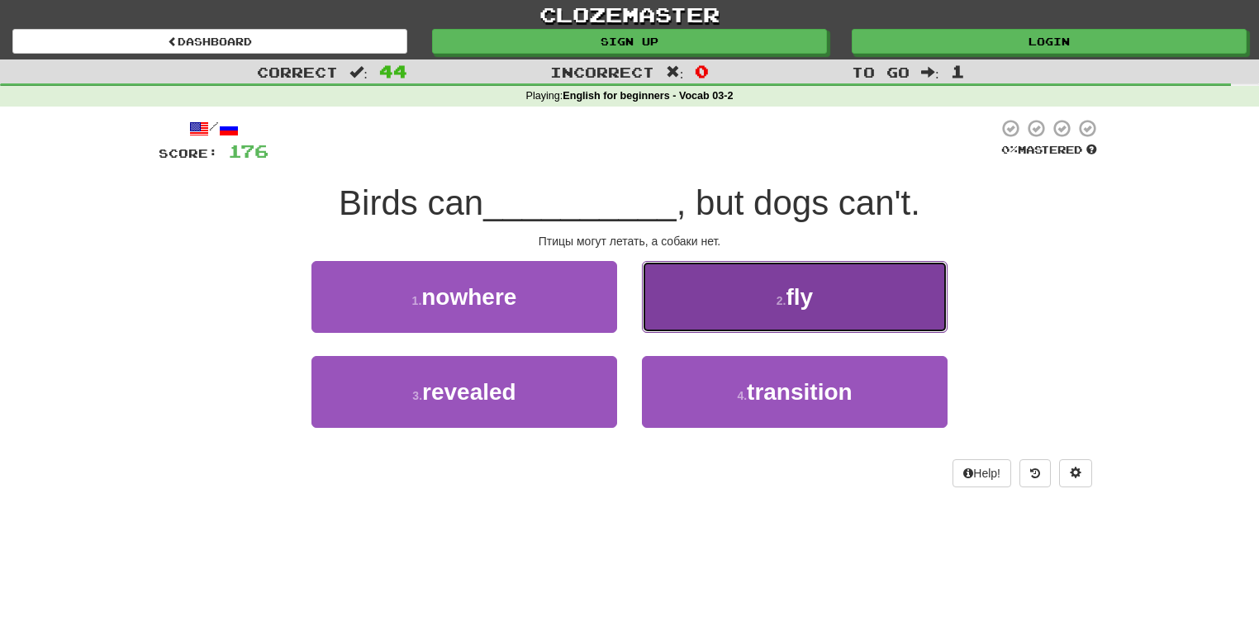
click at [749, 310] on button "2 . fly" at bounding box center [795, 297] width 306 height 72
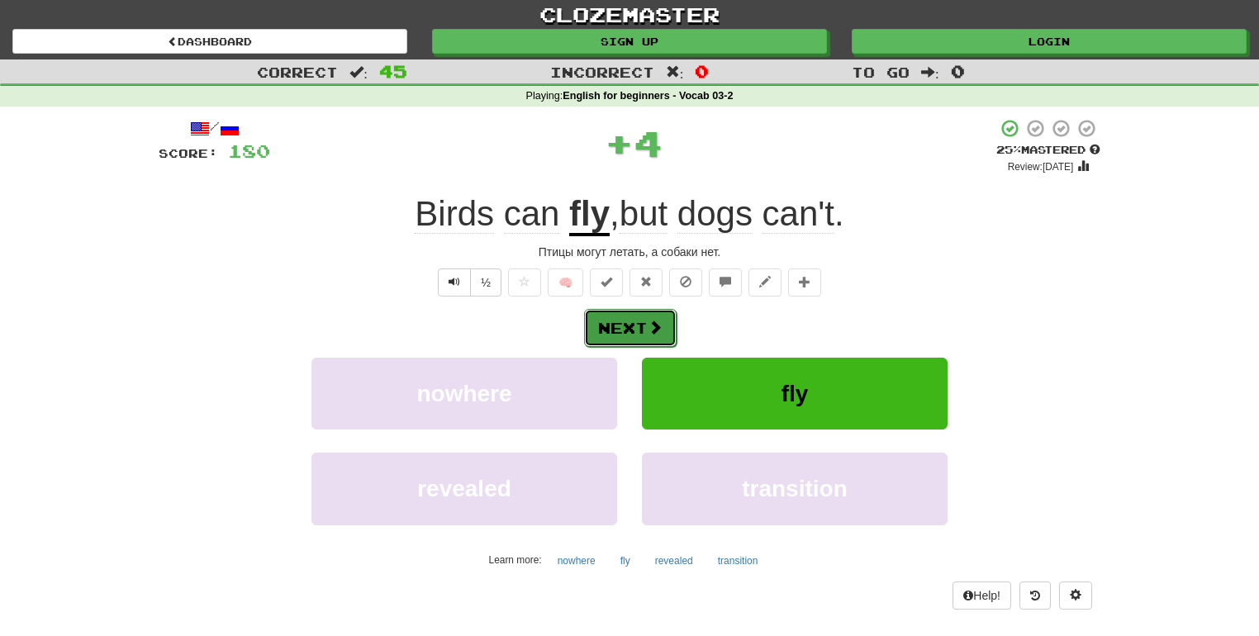
click at [646, 316] on button "Next" at bounding box center [630, 328] width 92 height 38
